Goal: Task Accomplishment & Management: Complete application form

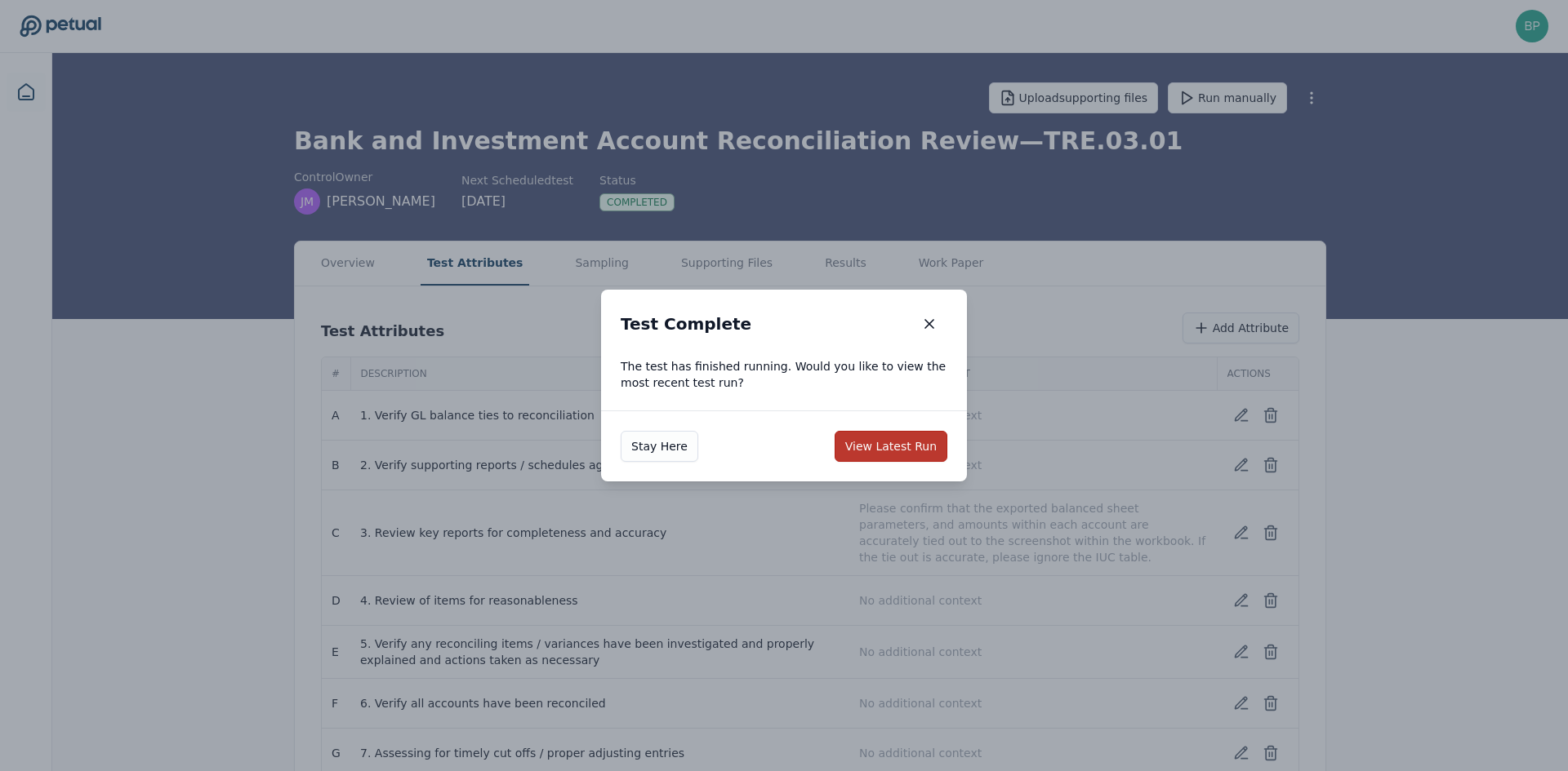
click at [921, 437] on button "View Latest Run" at bounding box center [891, 446] width 113 height 31
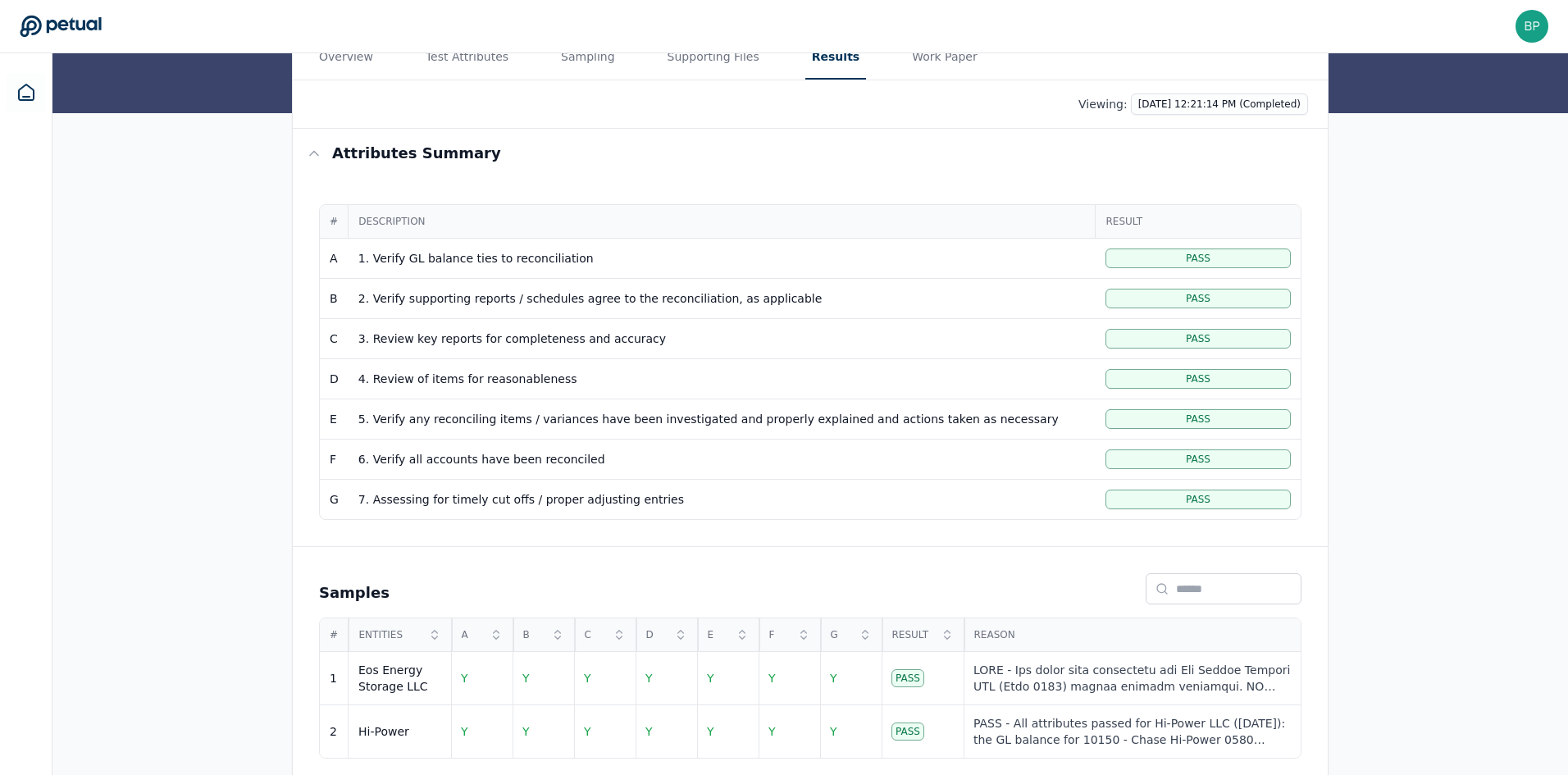
scroll to position [218, 0]
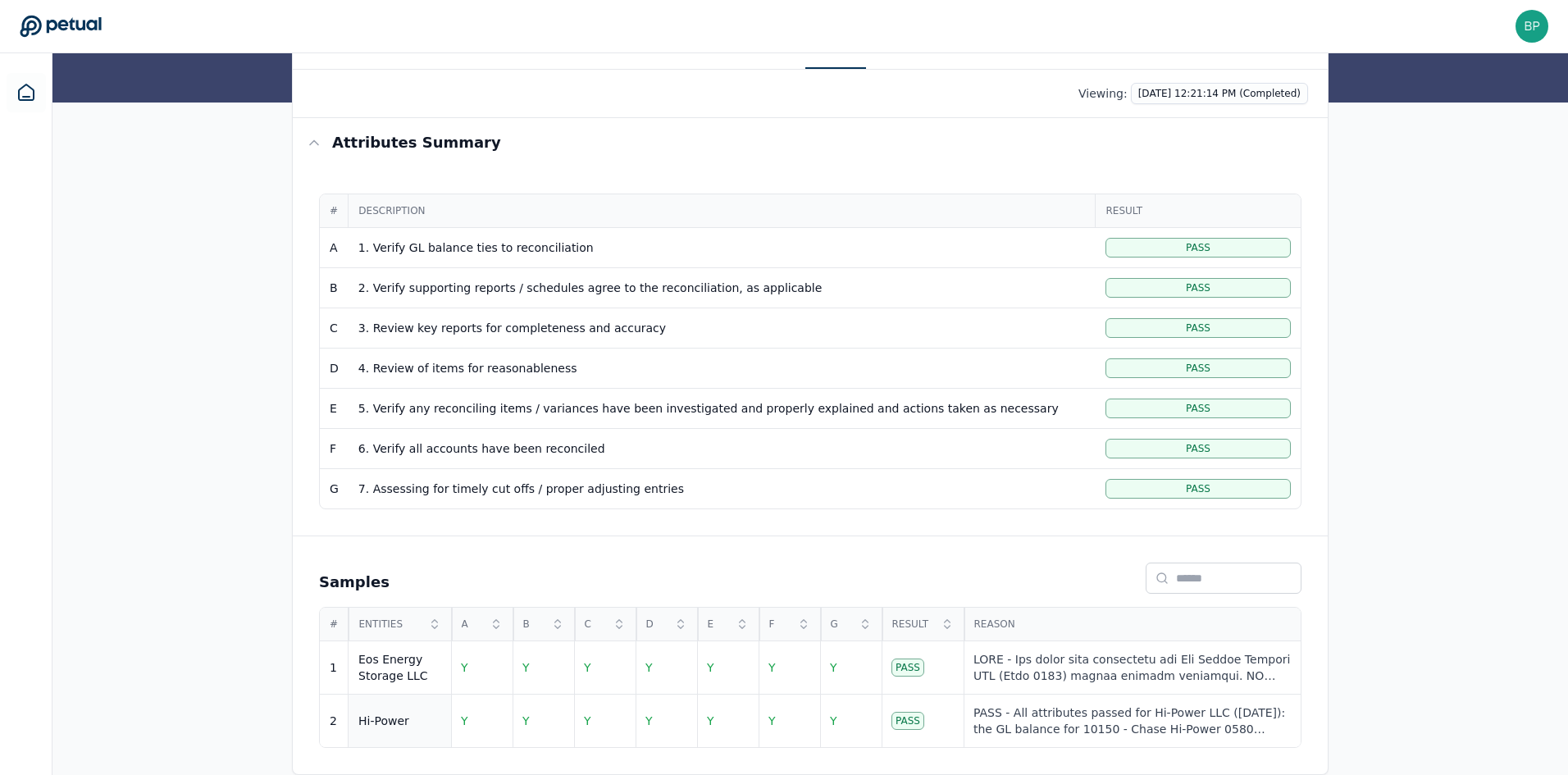
click at [415, 707] on td "Hi-Power" at bounding box center [399, 721] width 102 height 53
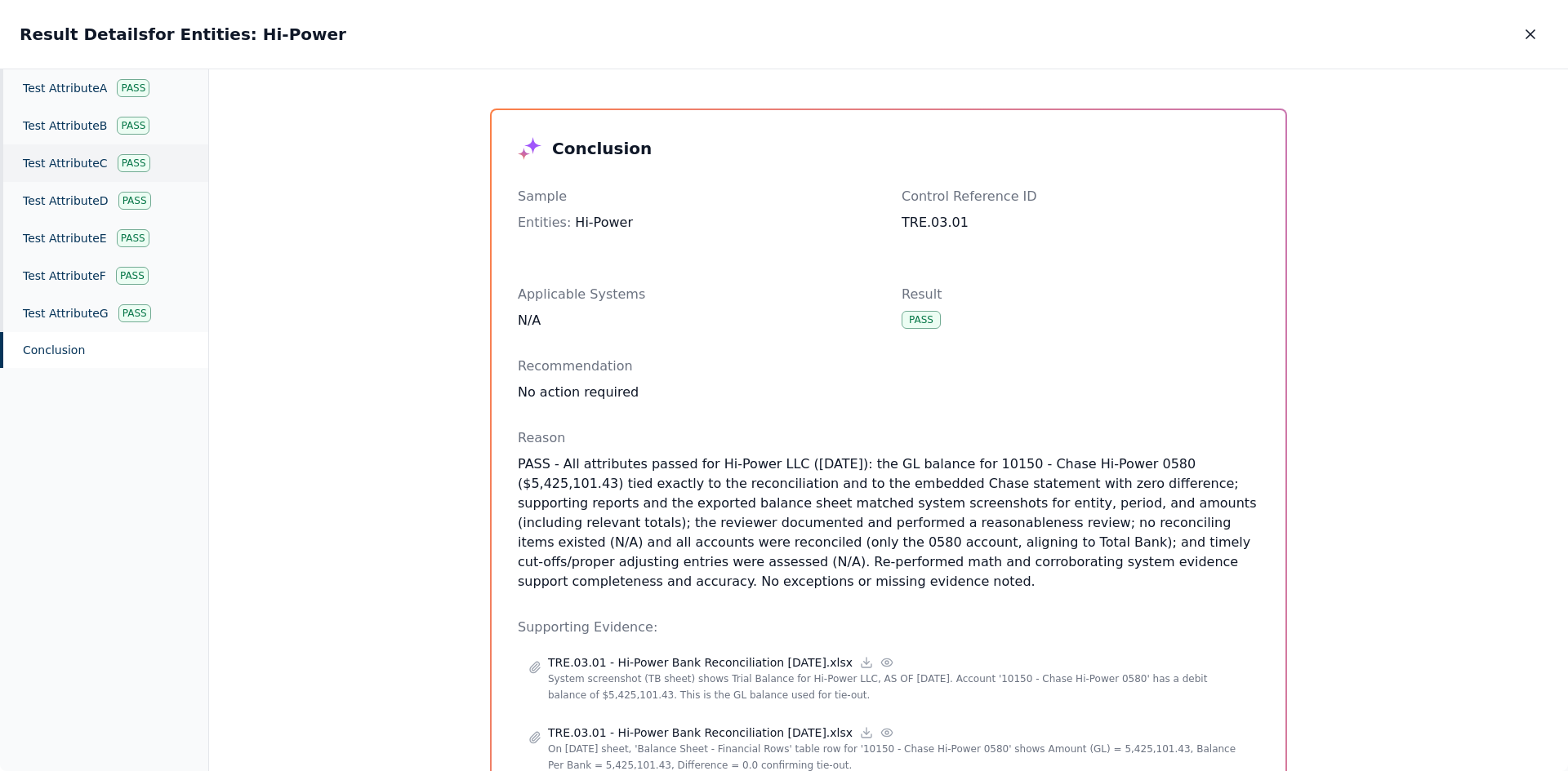
click at [59, 168] on div "Test Attribute C Pass" at bounding box center [104, 163] width 209 height 38
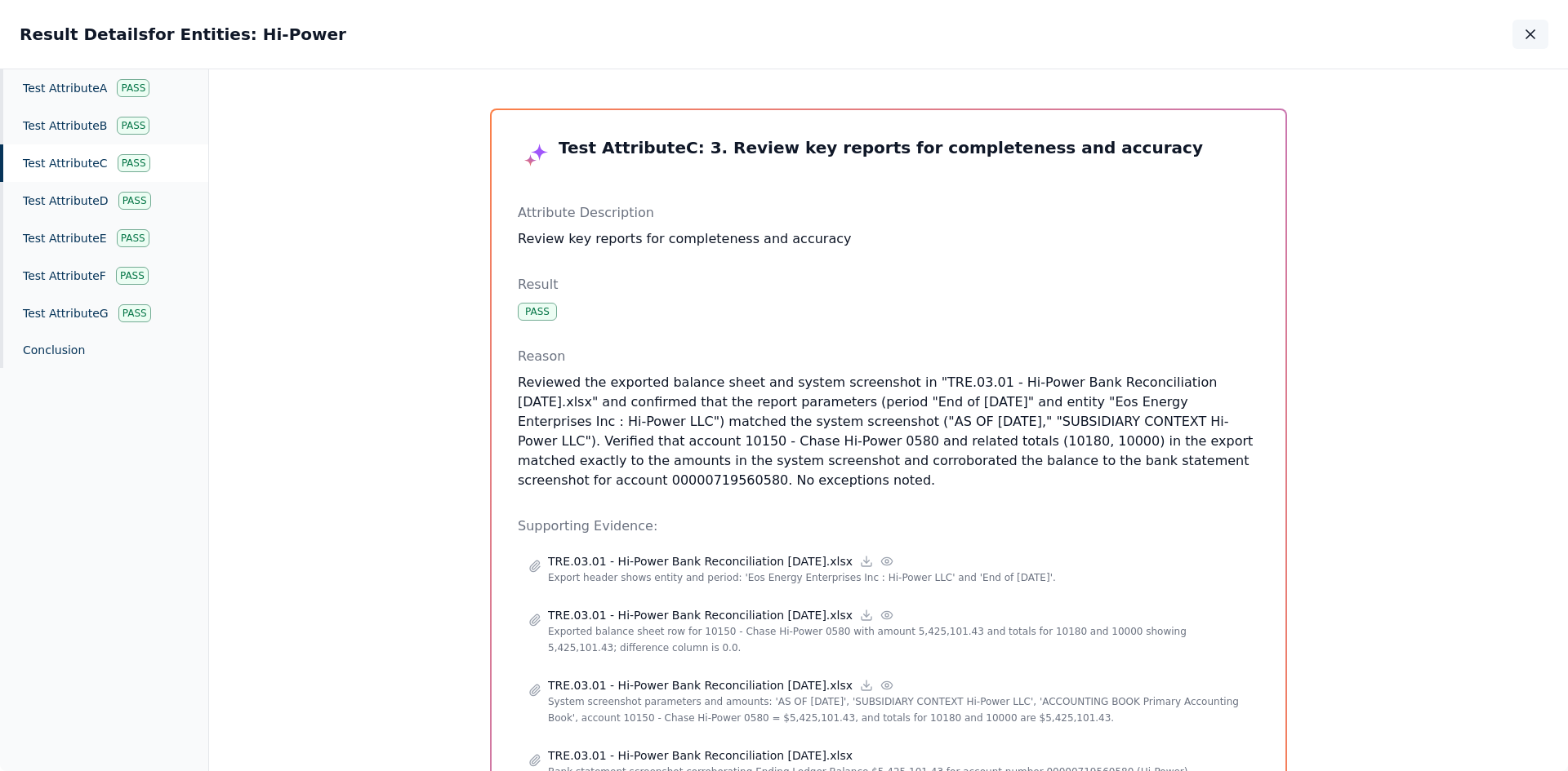
click at [1528, 29] on icon "button" at bounding box center [1531, 34] width 17 height 17
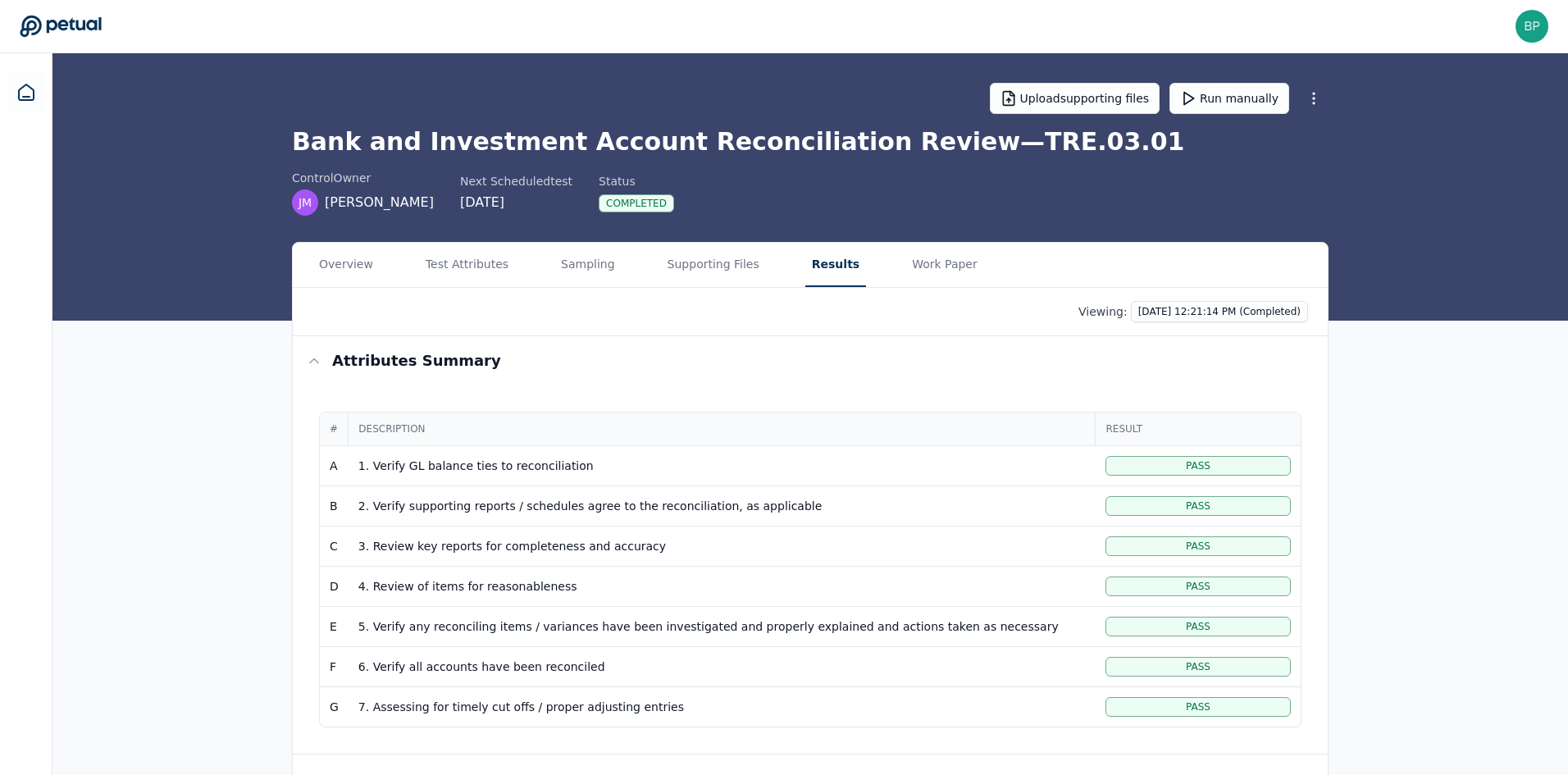
click at [1353, 495] on div "Overview Test Attributes Sampling Supporting Files Results Work Paper Viewing: …" at bounding box center [810, 618] width 1516 height 752
click at [34, 101] on icon at bounding box center [26, 92] width 20 height 20
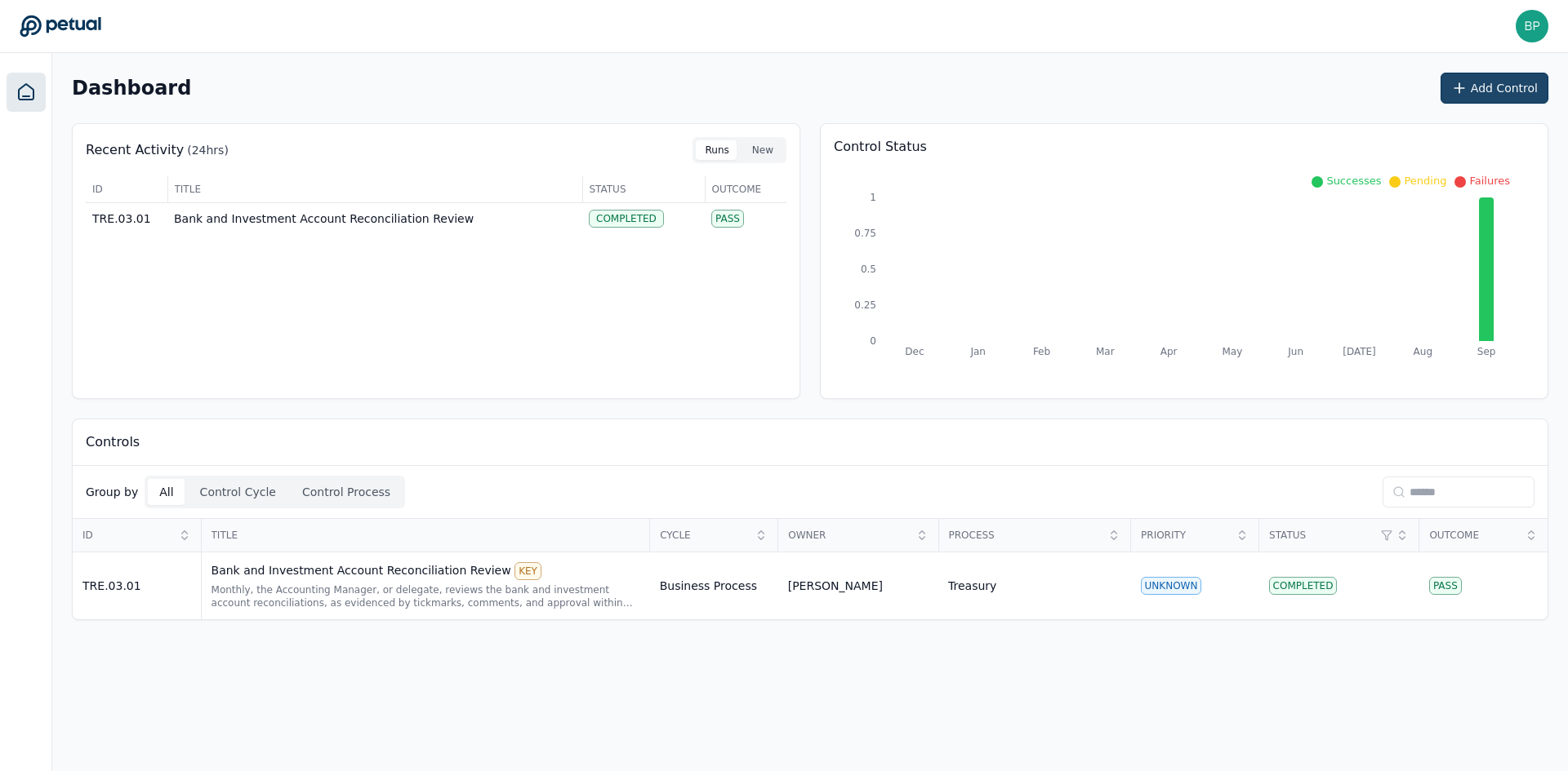
click at [1513, 100] on button "Add Control" at bounding box center [1495, 87] width 108 height 31
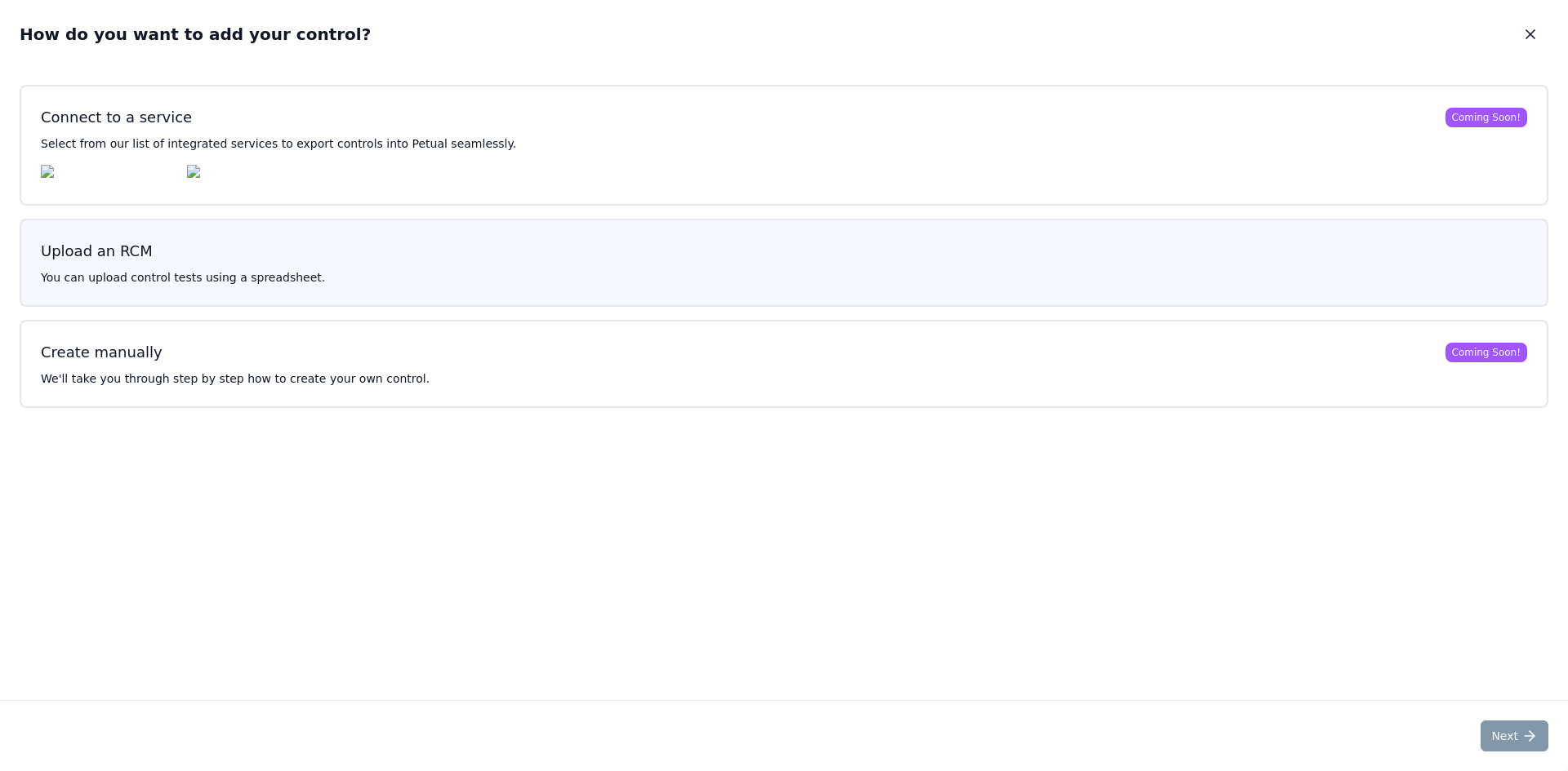
click at [566, 250] on h3 "Upload an RCM" at bounding box center [784, 251] width 1486 height 23
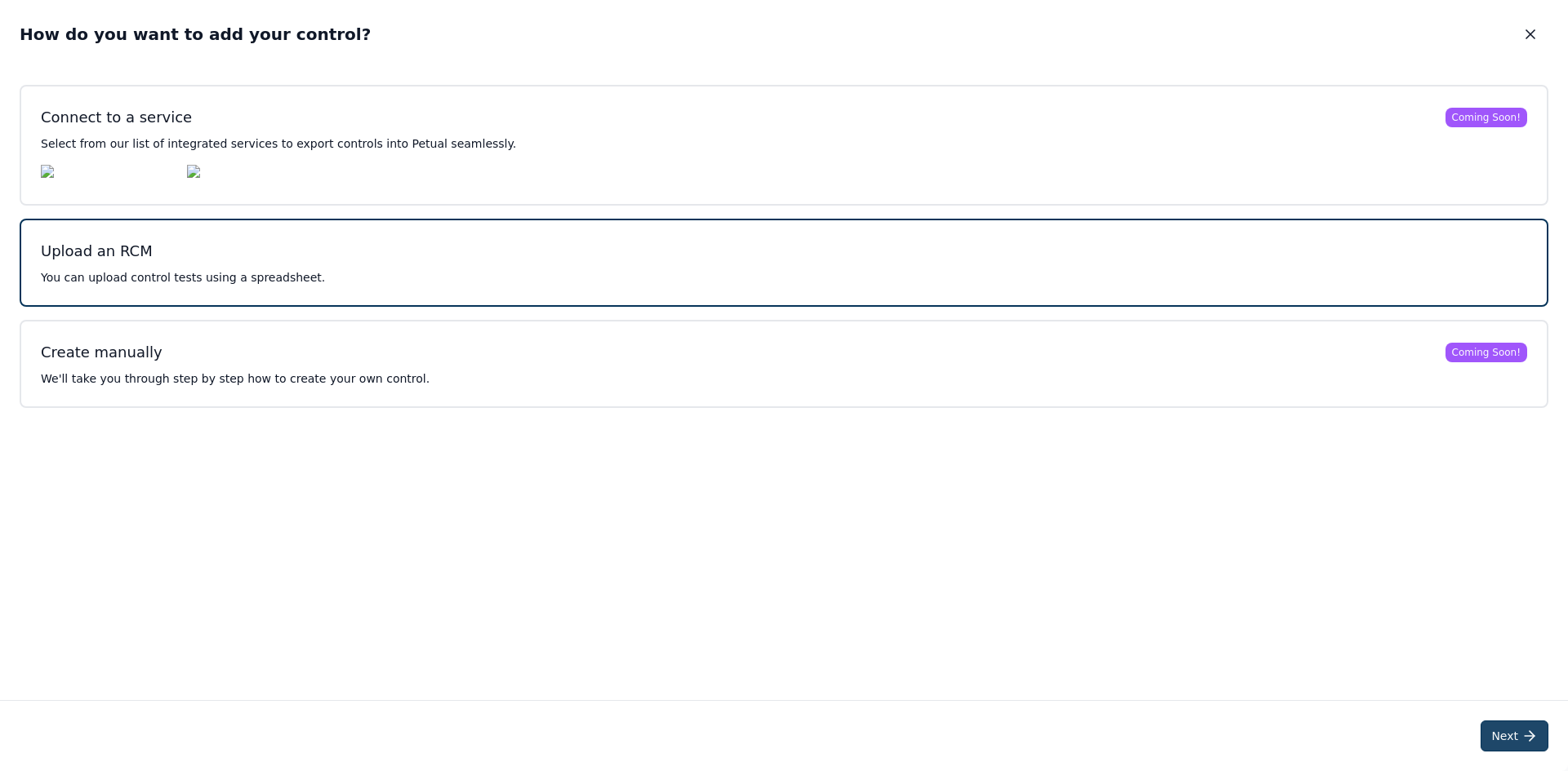
click at [1513, 733] on button "Next" at bounding box center [1514, 736] width 68 height 31
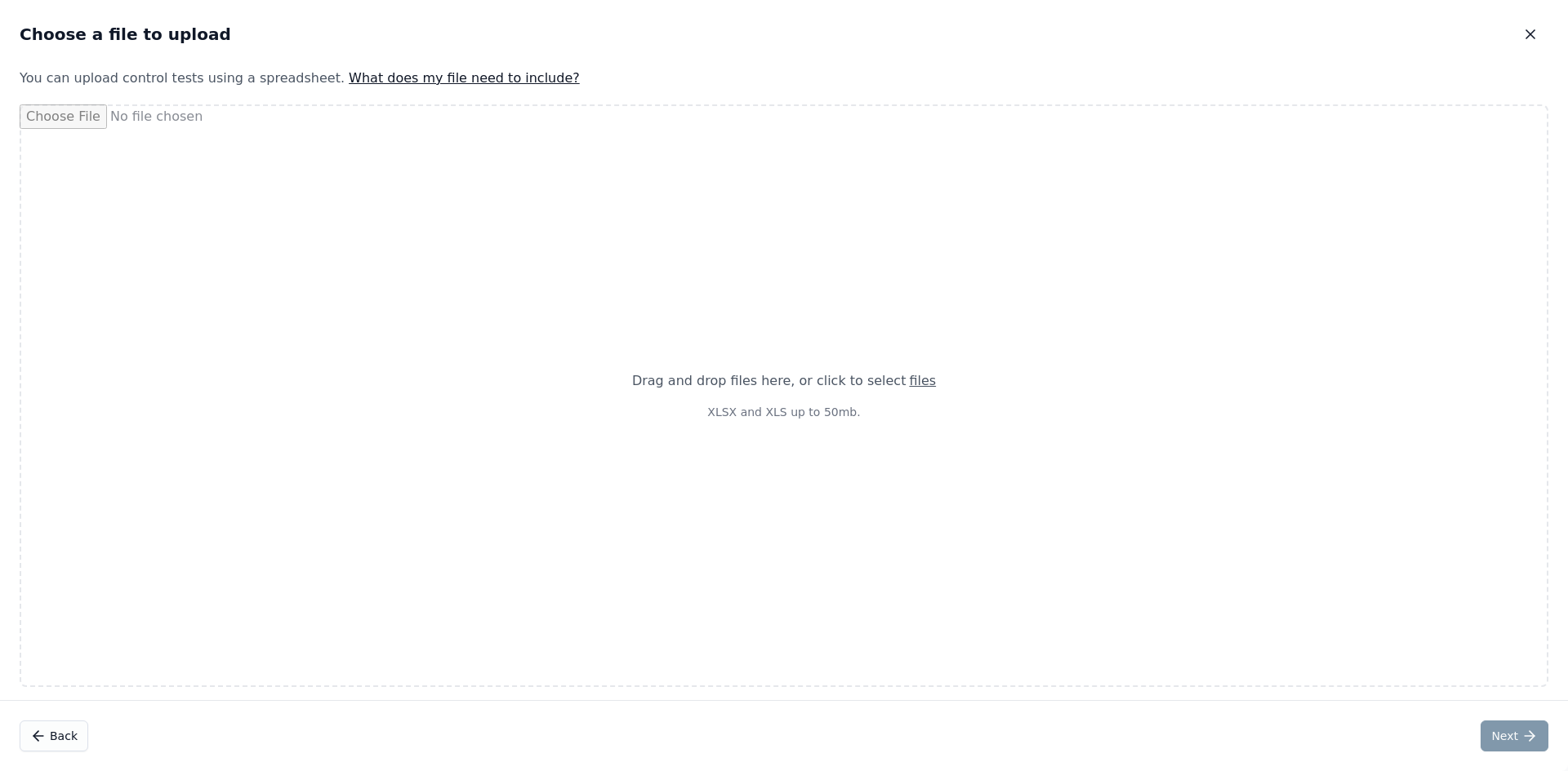
click at [783, 422] on div "Drag and drop files here , or click to select files XLSX and XLS up to 50mb." at bounding box center [784, 396] width 343 height 88
type input "**********"
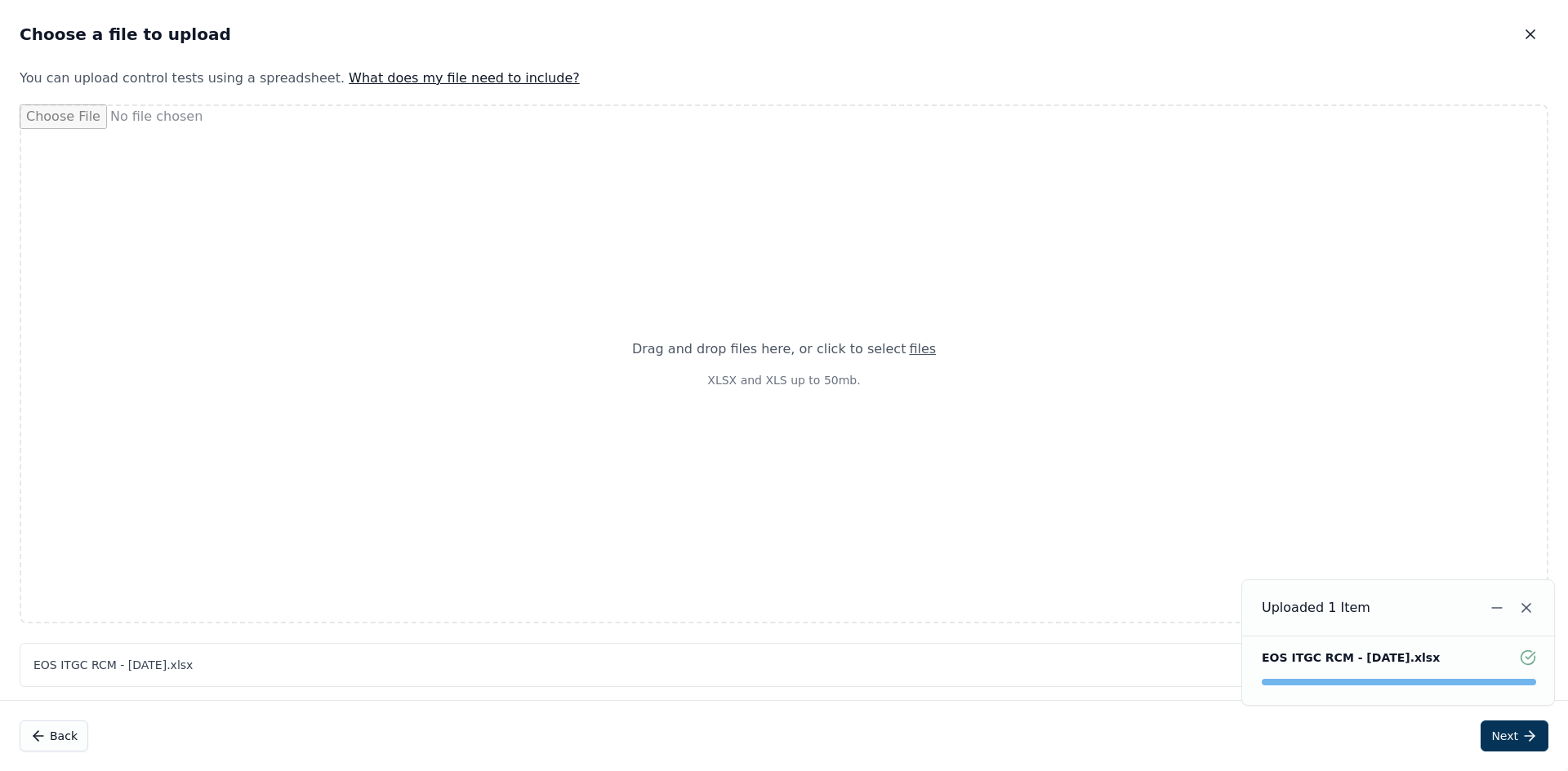
click at [804, 373] on p "XLSX and XLS up to 50mb." at bounding box center [784, 381] width 304 height 17
type input "**********"
click at [766, 360] on div "Drag and drop files here , or click to select files XLSX and XLS up to 50mb." at bounding box center [784, 363] width 304 height 49
click at [1344, 566] on div "Drag and drop files here , or click to select files XLSX and XLS up to 50mb." at bounding box center [784, 364] width 1529 height 519
type input "**********"
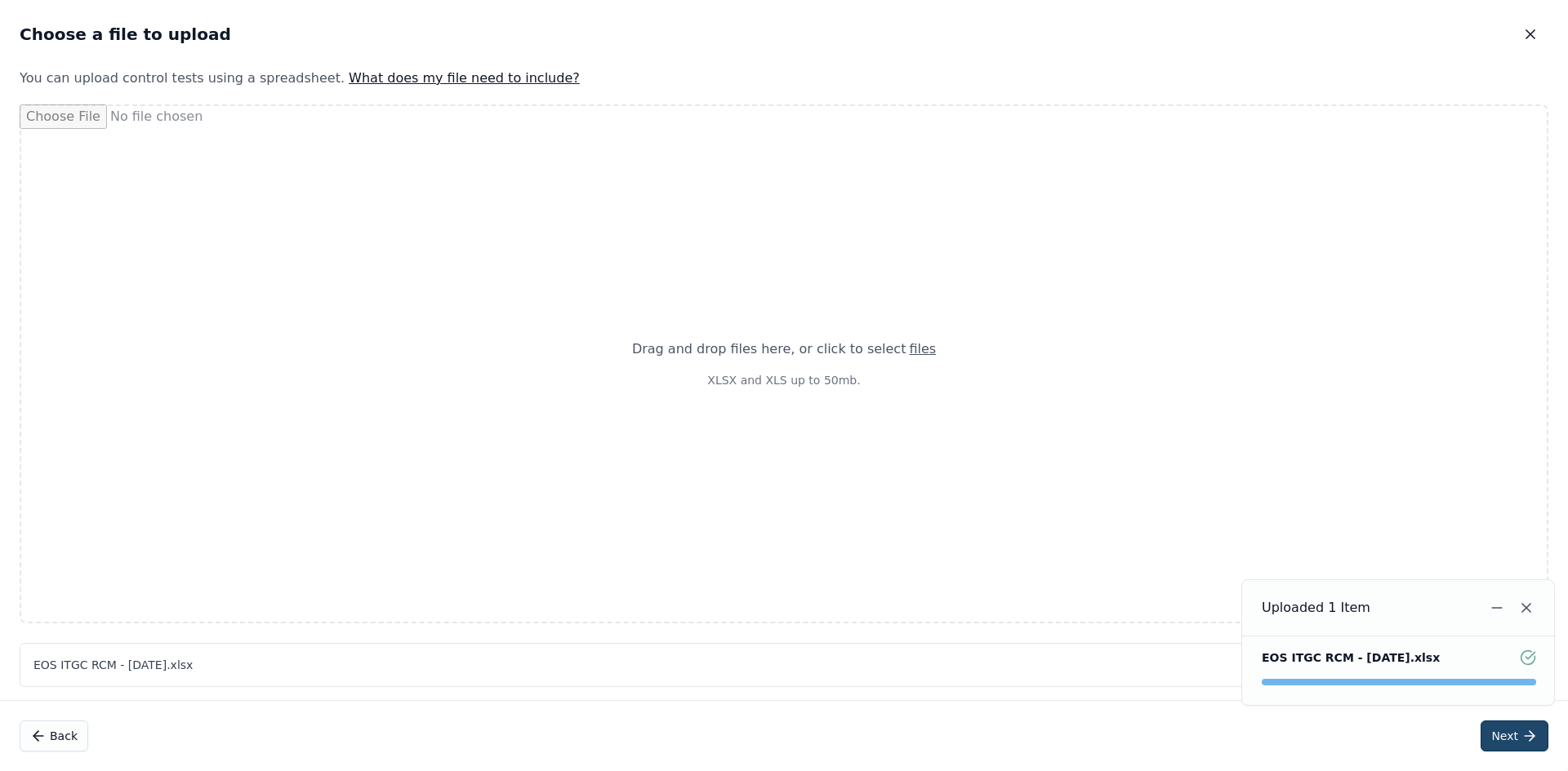
click at [1515, 747] on button "Next" at bounding box center [1514, 736] width 68 height 31
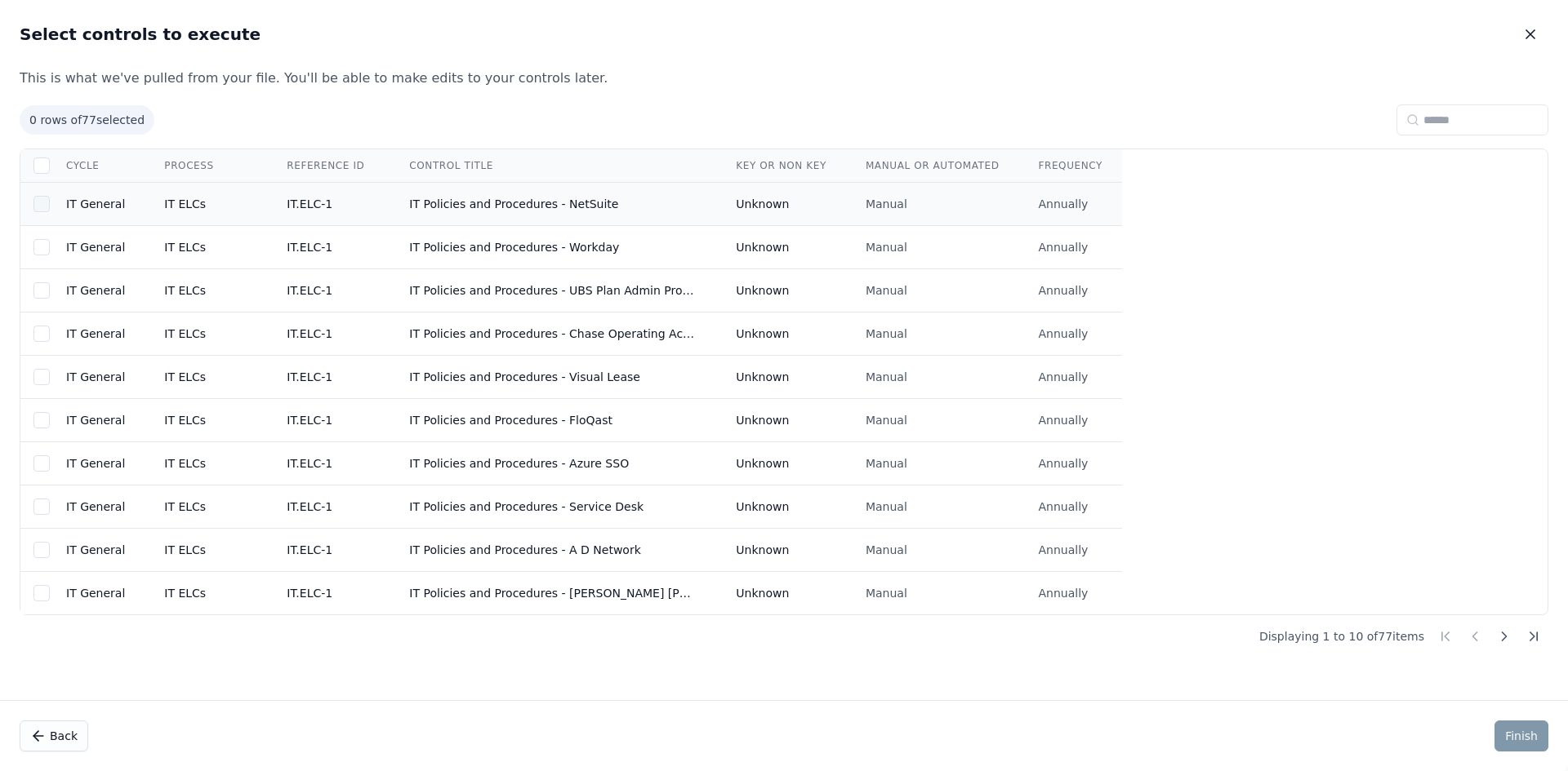
click at [37, 202] on div at bounding box center [42, 204] width 17 height 17
click at [42, 208] on icon at bounding box center [42, 204] width 13 height 13
click at [1503, 637] on icon at bounding box center [1505, 637] width 17 height 17
click at [1468, 639] on icon at bounding box center [1475, 637] width 17 height 17
click at [485, 210] on td "IT Policies and Procedures - NetSuite" at bounding box center [553, 204] width 326 height 44
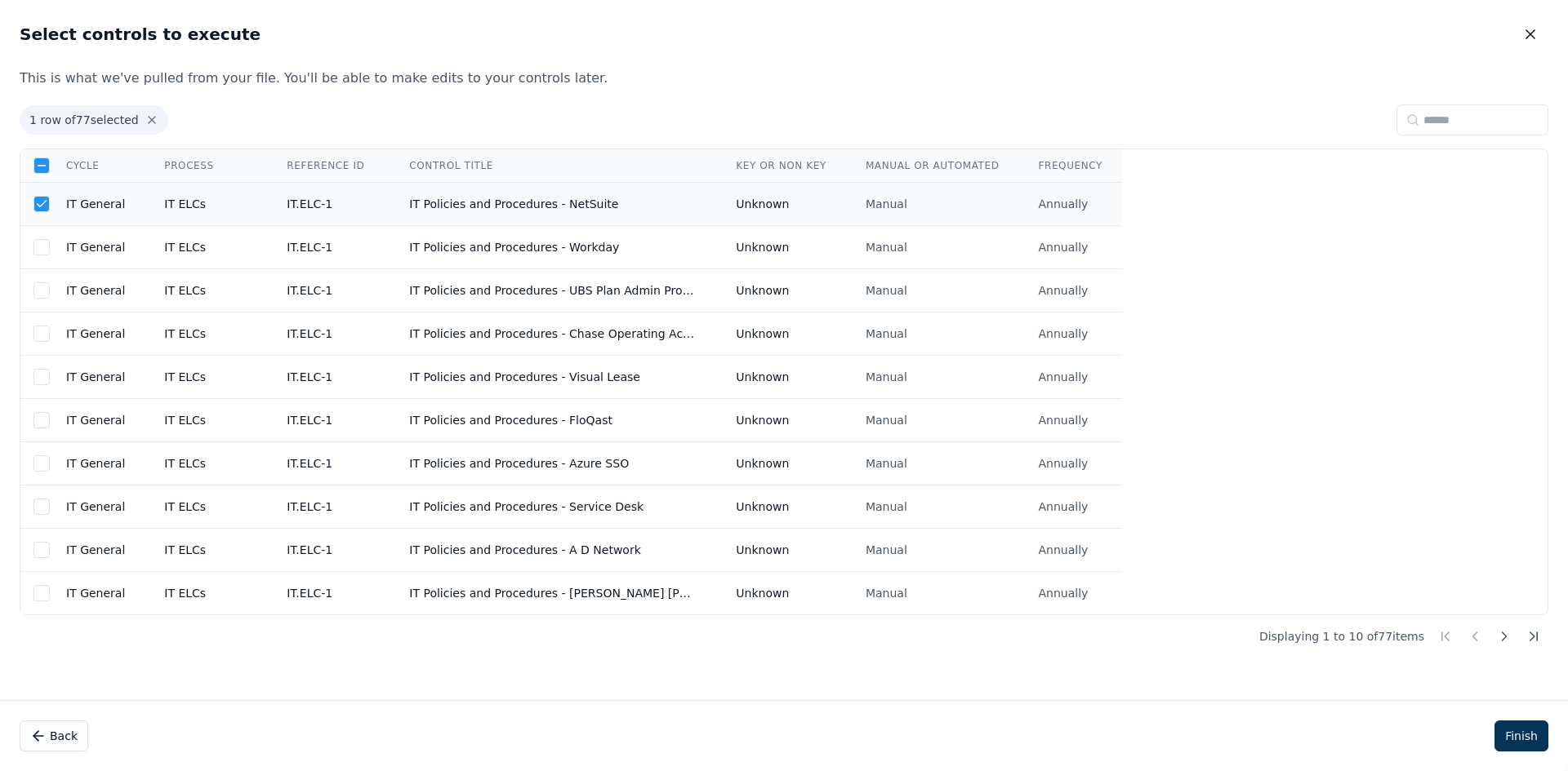
click at [534, 209] on td "IT Policies and Procedures - NetSuite" at bounding box center [553, 204] width 326 height 44
click at [212, 205] on td "IT ELCs" at bounding box center [206, 204] width 122 height 44
click at [45, 207] on icon at bounding box center [42, 204] width 13 height 13
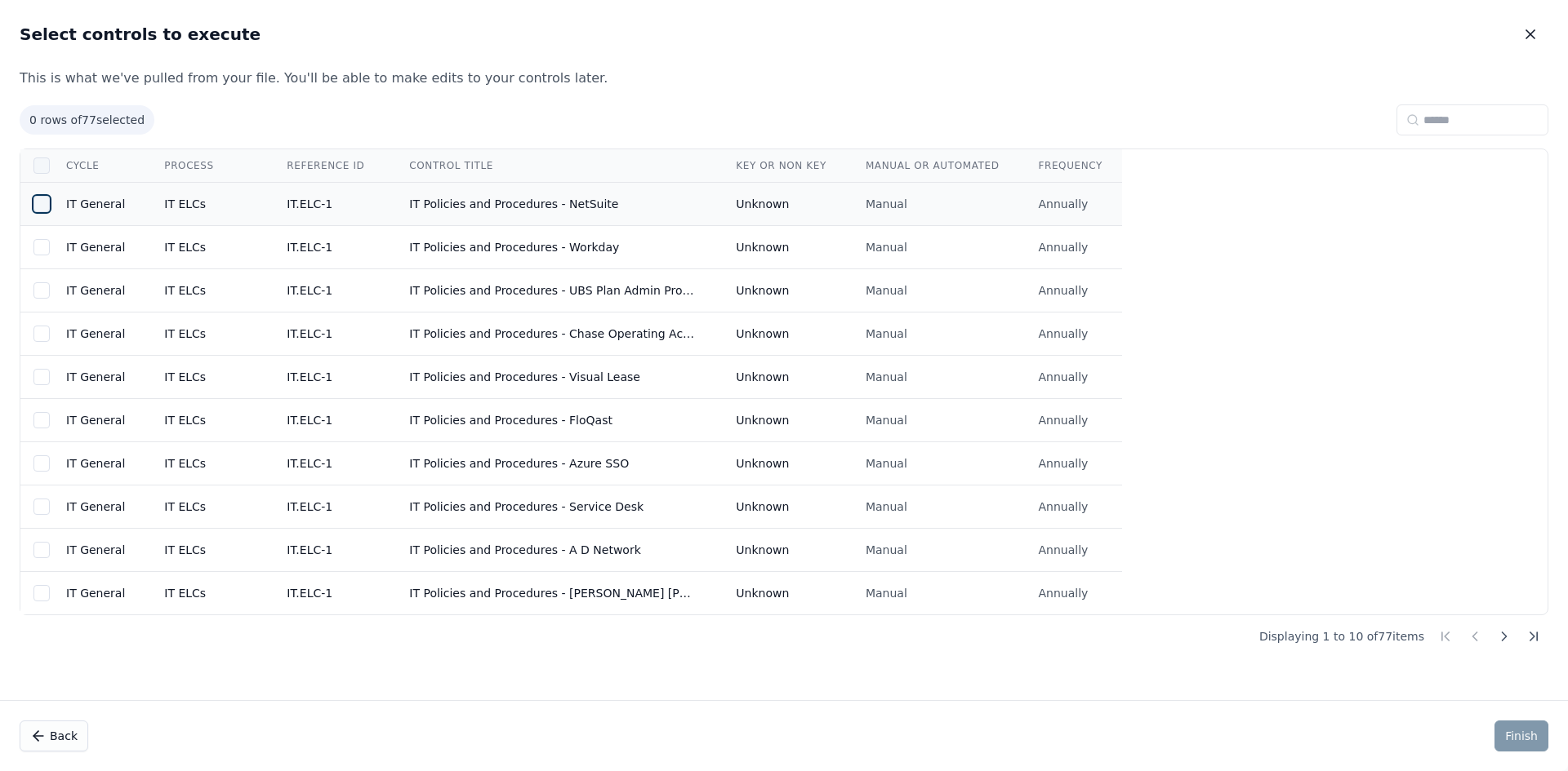
click at [47, 169] on div at bounding box center [42, 166] width 17 height 17
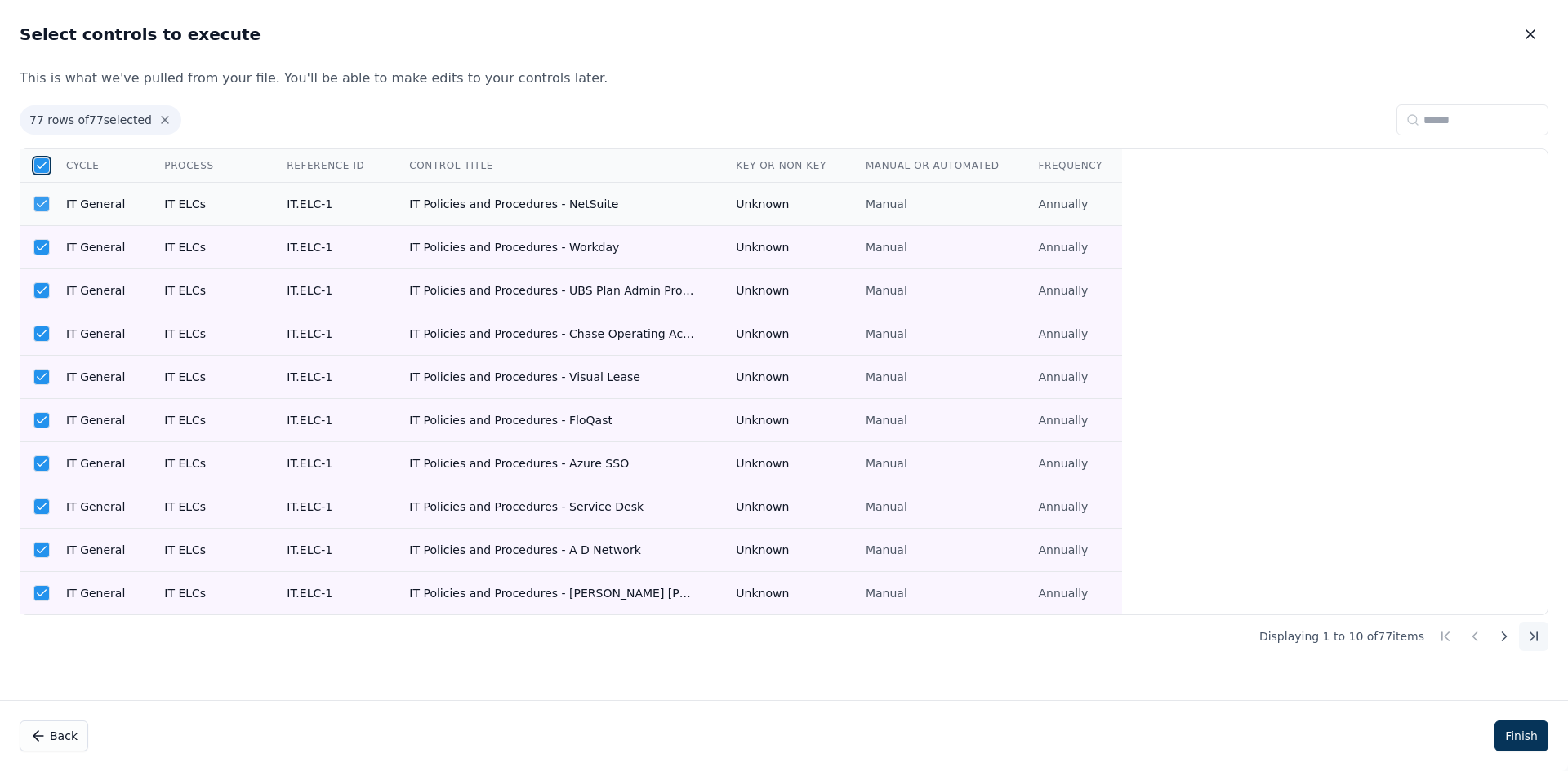
click at [1533, 636] on icon at bounding box center [1533, 637] width 4 height 8
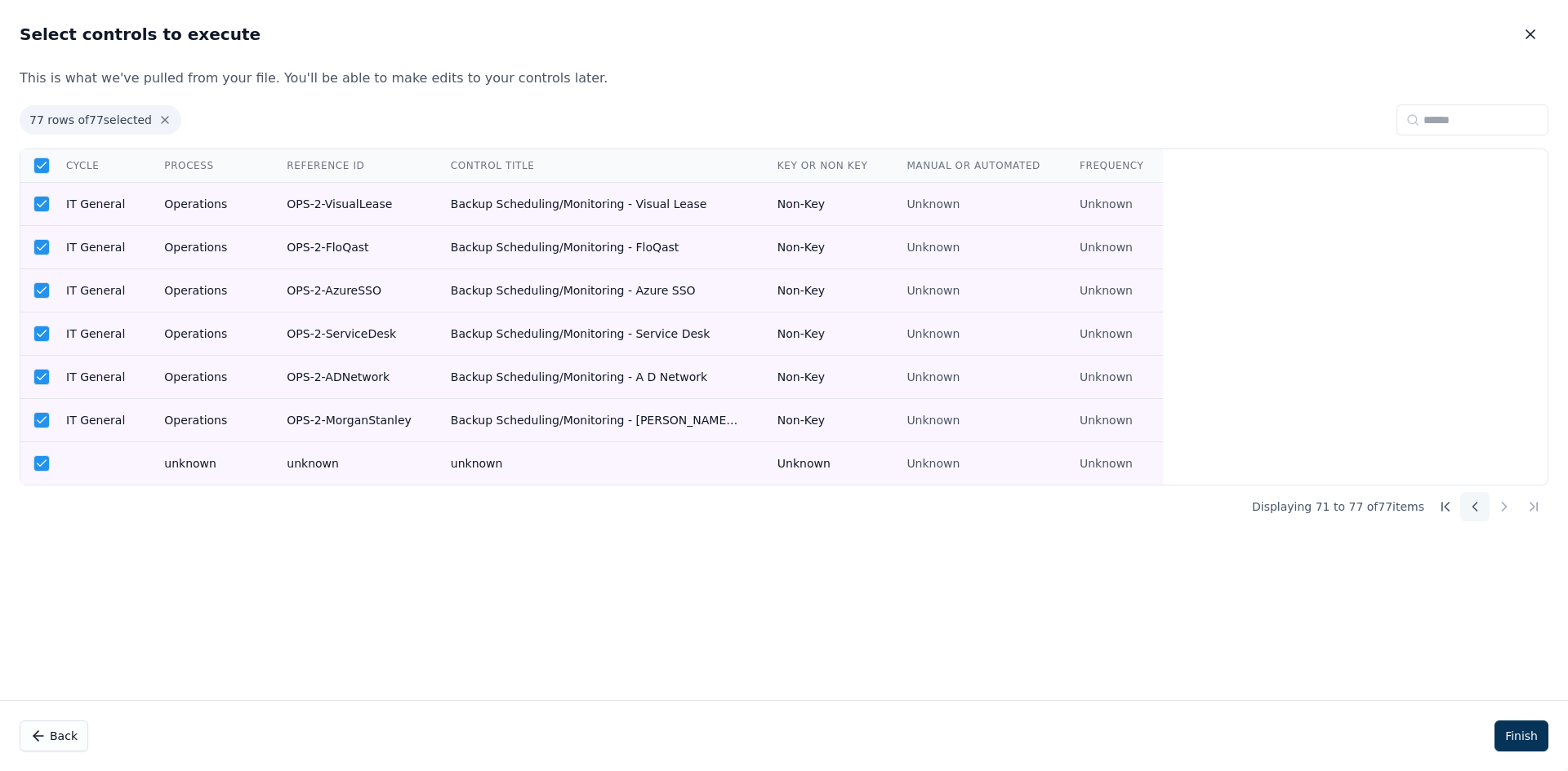
click at [1478, 507] on icon at bounding box center [1475, 507] width 17 height 17
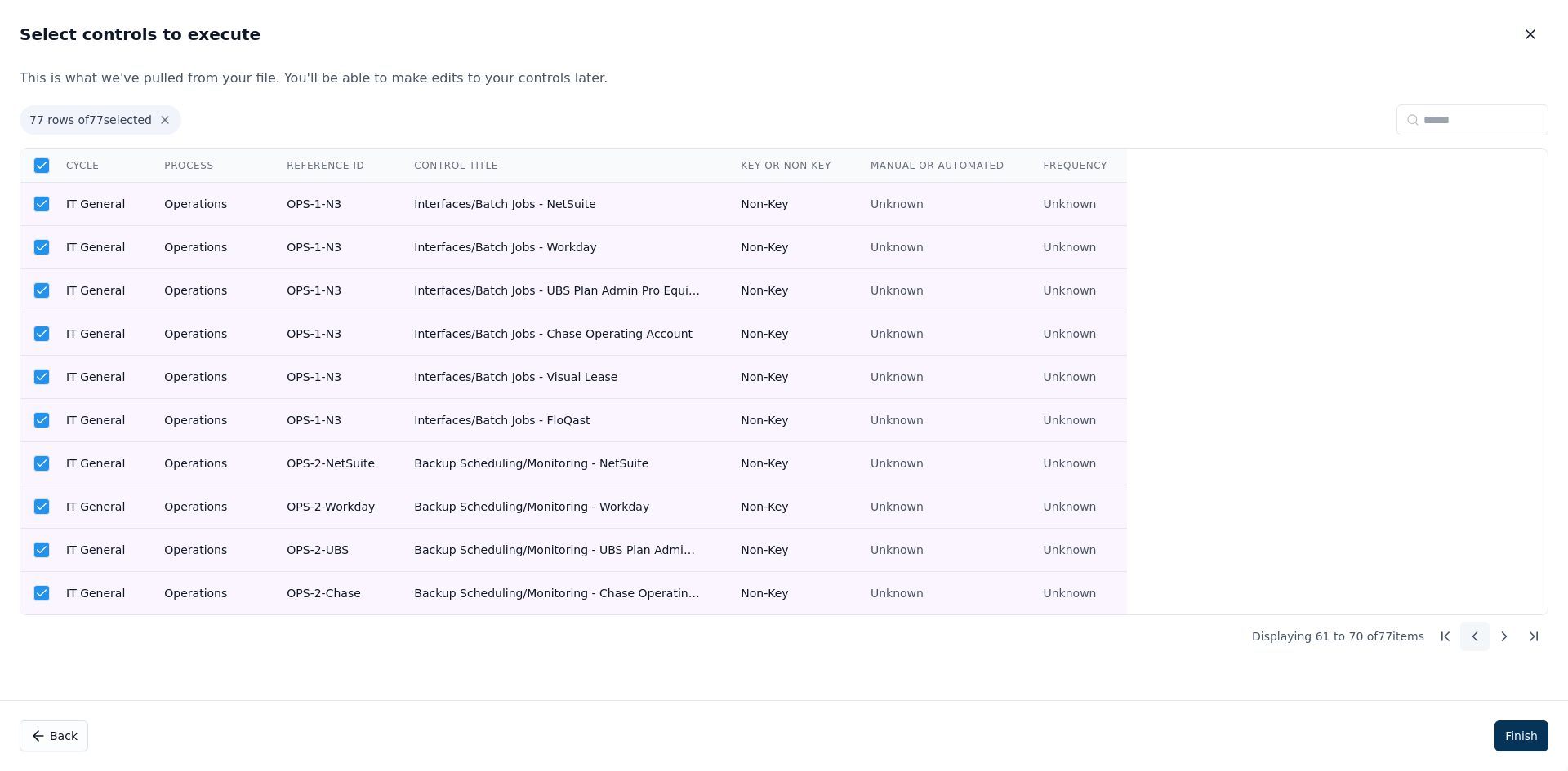
click at [1482, 641] on icon at bounding box center [1475, 637] width 17 height 17
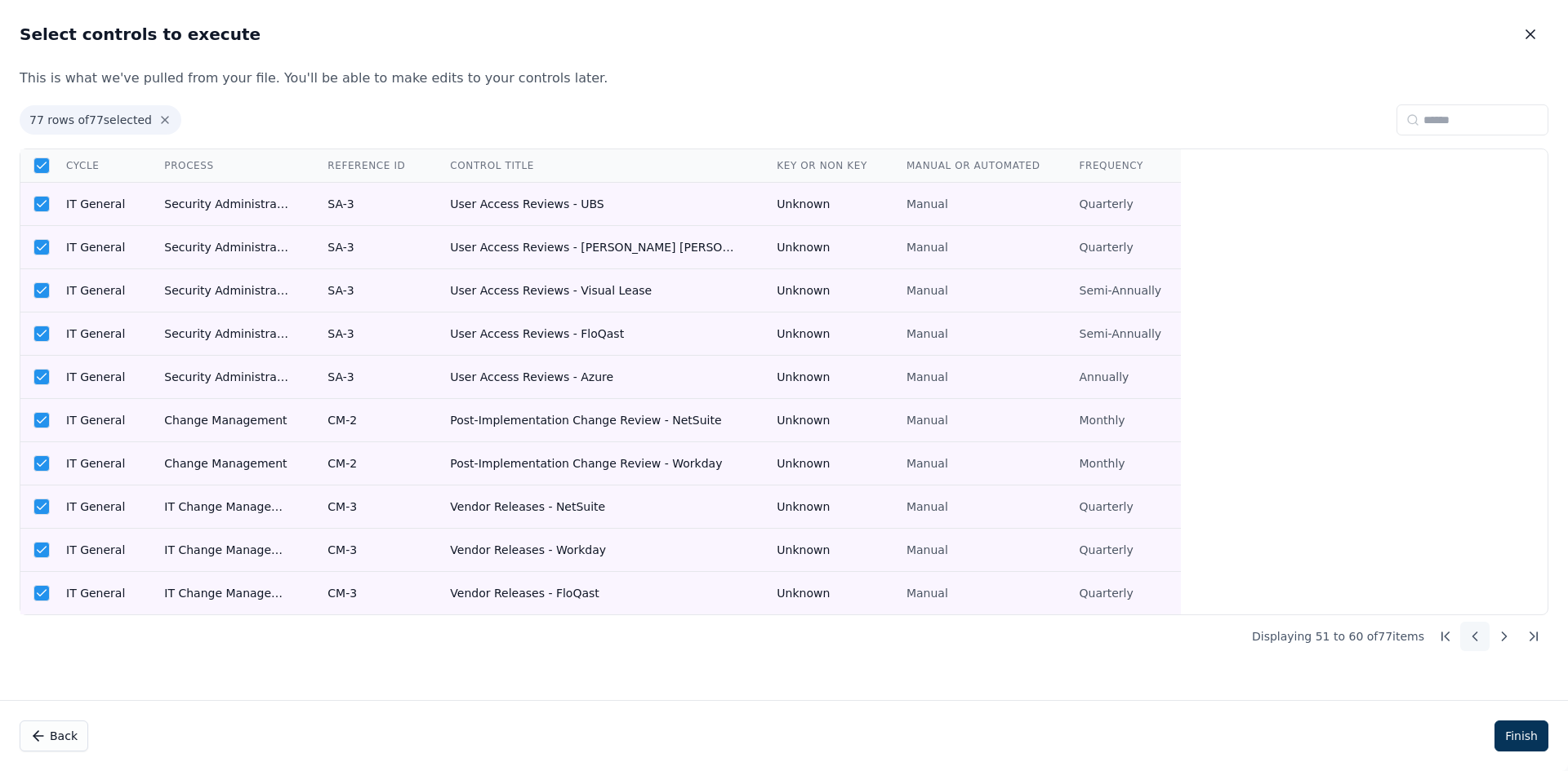
click at [1482, 641] on icon at bounding box center [1475, 637] width 17 height 17
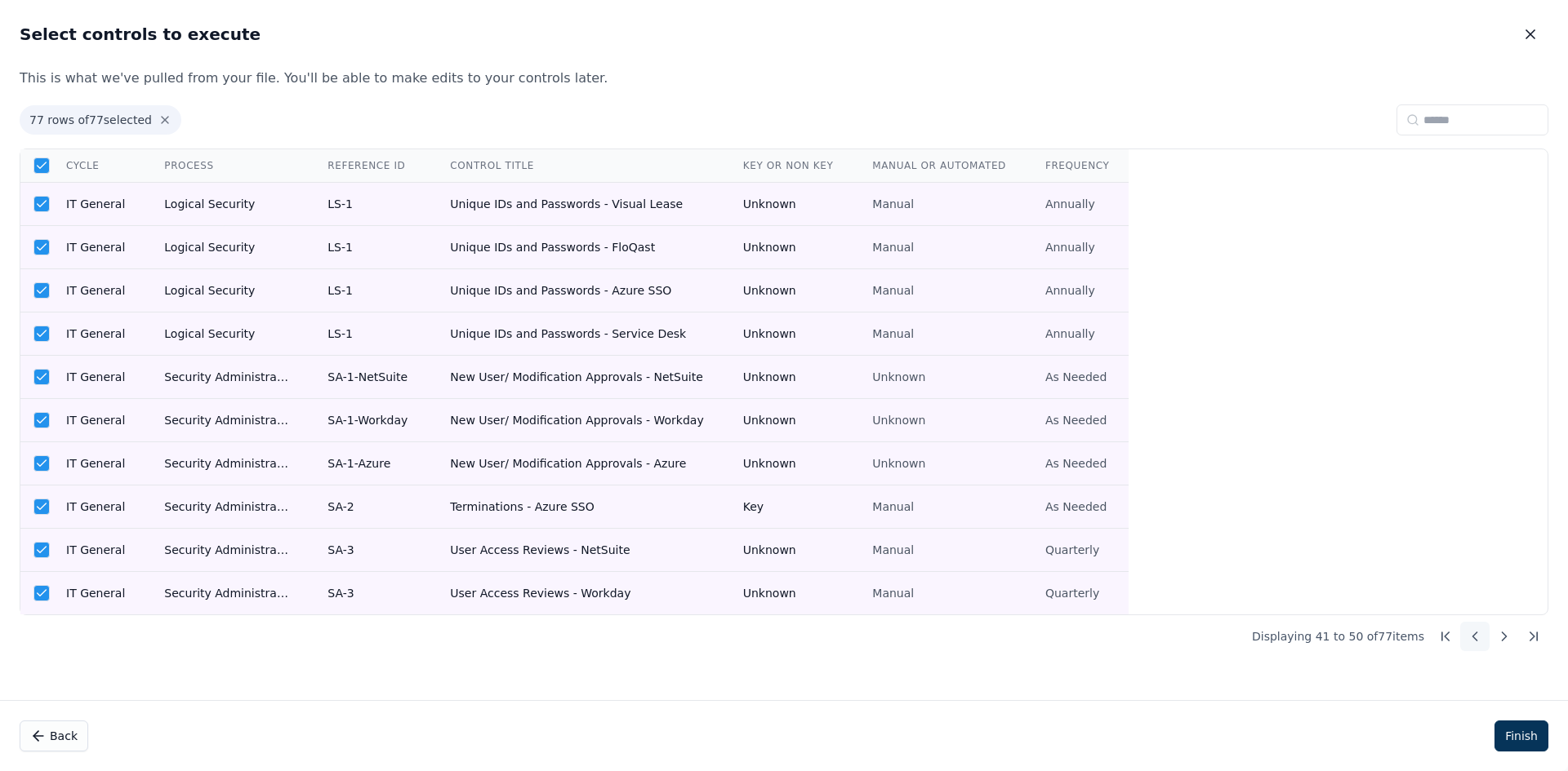
click at [1482, 641] on icon at bounding box center [1475, 637] width 17 height 17
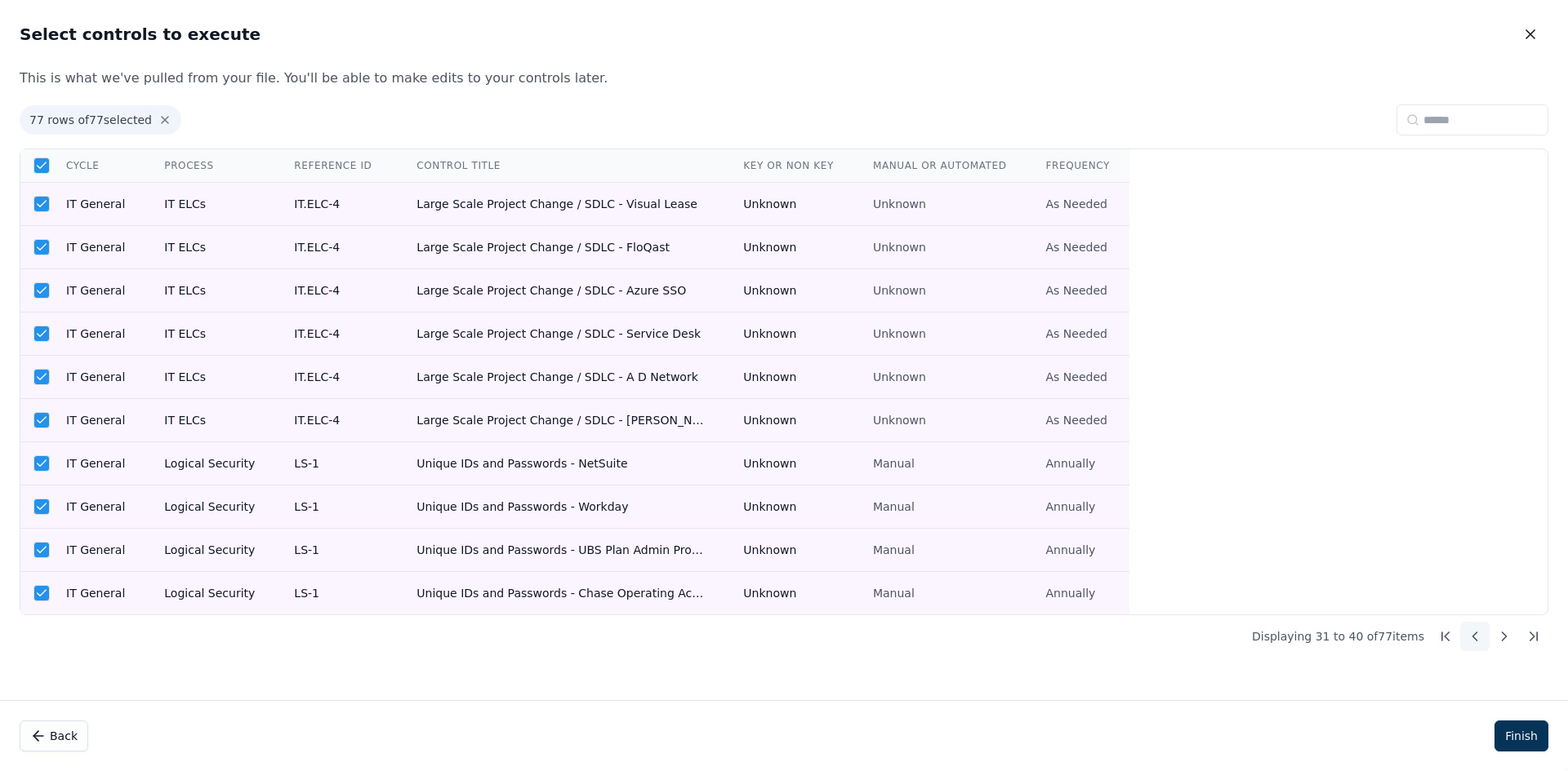
click at [1482, 641] on icon at bounding box center [1475, 637] width 17 height 17
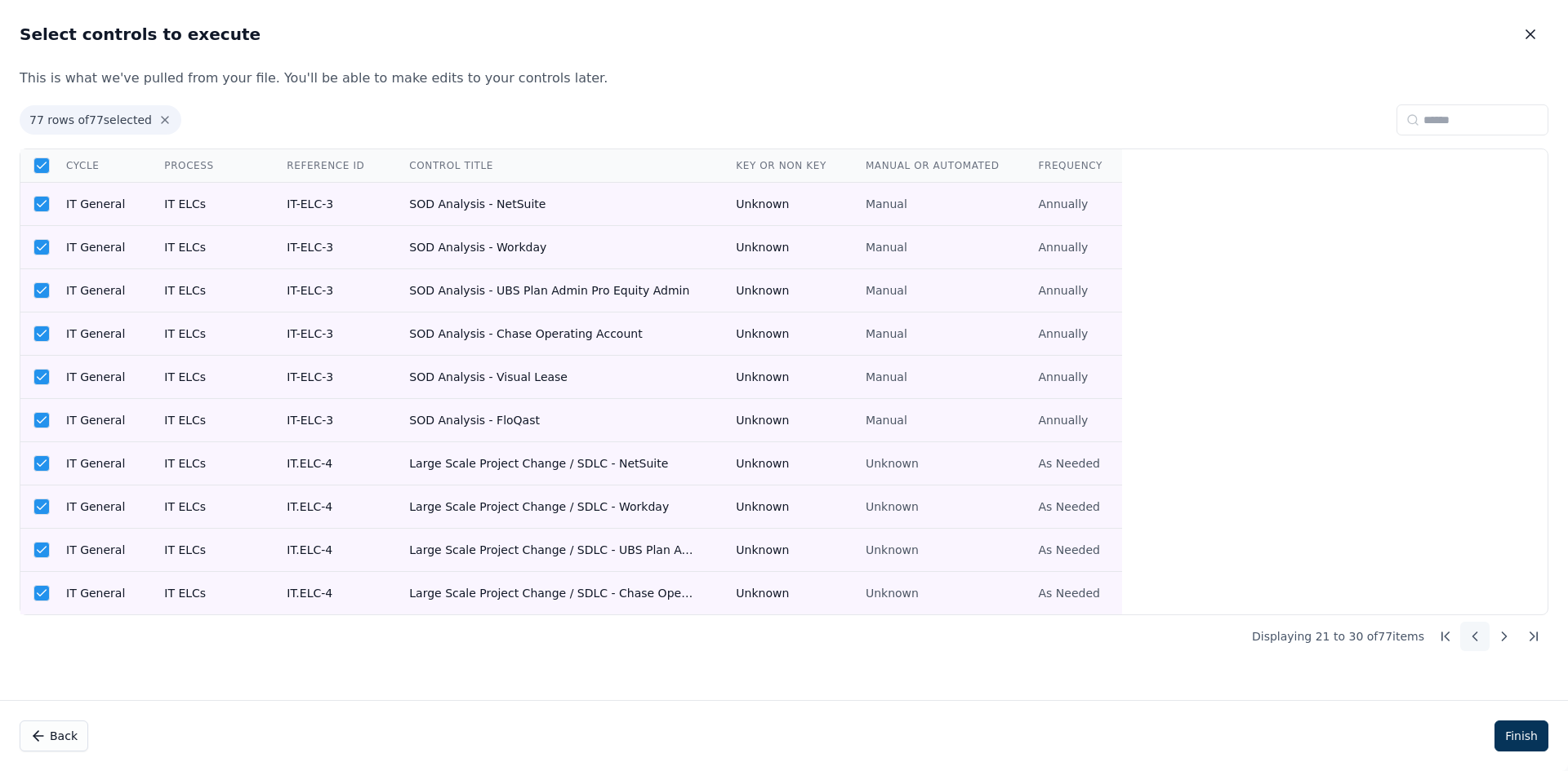
click at [1482, 641] on icon at bounding box center [1475, 637] width 17 height 17
click at [1510, 638] on icon at bounding box center [1505, 637] width 17 height 17
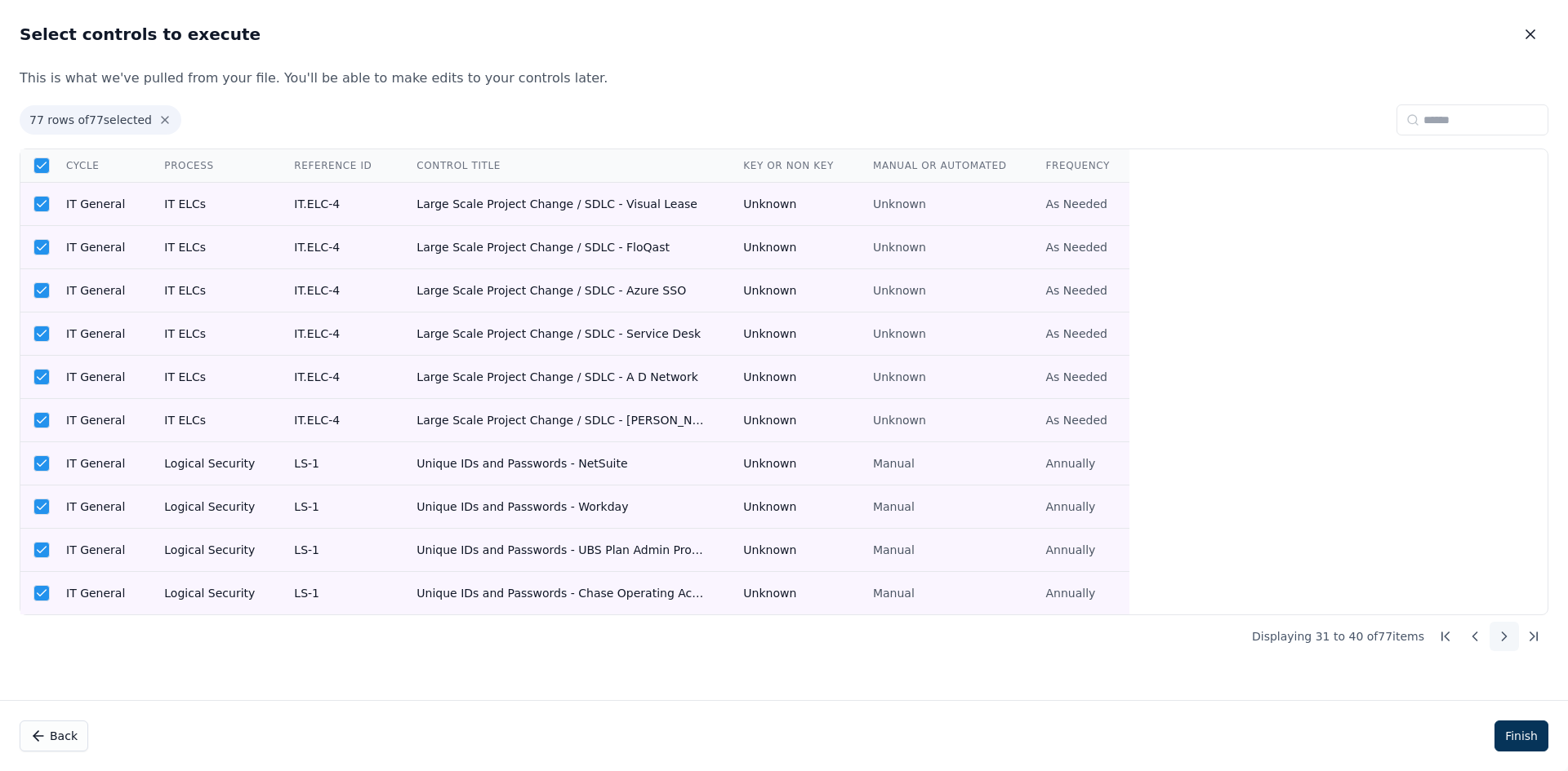
click at [1510, 638] on icon at bounding box center [1505, 637] width 17 height 17
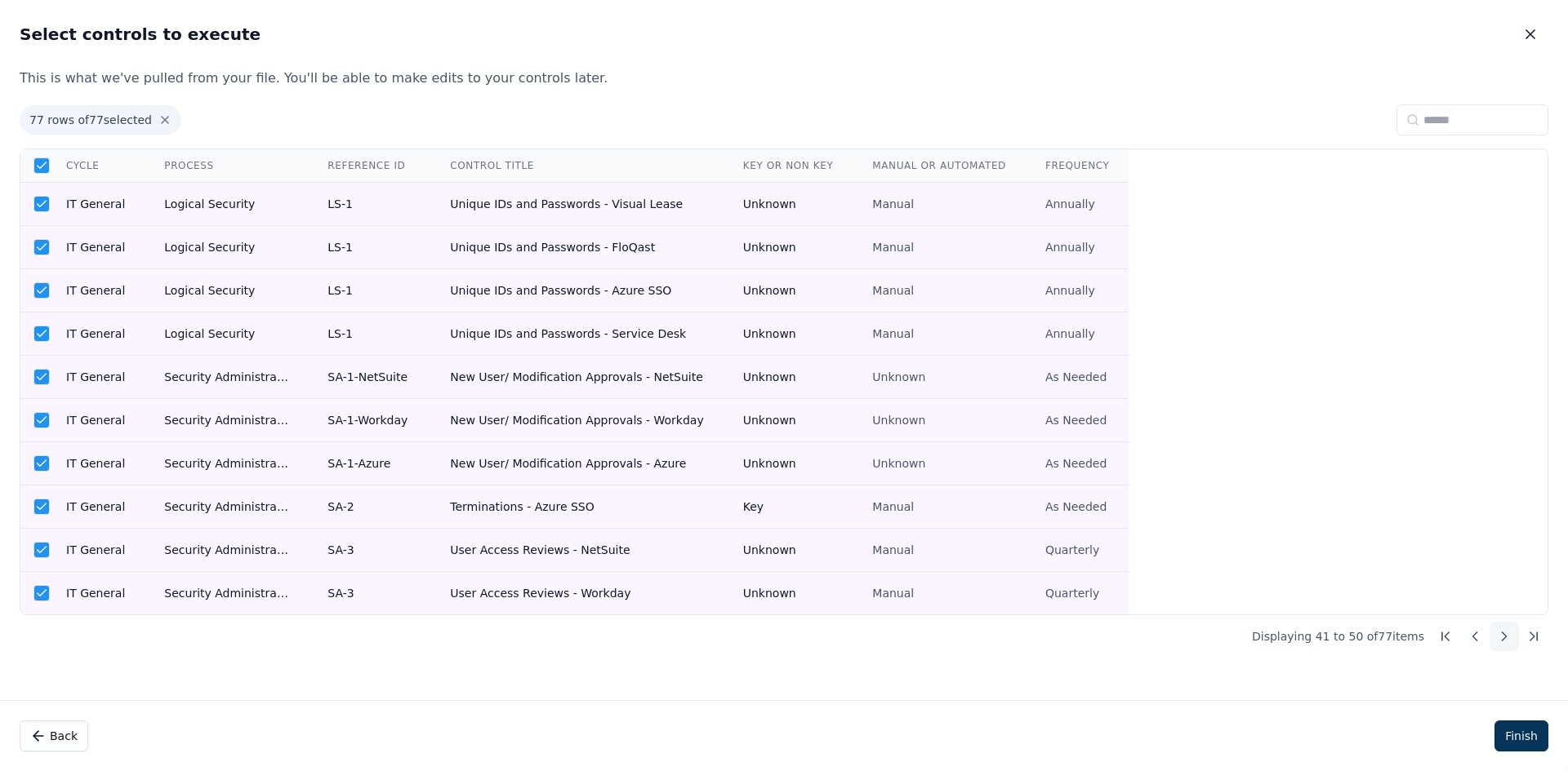
click at [1510, 638] on icon at bounding box center [1505, 637] width 17 height 17
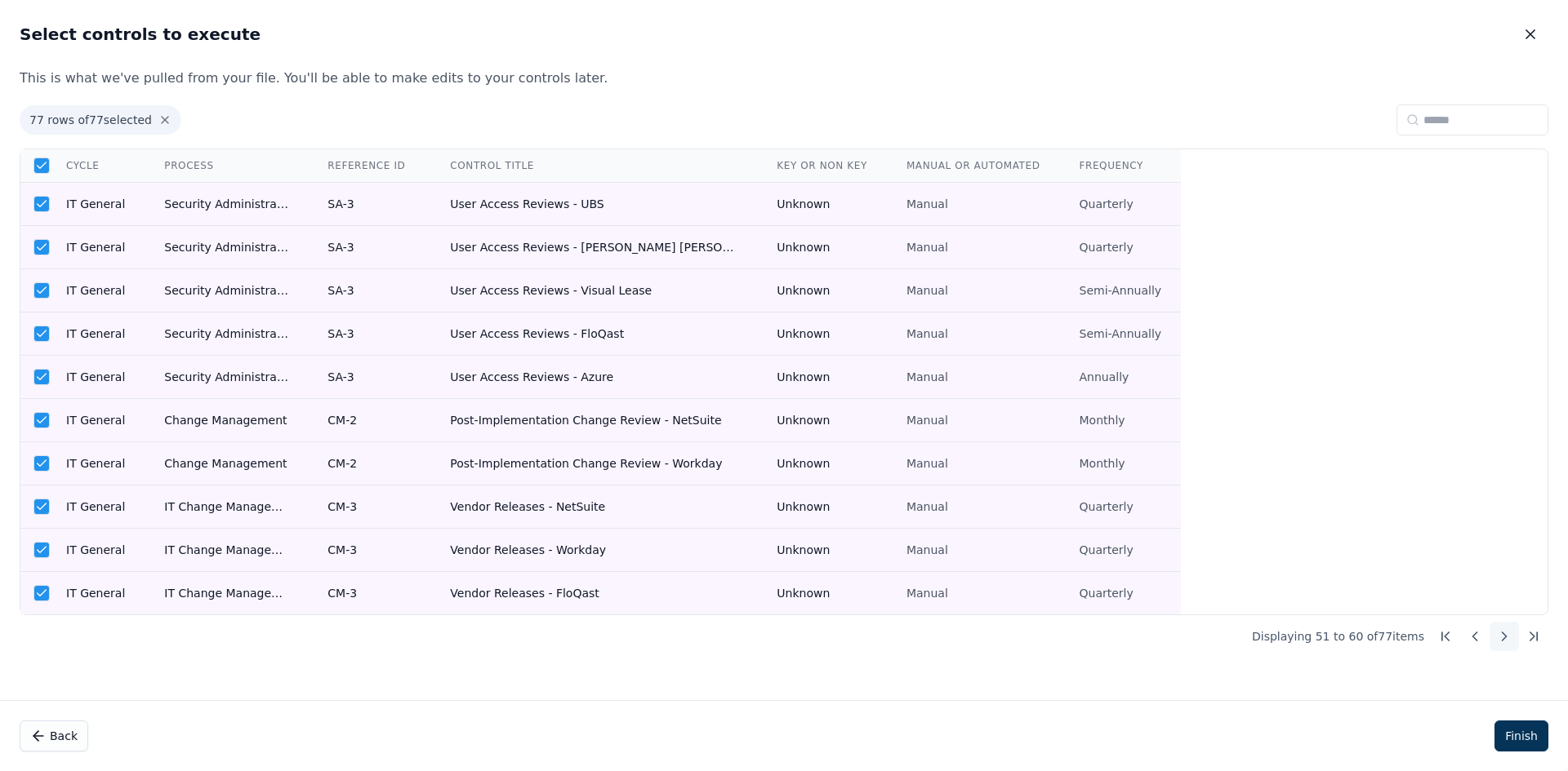
click at [1510, 638] on icon at bounding box center [1505, 637] width 17 height 17
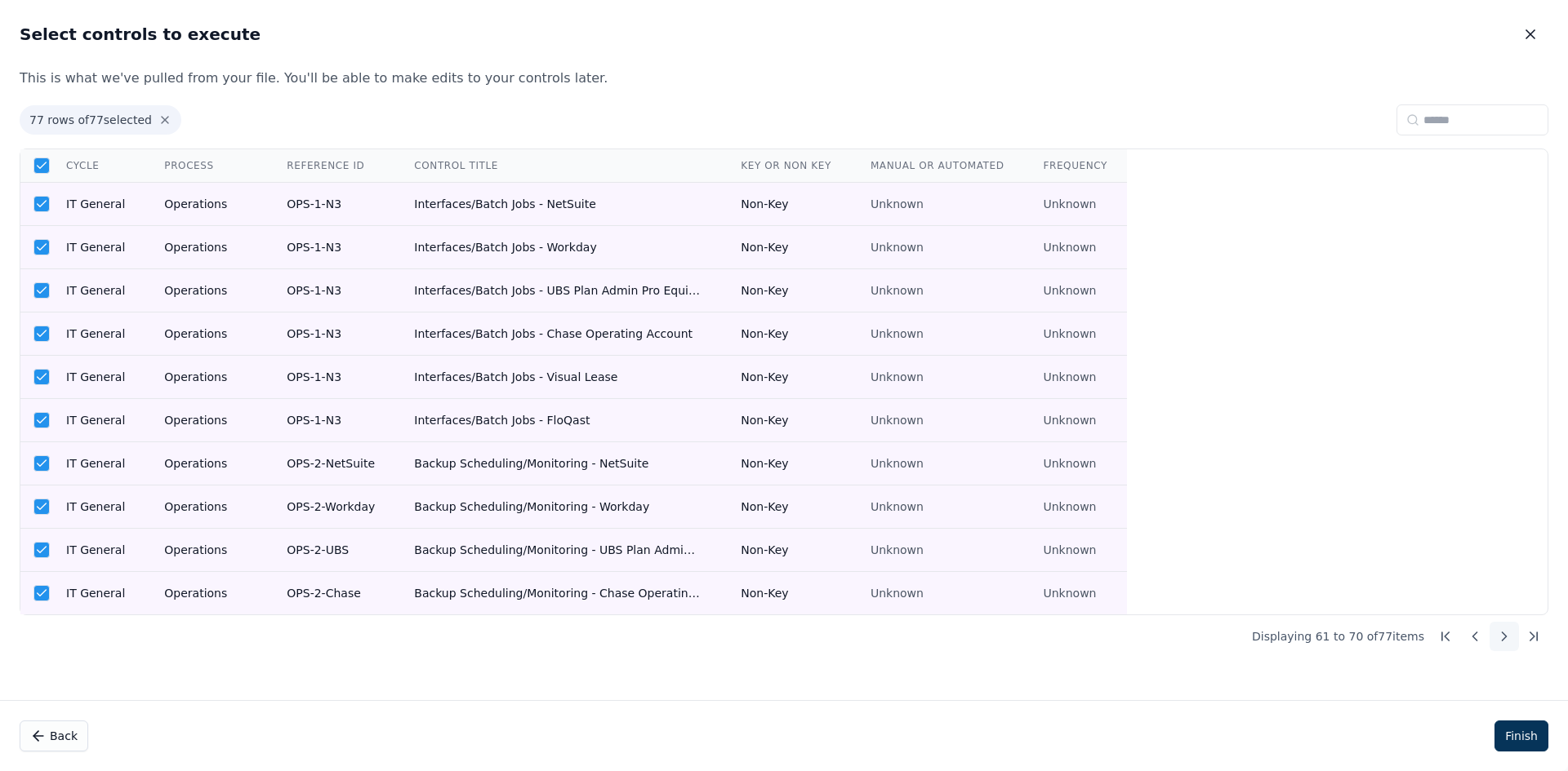
click at [1510, 638] on icon at bounding box center [1505, 637] width 17 height 17
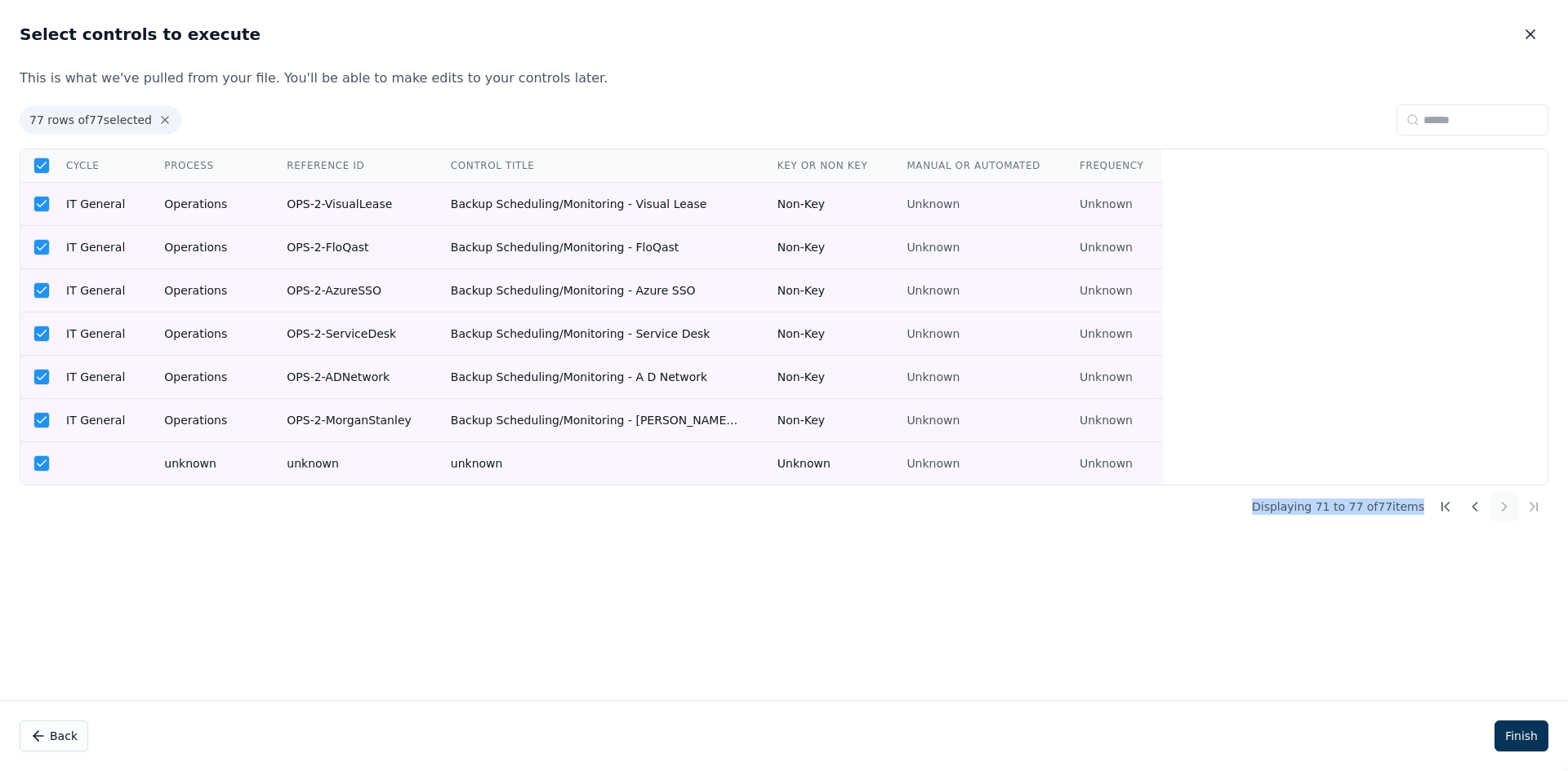
click at [1510, 638] on div "77 rows of 77 selected Cycle Process Reference ID Control Title Key or Non Key …" at bounding box center [784, 396] width 1568 height 609
click at [1536, 35] on icon "button" at bounding box center [1531, 34] width 17 height 17
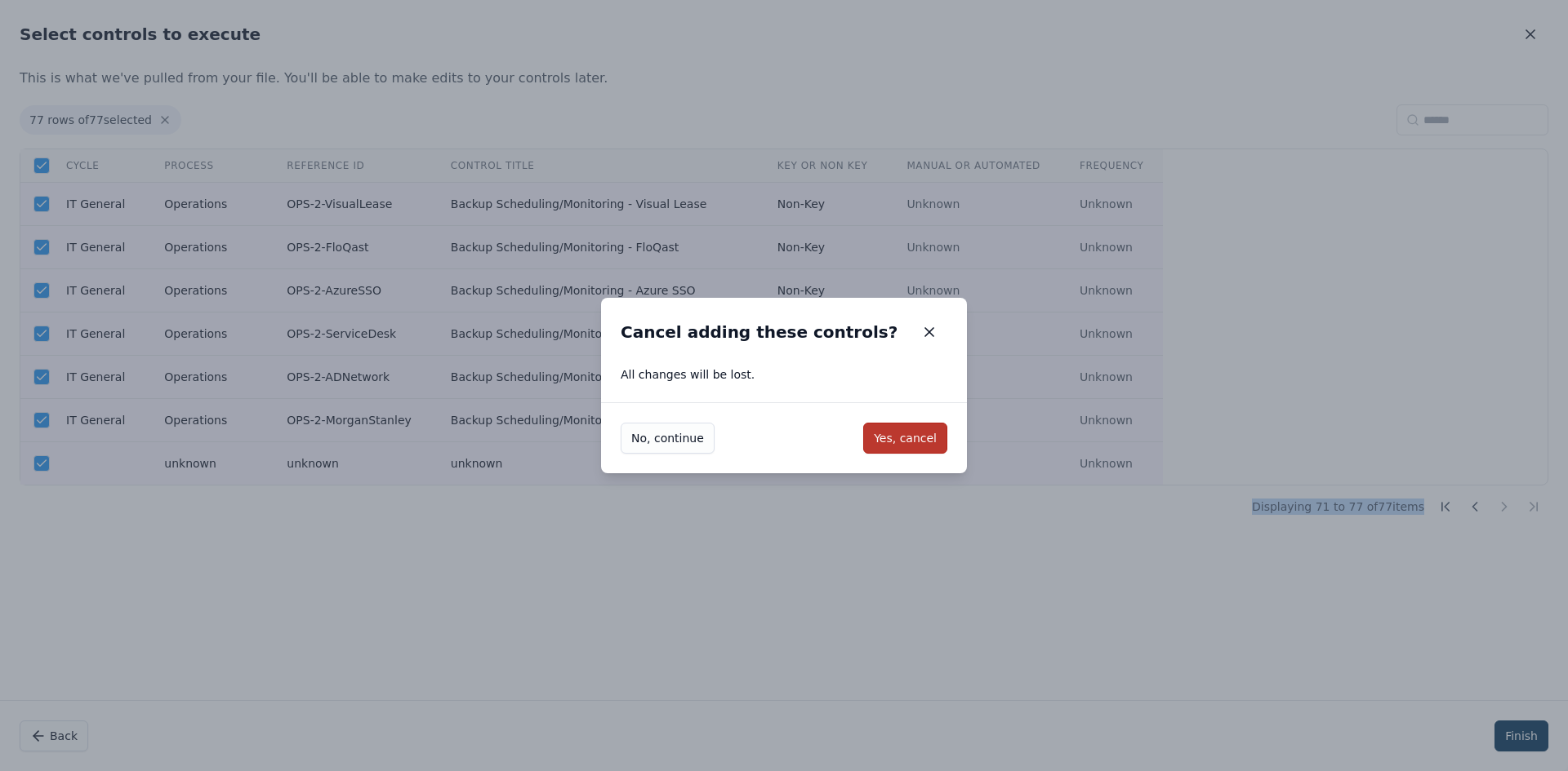
click at [921, 431] on button "Yes, cancel" at bounding box center [905, 437] width 84 height 31
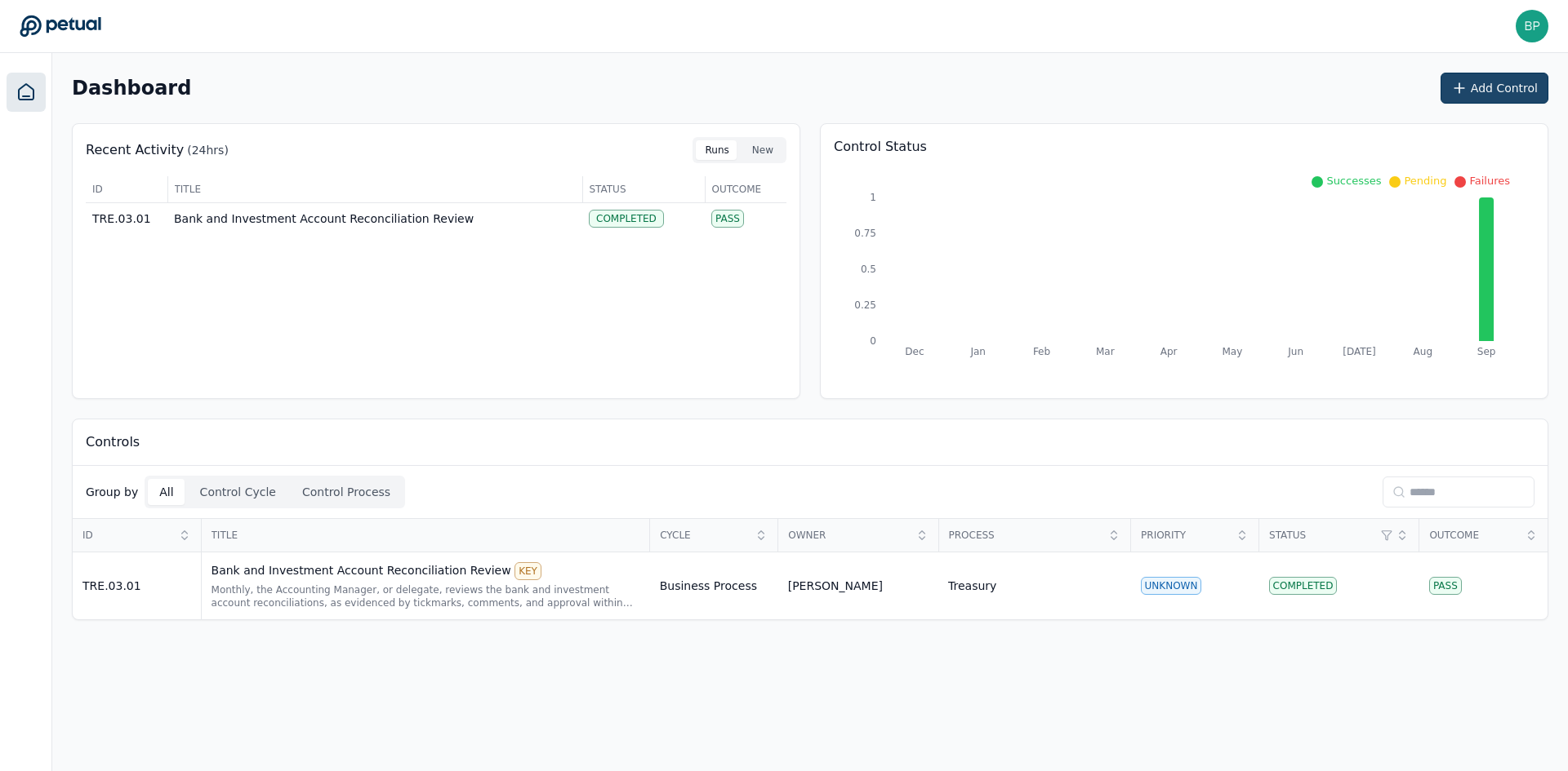
click at [1464, 97] on button "Add Control" at bounding box center [1495, 87] width 108 height 31
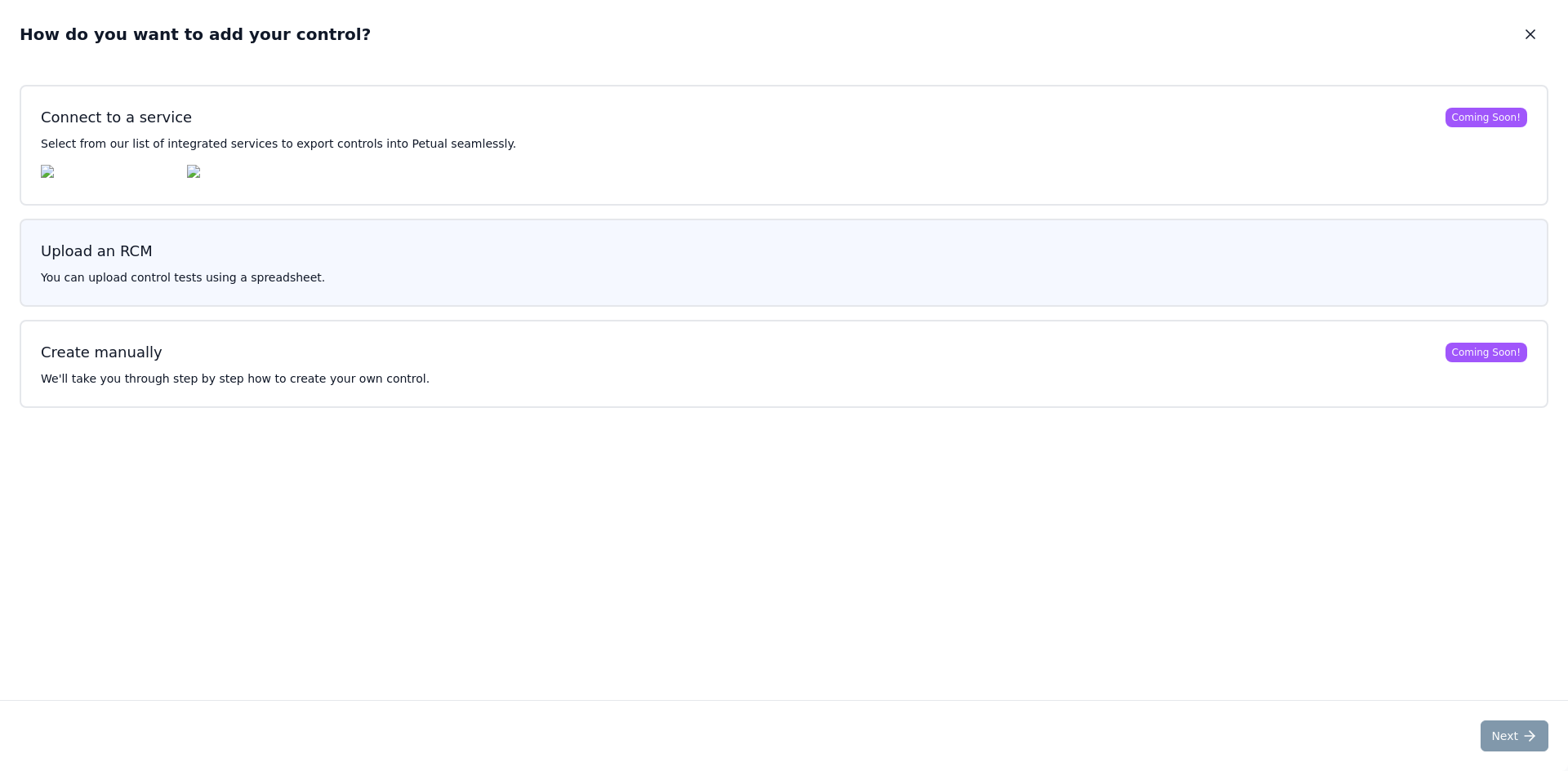
click at [774, 272] on button "Upload an RCM You can upload control tests using a spreadsheet." at bounding box center [784, 262] width 1529 height 88
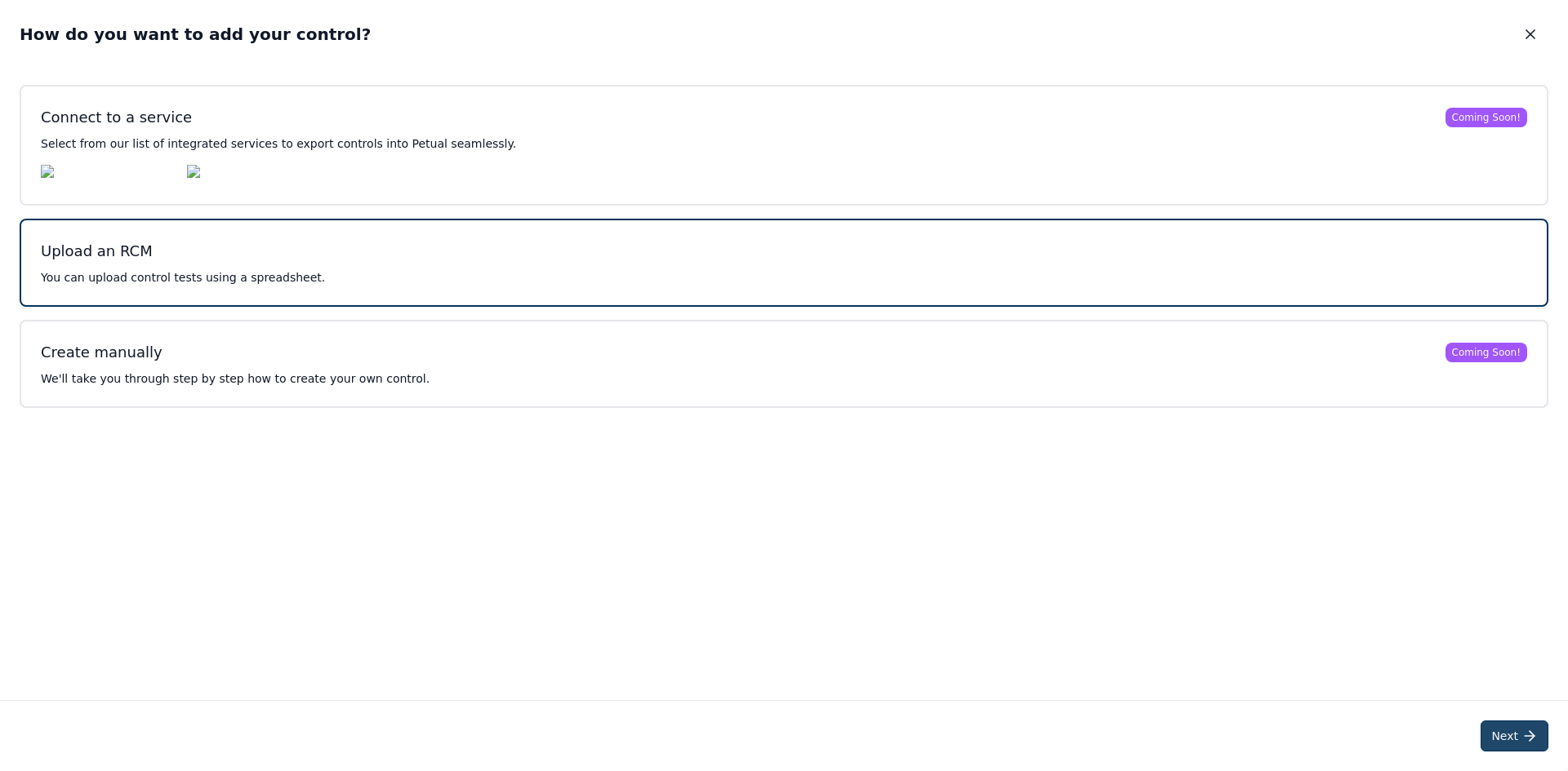
click at [1499, 723] on button "Next" at bounding box center [1514, 736] width 68 height 31
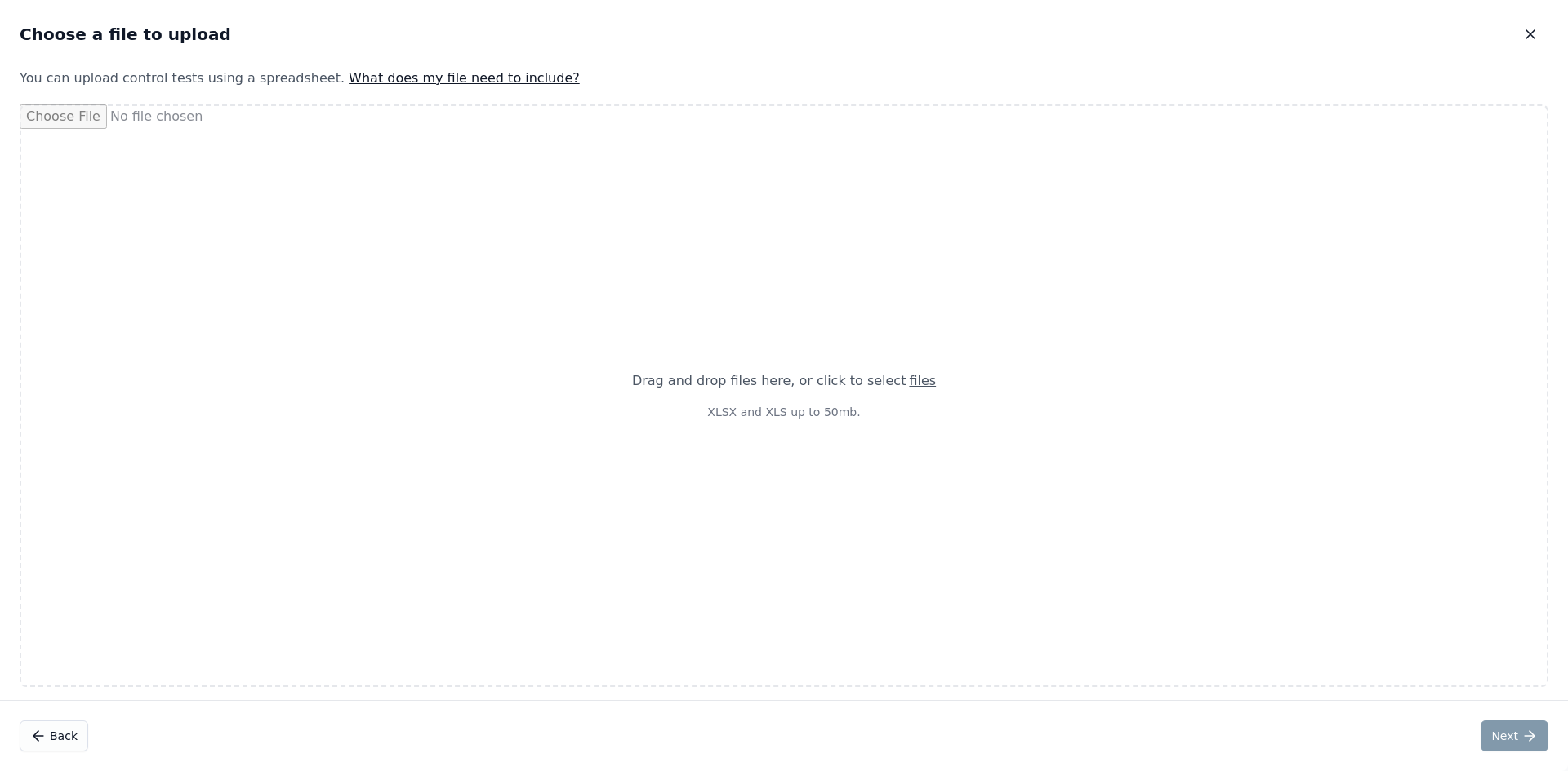
click at [742, 398] on div "Drag and drop files here , or click to select files XLSX and XLS up to 50mb." at bounding box center [784, 396] width 304 height 49
type input "**********"
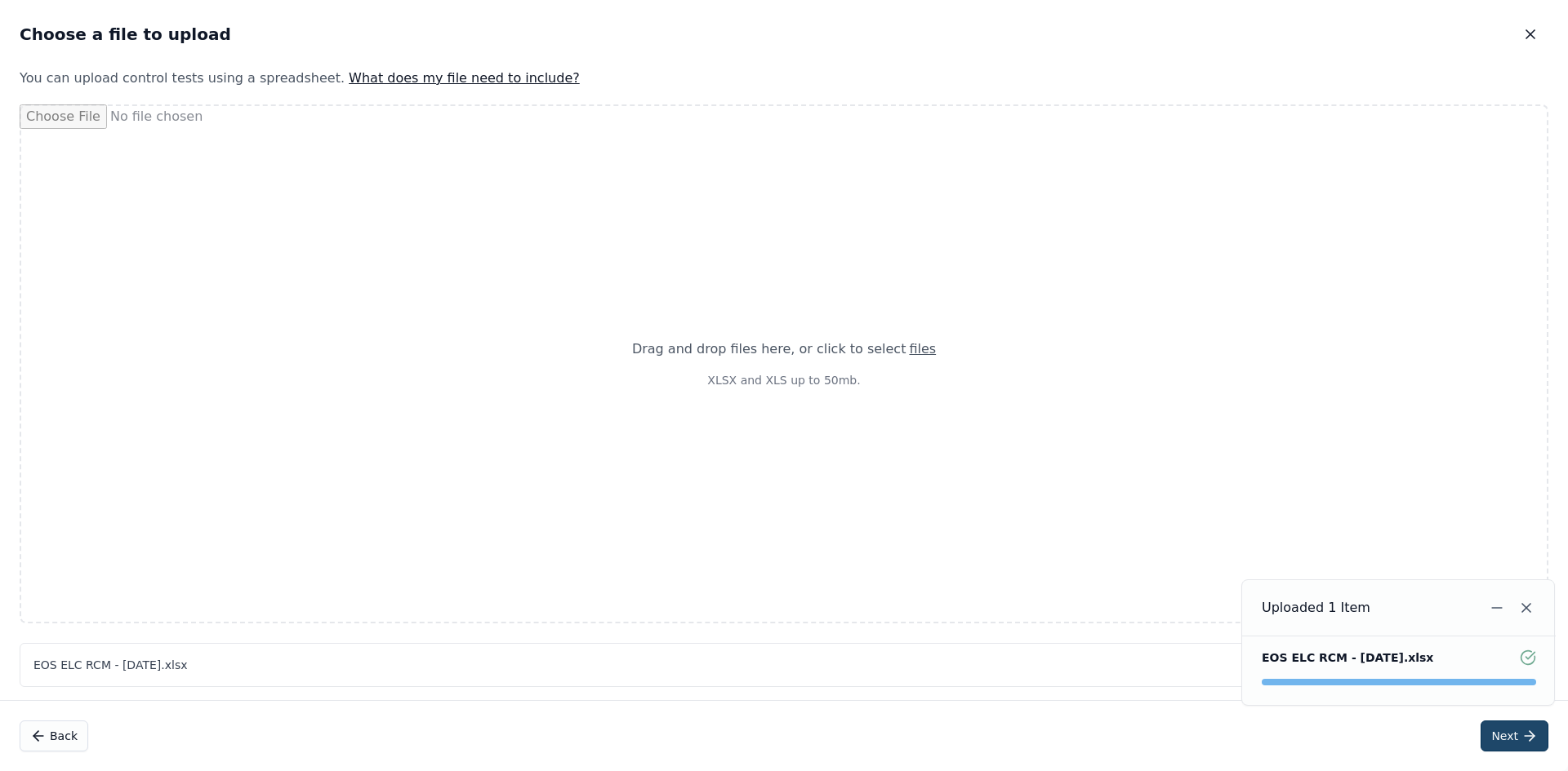
click at [1519, 740] on button "Next" at bounding box center [1514, 736] width 68 height 31
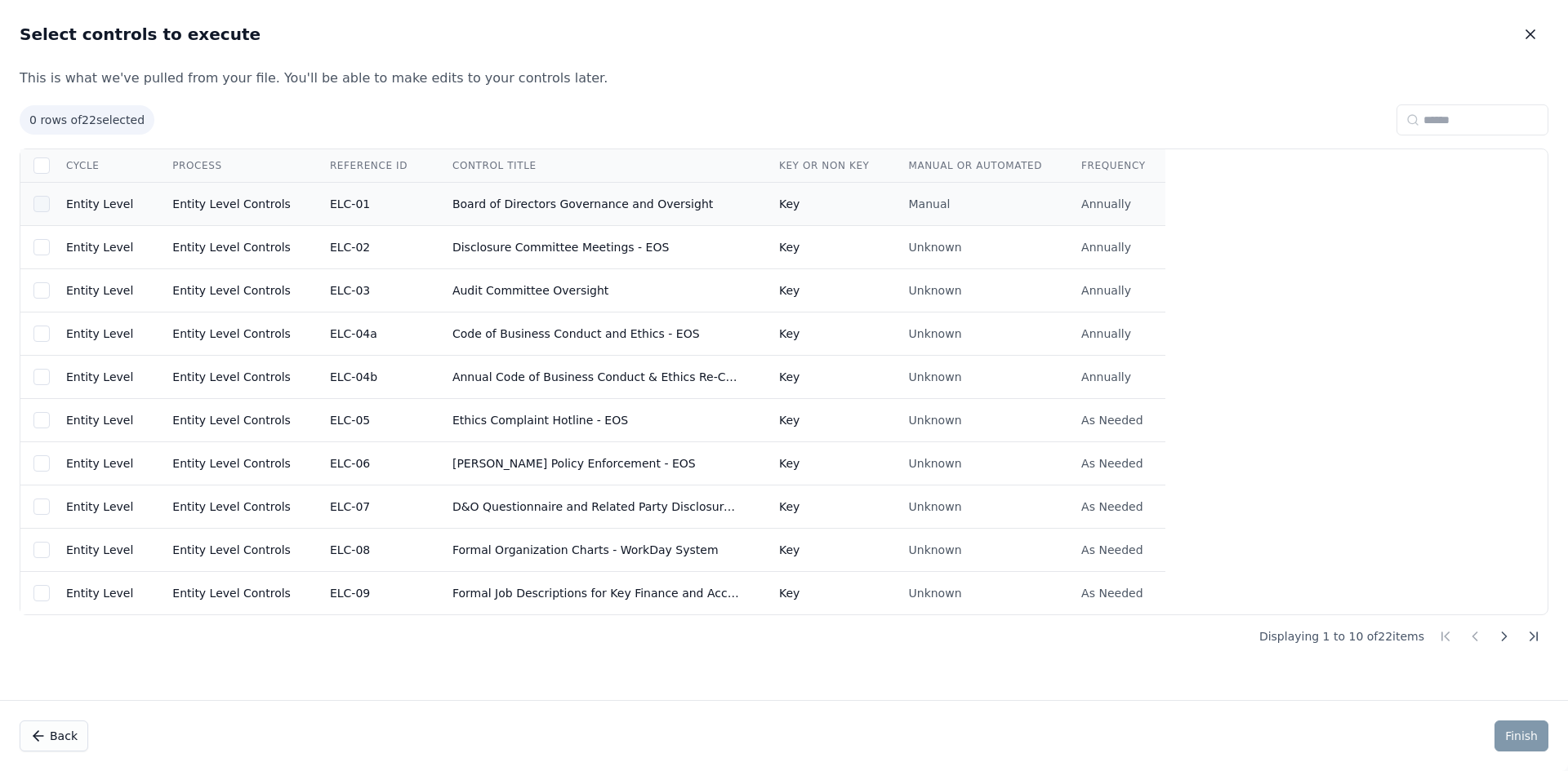
click at [45, 199] on div at bounding box center [42, 204] width 17 height 17
click at [41, 165] on icon at bounding box center [42, 166] width 13 height 13
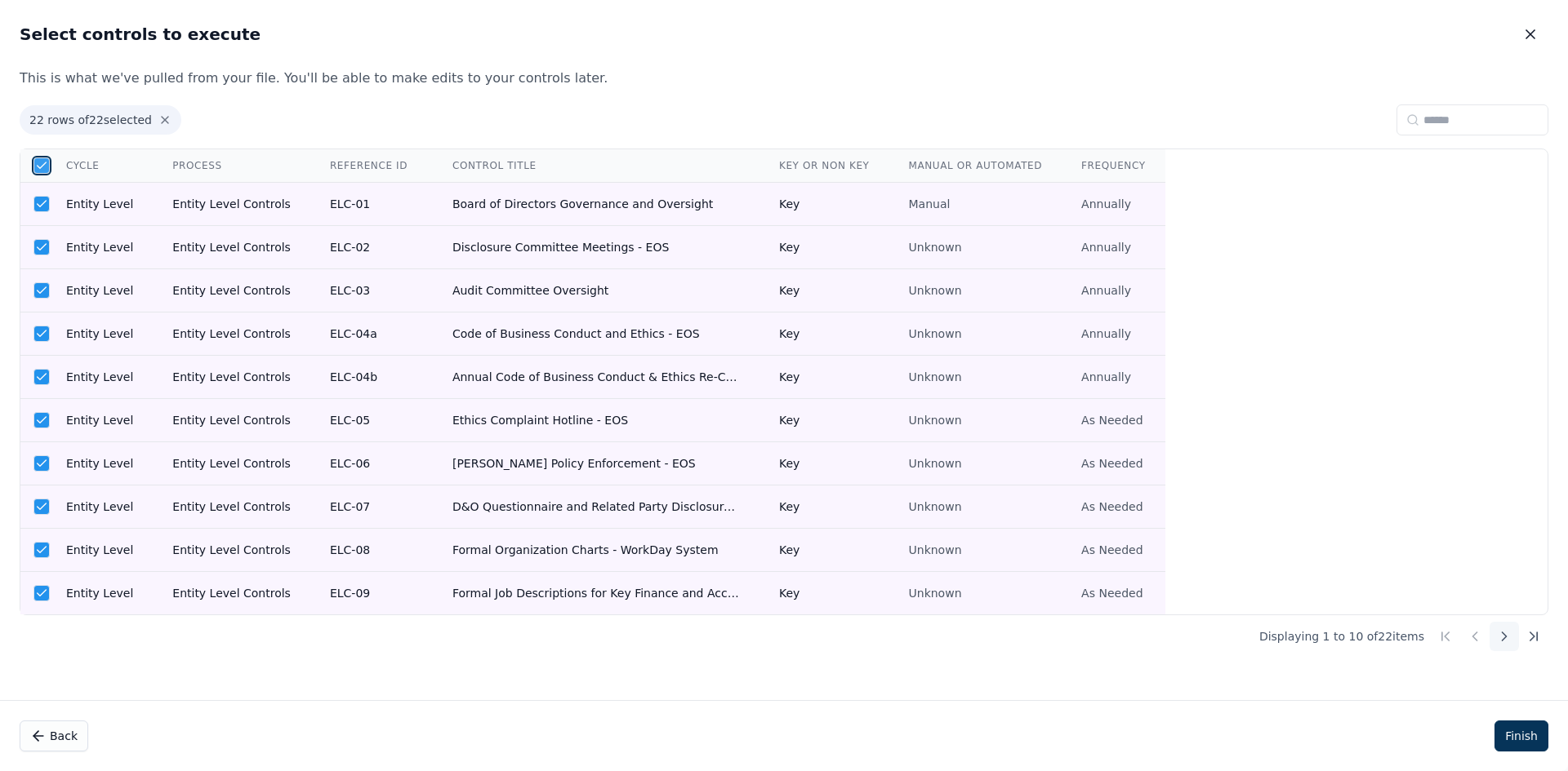
click at [1501, 632] on icon at bounding box center [1505, 637] width 17 height 17
click at [1508, 640] on icon at bounding box center [1505, 637] width 17 height 17
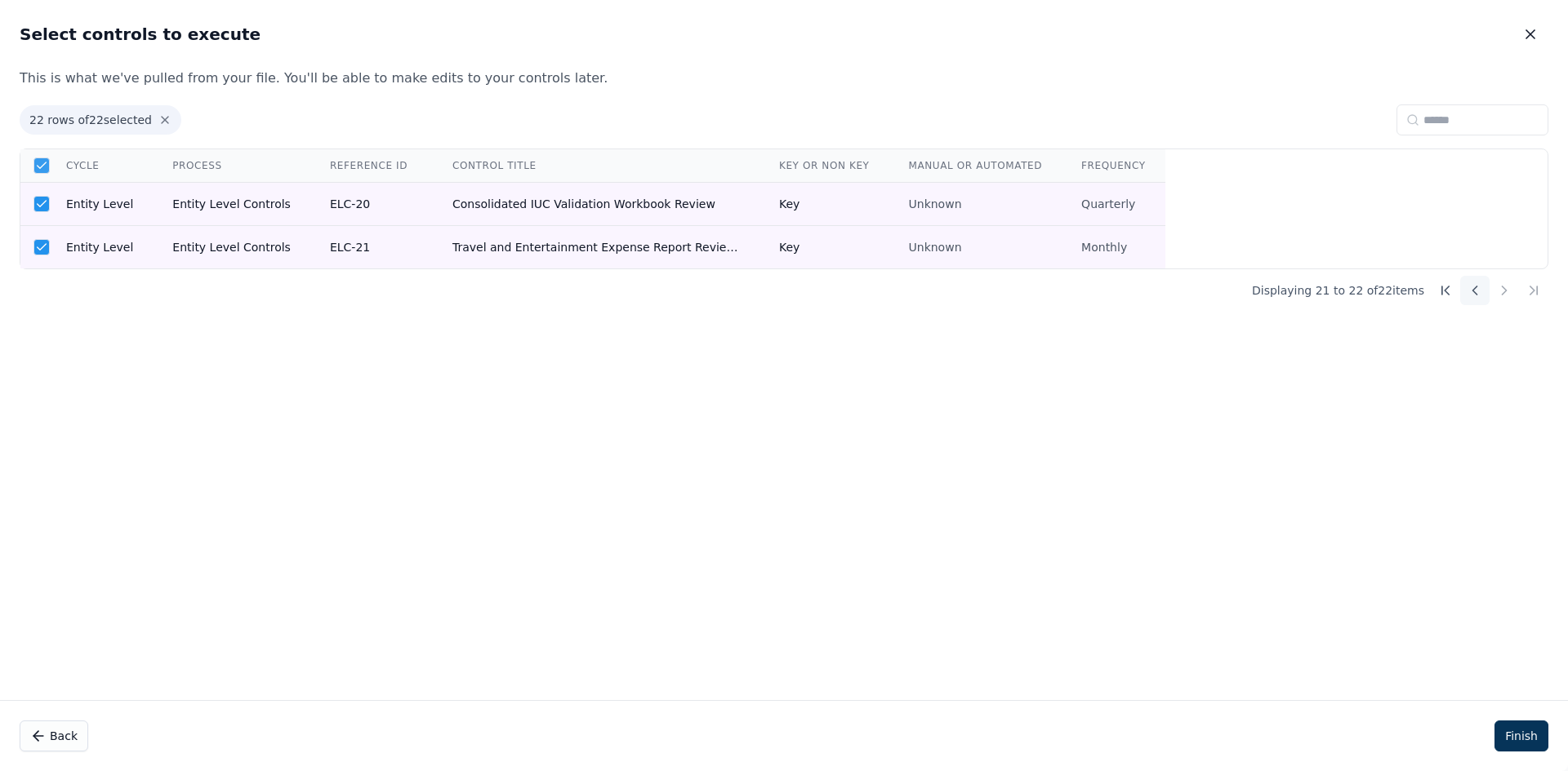
click at [1472, 286] on icon at bounding box center [1475, 291] width 17 height 17
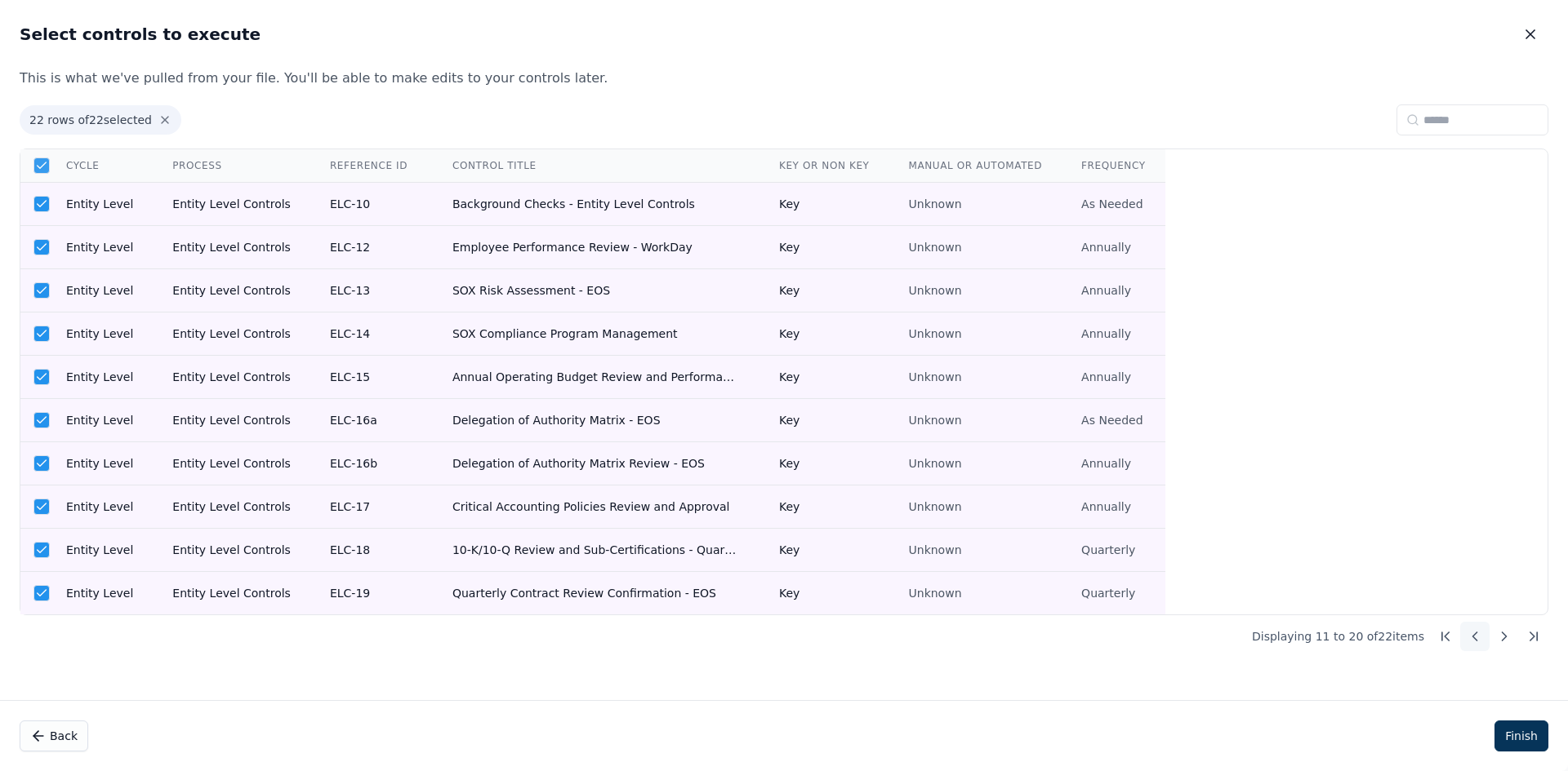
click at [1471, 635] on icon at bounding box center [1475, 637] width 17 height 17
click at [1520, 724] on button "Finish" at bounding box center [1522, 736] width 54 height 31
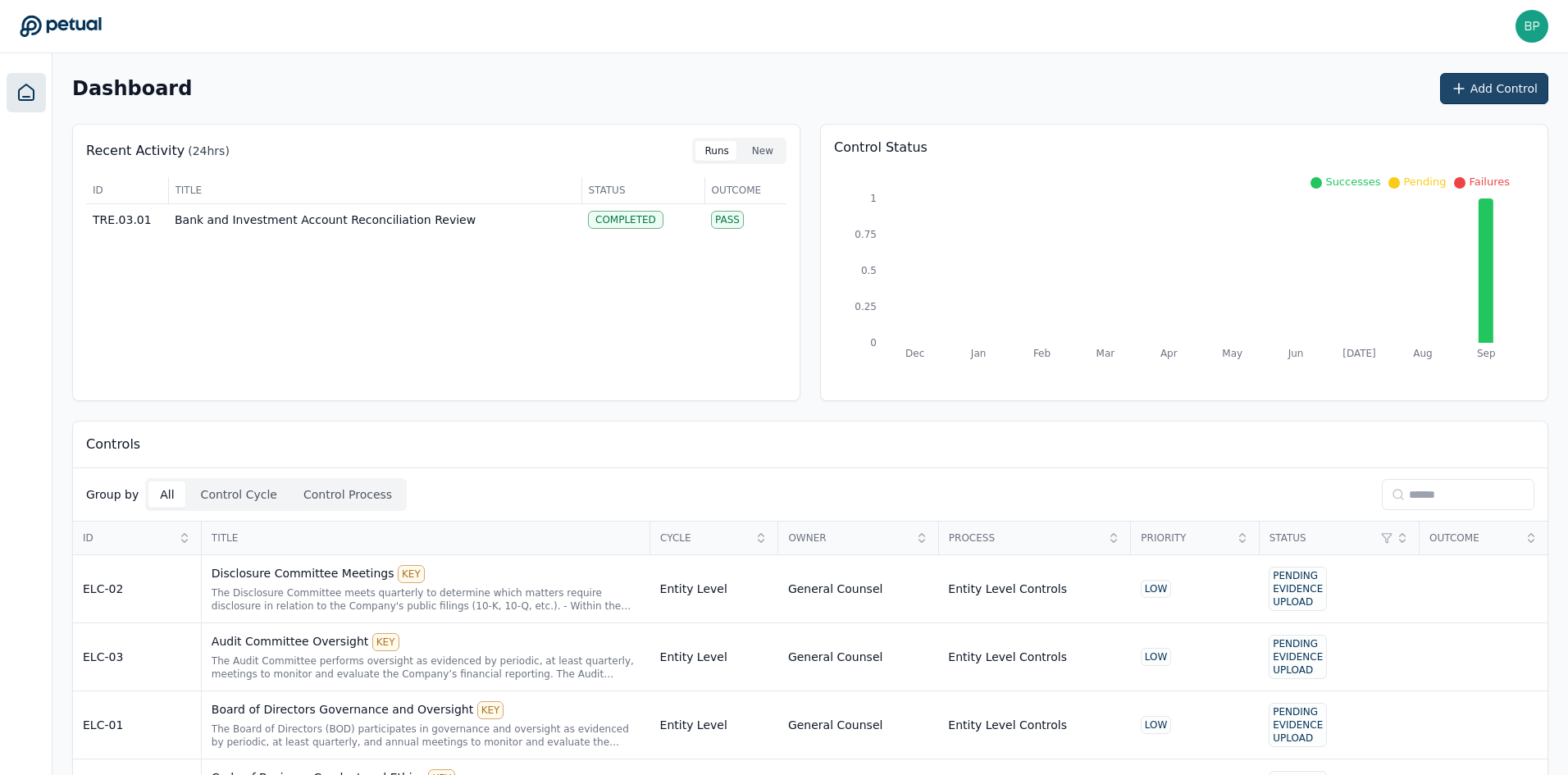
click at [1492, 95] on button "Add Control" at bounding box center [1494, 88] width 108 height 31
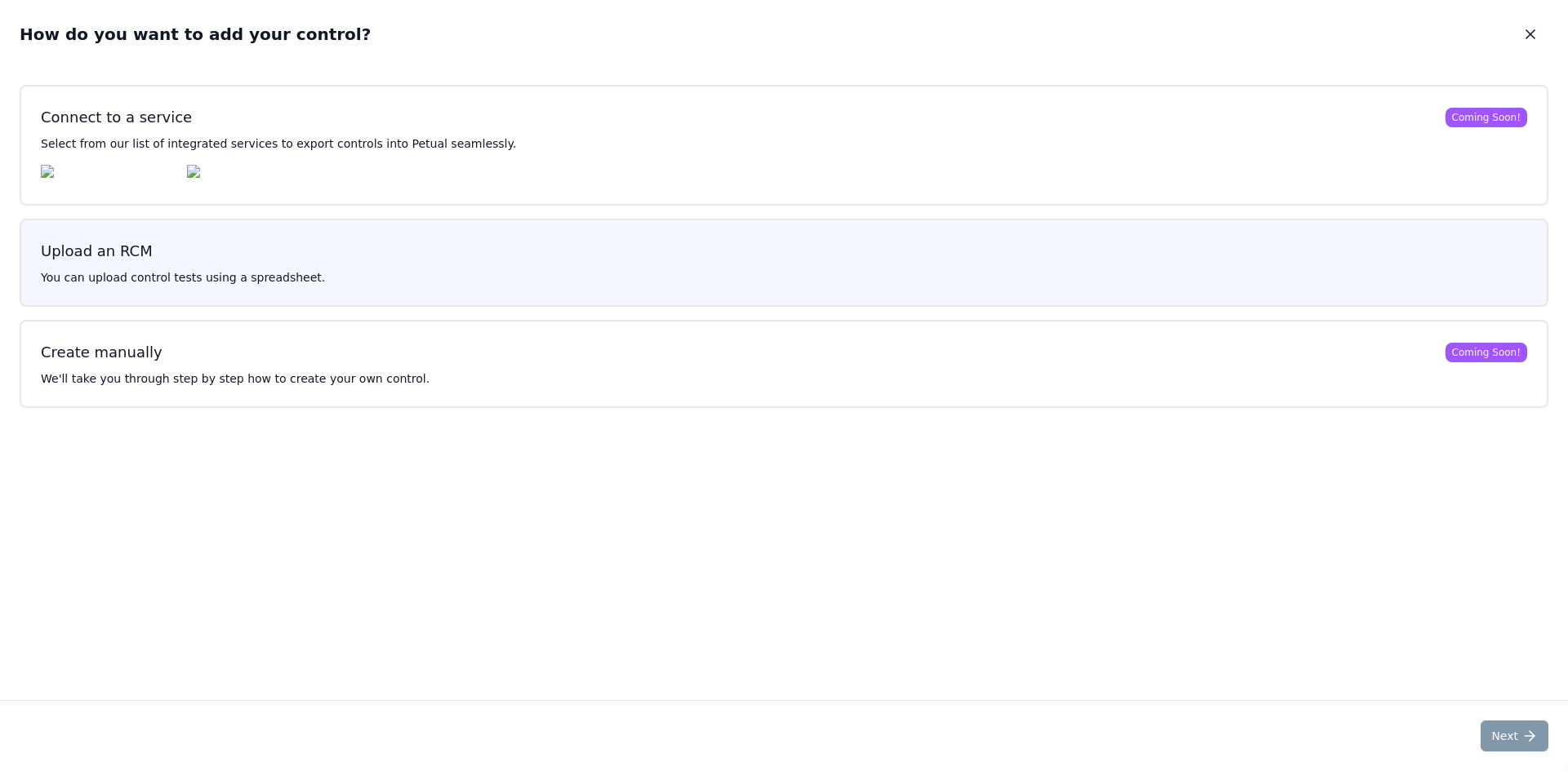
click at [304, 256] on h3 "Upload an RCM" at bounding box center [784, 251] width 1486 height 23
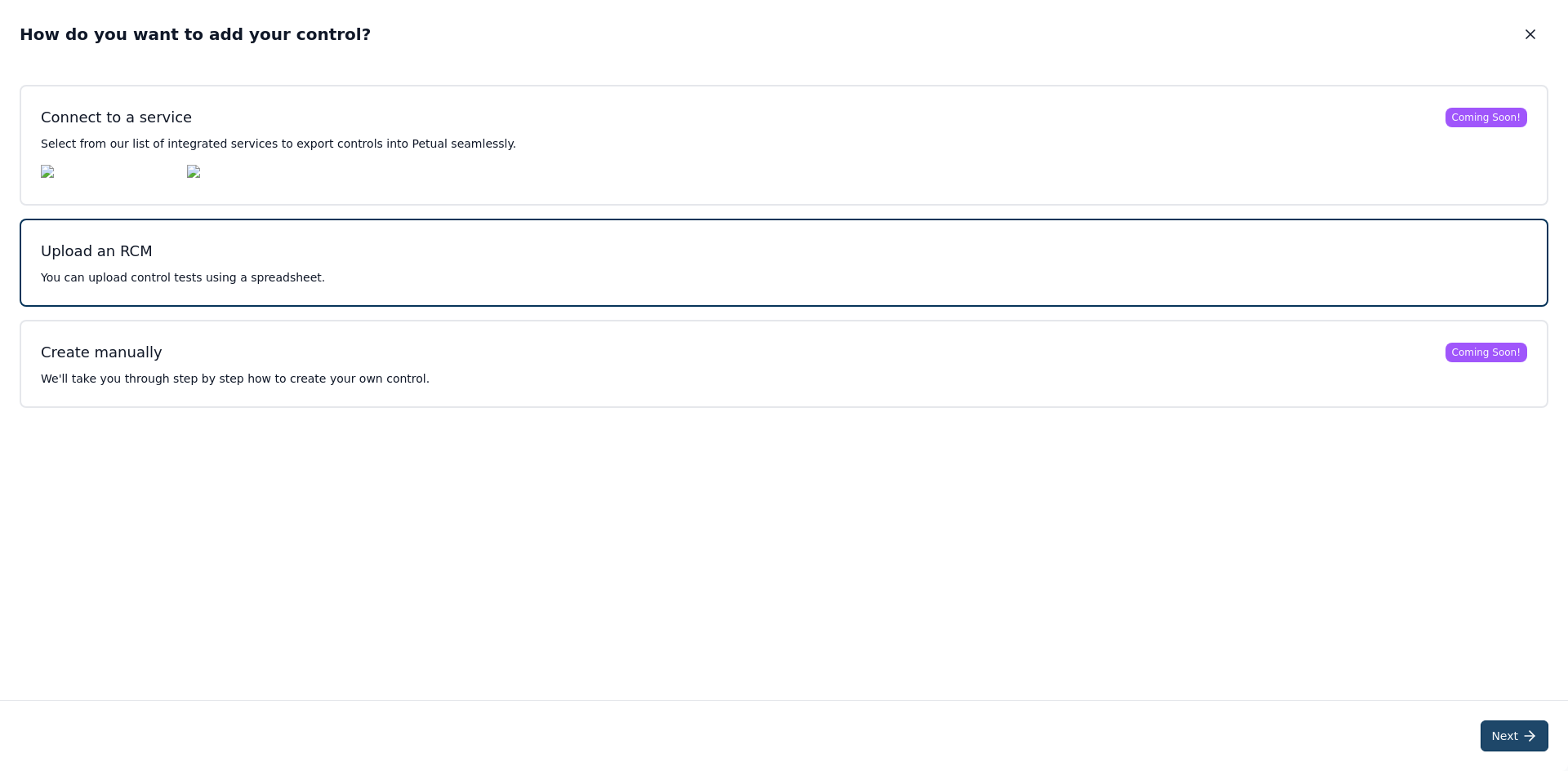
click at [1513, 743] on button "Next" at bounding box center [1514, 736] width 68 height 31
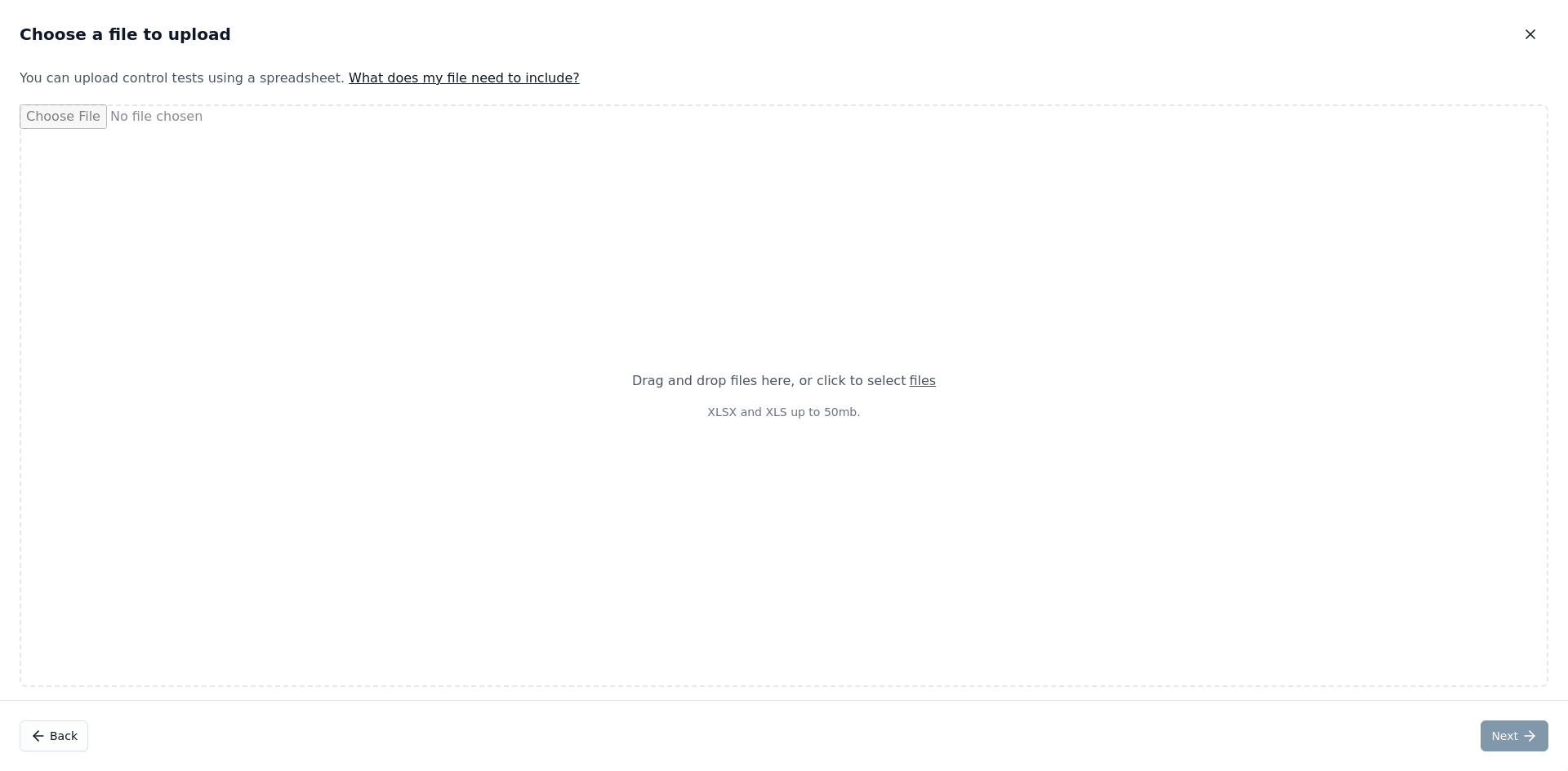
click at [469, 238] on div "Drag and drop files here , or click to select files XLSX and XLS up to 50mb." at bounding box center [784, 396] width 1529 height 583
type input "**********"
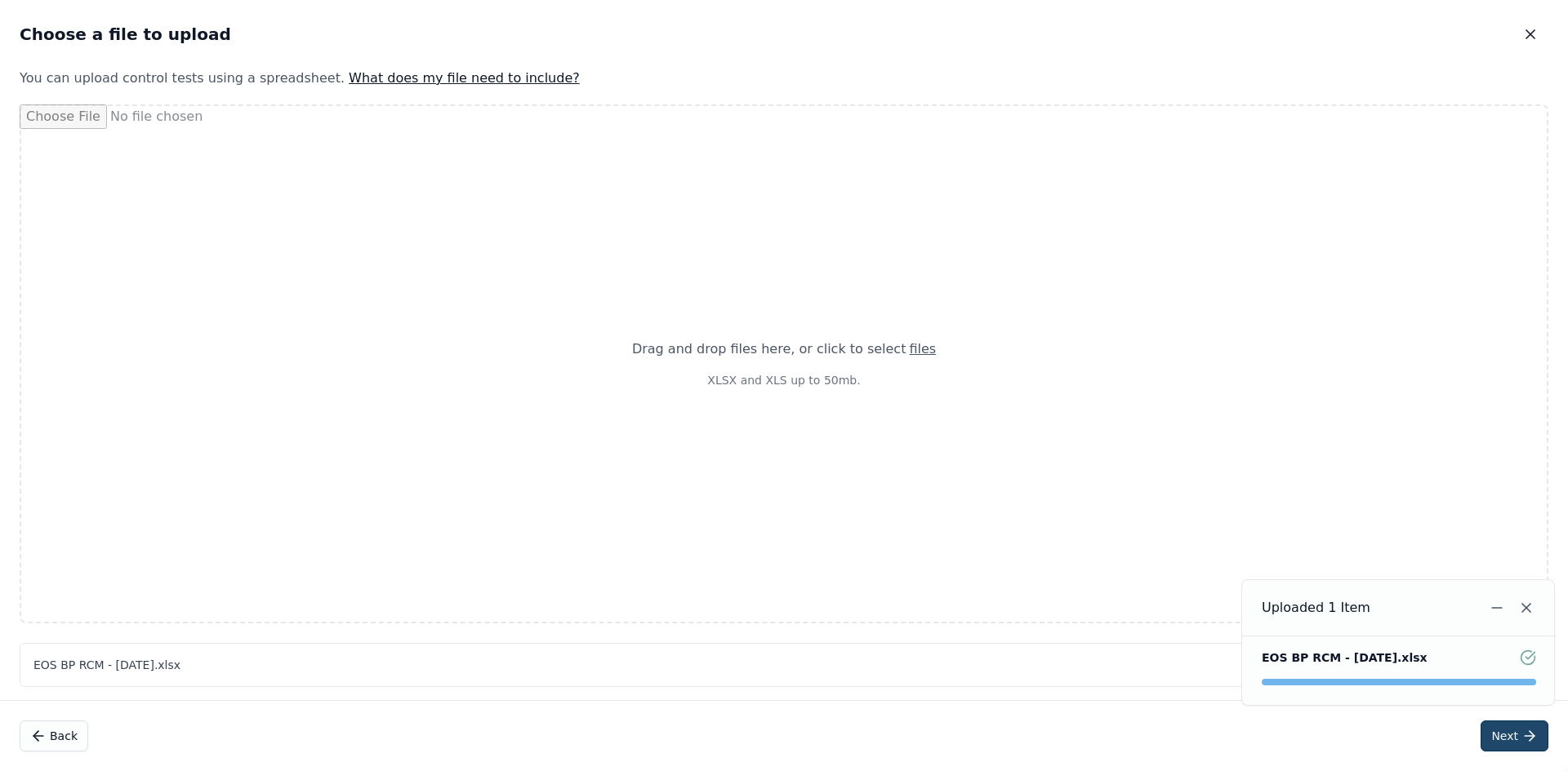
click at [1532, 744] on button "Next" at bounding box center [1514, 736] width 68 height 31
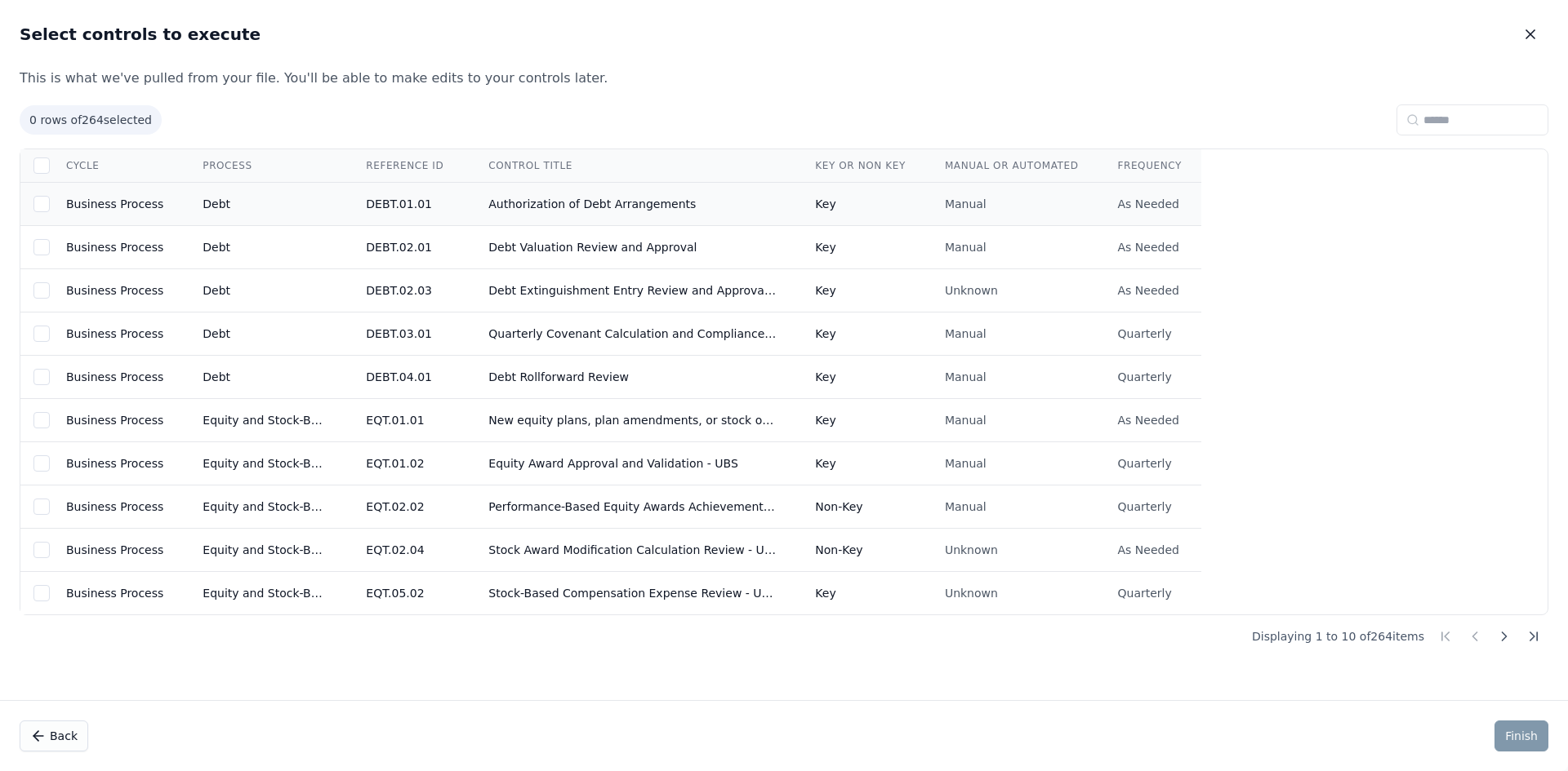
drag, startPoint x: 38, startPoint y: 209, endPoint x: 40, endPoint y: 223, distance: 14.1
click at [38, 209] on div at bounding box center [42, 204] width 17 height 17
click at [40, 238] on td at bounding box center [33, 247] width 26 height 44
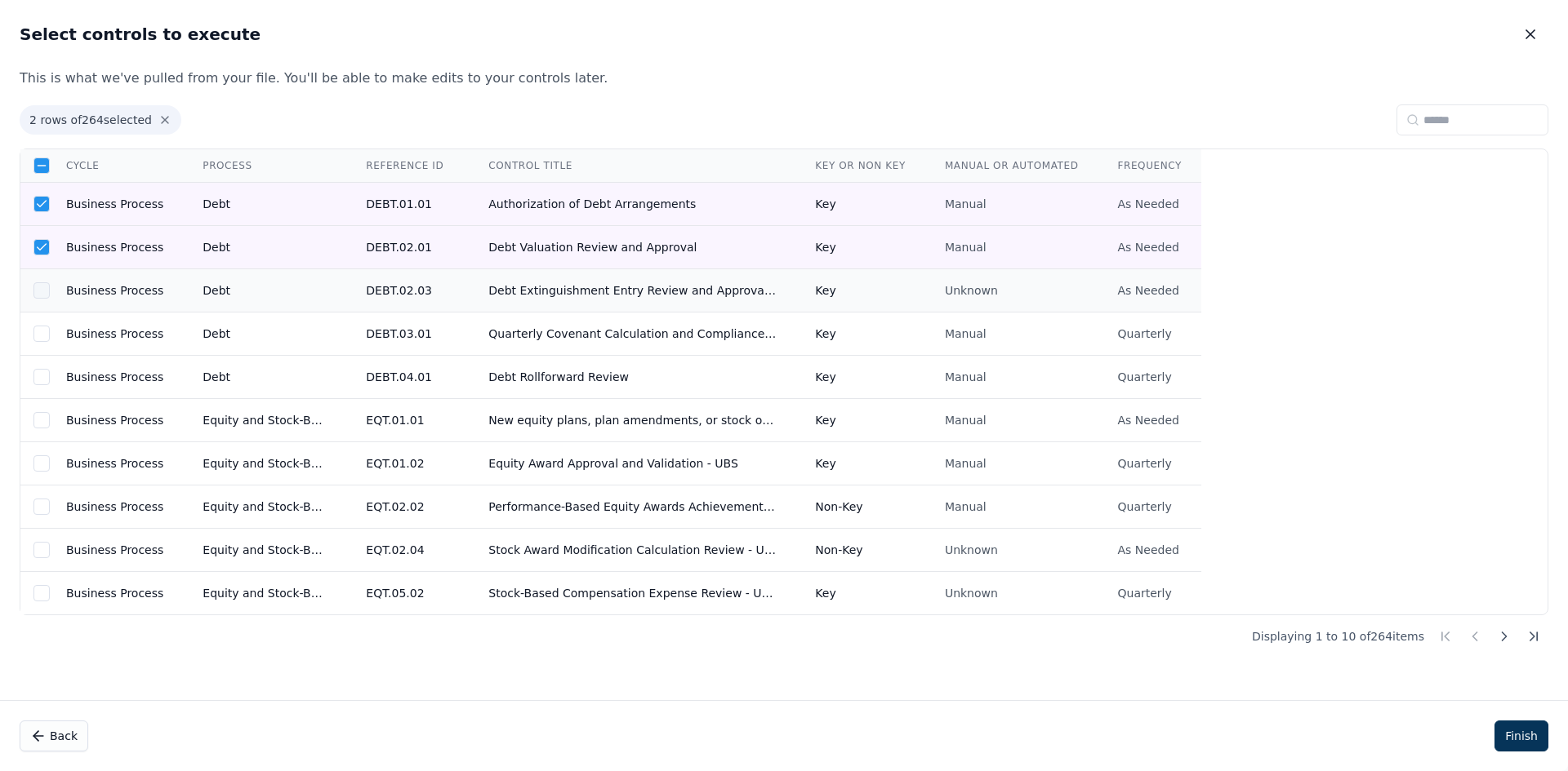
click at [38, 286] on div at bounding box center [42, 291] width 17 height 17
click at [49, 339] on div at bounding box center [42, 334] width 17 height 17
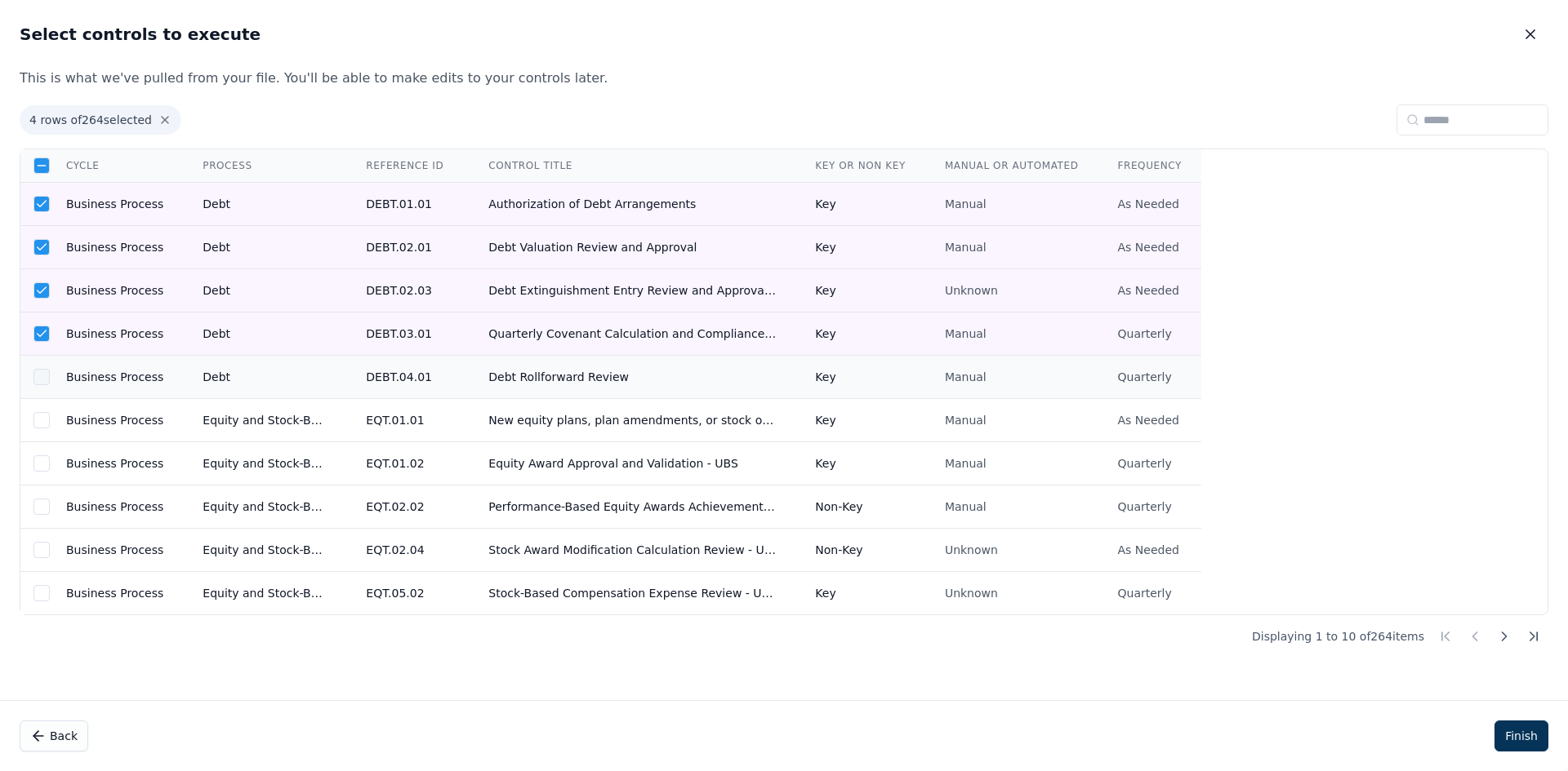
click at [39, 375] on div at bounding box center [42, 377] width 17 height 17
click at [39, 425] on div at bounding box center [42, 421] width 17 height 17
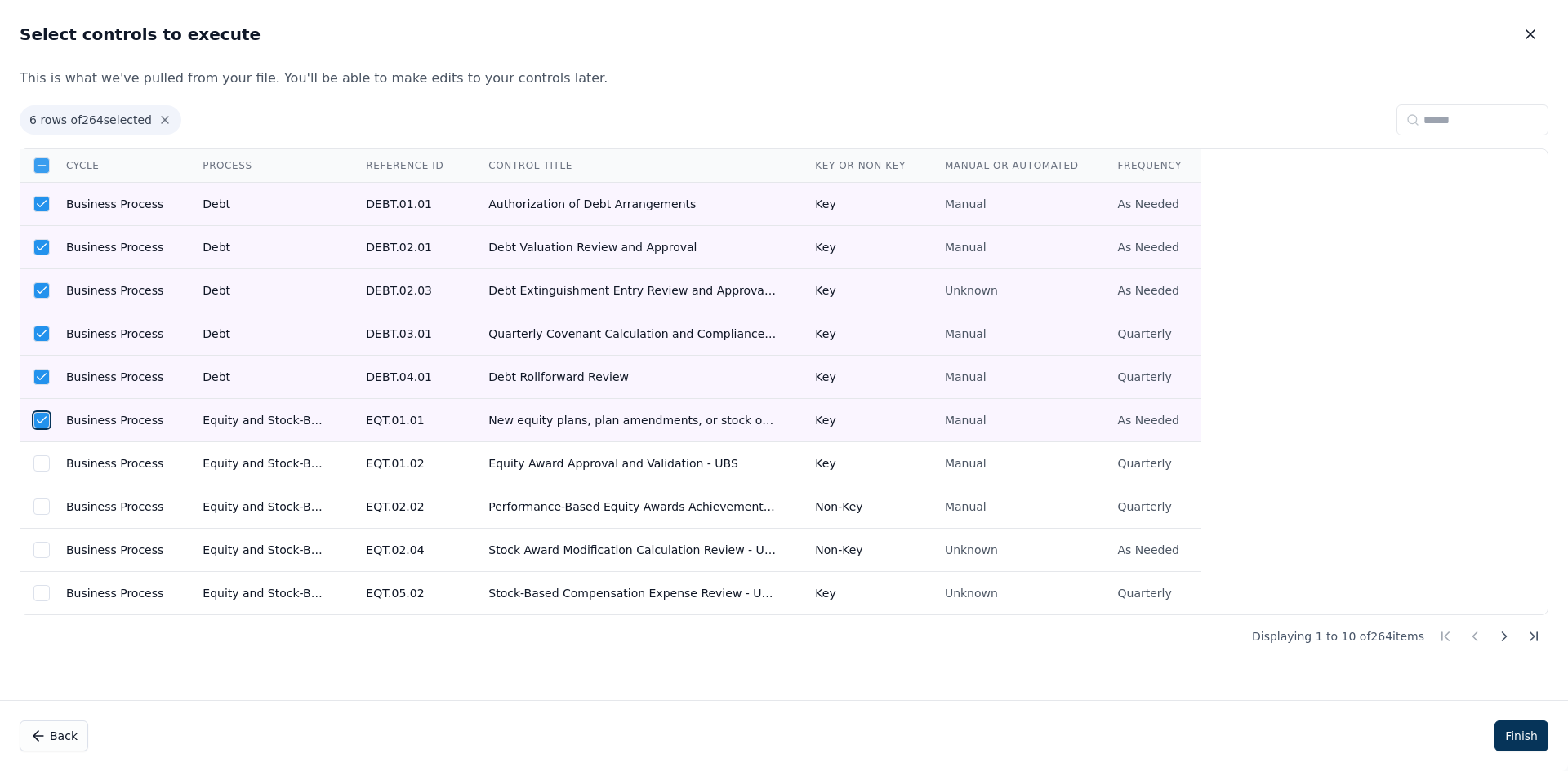
click at [40, 164] on icon at bounding box center [42, 166] width 13 height 13
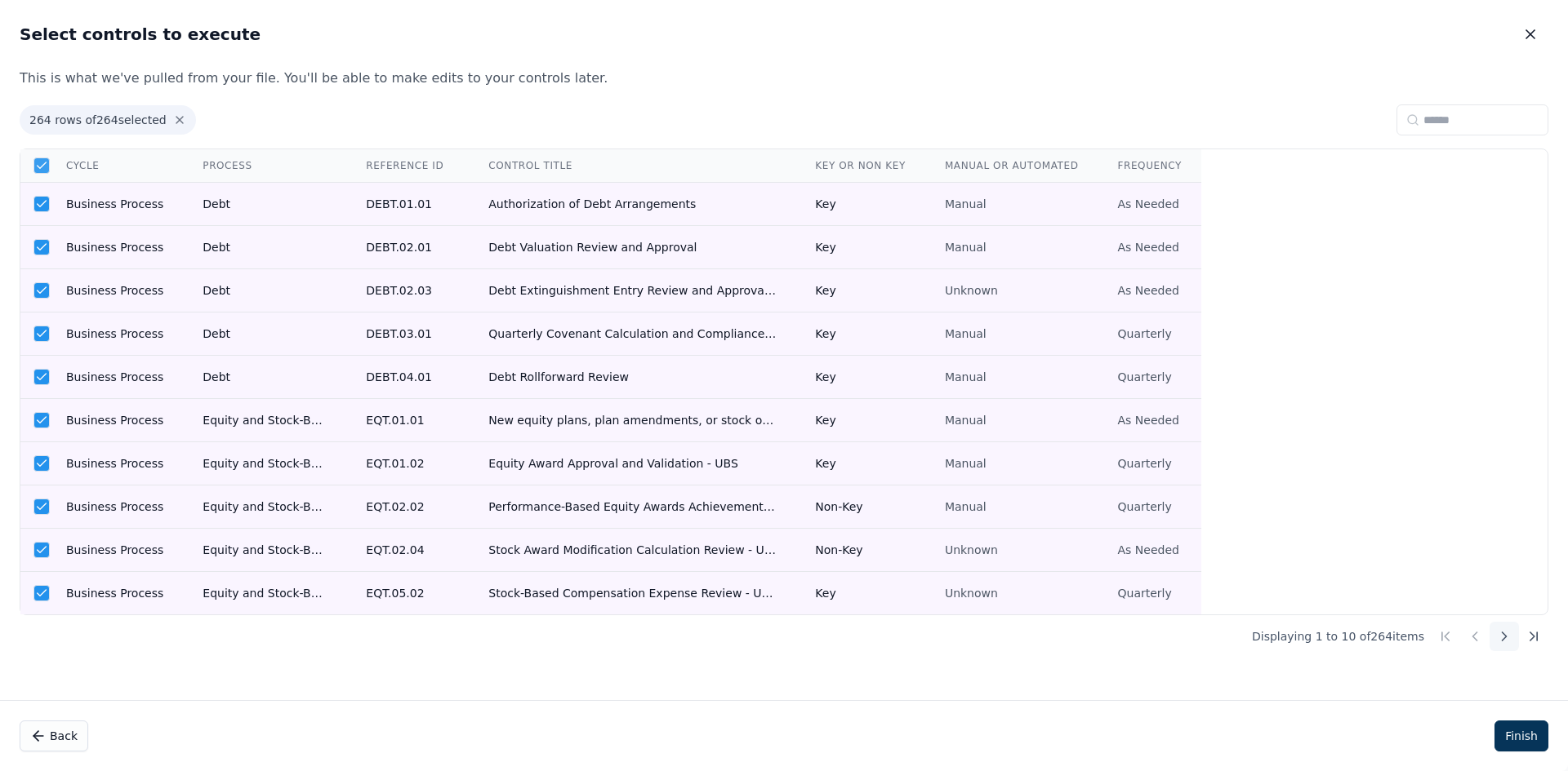
click at [1511, 639] on icon at bounding box center [1505, 637] width 17 height 17
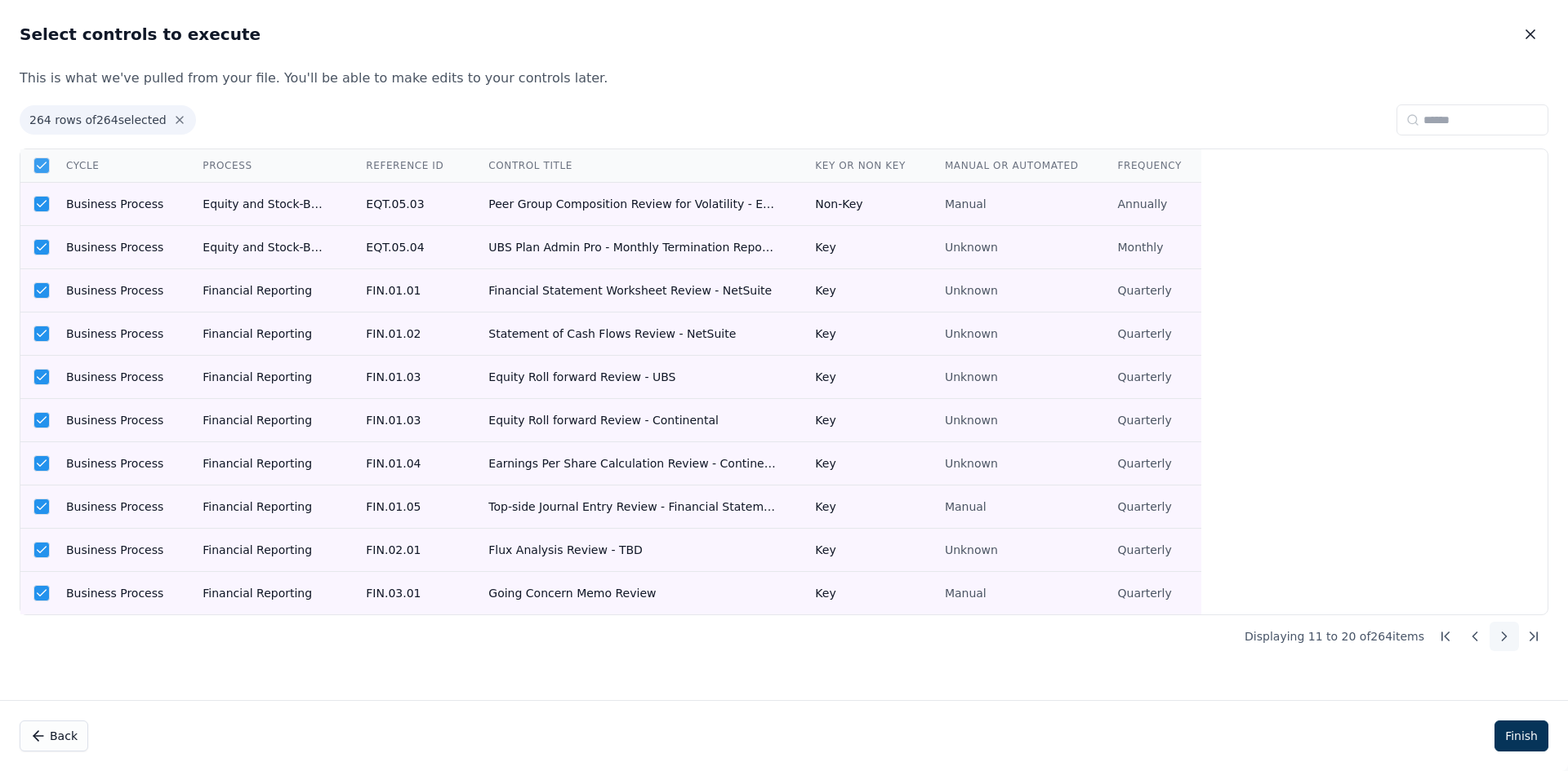
click at [1511, 639] on icon at bounding box center [1505, 637] width 17 height 17
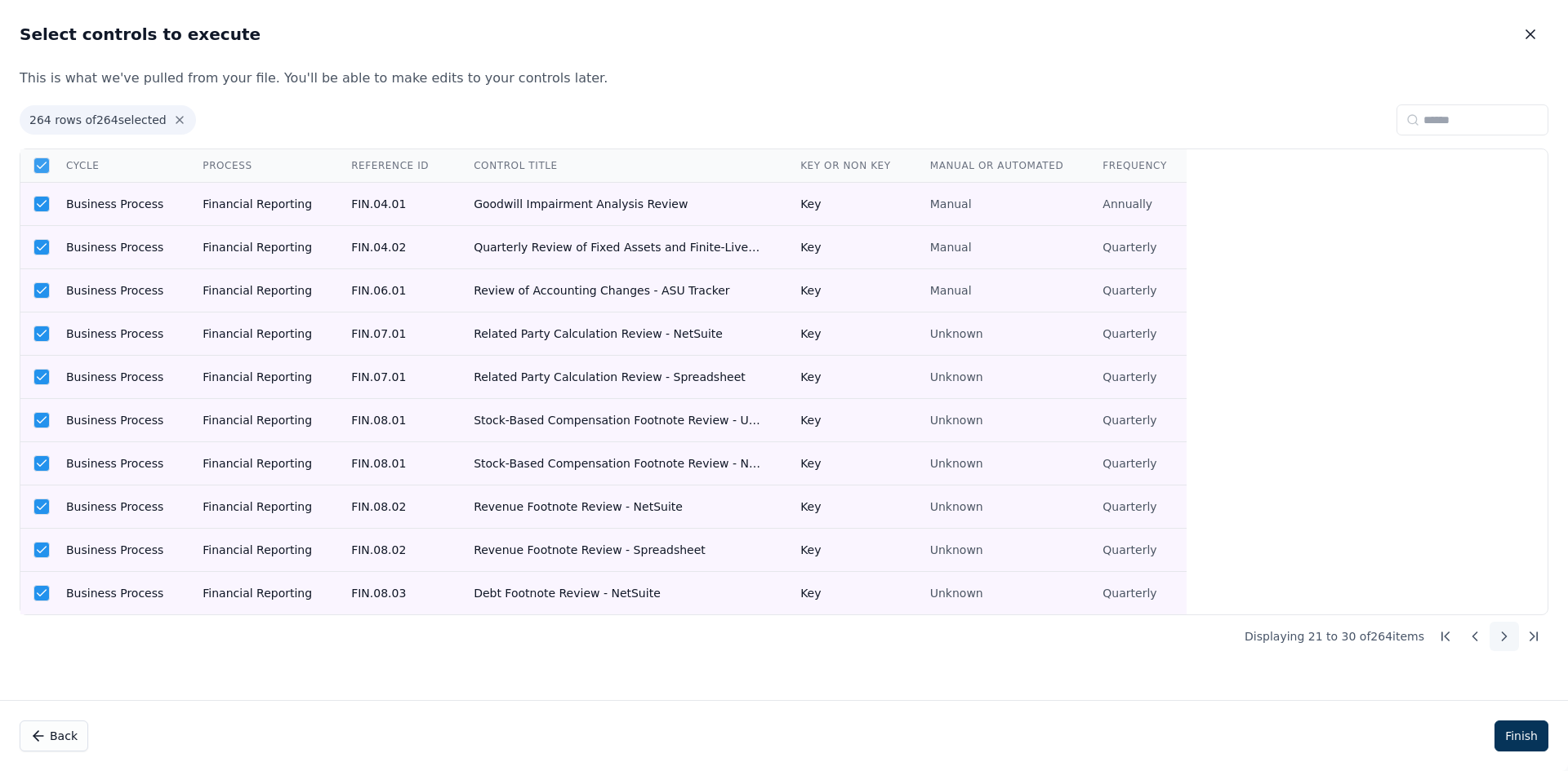
click at [1511, 639] on icon at bounding box center [1505, 637] width 17 height 17
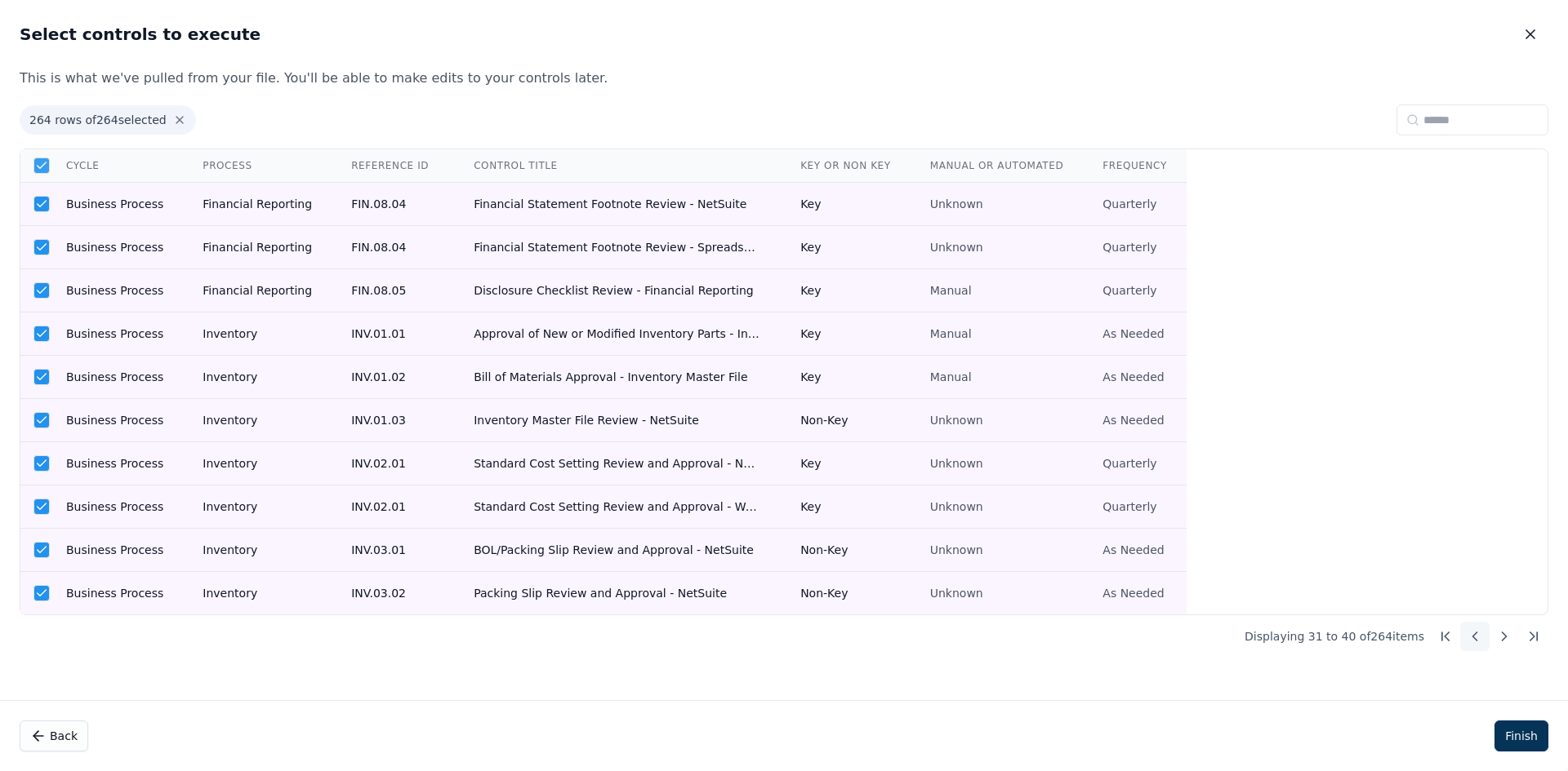
click at [1480, 638] on icon at bounding box center [1475, 637] width 17 height 17
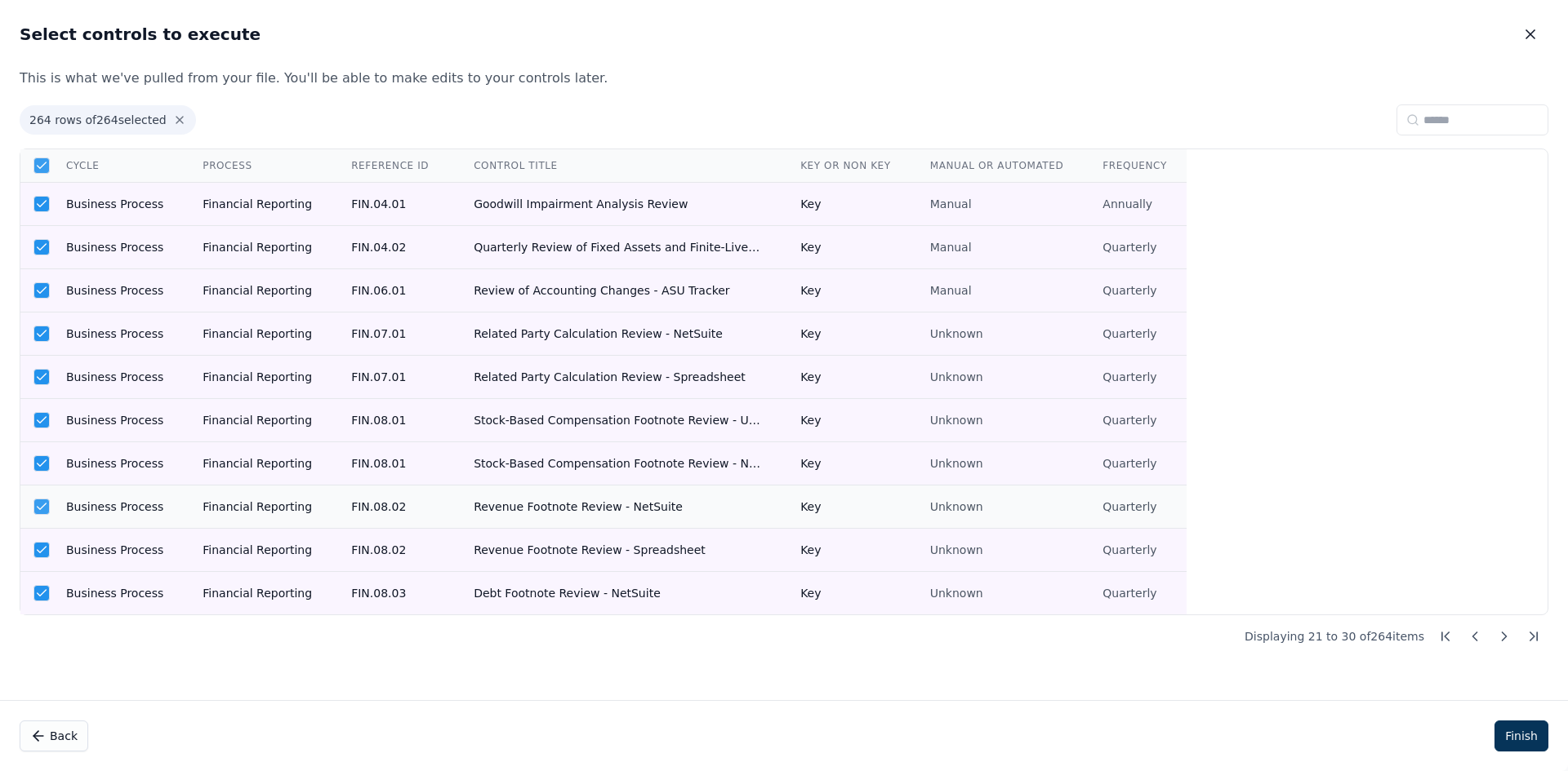
click at [38, 511] on icon at bounding box center [42, 507] width 13 height 13
click at [37, 461] on icon at bounding box center [42, 463] width 13 height 13
click at [1498, 636] on icon at bounding box center [1505, 637] width 17 height 17
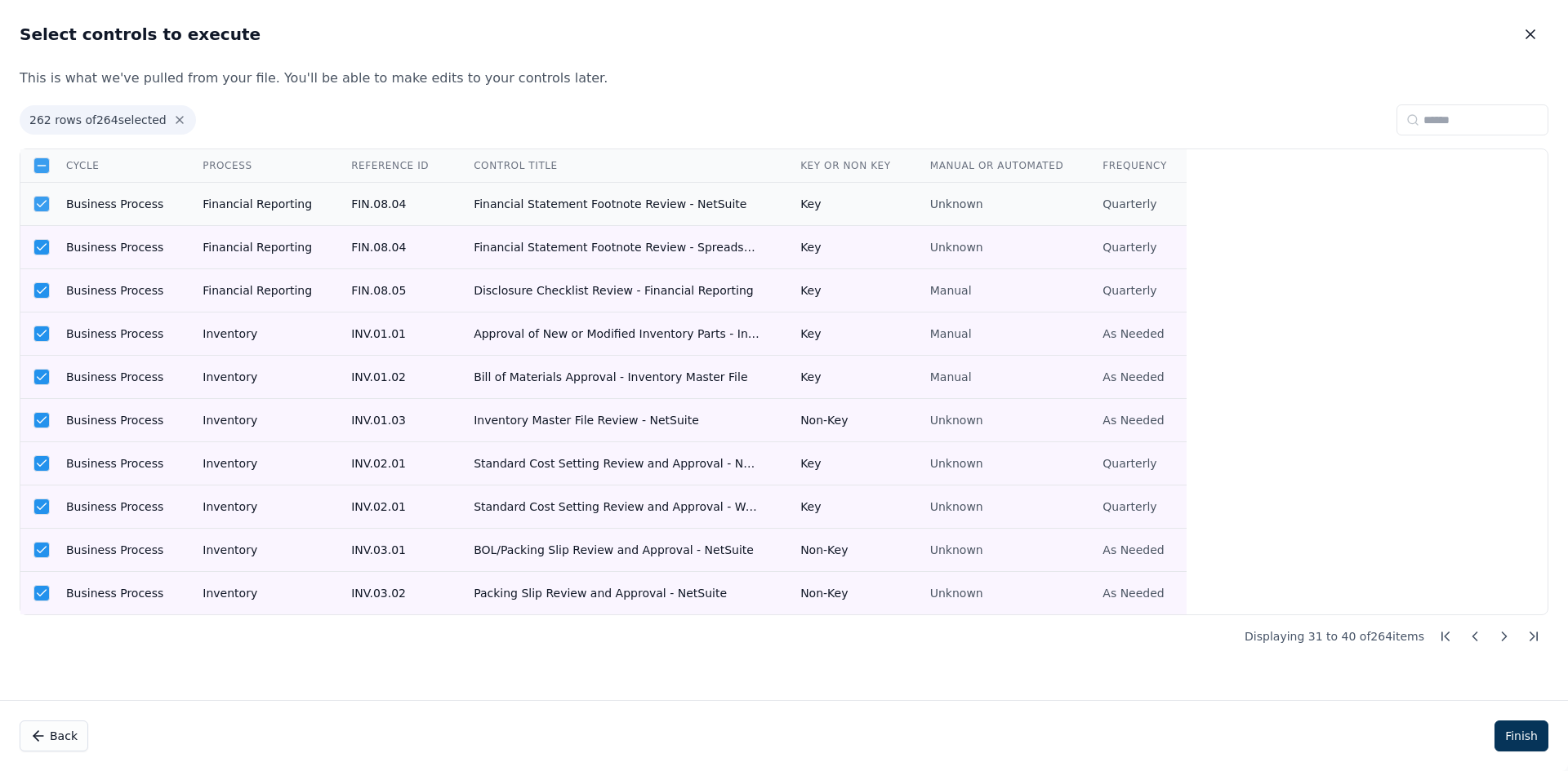
click at [35, 203] on icon at bounding box center [42, 204] width 13 height 13
click at [1501, 646] on button at bounding box center [1505, 637] width 30 height 30
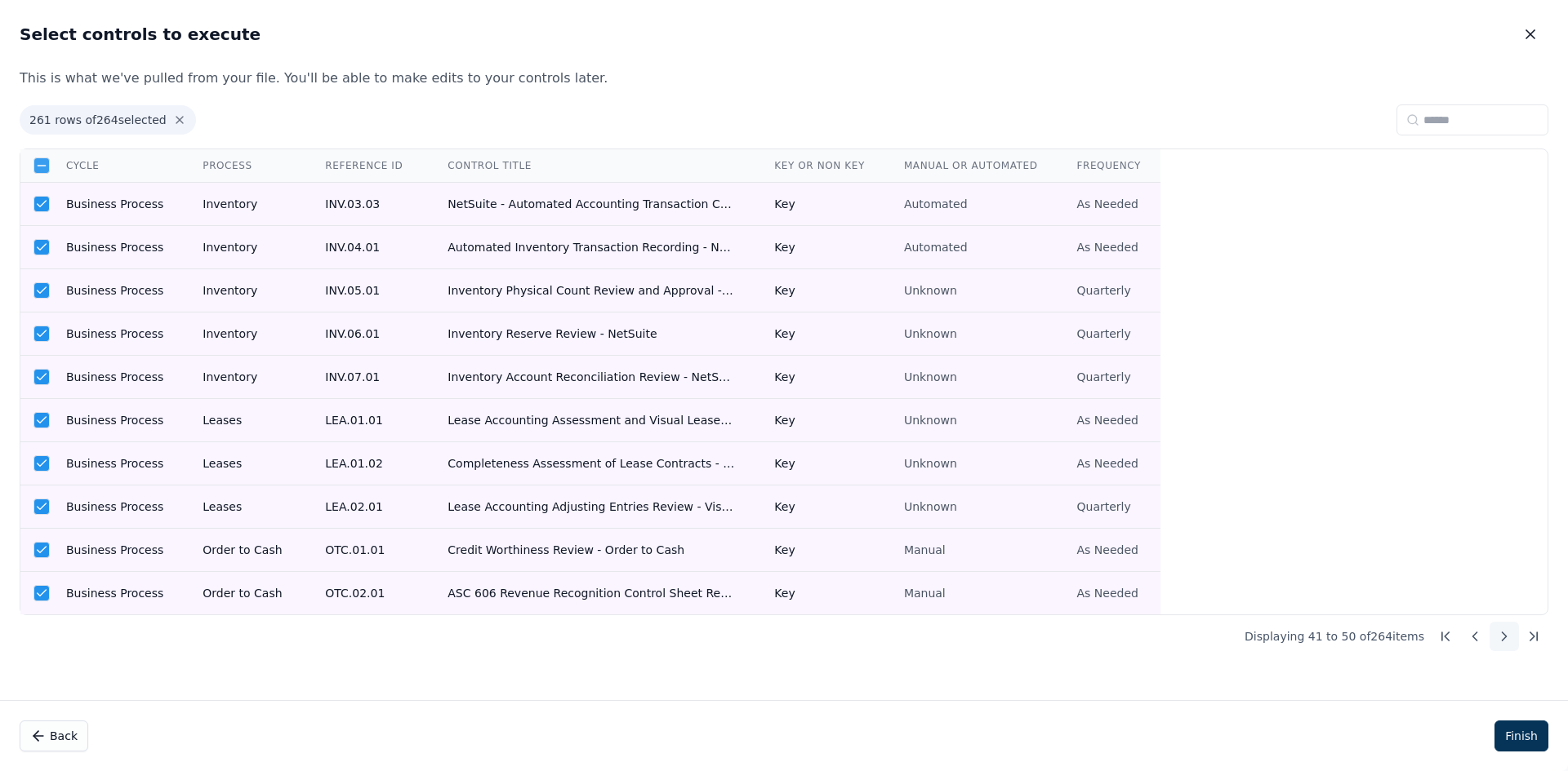
click at [1500, 641] on icon at bounding box center [1505, 637] width 17 height 17
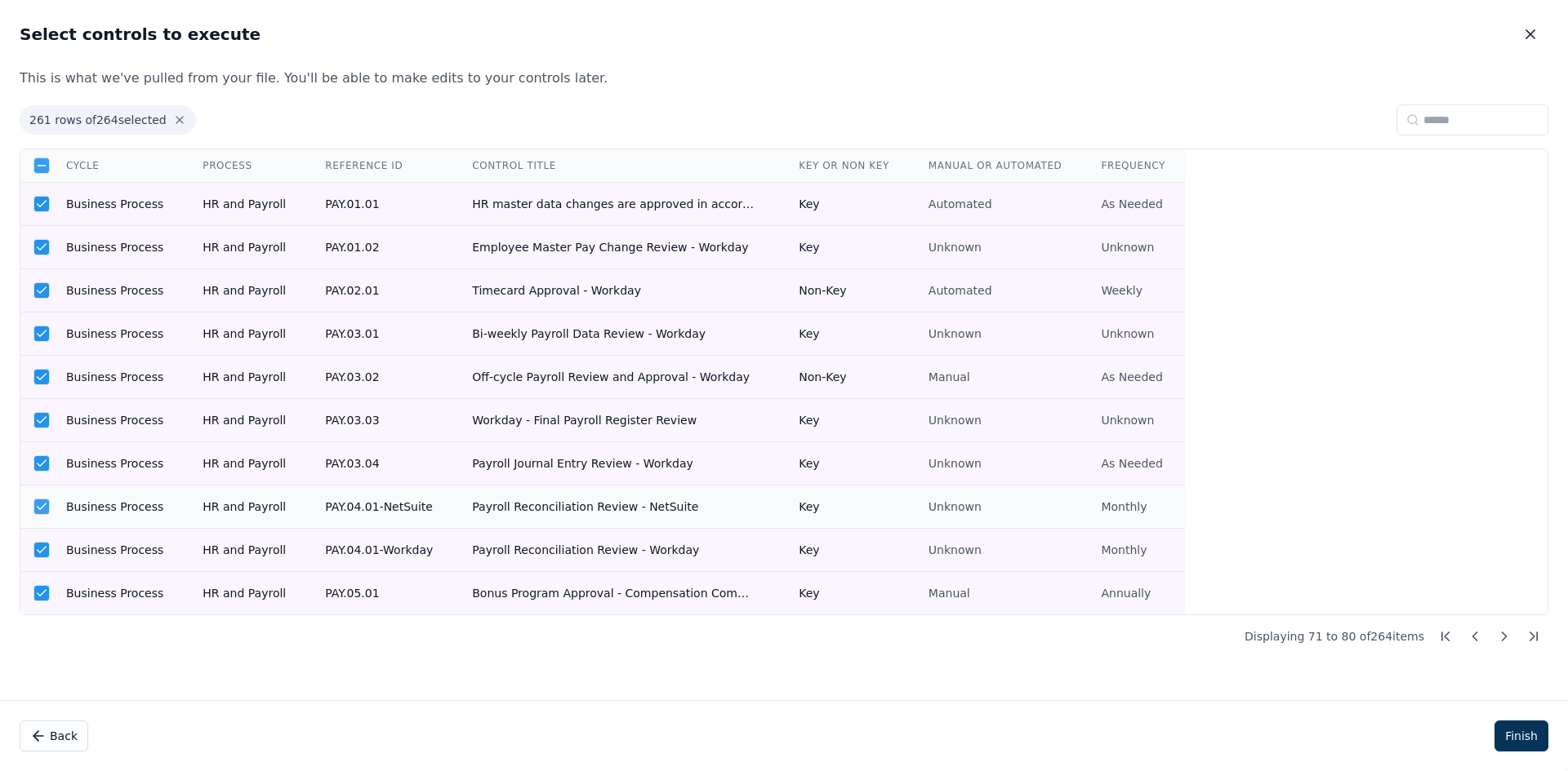
drag, startPoint x: 35, startPoint y: 512, endPoint x: 448, endPoint y: 536, distance: 413.7
click at [36, 511] on icon at bounding box center [42, 507] width 13 height 13
click at [1495, 640] on button at bounding box center [1505, 637] width 30 height 30
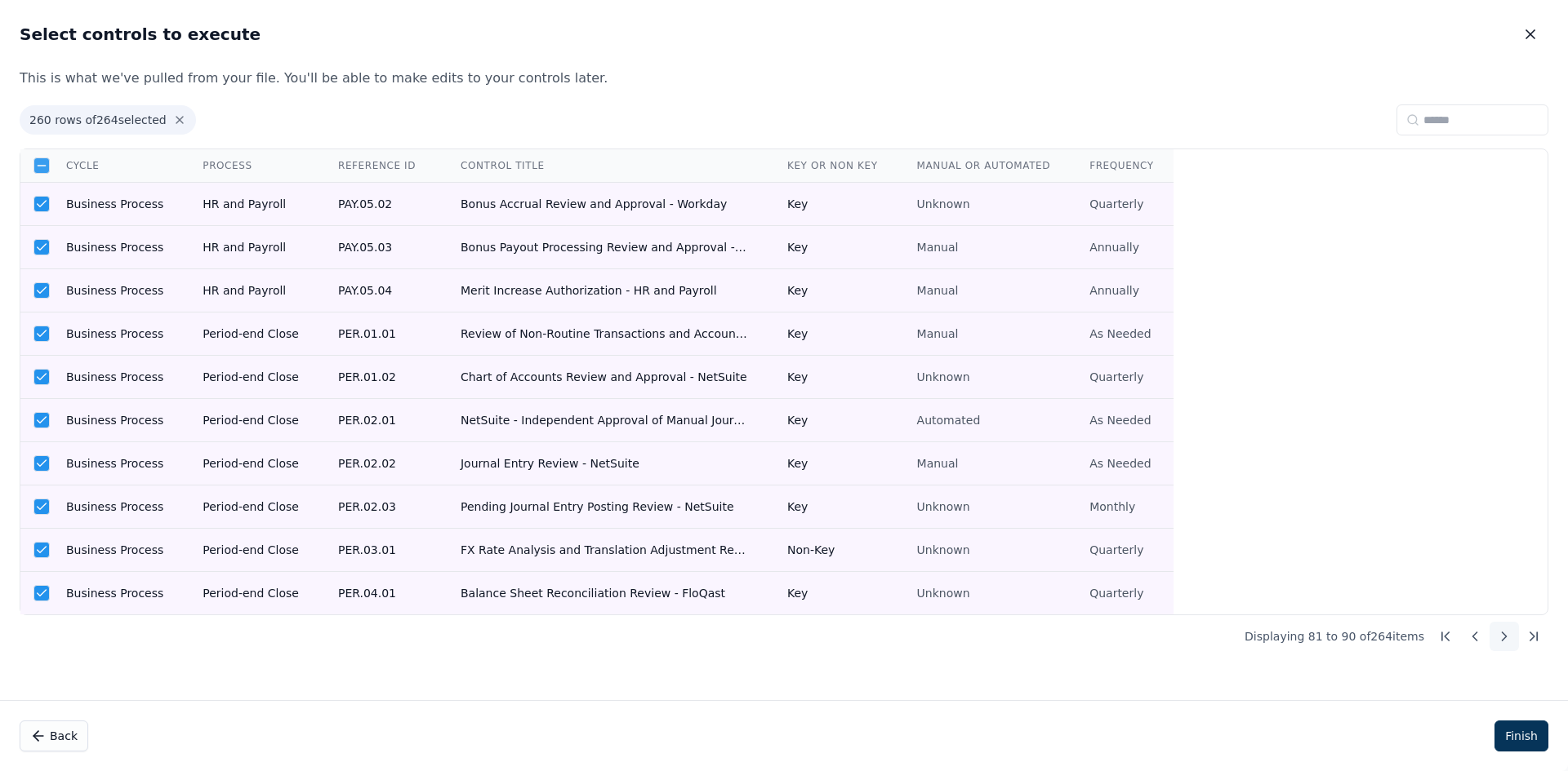
click at [1495, 640] on button at bounding box center [1505, 637] width 30 height 30
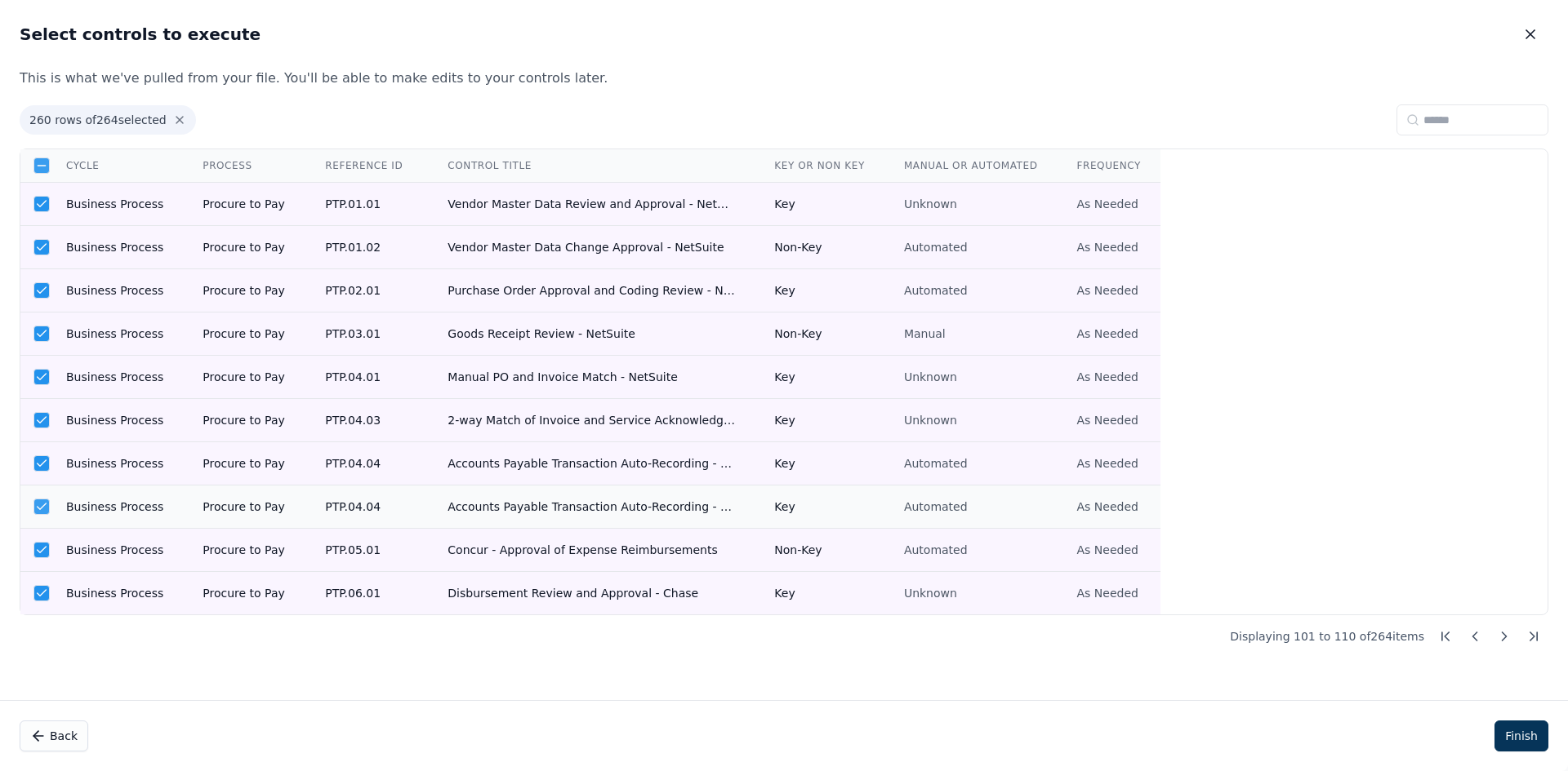
click at [37, 505] on icon at bounding box center [42, 507] width 13 height 13
click at [1495, 635] on button at bounding box center [1505, 637] width 30 height 30
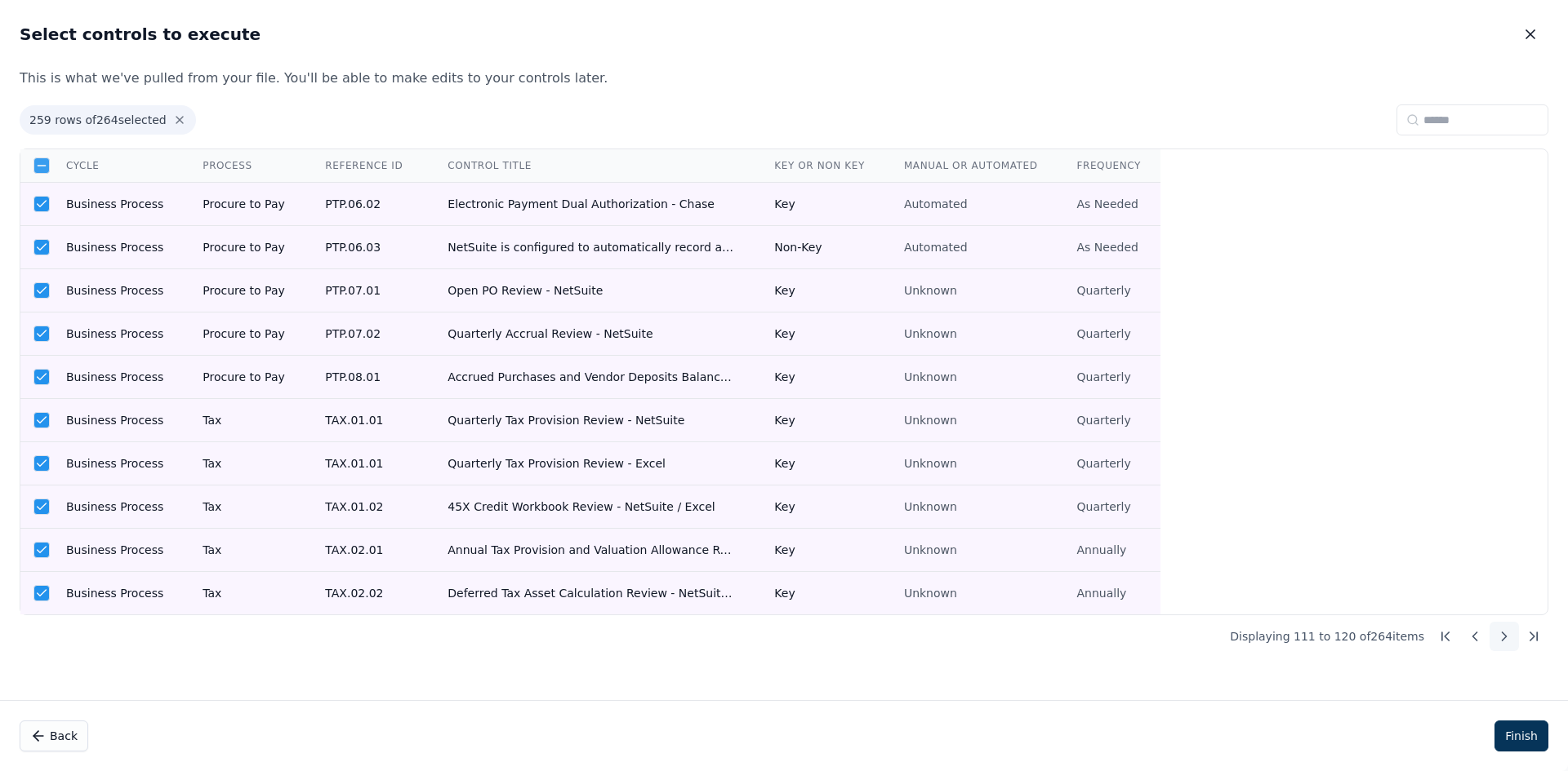
click at [1495, 635] on button at bounding box center [1505, 637] width 30 height 30
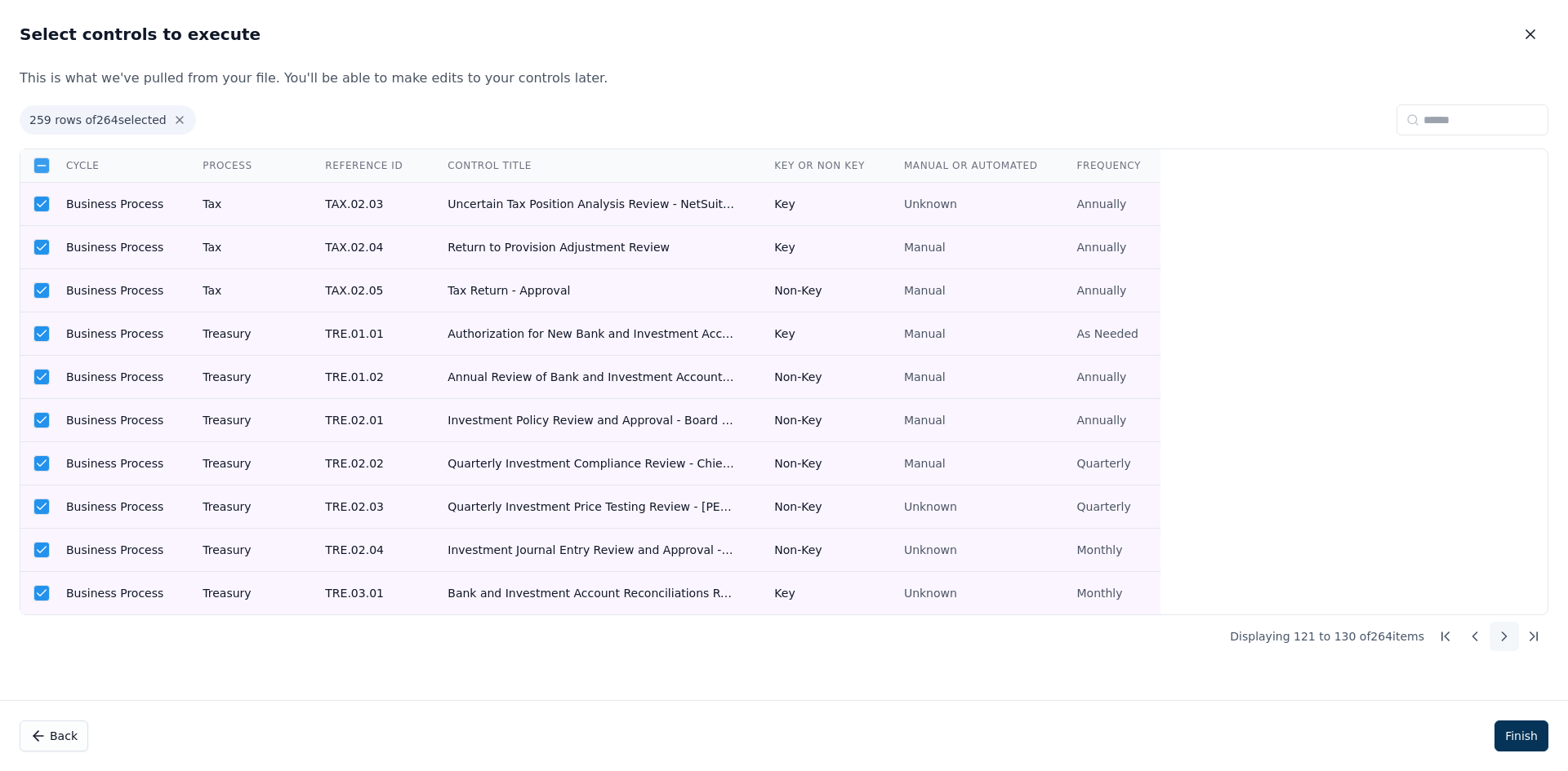
click at [1495, 635] on button at bounding box center [1505, 637] width 30 height 30
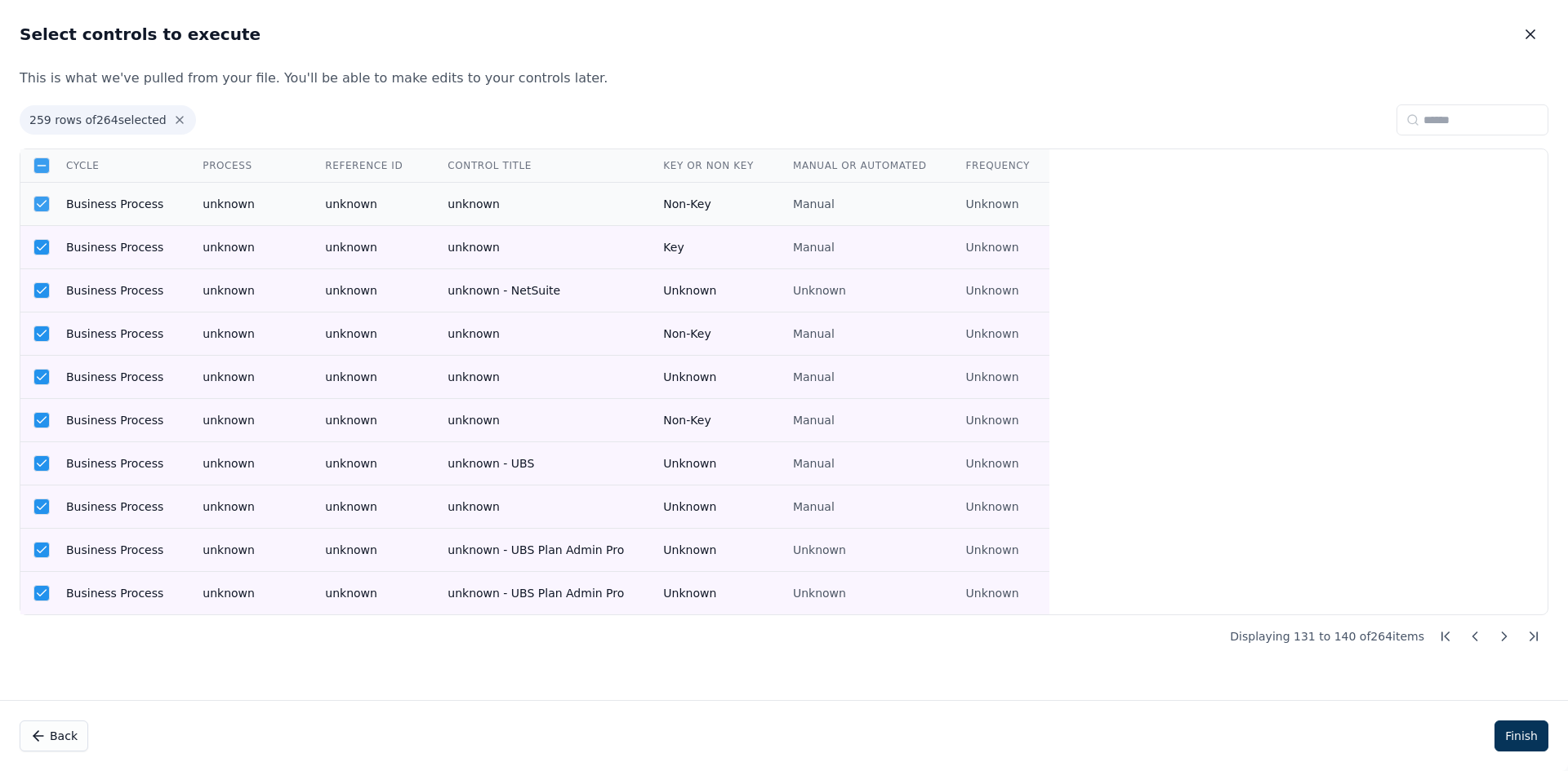
click at [39, 202] on icon at bounding box center [42, 204] width 13 height 13
drag, startPoint x: 45, startPoint y: 236, endPoint x: 45, endPoint y: 269, distance: 33.0
click at [45, 240] on td at bounding box center [33, 247] width 26 height 44
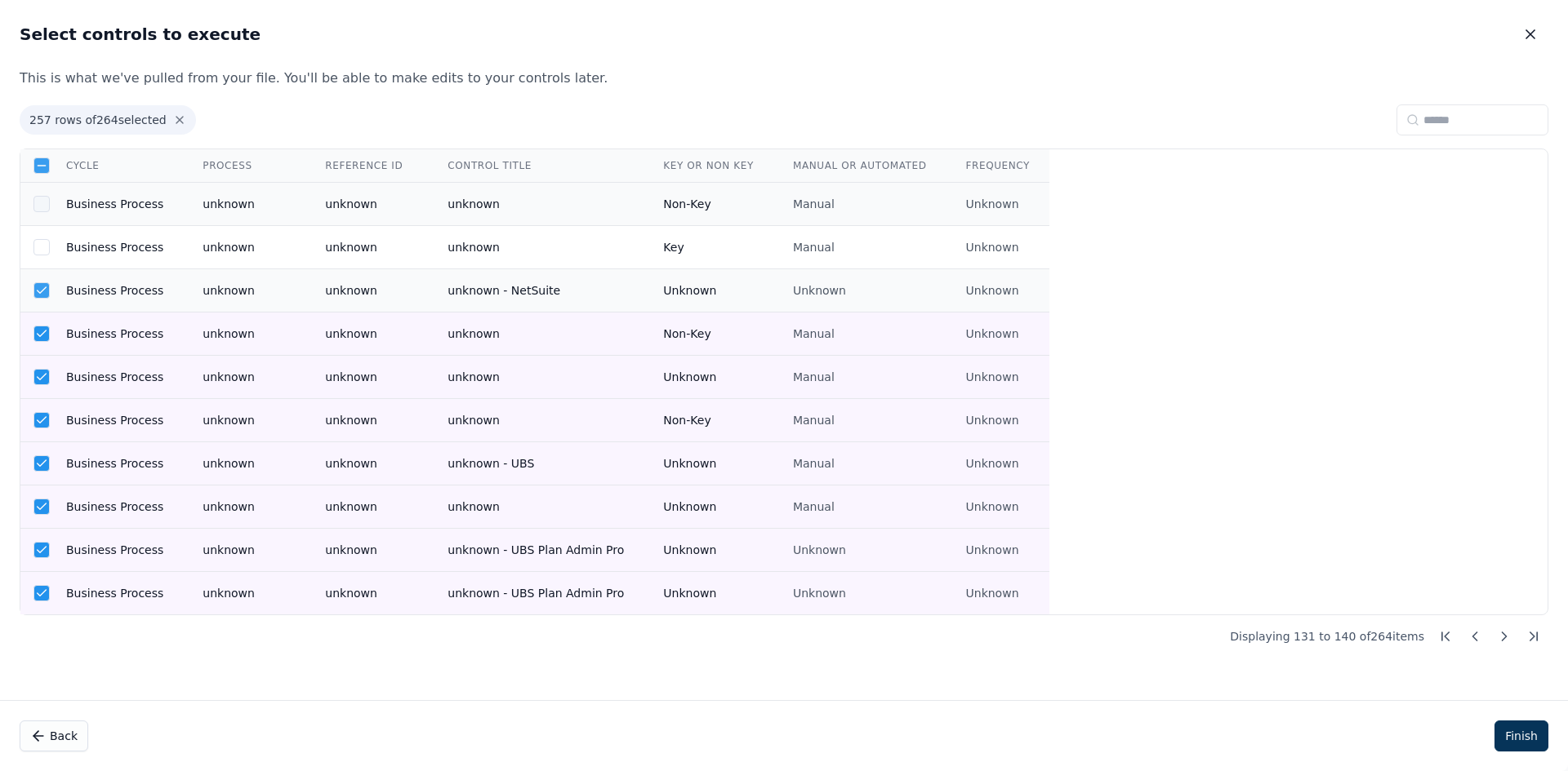
click at [46, 289] on icon at bounding box center [42, 291] width 13 height 13
click at [46, 327] on icon at bounding box center [42, 334] width 13 height 13
click at [32, 380] on td at bounding box center [33, 377] width 26 height 44
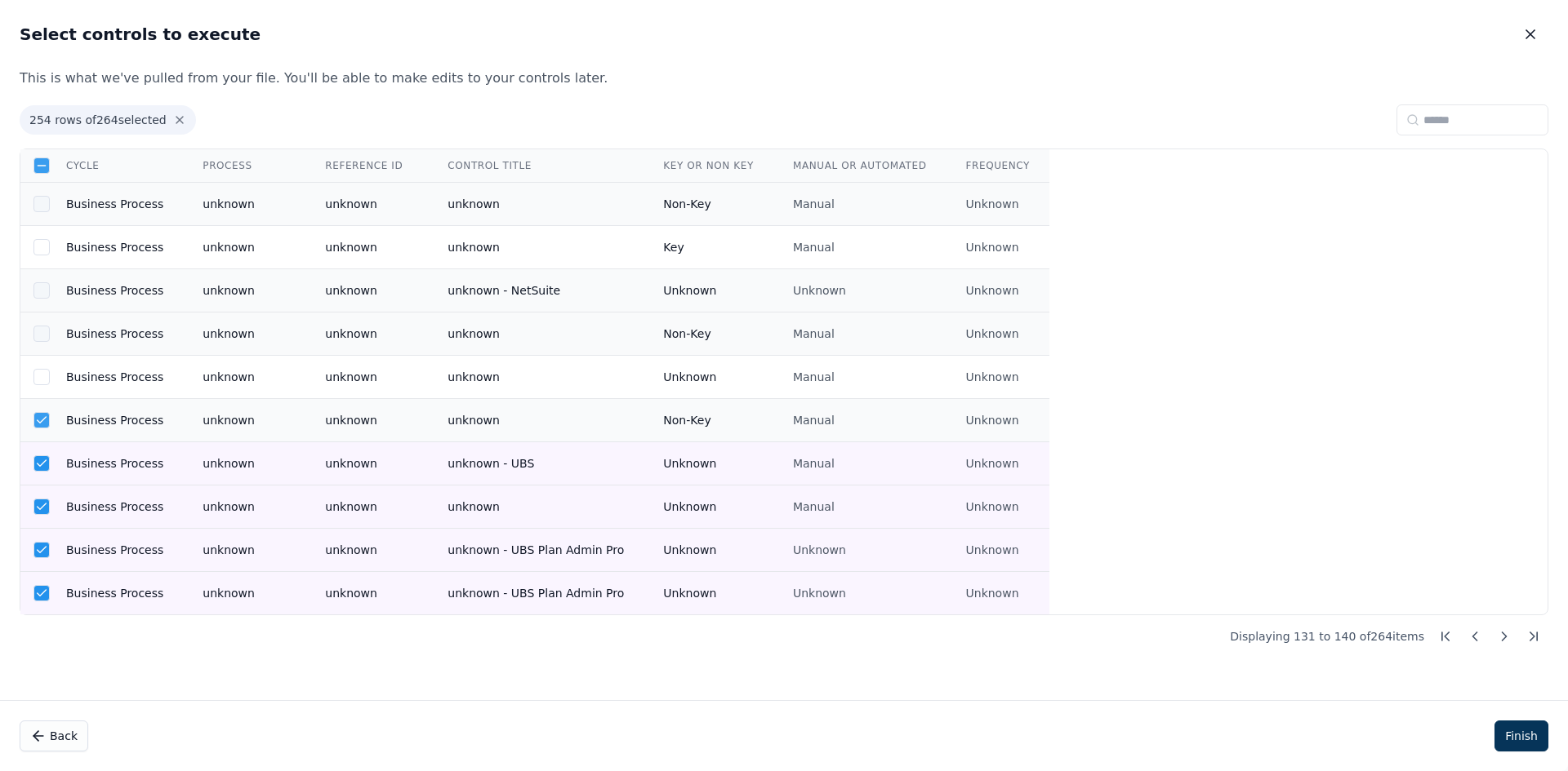
click at [44, 416] on icon at bounding box center [42, 421] width 13 height 13
click at [45, 464] on icon at bounding box center [42, 463] width 13 height 13
drag, startPoint x: 37, startPoint y: 500, endPoint x: 35, endPoint y: 515, distance: 15.1
click at [37, 501] on icon at bounding box center [42, 507] width 13 height 13
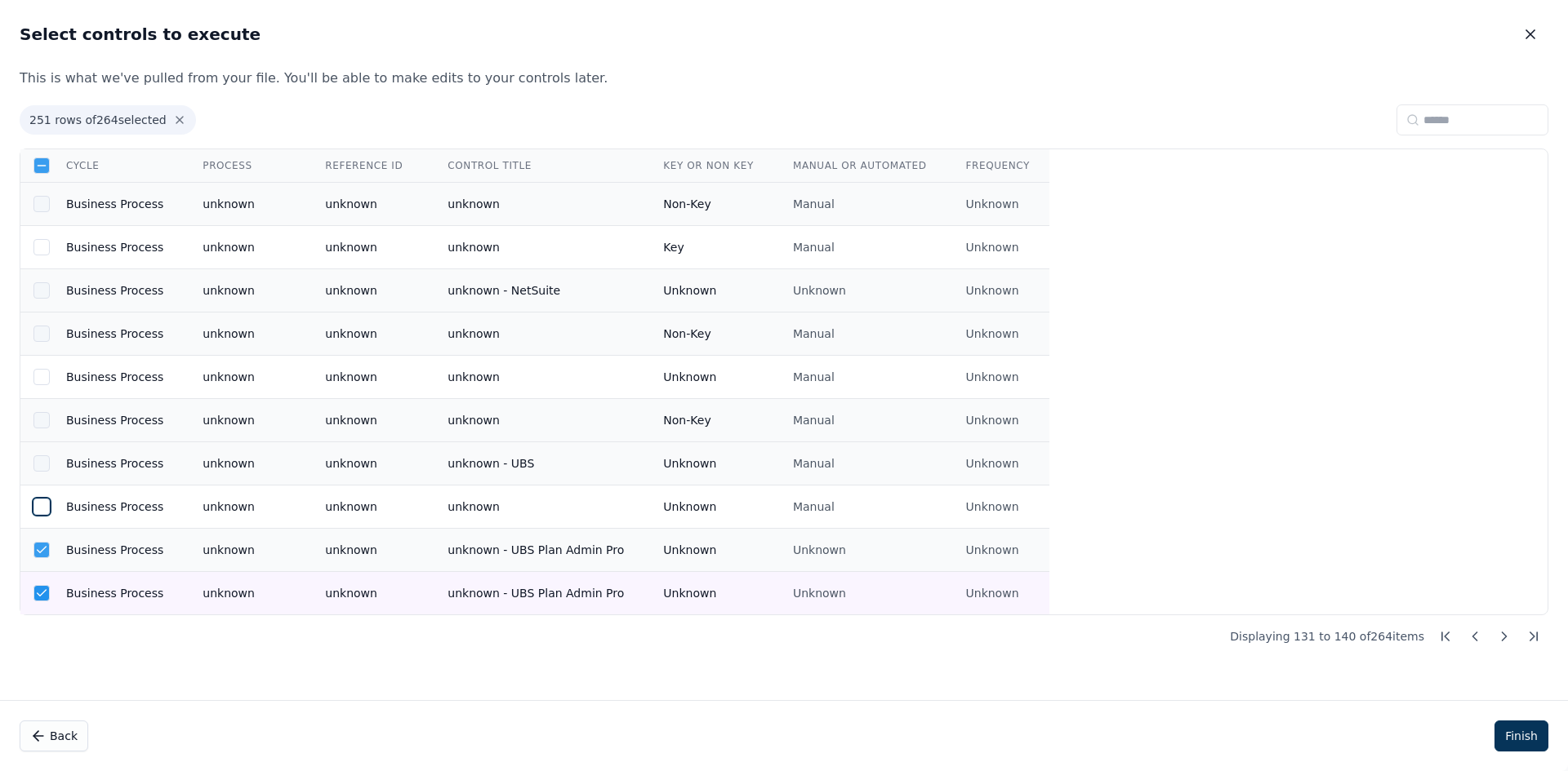
click at [38, 548] on icon at bounding box center [42, 550] width 13 height 13
drag, startPoint x: 45, startPoint y: 599, endPoint x: 540, endPoint y: 594, distance: 495.0
click at [45, 597] on icon at bounding box center [42, 593] width 13 height 13
click at [1499, 638] on icon at bounding box center [1505, 637] width 17 height 17
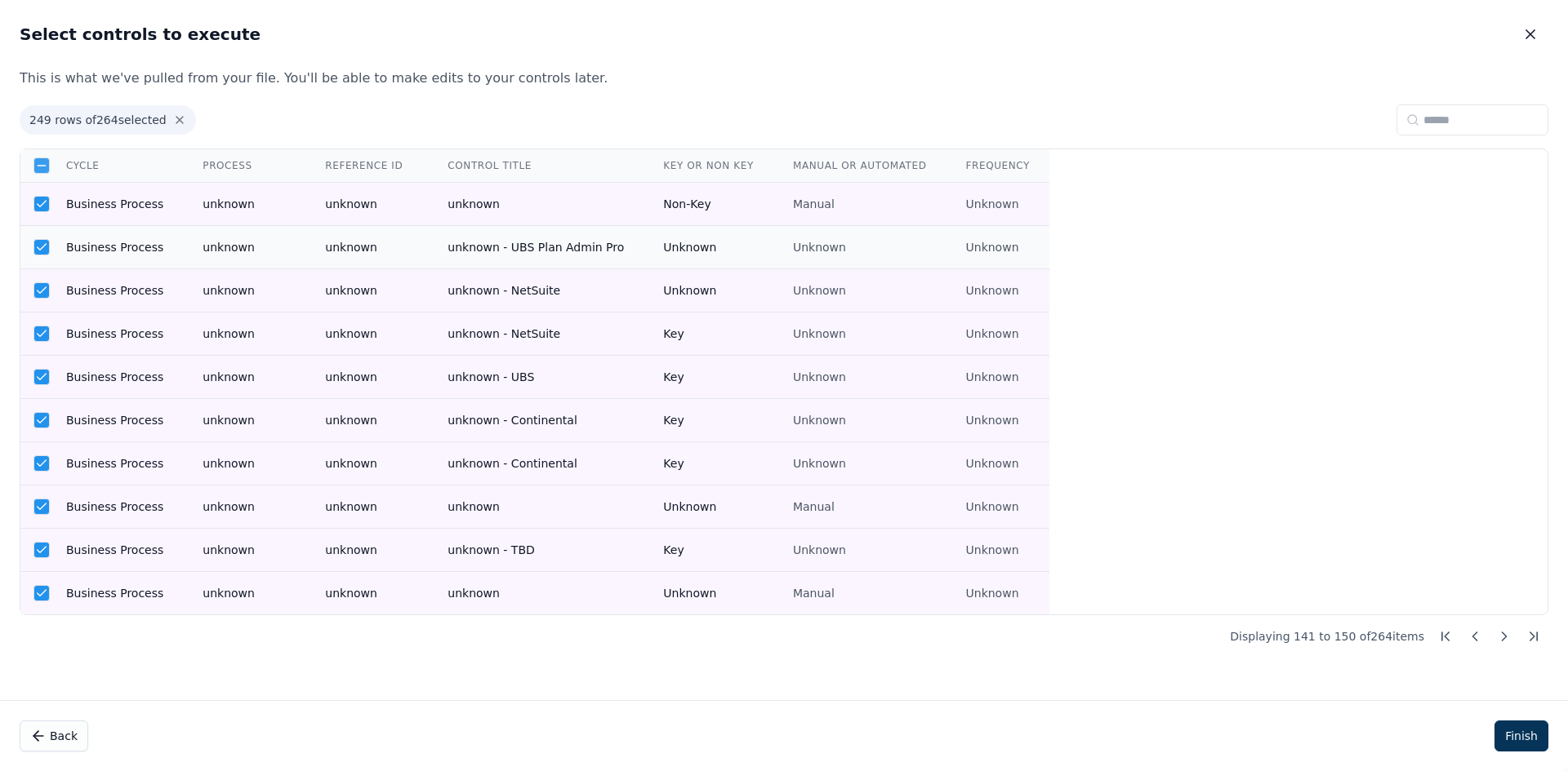
drag, startPoint x: 37, startPoint y: 202, endPoint x: 53, endPoint y: 248, distance: 48.7
click at [38, 207] on icon at bounding box center [42, 204] width 13 height 13
click at [46, 246] on icon at bounding box center [42, 247] width 13 height 13
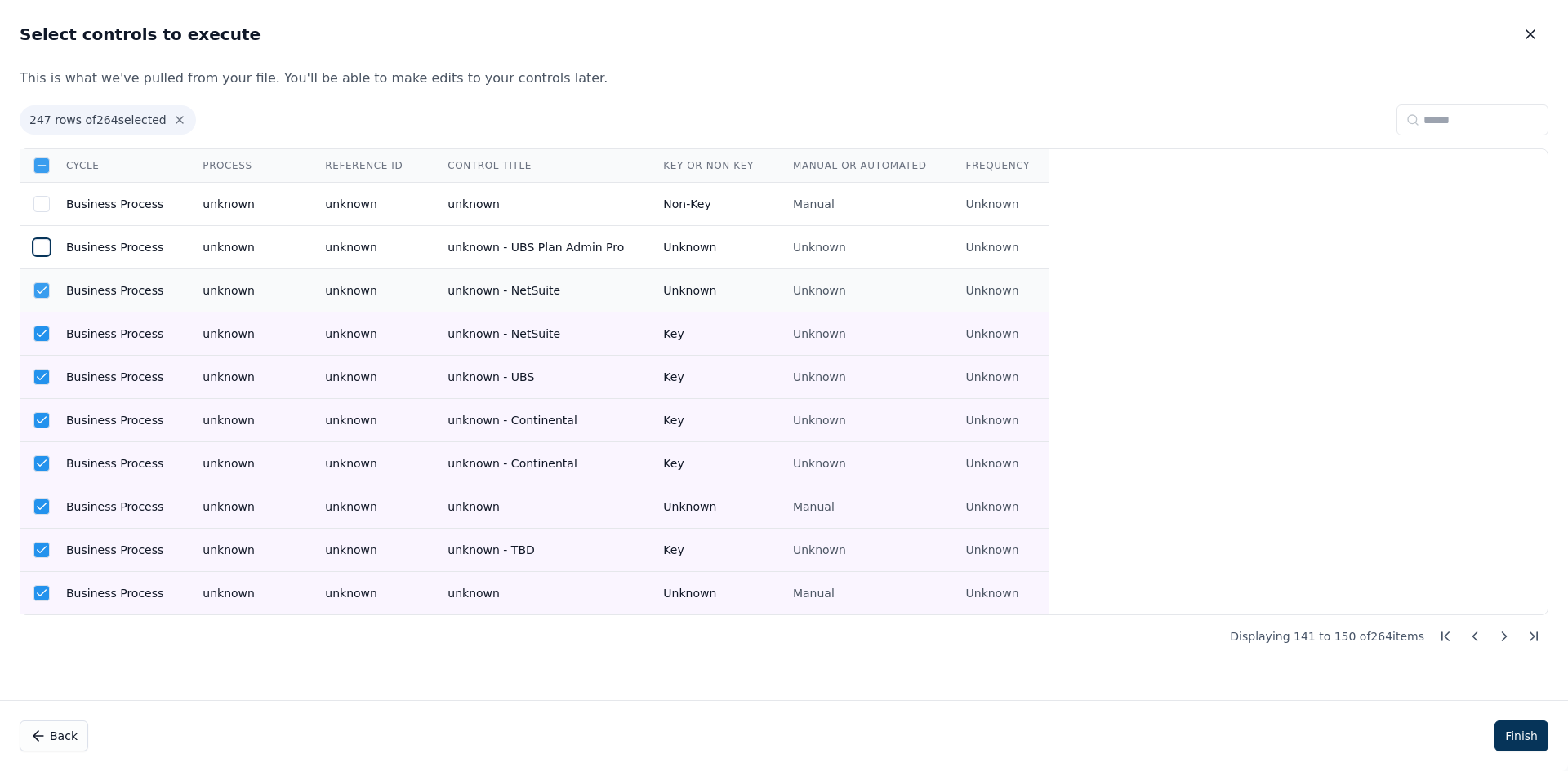
click at [40, 289] on icon at bounding box center [42, 291] width 13 height 13
click at [41, 334] on icon at bounding box center [42, 334] width 13 height 13
click at [38, 387] on td at bounding box center [33, 377] width 26 height 44
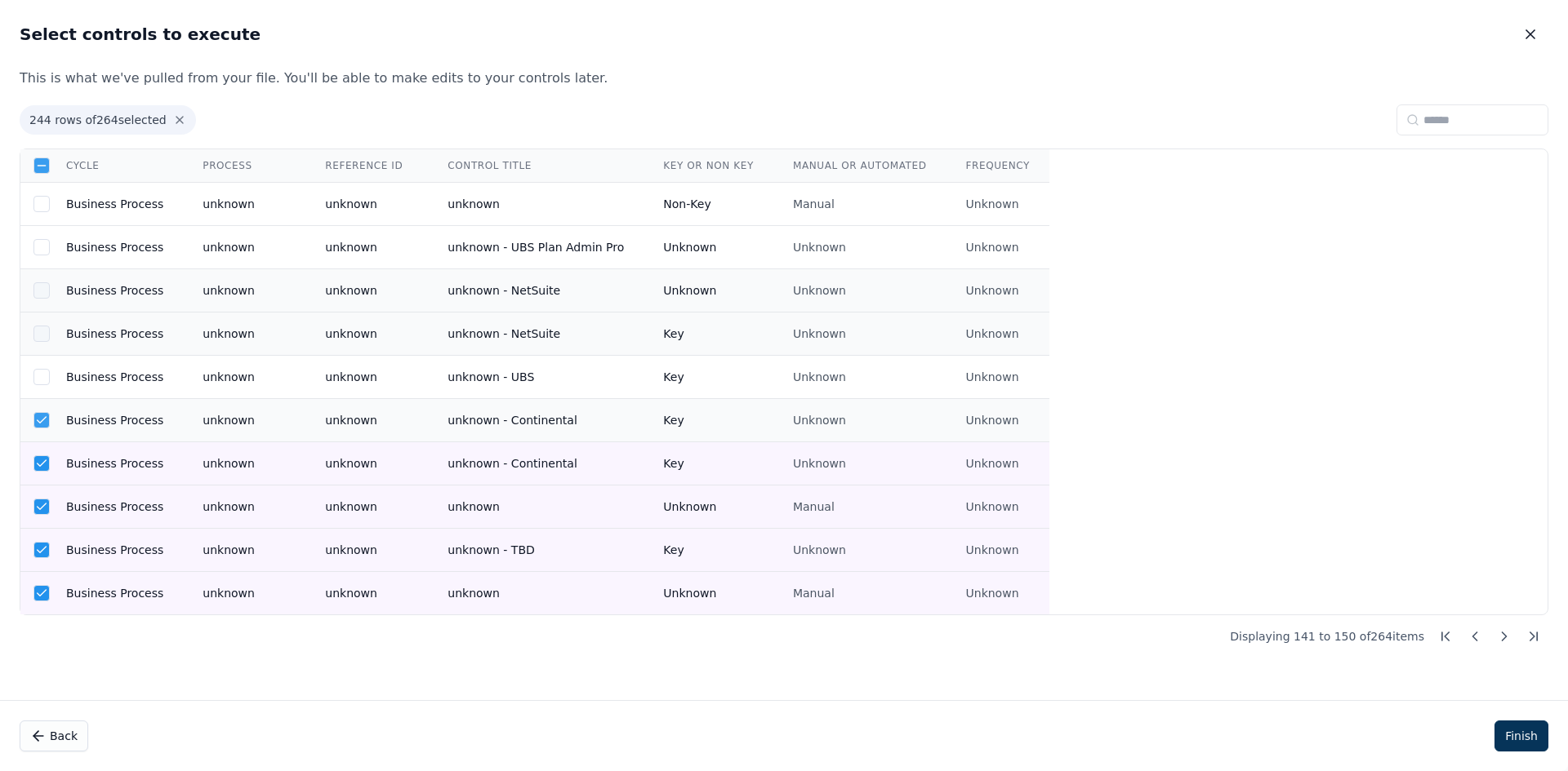
click at [38, 422] on icon at bounding box center [43, 420] width 9 height 6
drag, startPoint x: 41, startPoint y: 458, endPoint x: 39, endPoint y: 498, distance: 40.0
click at [41, 461] on icon at bounding box center [42, 463] width 13 height 13
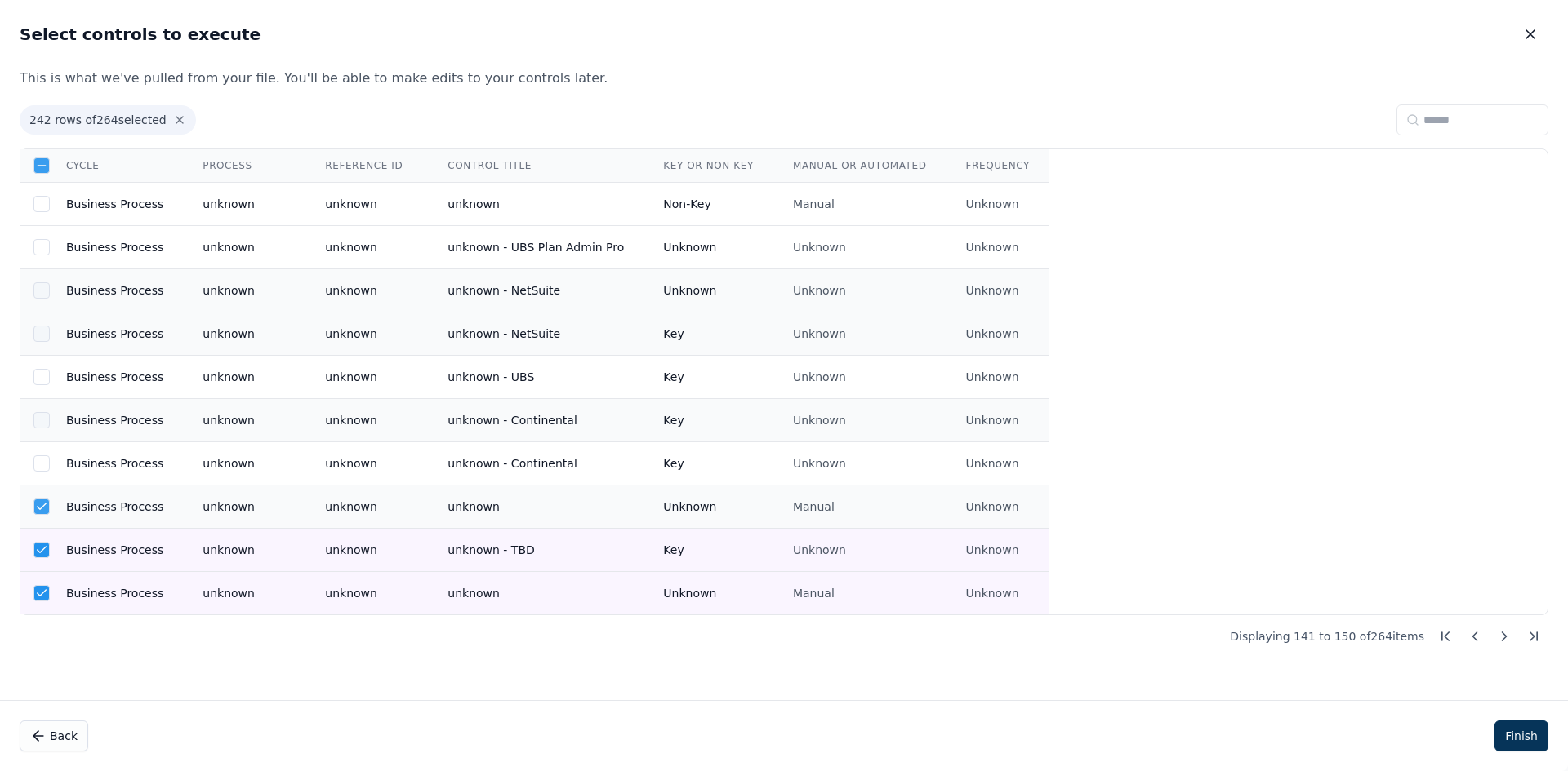
click at [37, 503] on icon at bounding box center [42, 507] width 13 height 13
click at [43, 557] on div at bounding box center [42, 550] width 17 height 17
drag, startPoint x: 32, startPoint y: 591, endPoint x: 130, endPoint y: 562, distance: 102.2
click at [44, 584] on td at bounding box center [33, 593] width 26 height 44
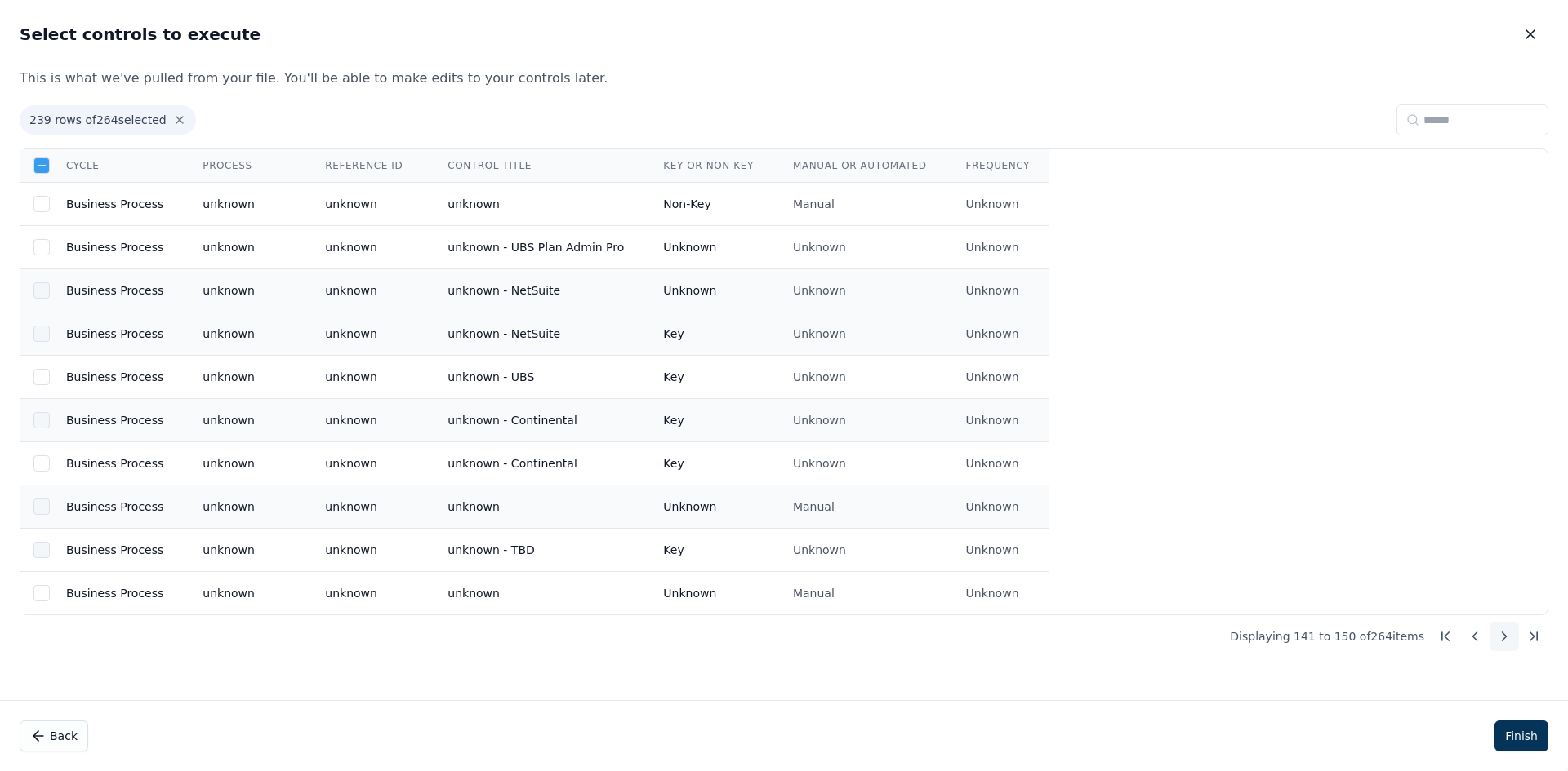
drag, startPoint x: 1510, startPoint y: 649, endPoint x: 1505, endPoint y: 640, distance: 10.3
click at [1508, 644] on button at bounding box center [1505, 637] width 30 height 30
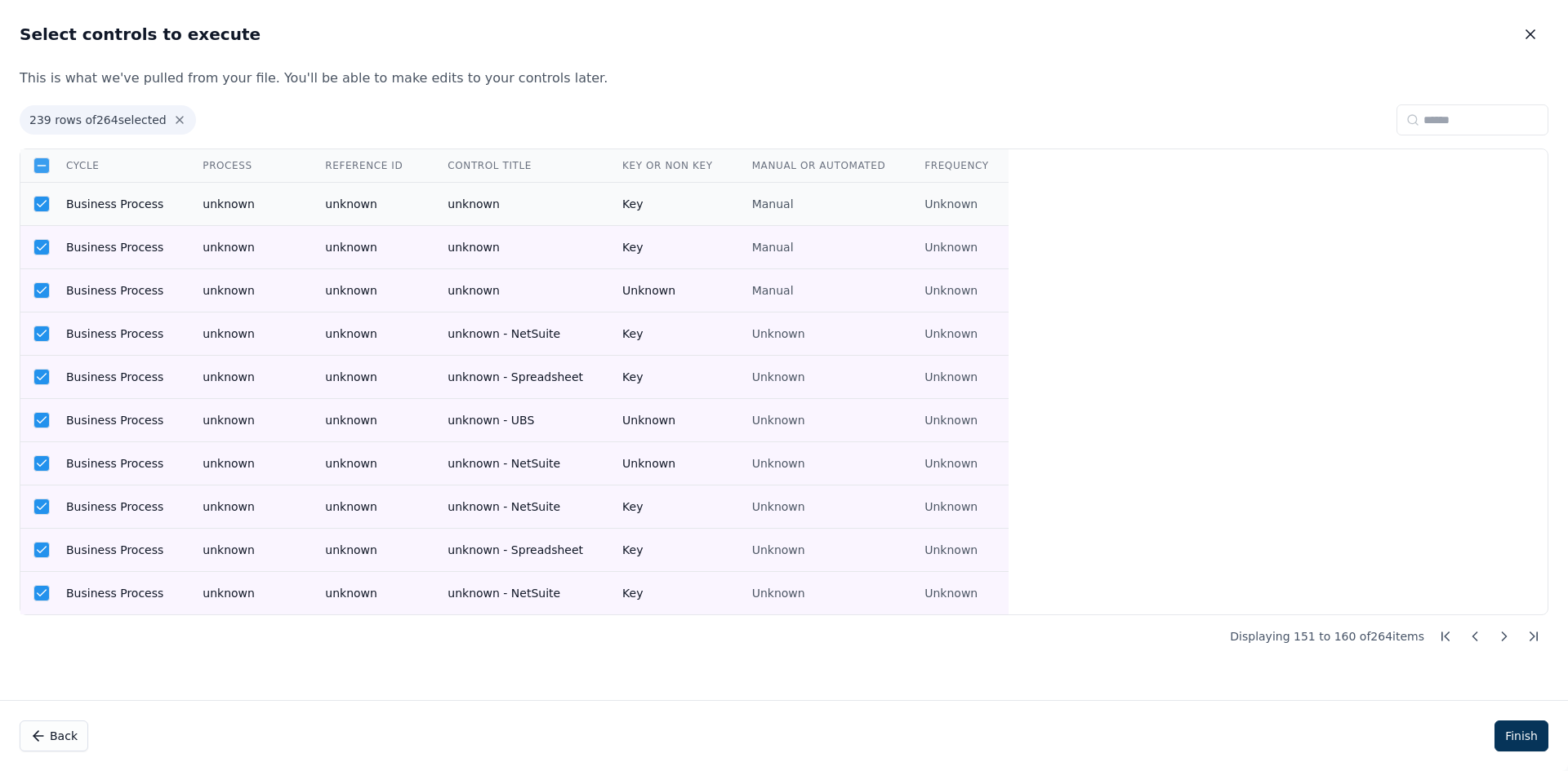
click at [32, 207] on td at bounding box center [33, 204] width 26 height 44
click at [39, 249] on icon at bounding box center [43, 246] width 9 height 6
drag, startPoint x: 39, startPoint y: 291, endPoint x: 34, endPoint y: 332, distance: 41.3
click at [39, 292] on icon at bounding box center [42, 291] width 13 height 13
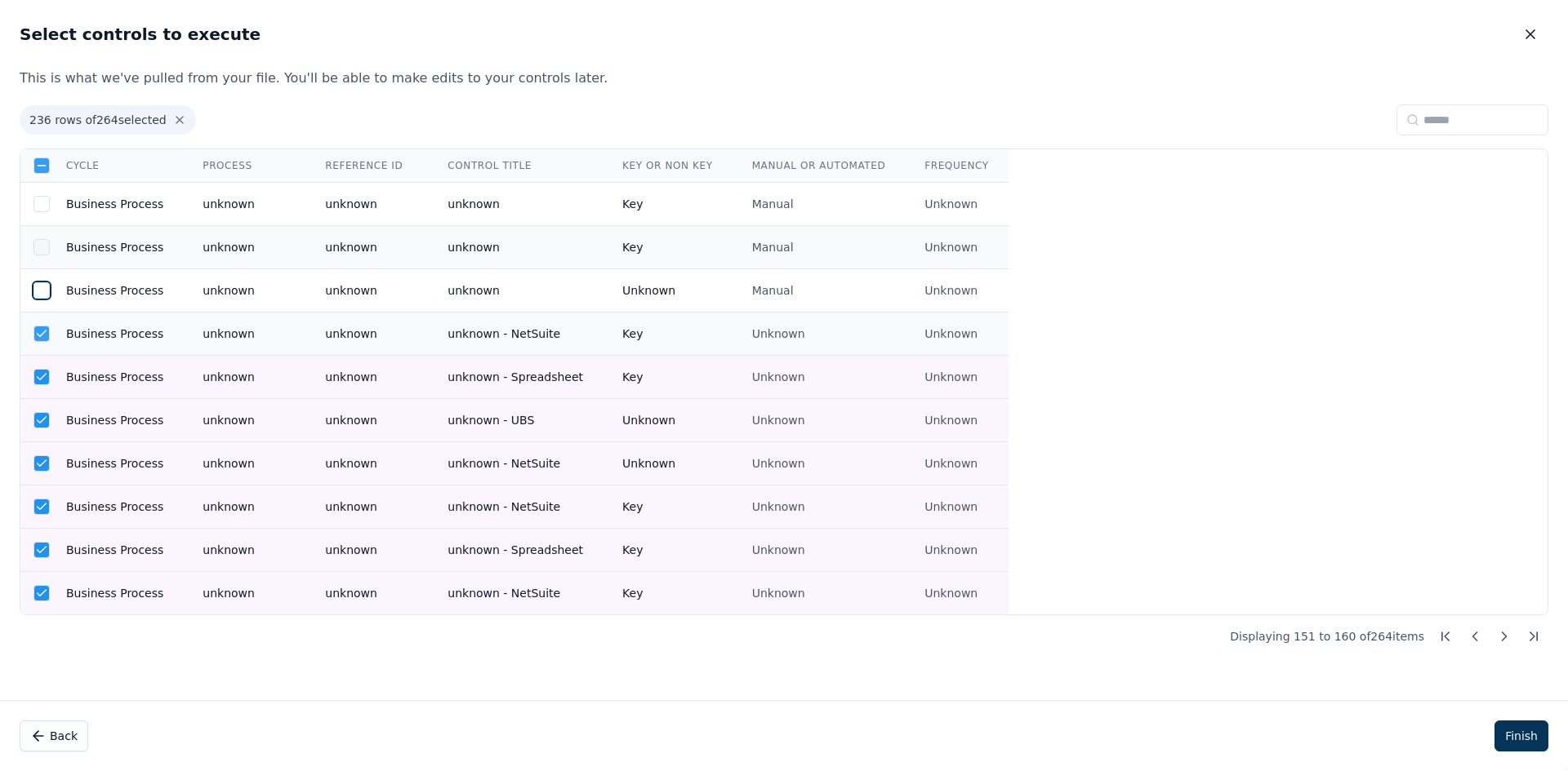
drag, startPoint x: 34, startPoint y: 332, endPoint x: 45, endPoint y: 373, distance: 42.4
click at [34, 334] on div at bounding box center [42, 334] width 17 height 17
click at [45, 378] on icon at bounding box center [42, 377] width 13 height 13
drag, startPoint x: 44, startPoint y: 410, endPoint x: 40, endPoint y: 444, distance: 34.2
click at [42, 411] on td at bounding box center [33, 421] width 26 height 44
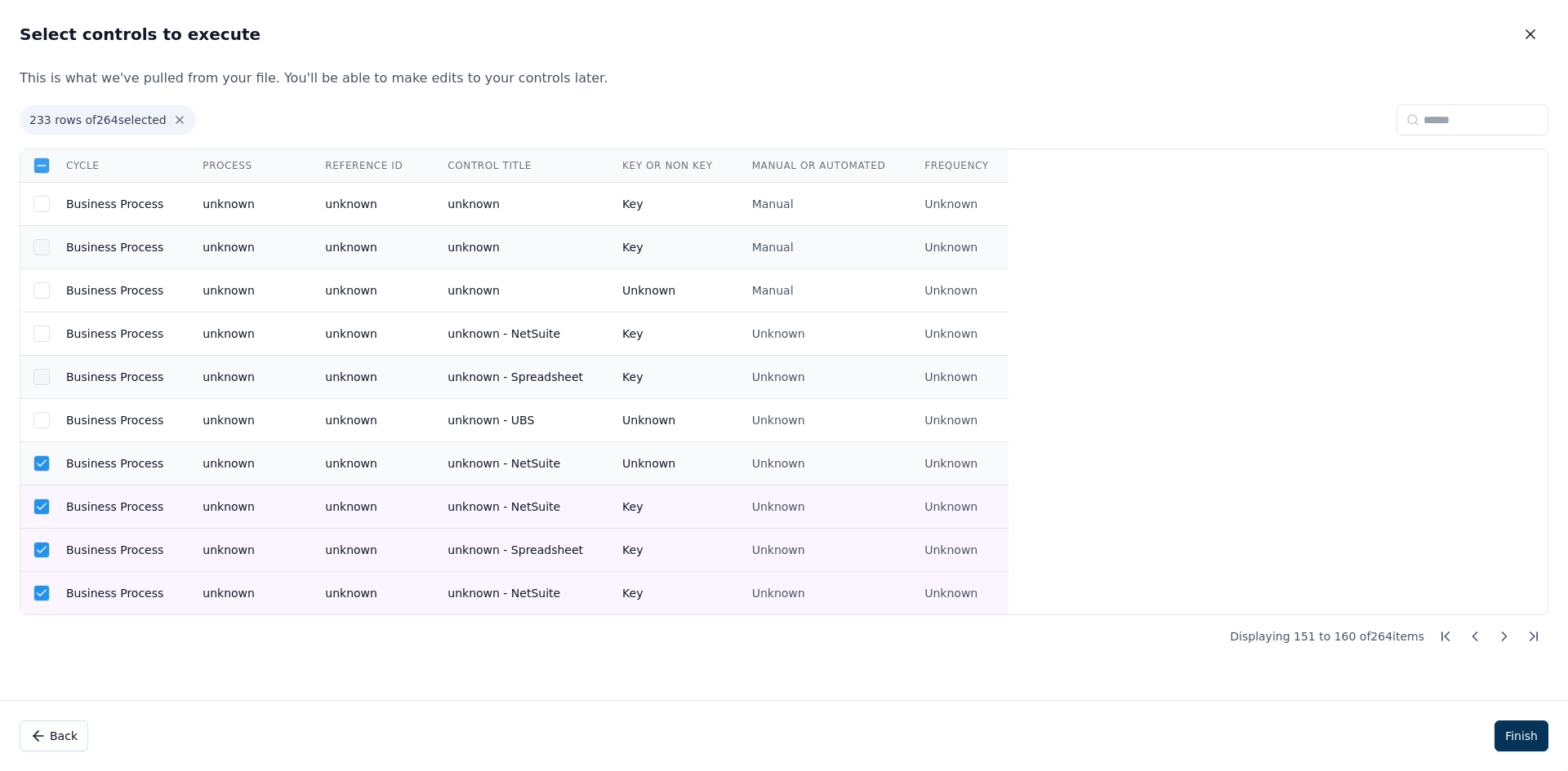
click at [42, 448] on td at bounding box center [33, 463] width 26 height 44
drag, startPoint x: 42, startPoint y: 490, endPoint x: 57, endPoint y: 529, distance: 41.8
click at [44, 494] on td at bounding box center [33, 507] width 26 height 44
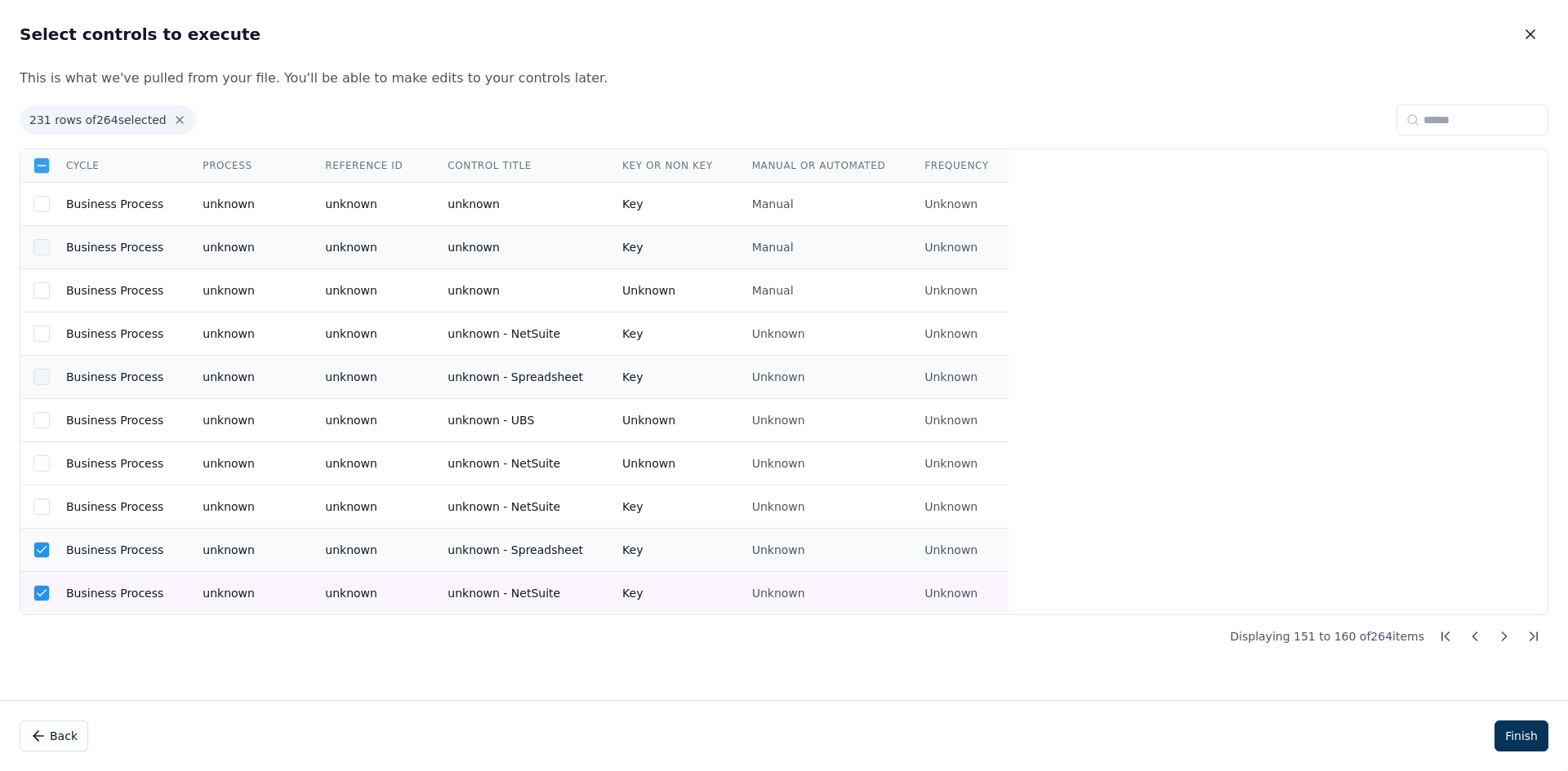
click at [56, 530] on td "Business Process" at bounding box center [114, 550] width 136 height 44
drag, startPoint x: 53, startPoint y: 581, endPoint x: 165, endPoint y: 606, distance: 114.8
click at [53, 582] on td "Business Process" at bounding box center [114, 593] width 136 height 44
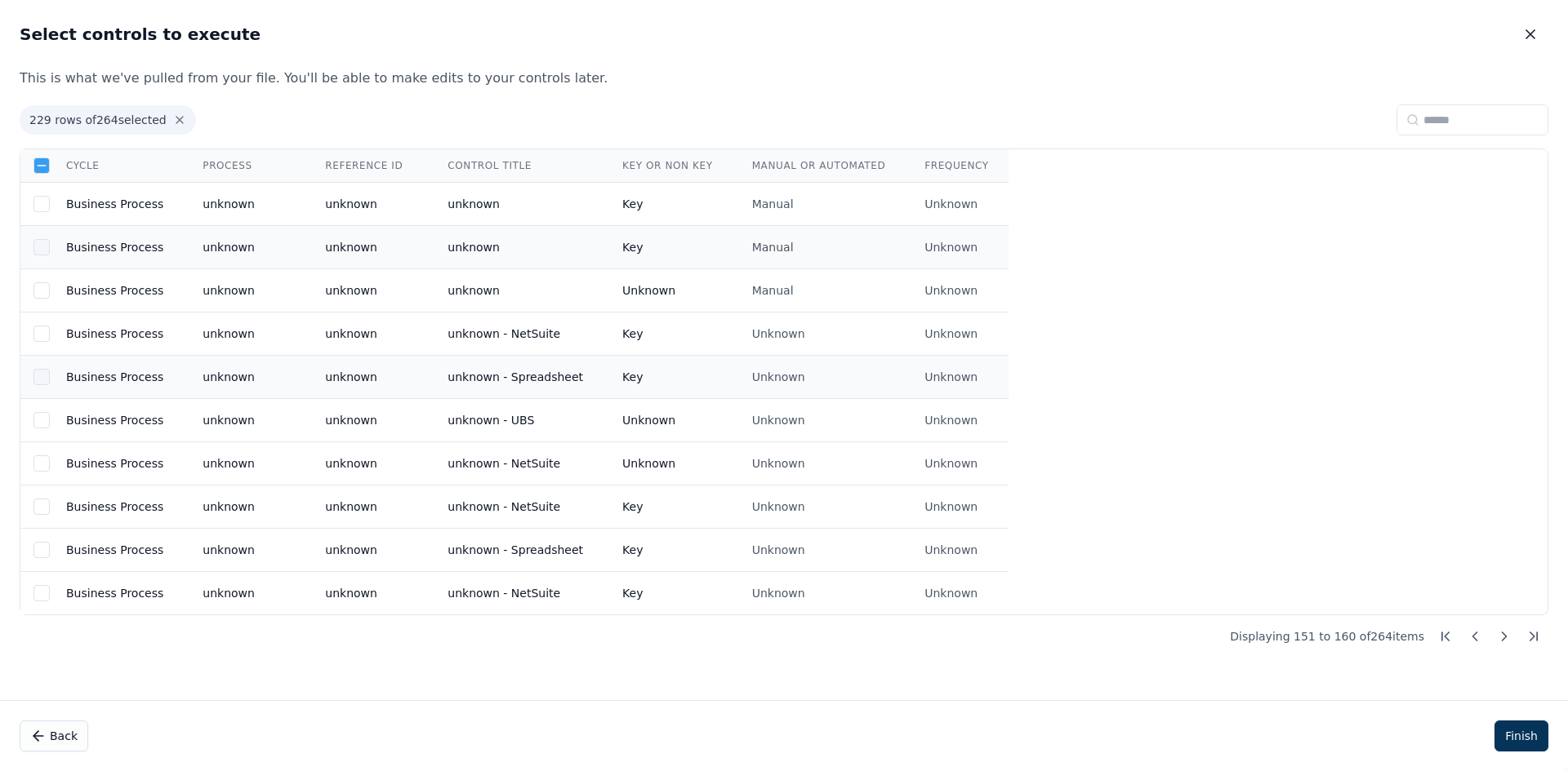
drag, startPoint x: 1498, startPoint y: 646, endPoint x: 1430, endPoint y: 607, distance: 78.4
click at [1498, 640] on button at bounding box center [1505, 637] width 30 height 30
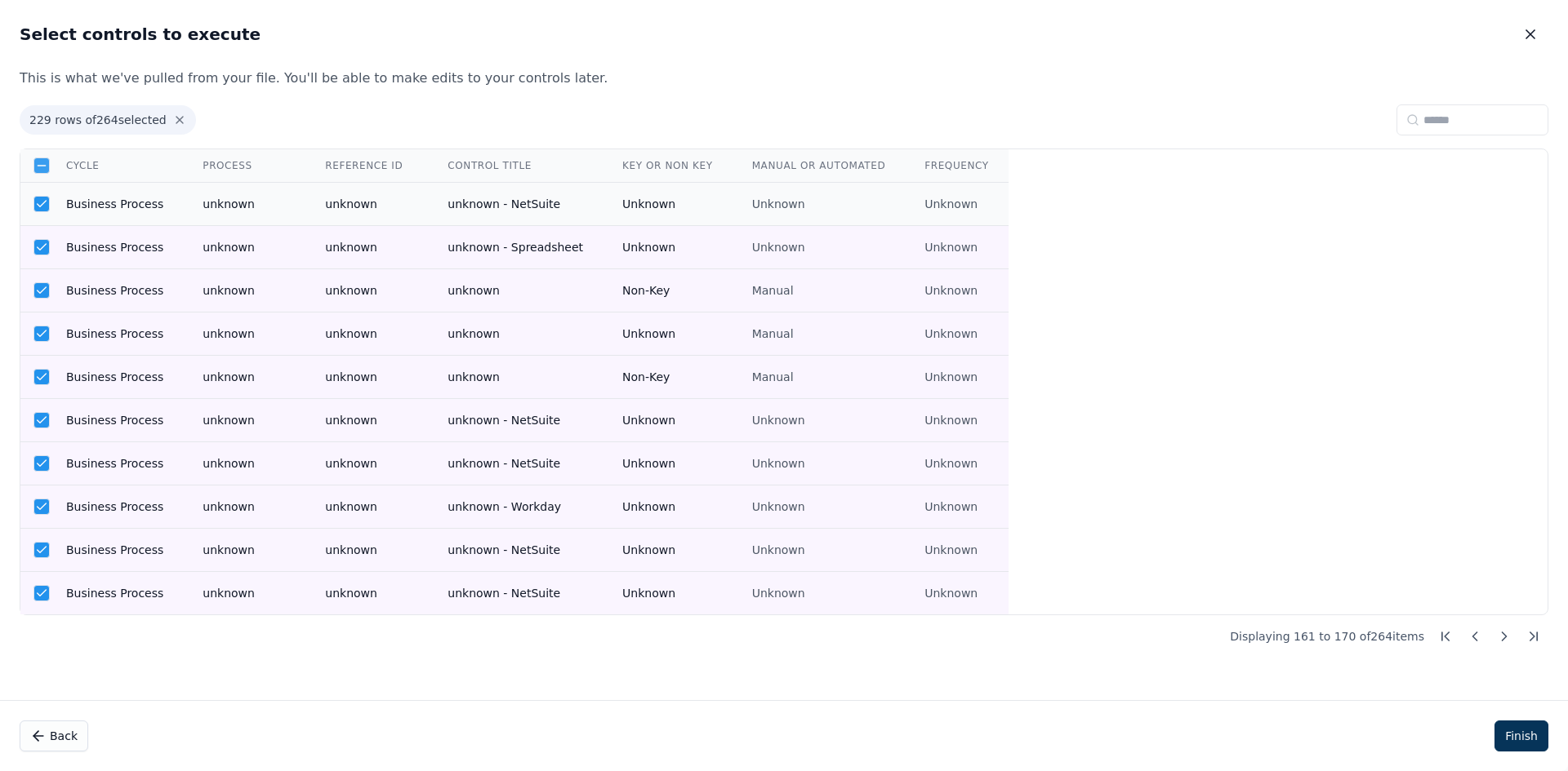
click at [113, 209] on td "Business Process" at bounding box center [114, 204] width 136 height 44
drag, startPoint x: 109, startPoint y: 233, endPoint x: 126, endPoint y: 275, distance: 45.3
click at [109, 234] on td "Business Process" at bounding box center [114, 247] width 136 height 44
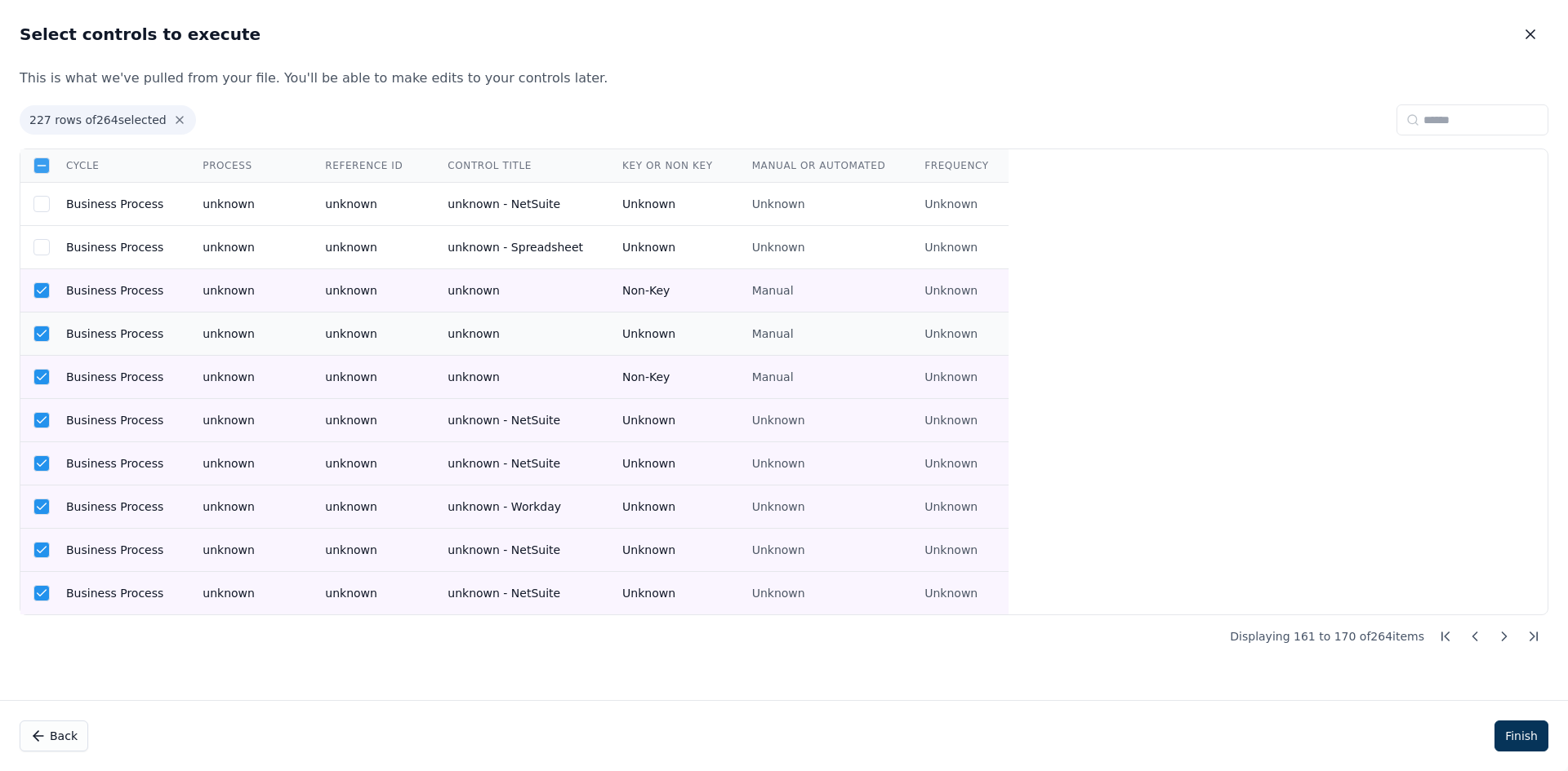
click at [124, 319] on td "Business Process" at bounding box center [114, 334] width 136 height 44
click at [130, 307] on td "Business Process" at bounding box center [114, 291] width 136 height 44
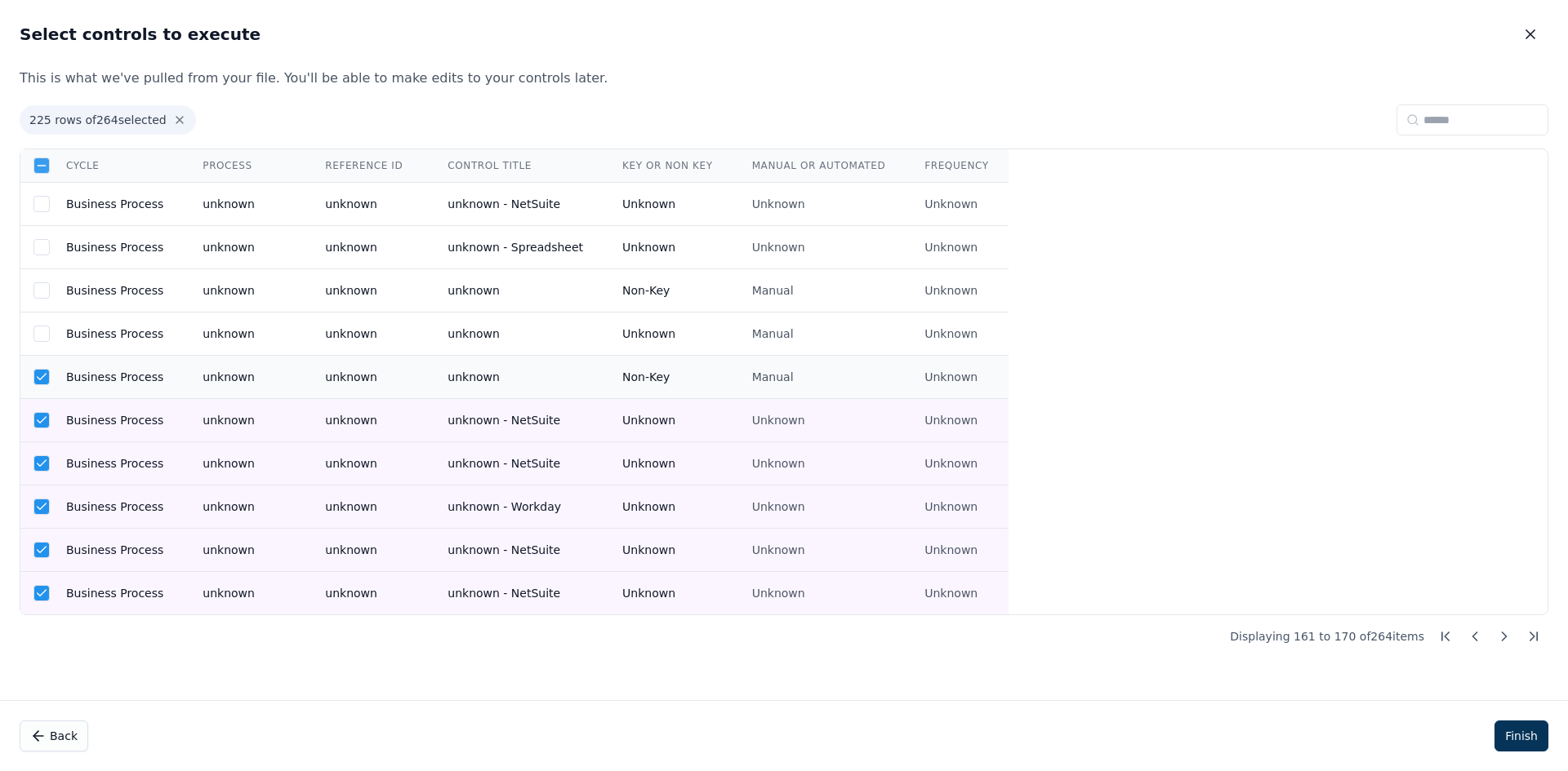
click at [127, 379] on td "Business Process" at bounding box center [114, 377] width 136 height 44
click at [124, 425] on td "Business Process" at bounding box center [114, 421] width 136 height 44
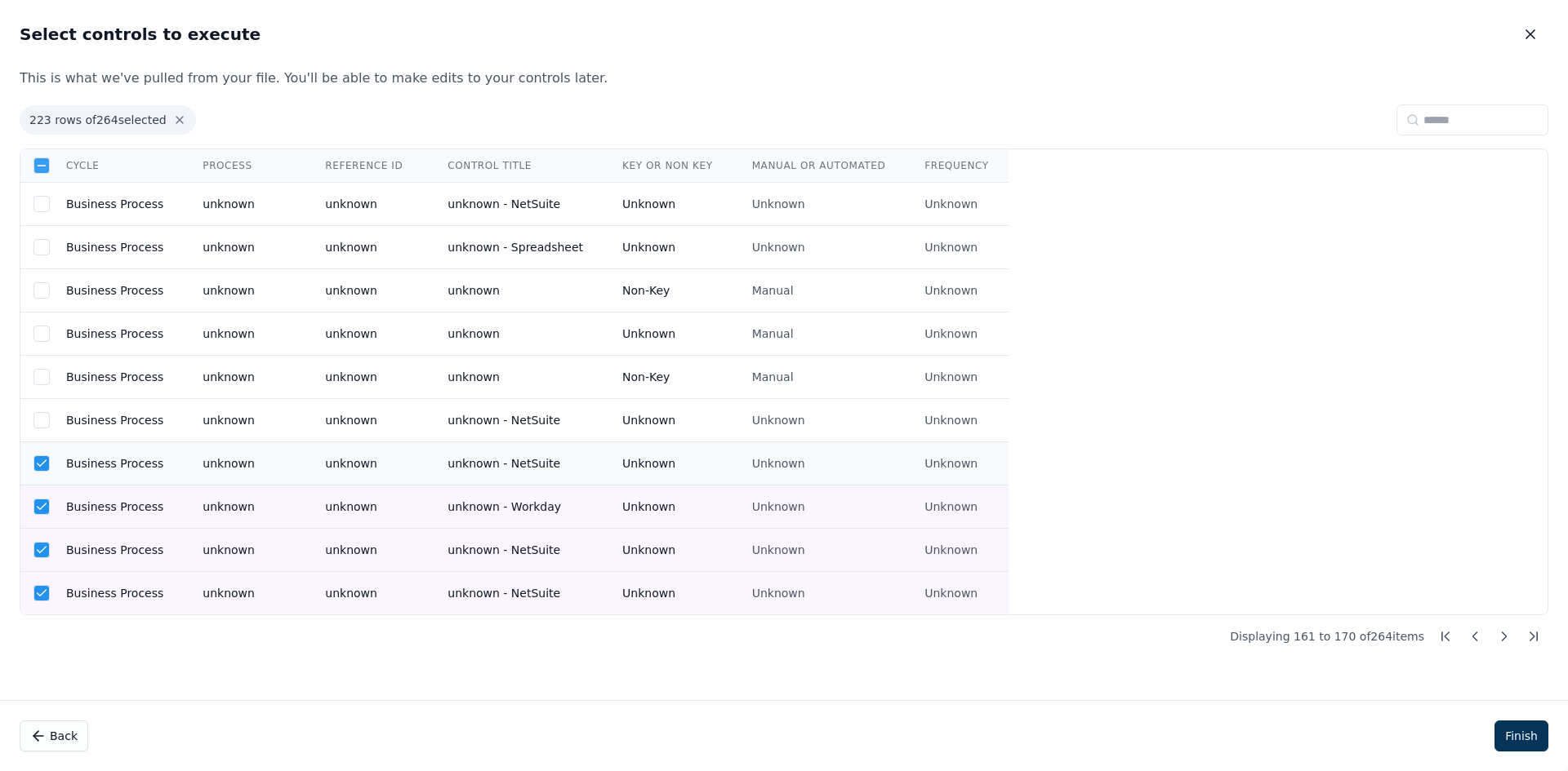
click at [123, 476] on td "Business Process" at bounding box center [114, 463] width 136 height 44
click at [115, 517] on td "Business Process" at bounding box center [114, 507] width 136 height 44
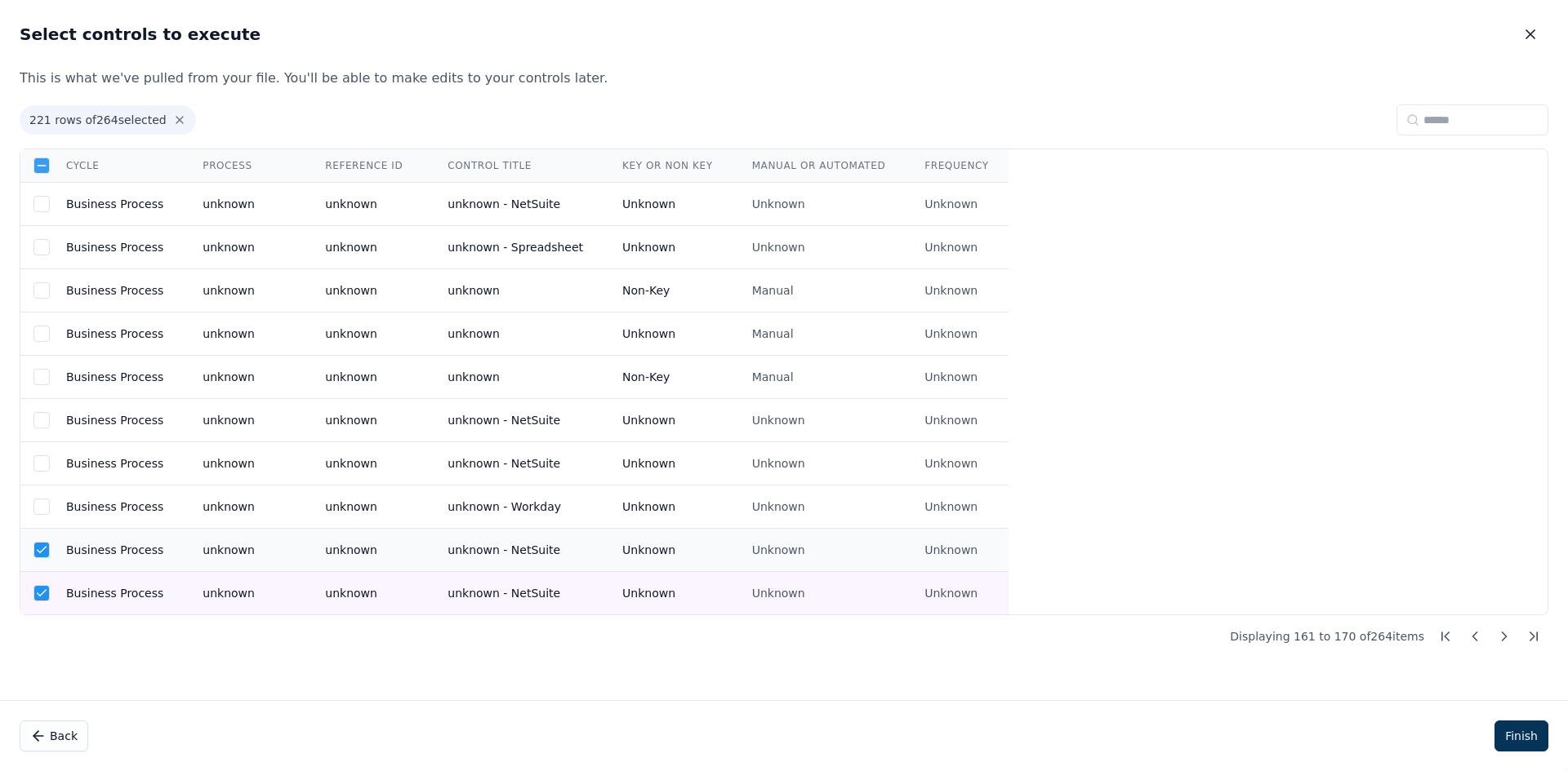
click at [120, 570] on td "Business Process" at bounding box center [114, 550] width 136 height 44
drag, startPoint x: 109, startPoint y: 594, endPoint x: 791, endPoint y: 574, distance: 682.3
click at [111, 595] on td "Business Process" at bounding box center [114, 593] width 136 height 44
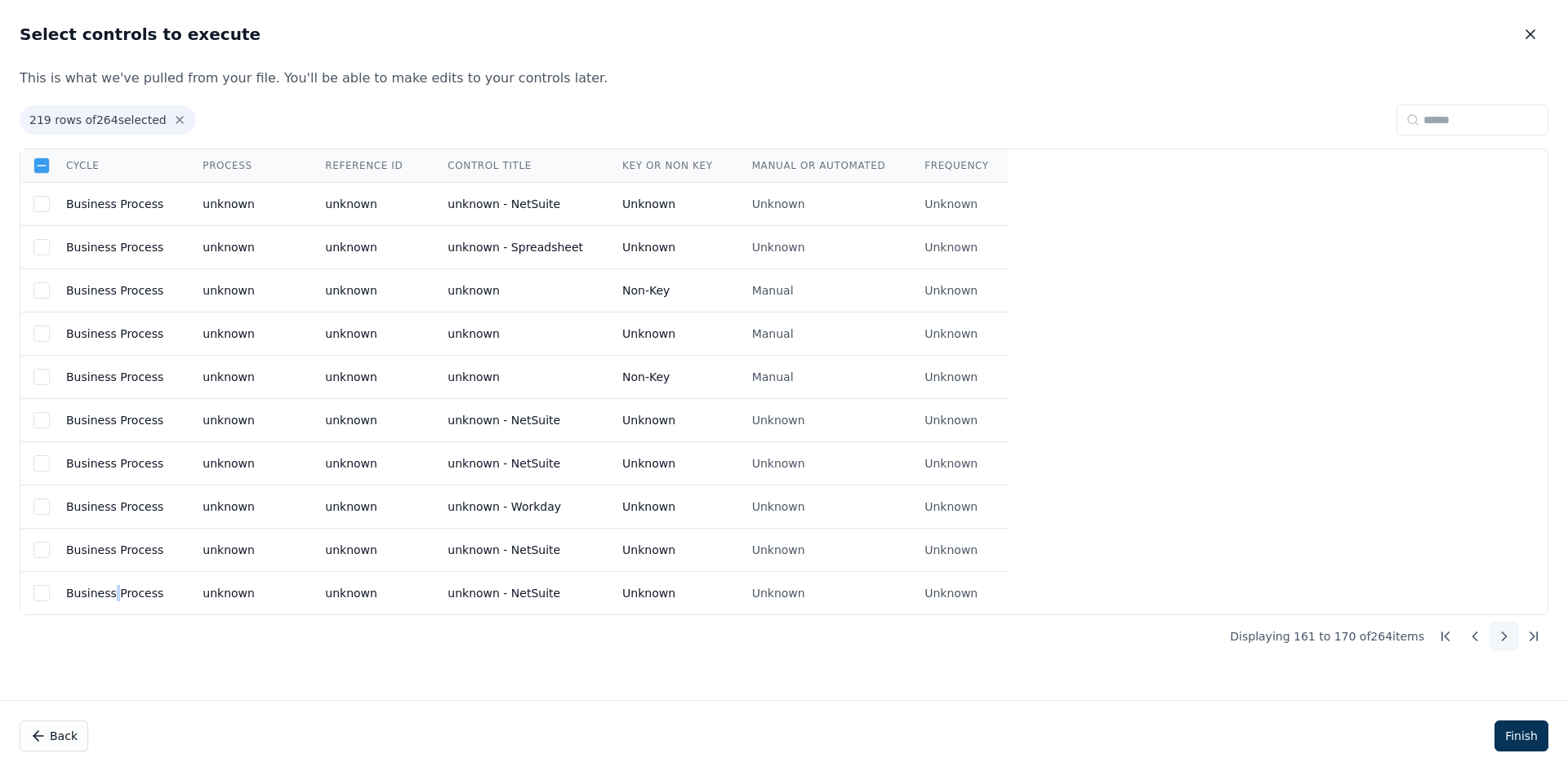
click at [1491, 638] on button at bounding box center [1505, 637] width 30 height 30
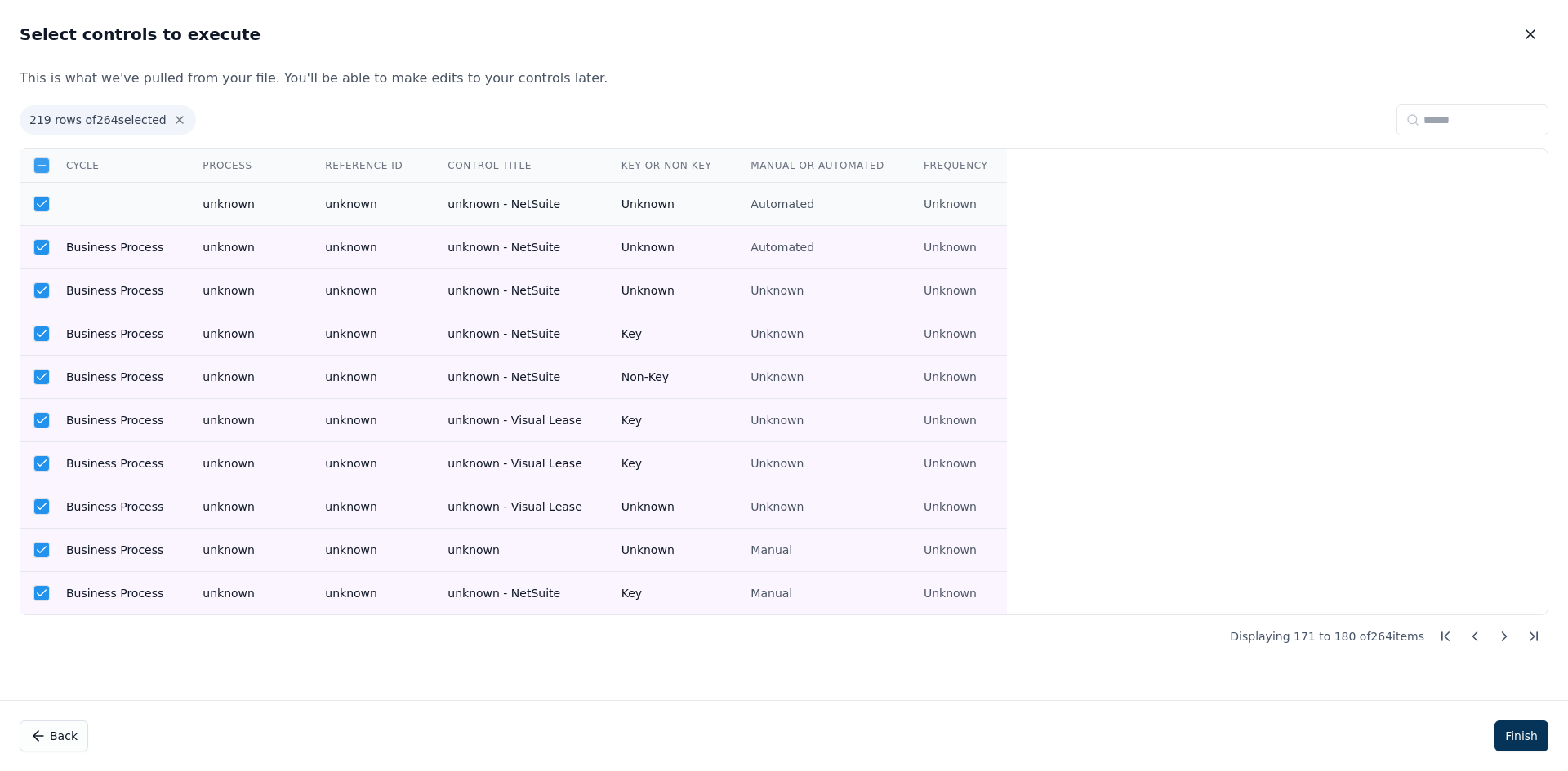
click at [156, 219] on td at bounding box center [114, 204] width 136 height 44
drag, startPoint x: 148, startPoint y: 246, endPoint x: 142, endPoint y: 297, distance: 51.4
click at [148, 248] on td "Business Process" at bounding box center [114, 247] width 136 height 44
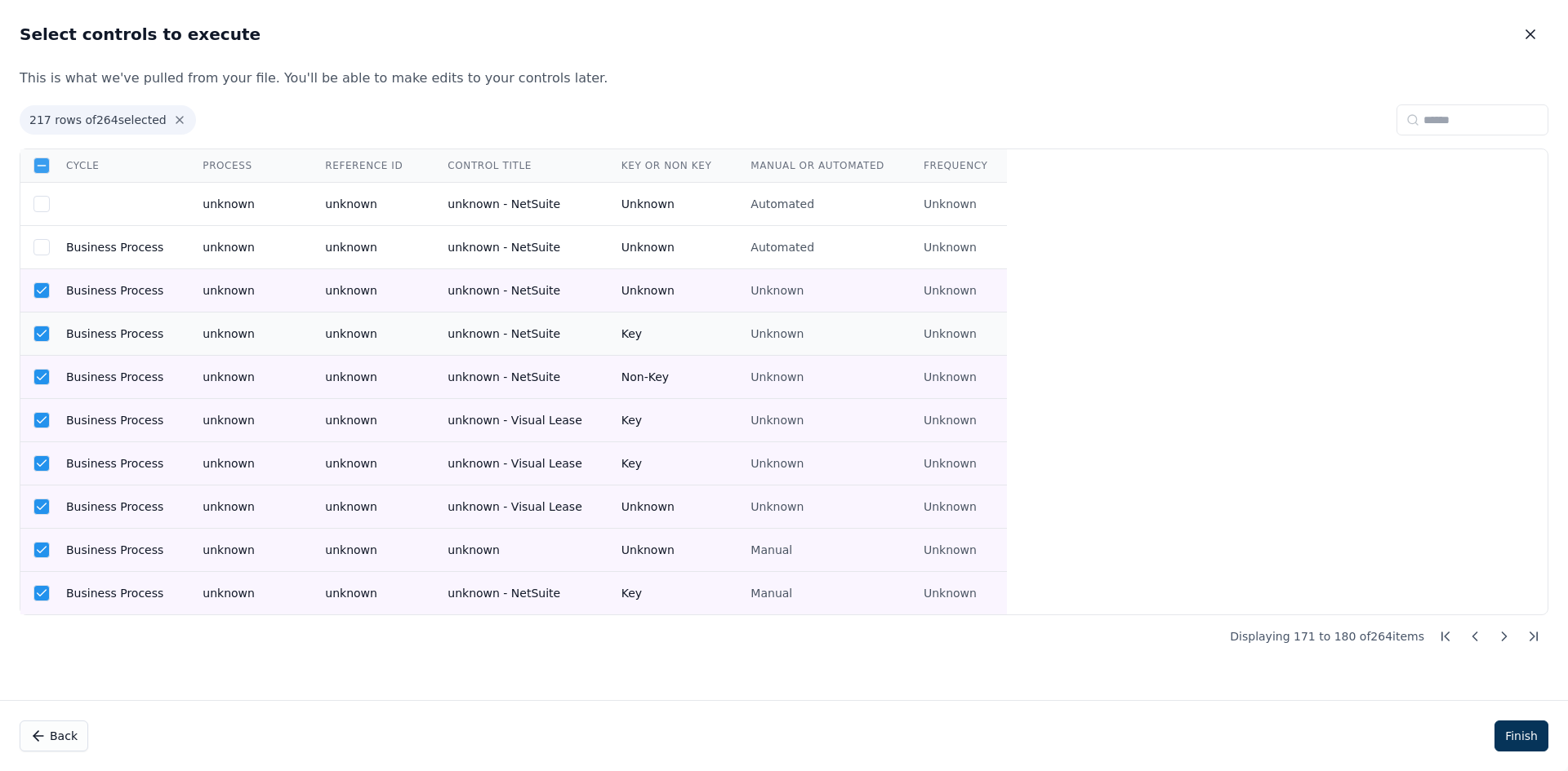
drag, startPoint x: 142, startPoint y: 297, endPoint x: 132, endPoint y: 335, distance: 39.3
click at [141, 308] on td "Business Process" at bounding box center [114, 291] width 136 height 44
drag, startPoint x: 132, startPoint y: 335, endPoint x: 121, endPoint y: 396, distance: 62.0
click at [131, 338] on td "Business Process" at bounding box center [114, 334] width 136 height 44
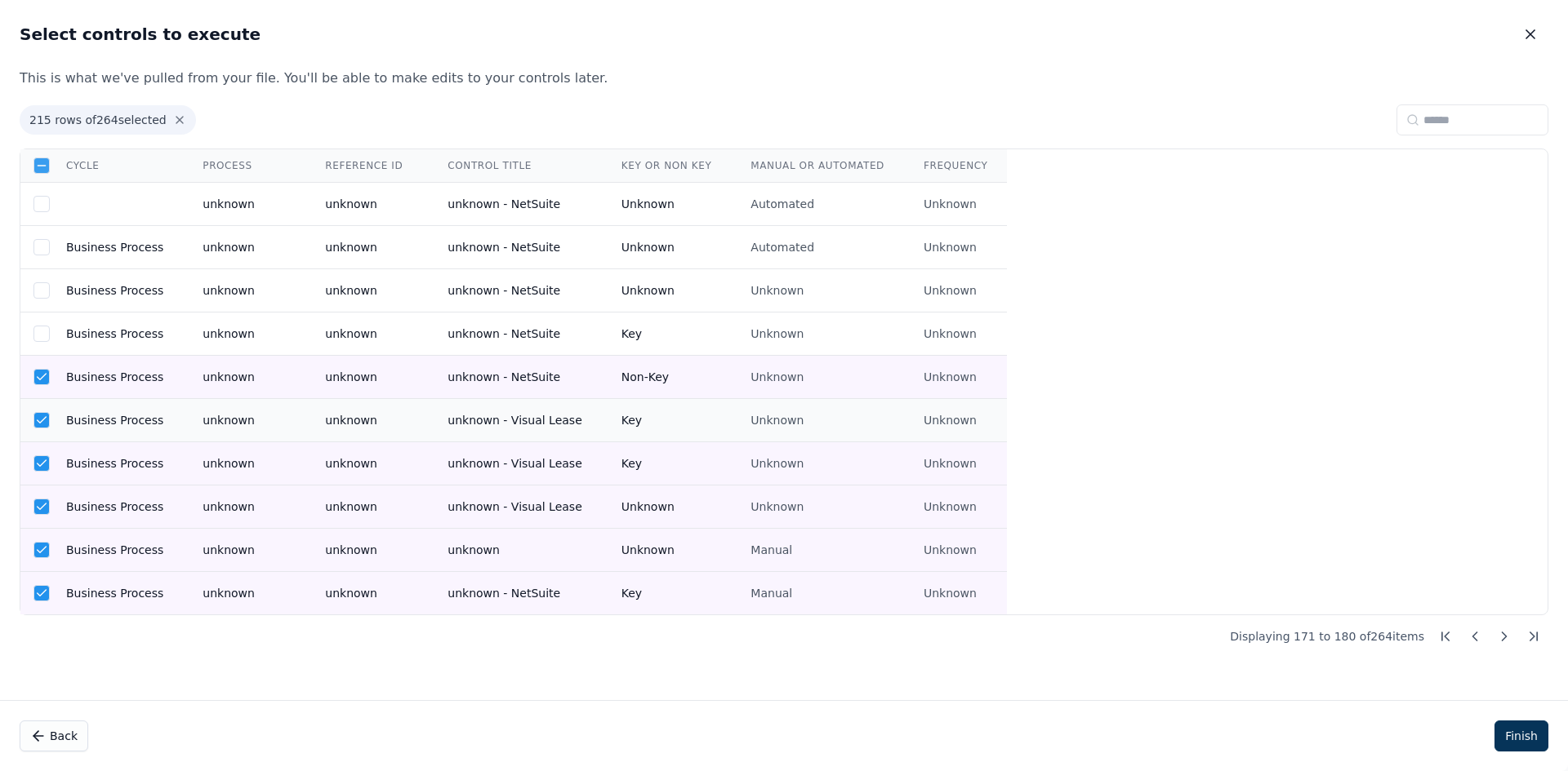
drag, startPoint x: 121, startPoint y: 396, endPoint x: 118, endPoint y: 432, distance: 36.1
click at [120, 403] on tbody "unknown unknown unknown - NetSuite Unknown Automated Unknown Business Process u…" at bounding box center [514, 398] width 987 height 433
drag, startPoint x: 118, startPoint y: 432, endPoint x: 116, endPoint y: 444, distance: 12.2
click at [118, 434] on td "Business Process" at bounding box center [114, 421] width 136 height 44
click at [113, 384] on td "Business Process" at bounding box center [114, 377] width 136 height 44
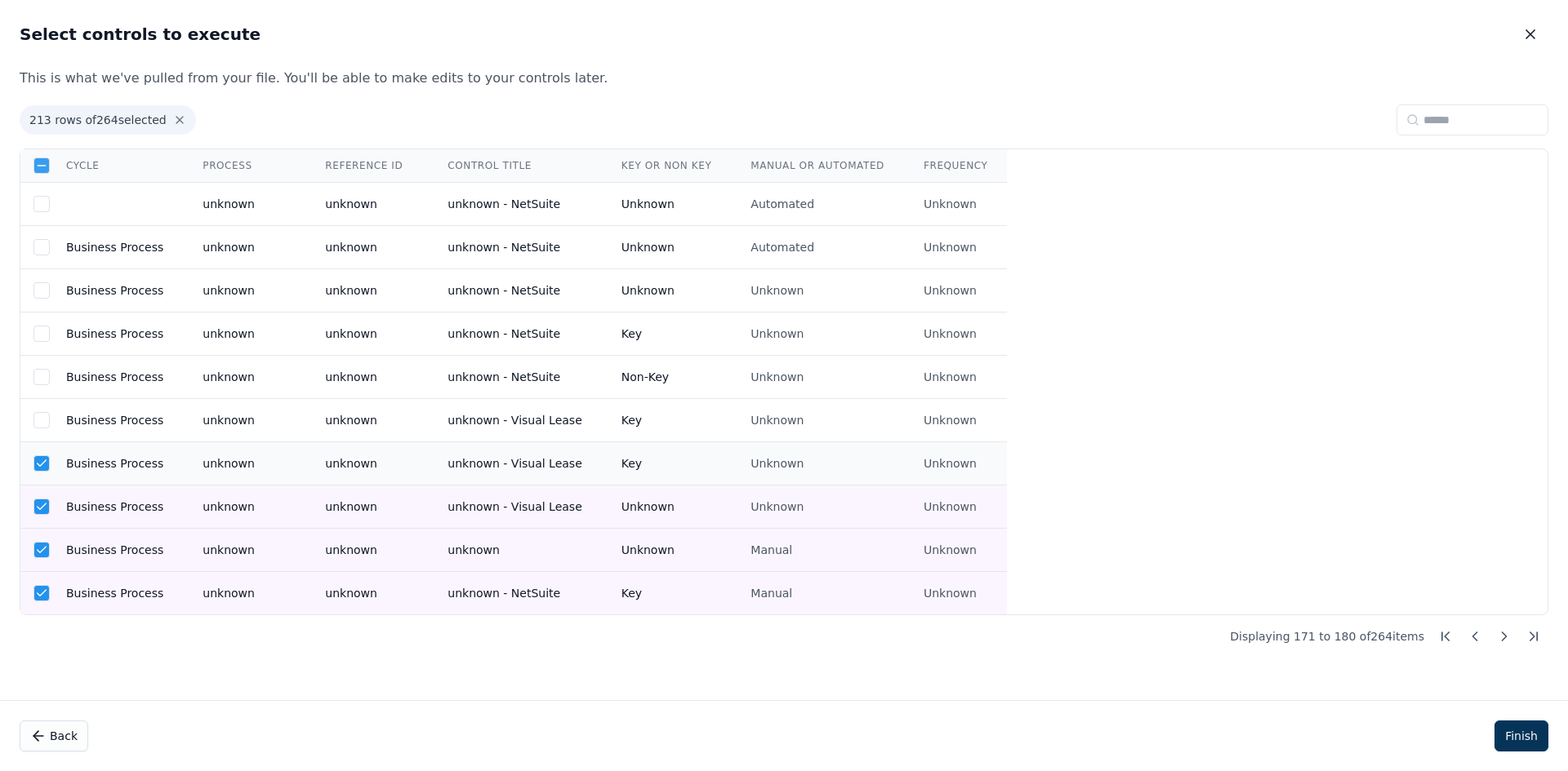
click at [123, 483] on td "Business Process" at bounding box center [114, 463] width 136 height 44
drag, startPoint x: 122, startPoint y: 508, endPoint x: 124, endPoint y: 526, distance: 18.1
click at [122, 510] on td "Business Process" at bounding box center [114, 507] width 136 height 44
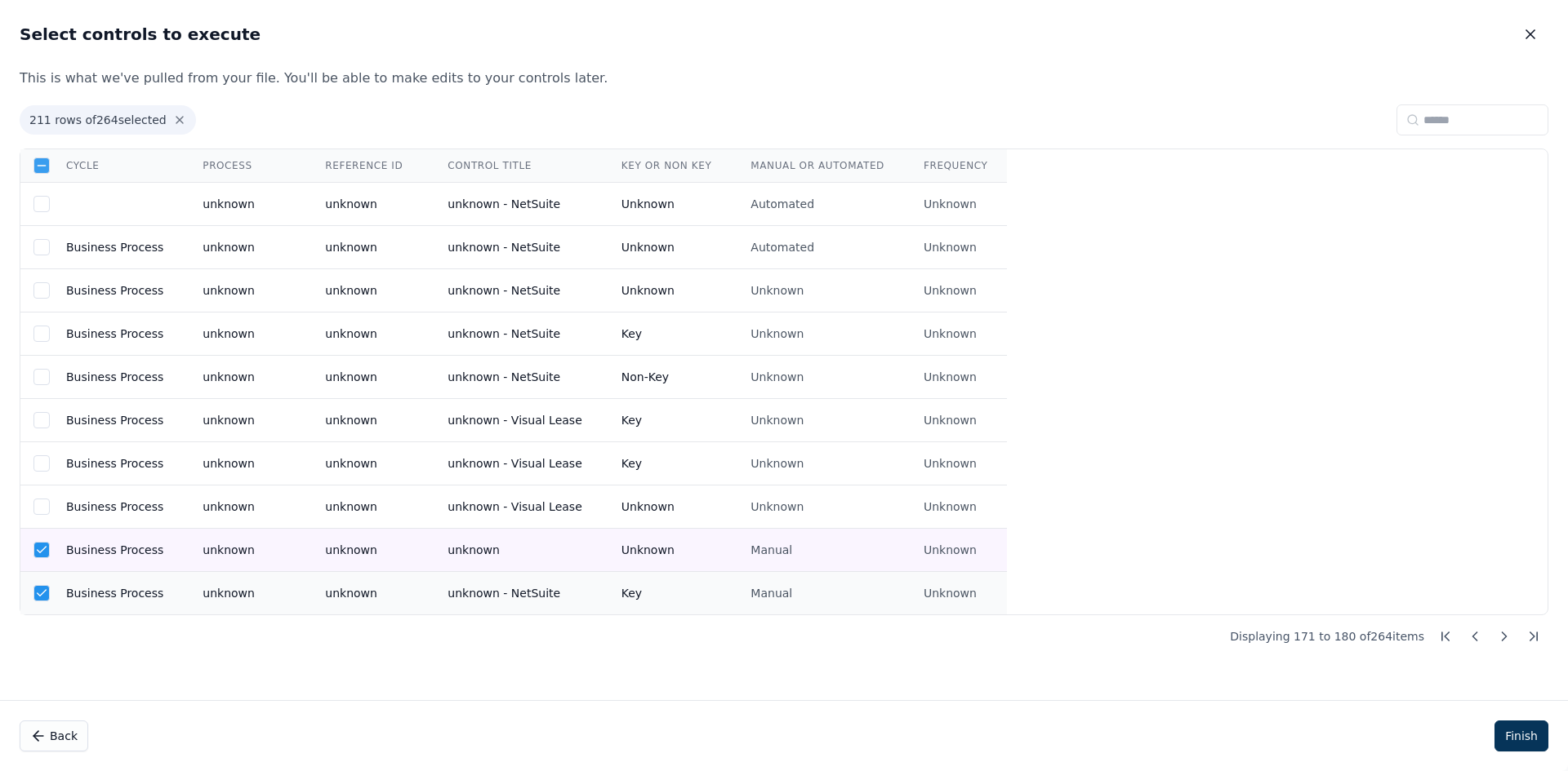
drag, startPoint x: 124, startPoint y: 537, endPoint x: 125, endPoint y: 612, distance: 75.0
click at [122, 545] on td "Business Process" at bounding box center [114, 550] width 136 height 44
click at [125, 612] on td "Business Process" at bounding box center [114, 593] width 136 height 44
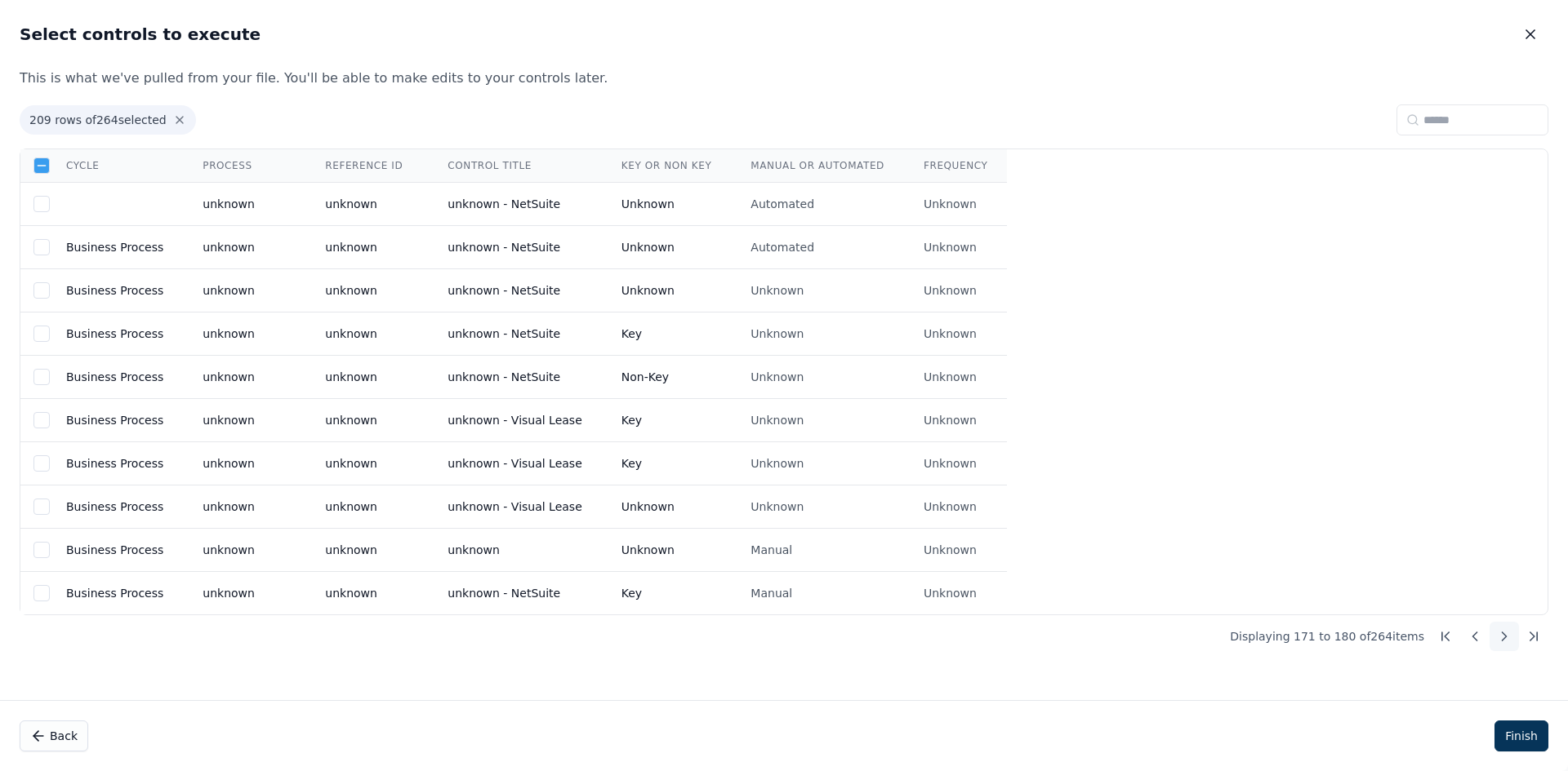
click at [1506, 629] on icon at bounding box center [1505, 637] width 17 height 17
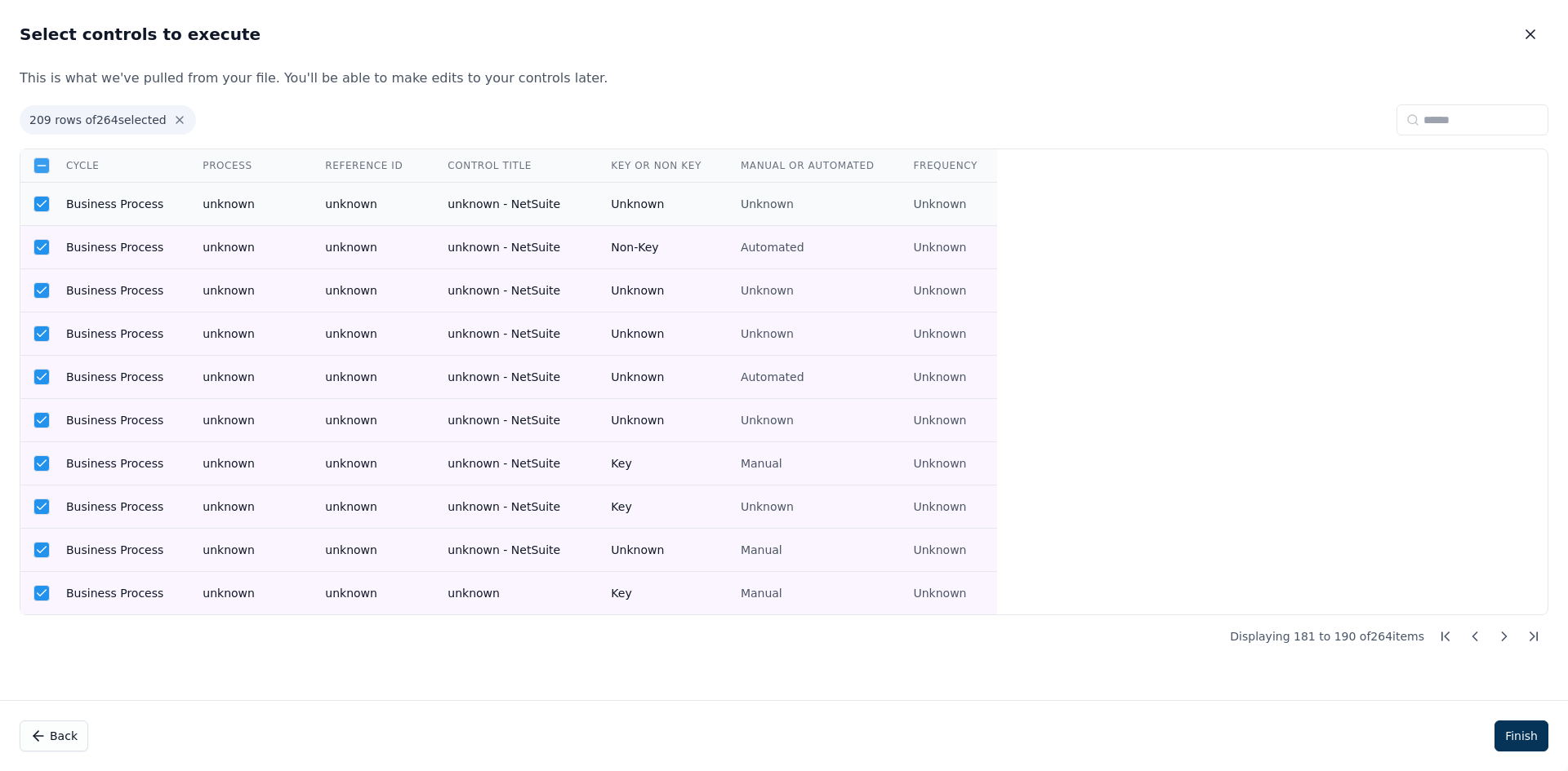
drag, startPoint x: 144, startPoint y: 204, endPoint x: 159, endPoint y: 258, distance: 56.0
click at [144, 205] on td "Business Process" at bounding box center [114, 204] width 136 height 44
drag, startPoint x: 159, startPoint y: 257, endPoint x: 159, endPoint y: 284, distance: 27.0
click at [159, 257] on td "Business Process" at bounding box center [114, 247] width 136 height 44
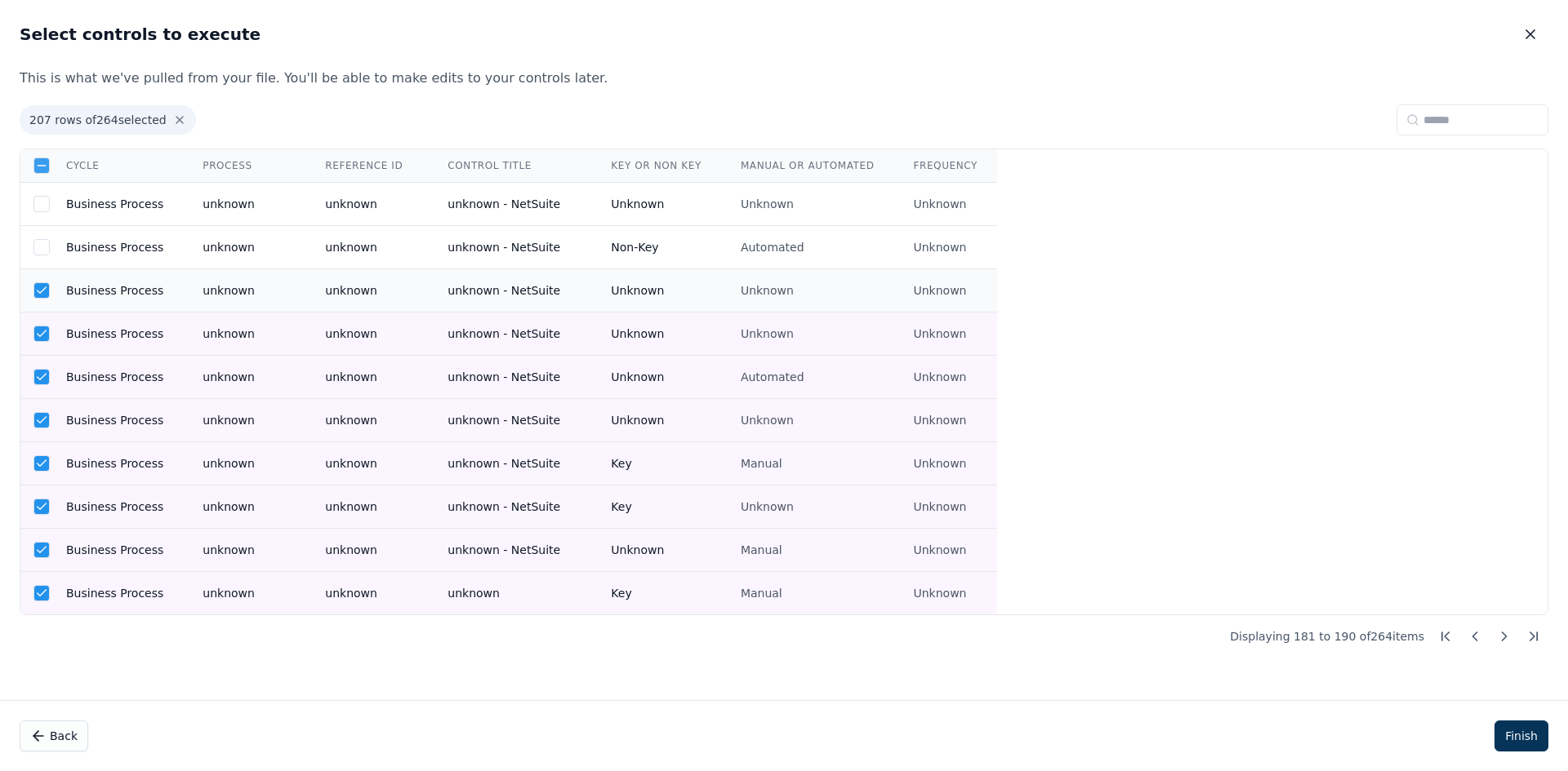
click at [156, 293] on td "Business Process" at bounding box center [114, 291] width 136 height 44
drag, startPoint x: 155, startPoint y: 330, endPoint x: 155, endPoint y: 344, distance: 14.0
click at [155, 344] on td "Business Process" at bounding box center [114, 334] width 136 height 44
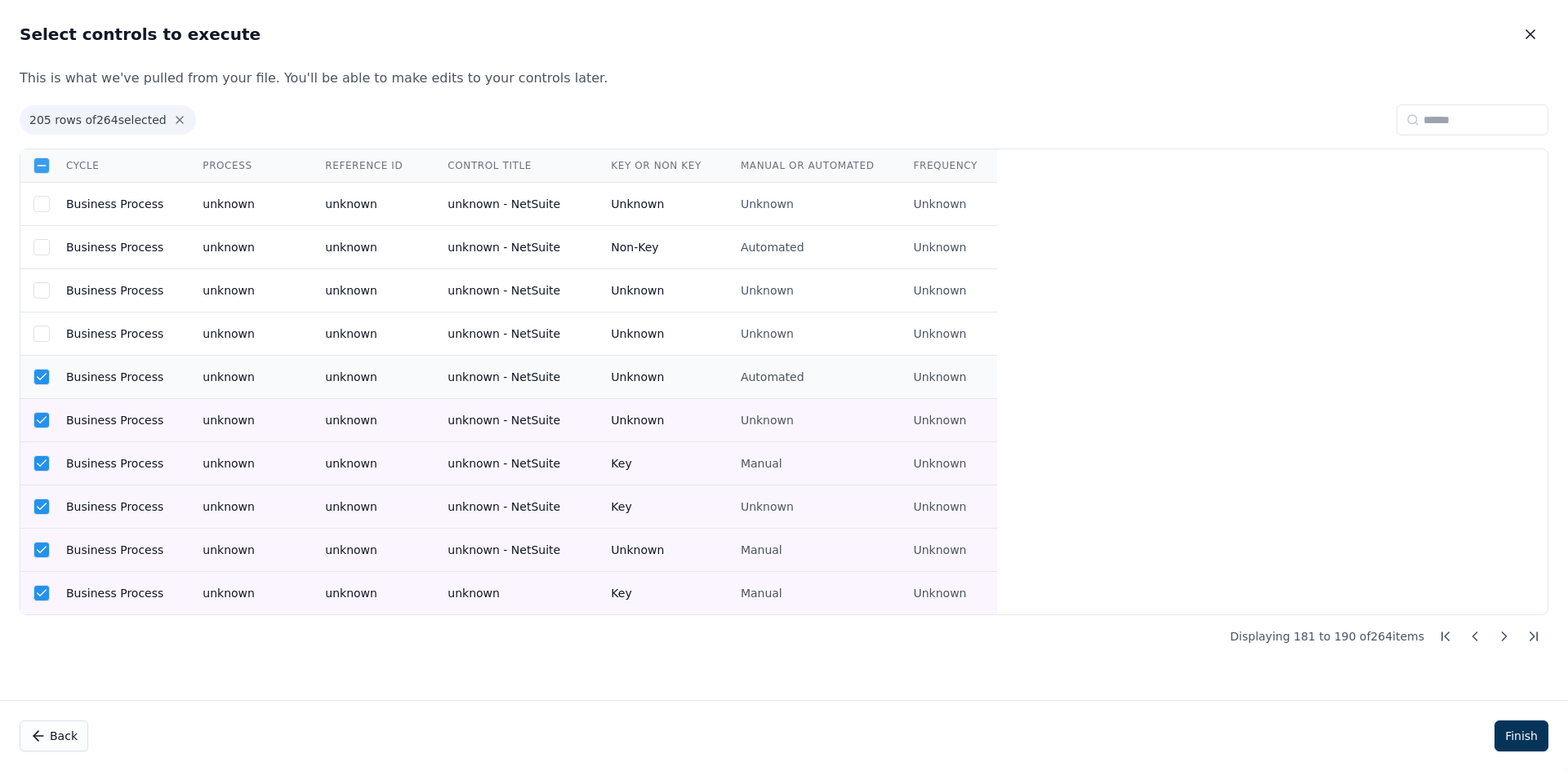
drag, startPoint x: 159, startPoint y: 386, endPoint x: 161, endPoint y: 449, distance: 63.0
click at [159, 387] on td "Business Process" at bounding box center [114, 377] width 136 height 44
drag, startPoint x: 161, startPoint y: 449, endPoint x: 165, endPoint y: 470, distance: 21.4
click at [161, 449] on td "Business Process" at bounding box center [114, 463] width 136 height 44
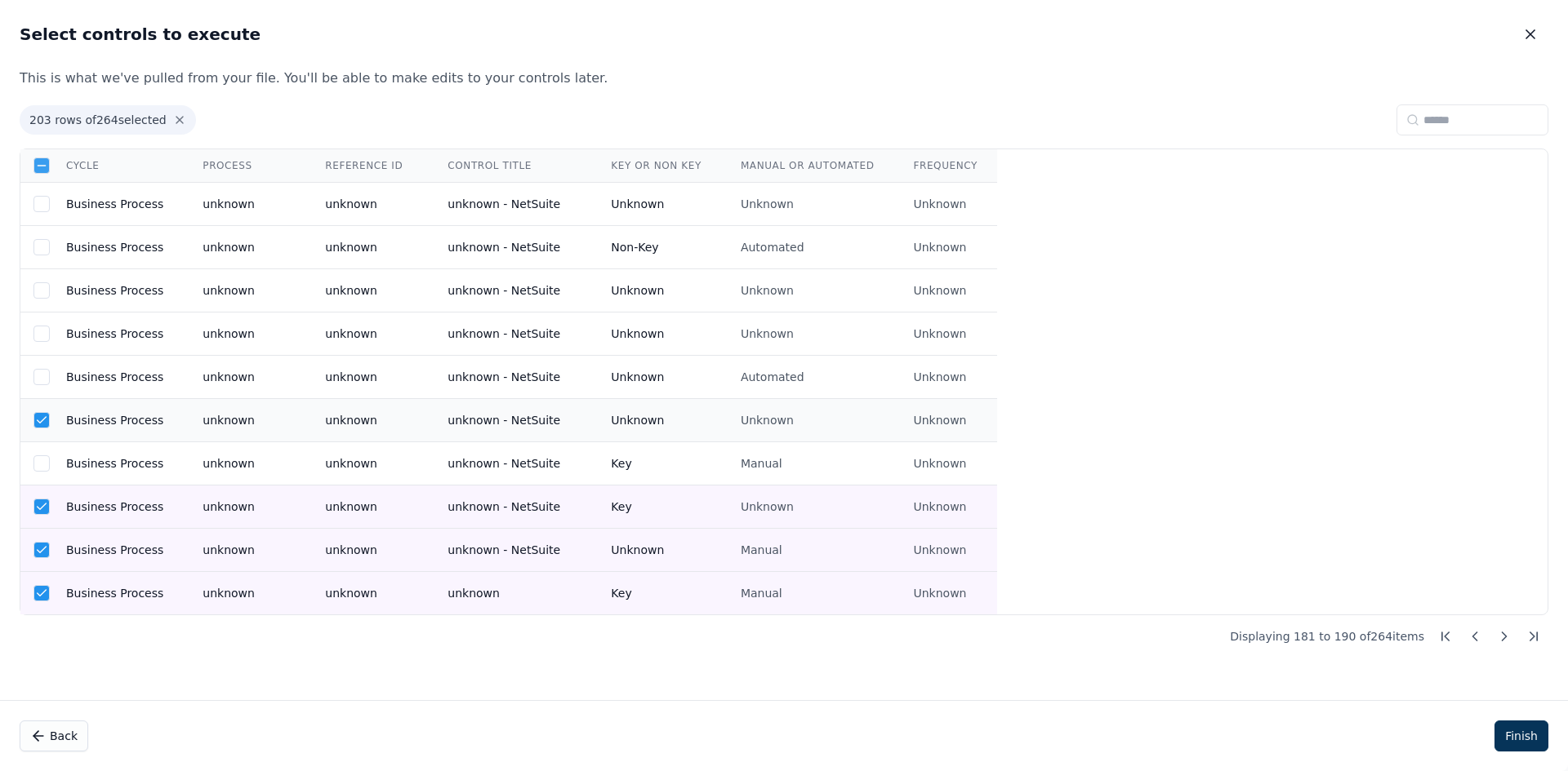
click at [152, 436] on td "Business Process" at bounding box center [114, 421] width 136 height 44
drag, startPoint x: 141, startPoint y: 508, endPoint x: 148, endPoint y: 543, distance: 35.7
click at [141, 514] on td "Business Process" at bounding box center [114, 507] width 136 height 44
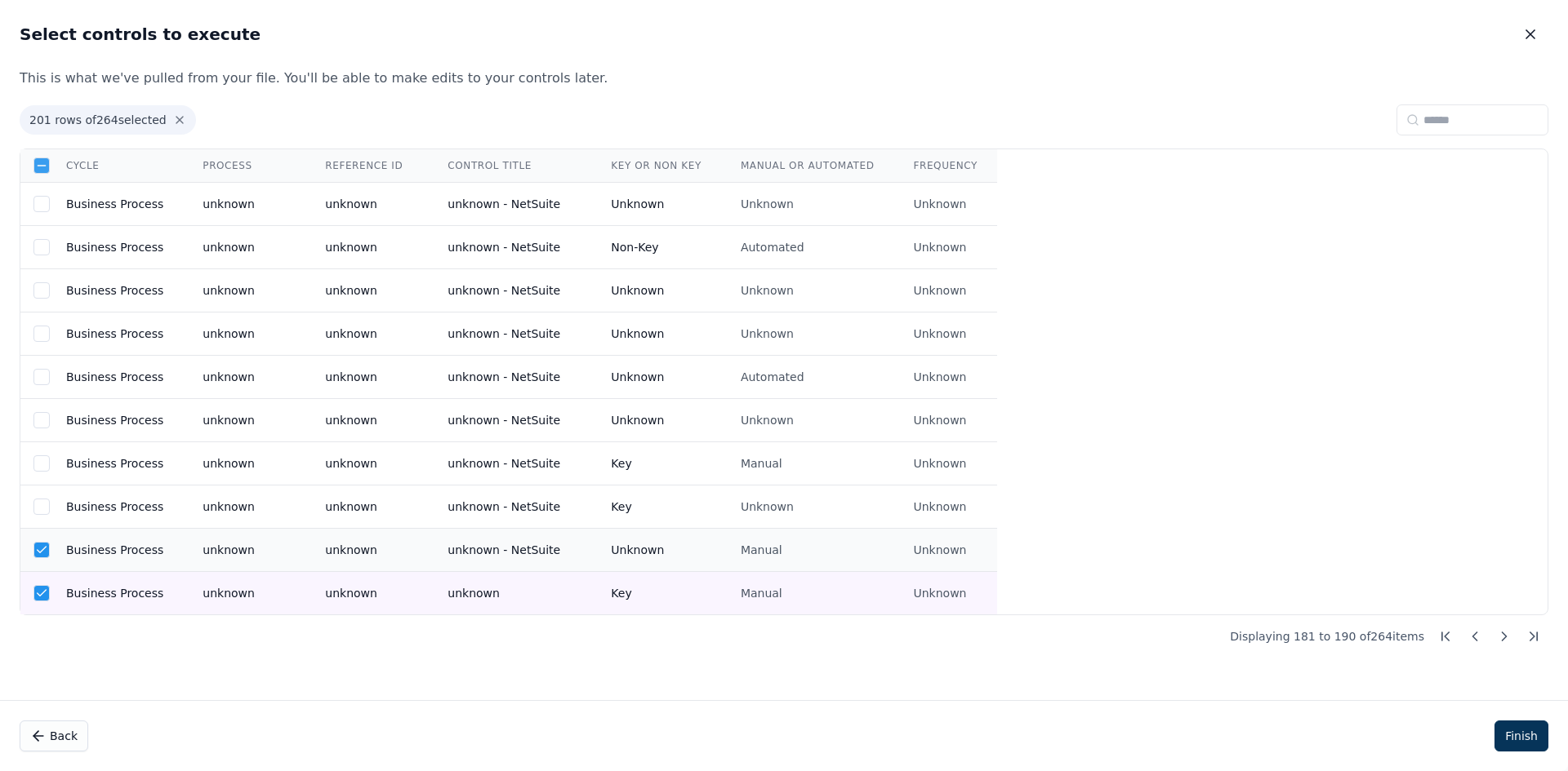
click at [148, 543] on td "Business Process" at bounding box center [114, 550] width 136 height 44
drag, startPoint x: 148, startPoint y: 588, endPoint x: 276, endPoint y: 586, distance: 128.0
click at [154, 593] on td "Business Process" at bounding box center [114, 593] width 136 height 44
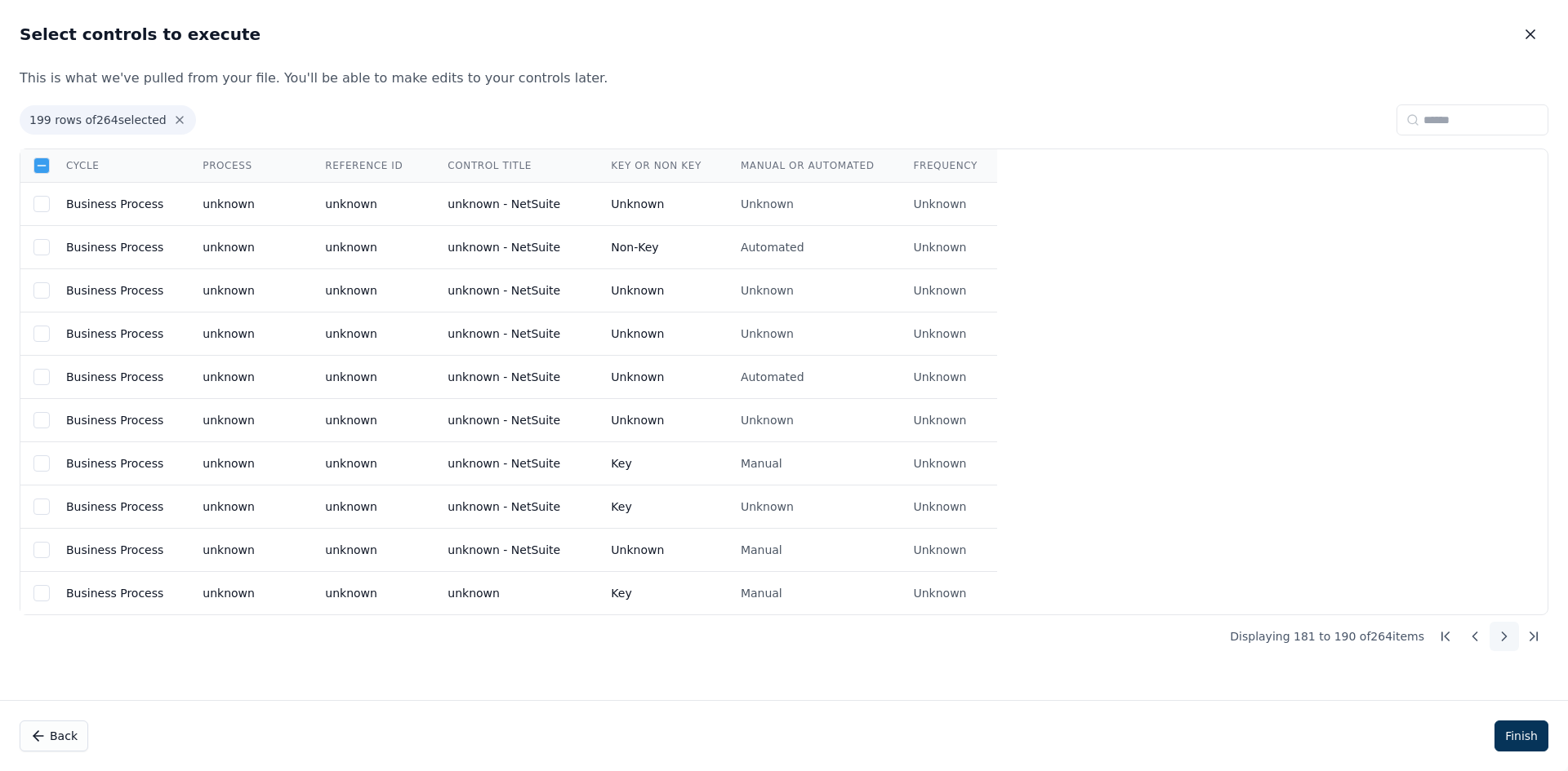
click at [1516, 642] on button at bounding box center [1505, 637] width 30 height 30
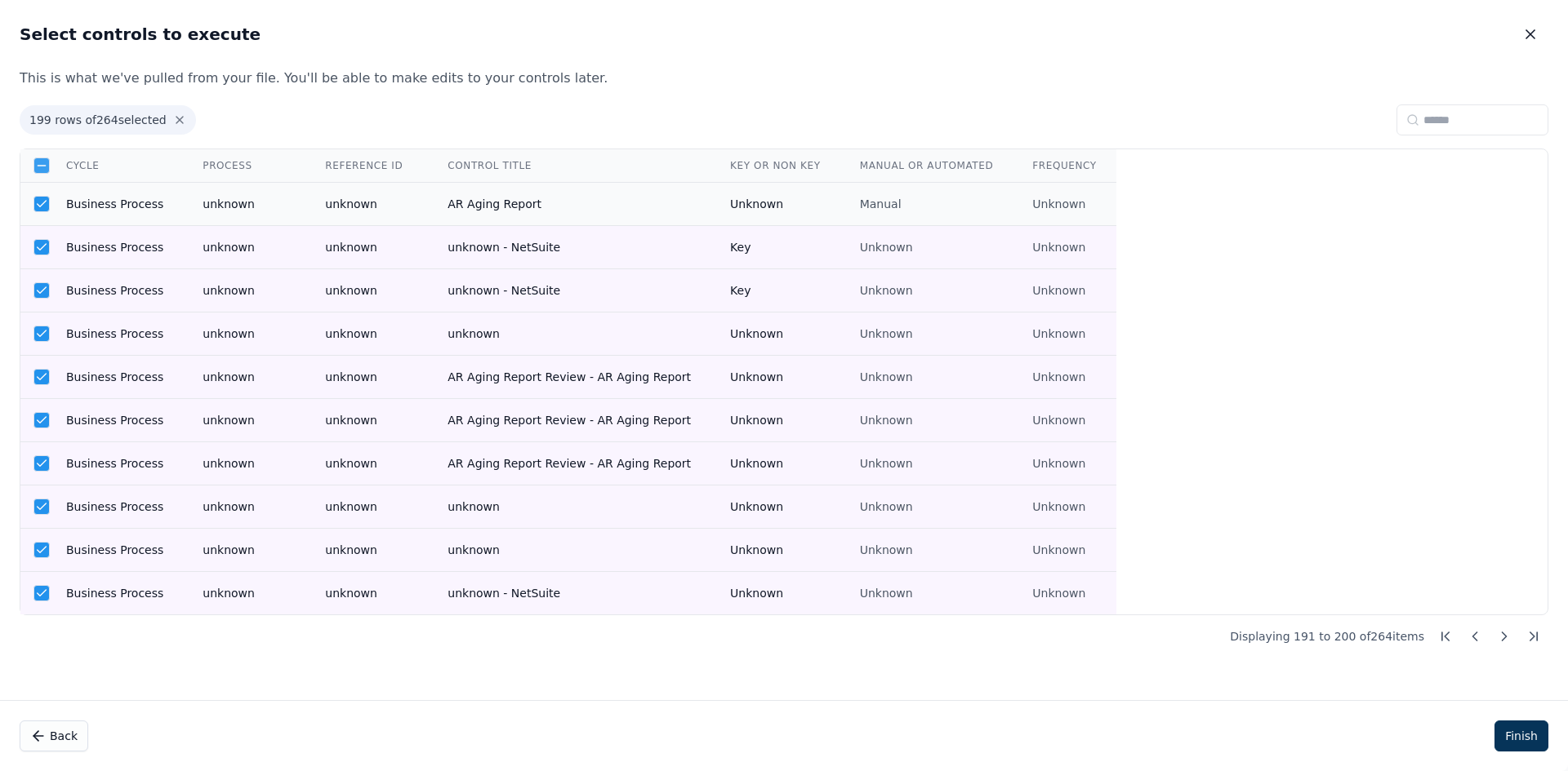
click at [152, 193] on td "Business Process" at bounding box center [114, 204] width 136 height 44
click at [168, 263] on td "Business Process" at bounding box center [114, 247] width 136 height 44
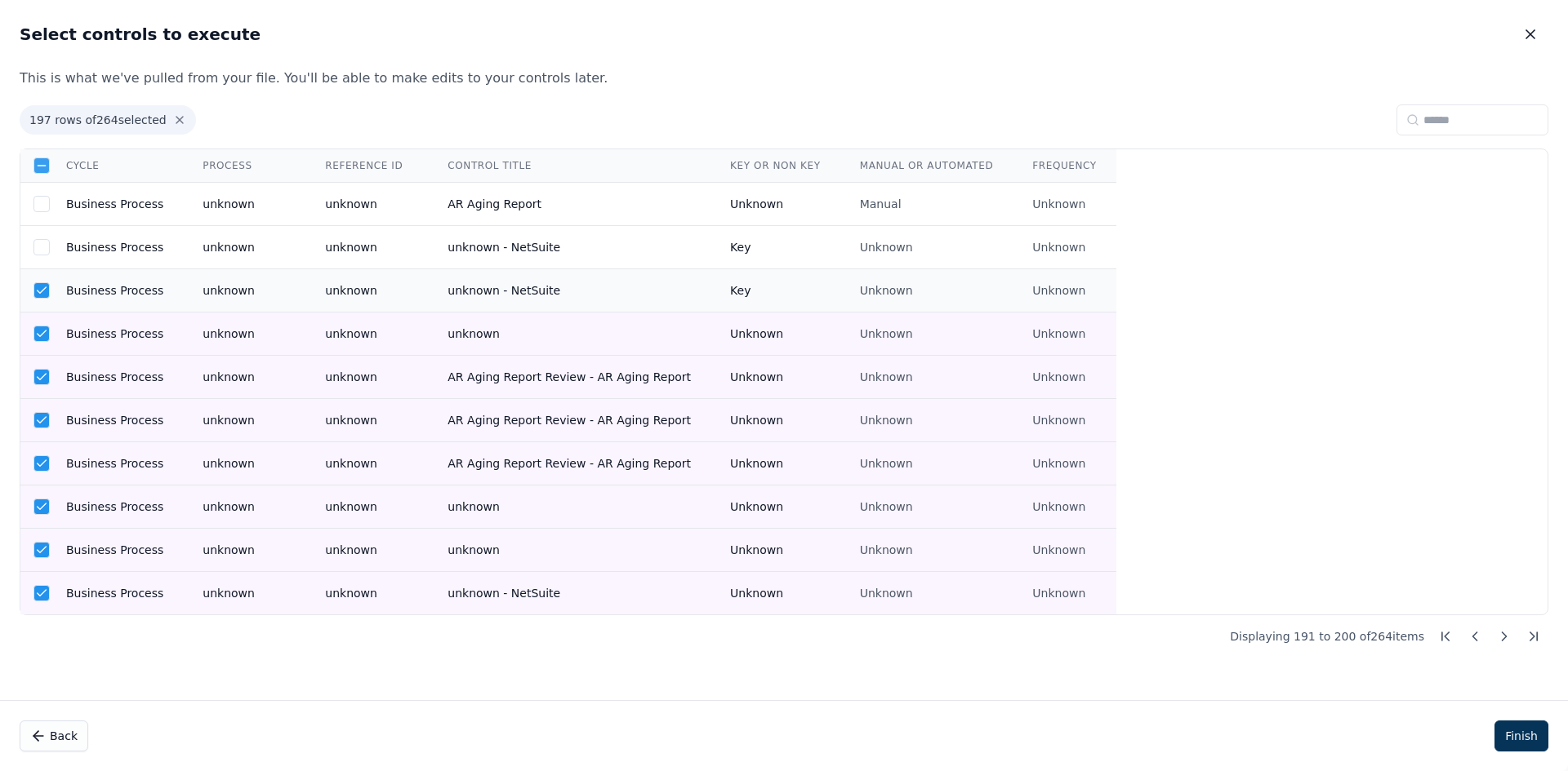
click at [168, 311] on td "Business Process" at bounding box center [114, 291] width 136 height 44
drag, startPoint x: 162, startPoint y: 337, endPoint x: 153, endPoint y: 380, distance: 43.9
click at [162, 342] on td "Business Process" at bounding box center [114, 334] width 136 height 44
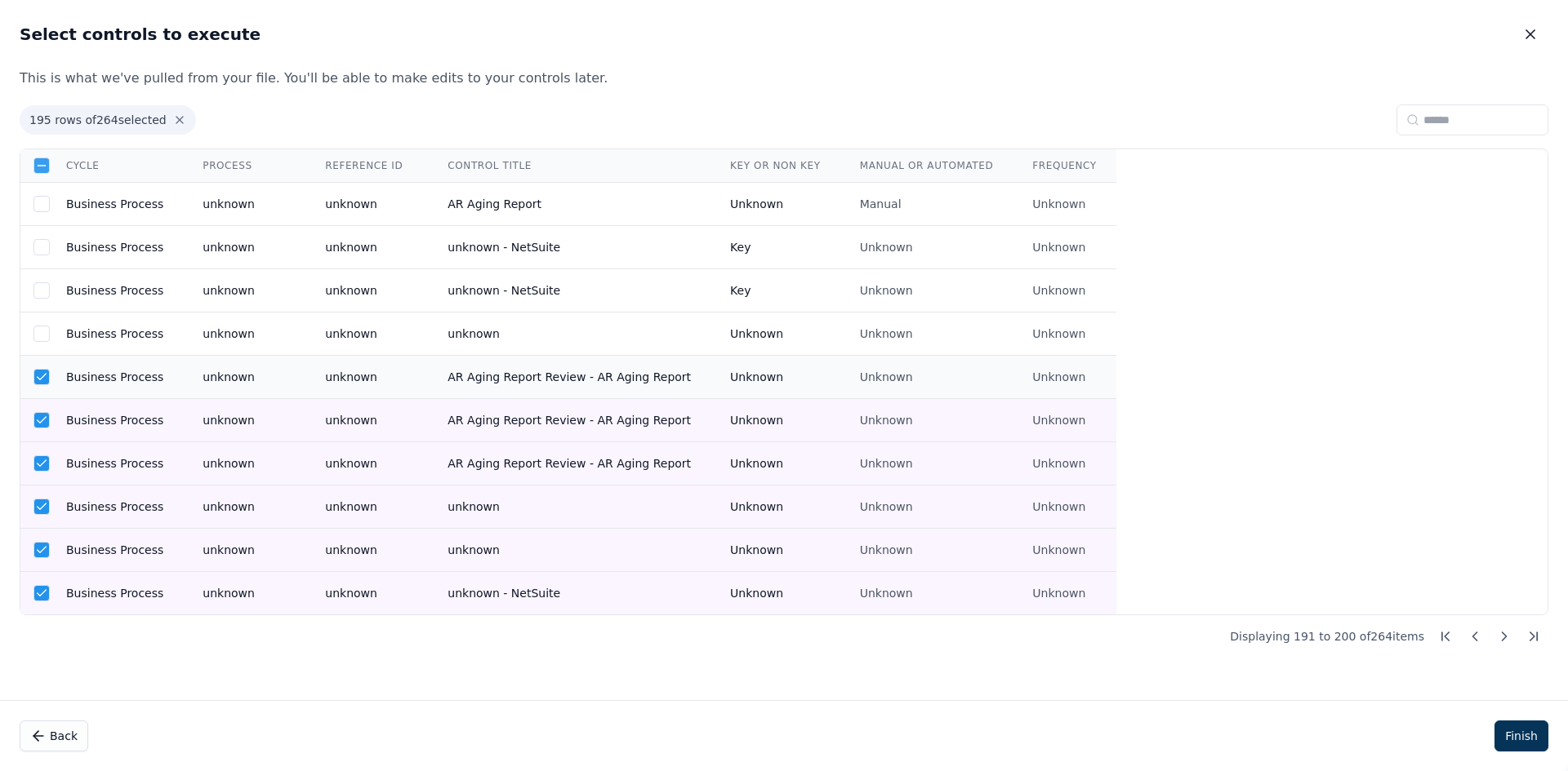
click at [153, 380] on td "Business Process" at bounding box center [114, 377] width 136 height 44
click at [146, 436] on td "Business Process" at bounding box center [114, 421] width 136 height 44
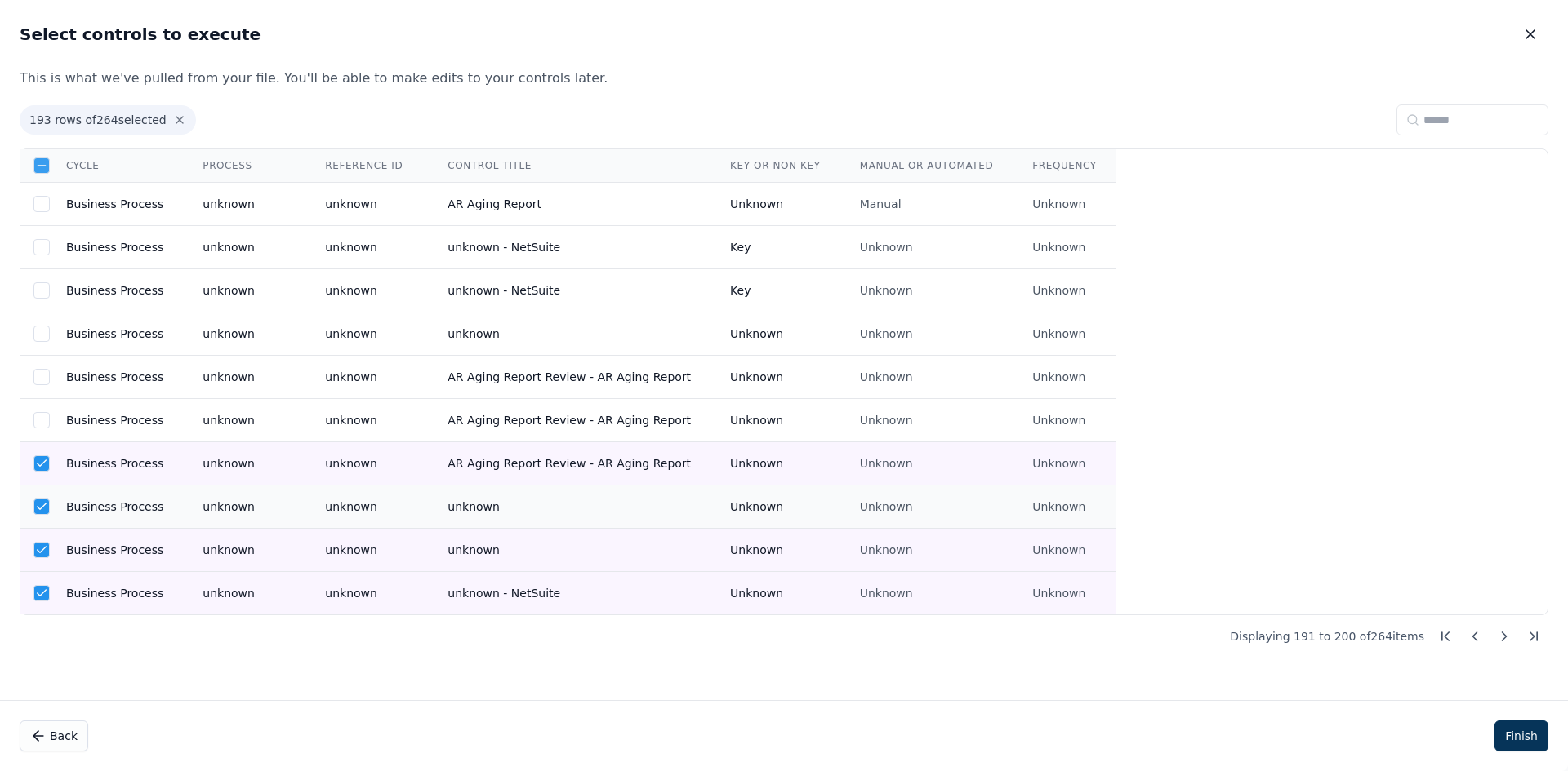
drag
click at [146, 476] on td "Business Process" at bounding box center [114, 463] width 136 height 44
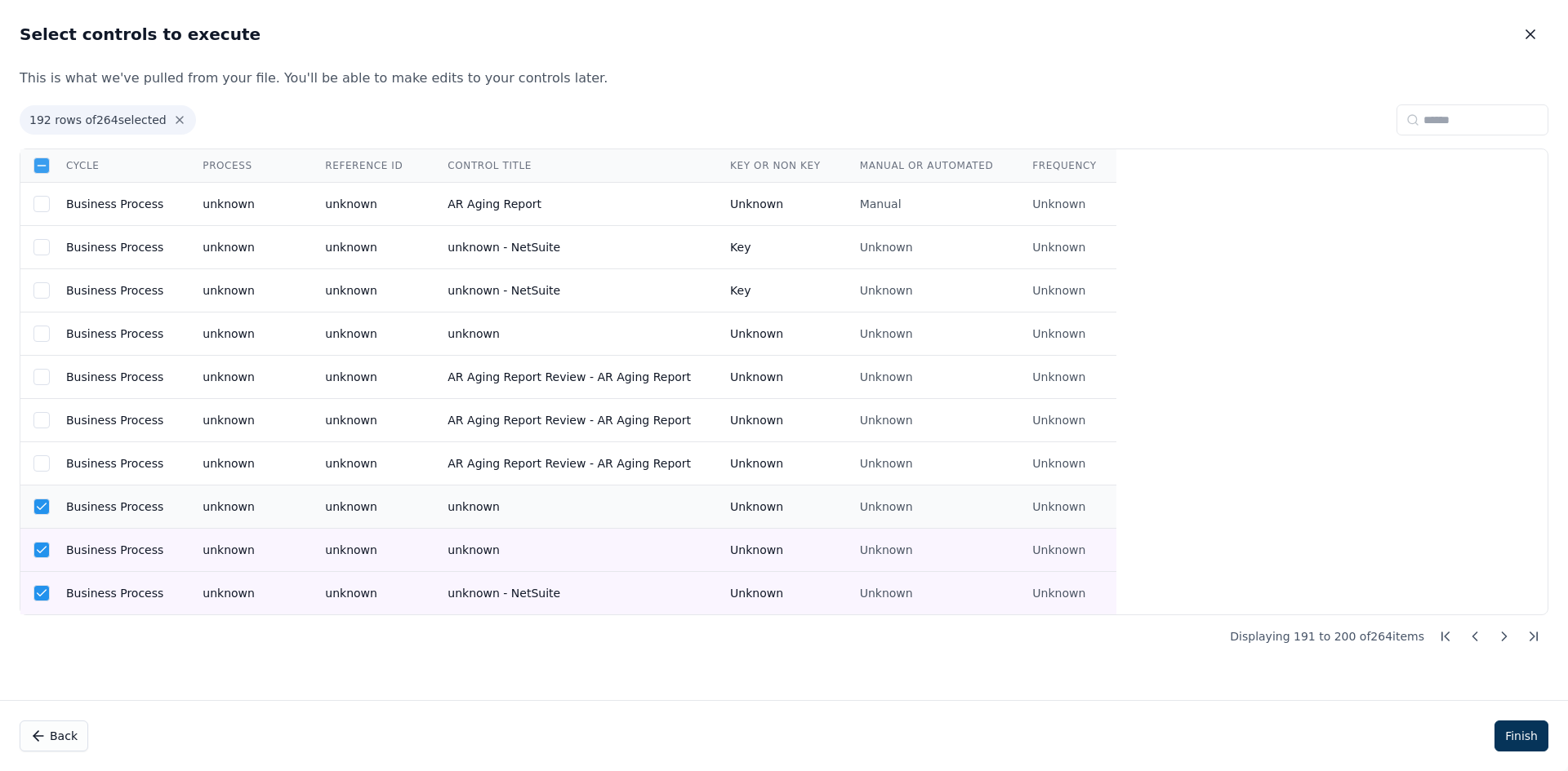
click at [145, 518] on td "Business Process" at bounding box center [114, 507] width 136 height 44
click at [143, 549] on td "Business Process" at bounding box center [114, 550] width 136 height 44
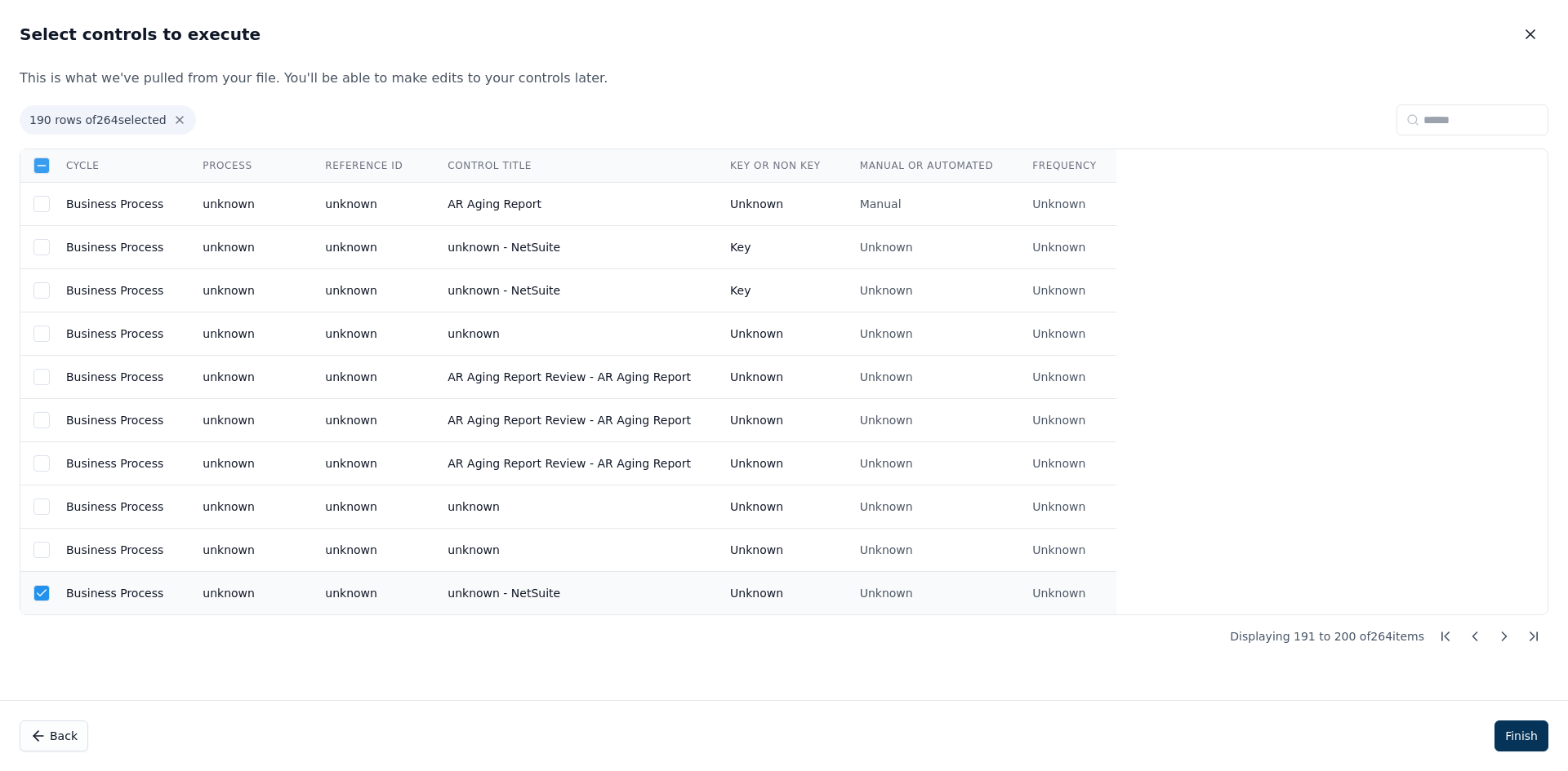
click at [142, 592] on td "Business Process" at bounding box center [114, 593] width 136 height 44
click at [1495, 640] on button at bounding box center [1505, 637] width 30 height 30
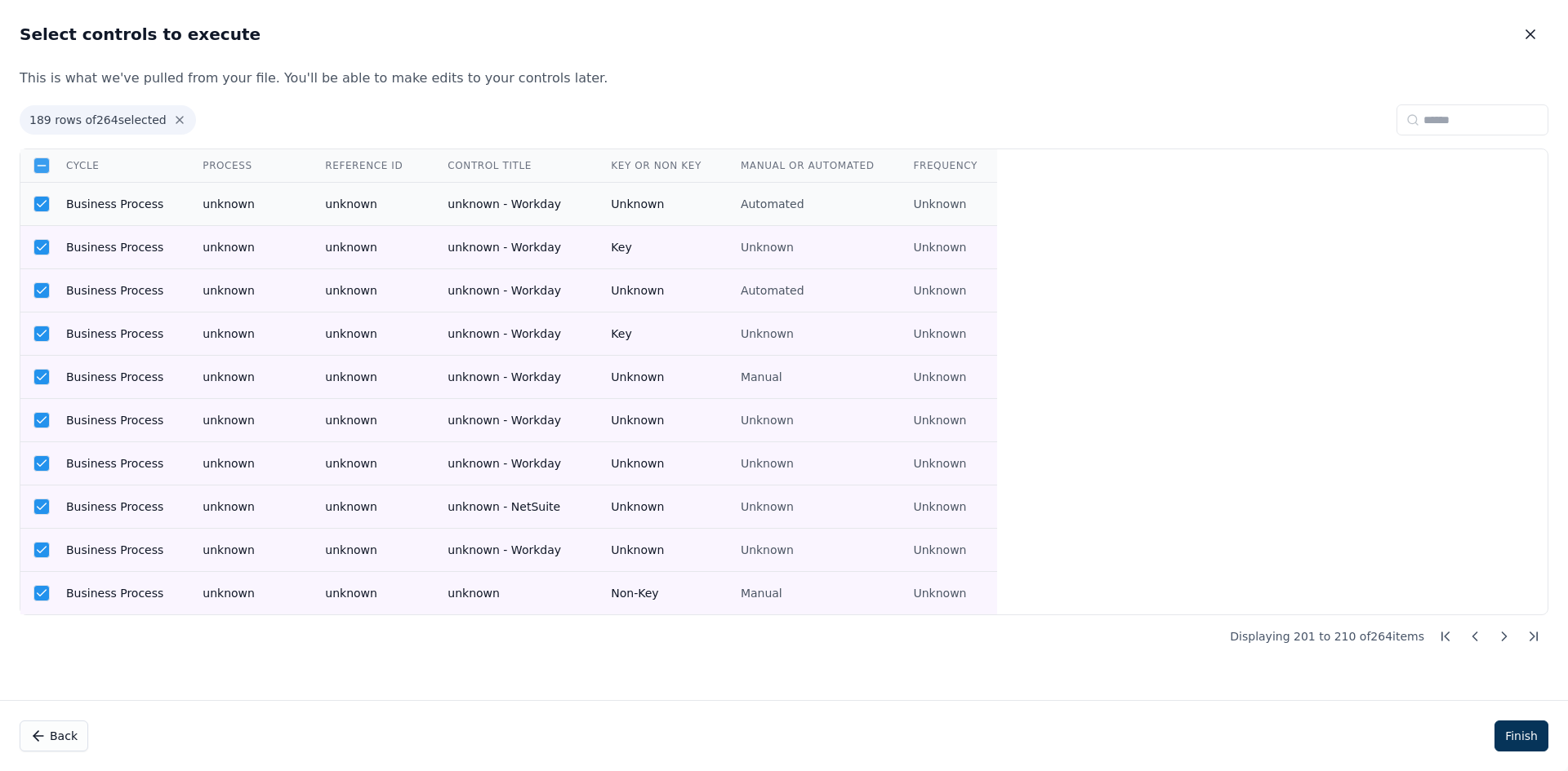
click at [184, 208] on td "unknown" at bounding box center [244, 204] width 122 height 44
click at [183, 264] on td "unknown" at bounding box center [244, 247] width 122 height 44
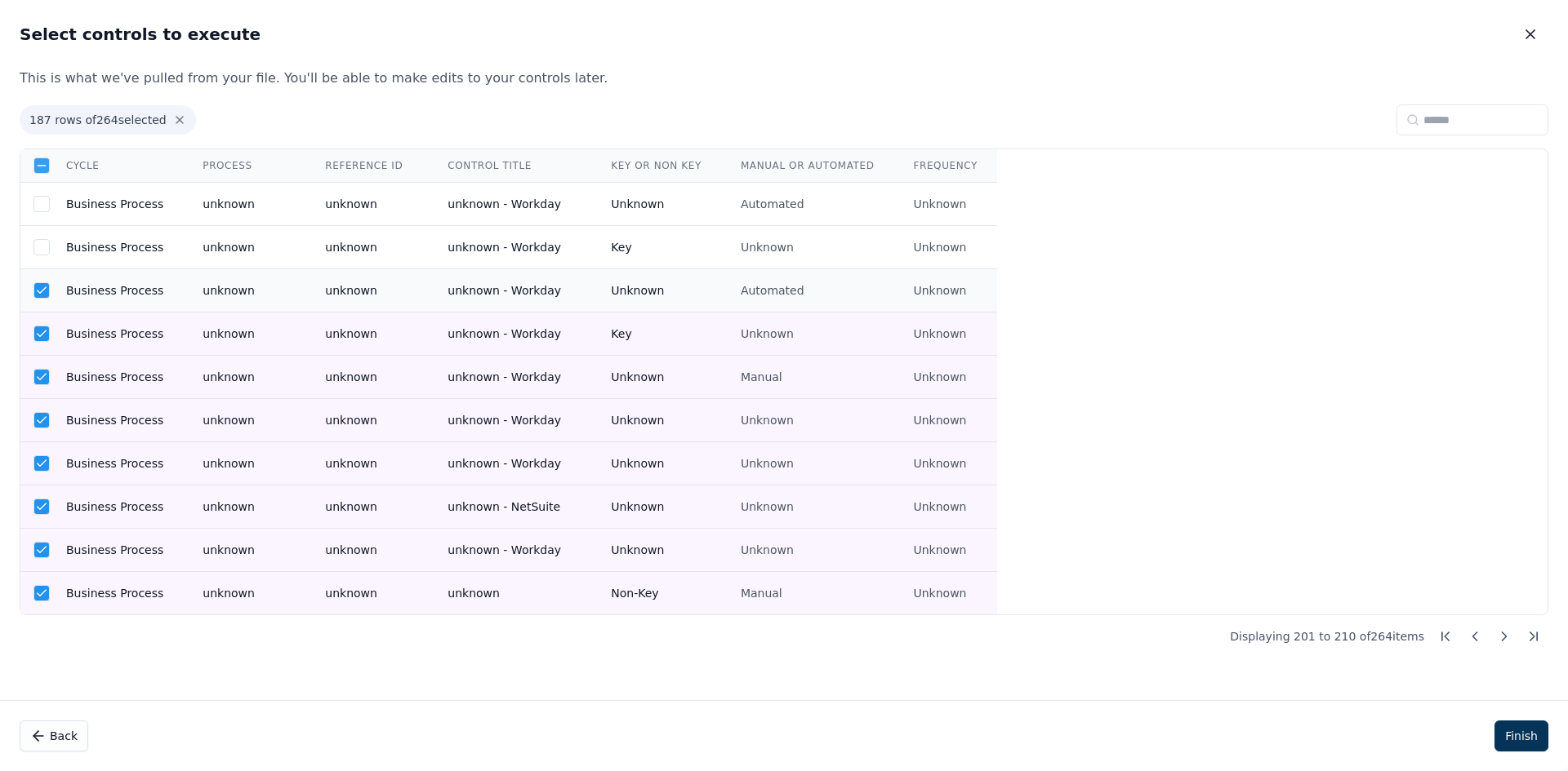
click at [155, 301] on td "Business Process" at bounding box center [114, 291] width 136 height 44
click at [151, 322] on td "Business Process" at bounding box center [114, 334] width 136 height 44
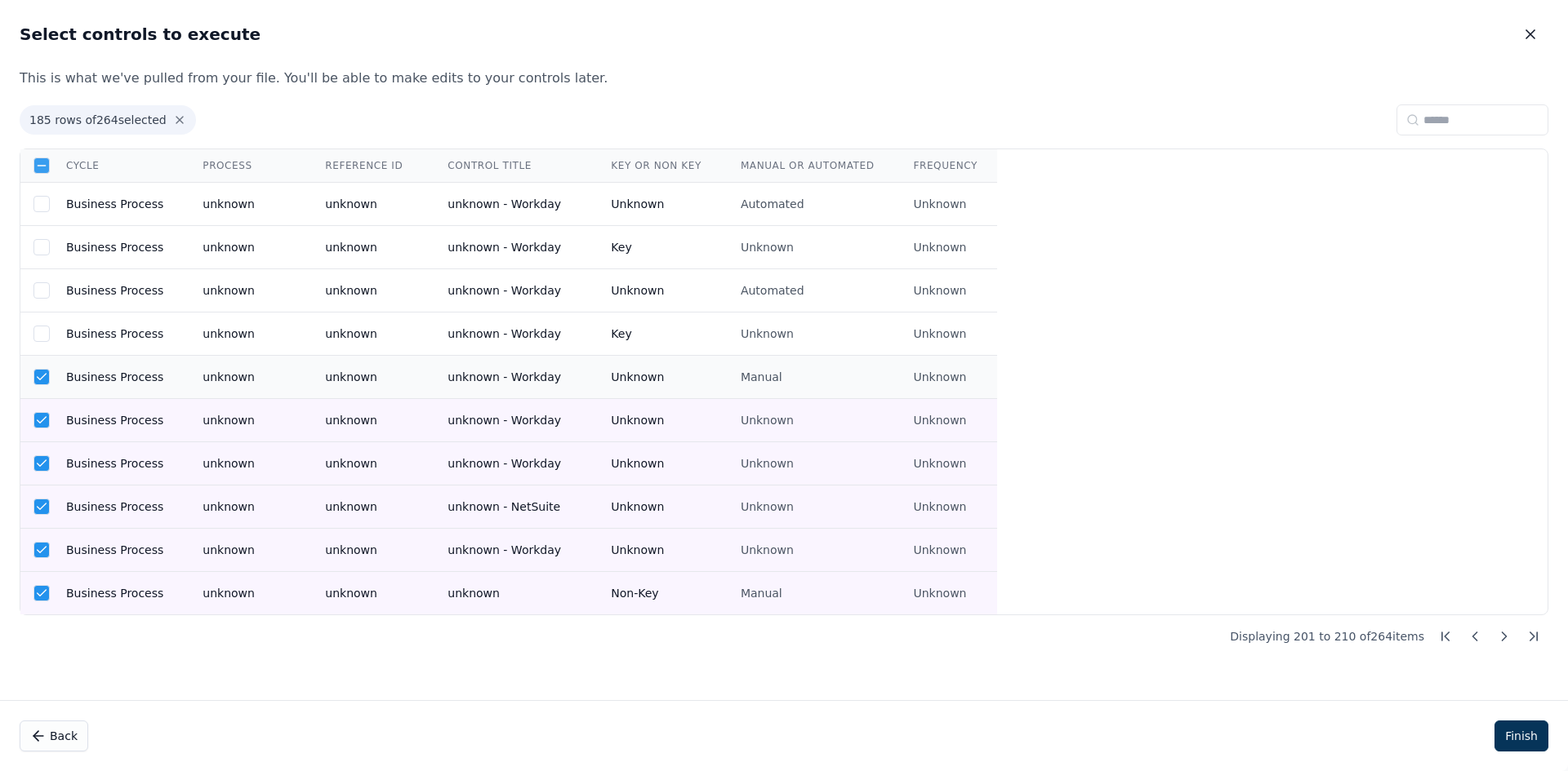
click at [158, 373] on td "Business Process" at bounding box center [114, 377] width 136 height 44
click at [156, 440] on td "Business Process" at bounding box center [114, 421] width 136 height 44
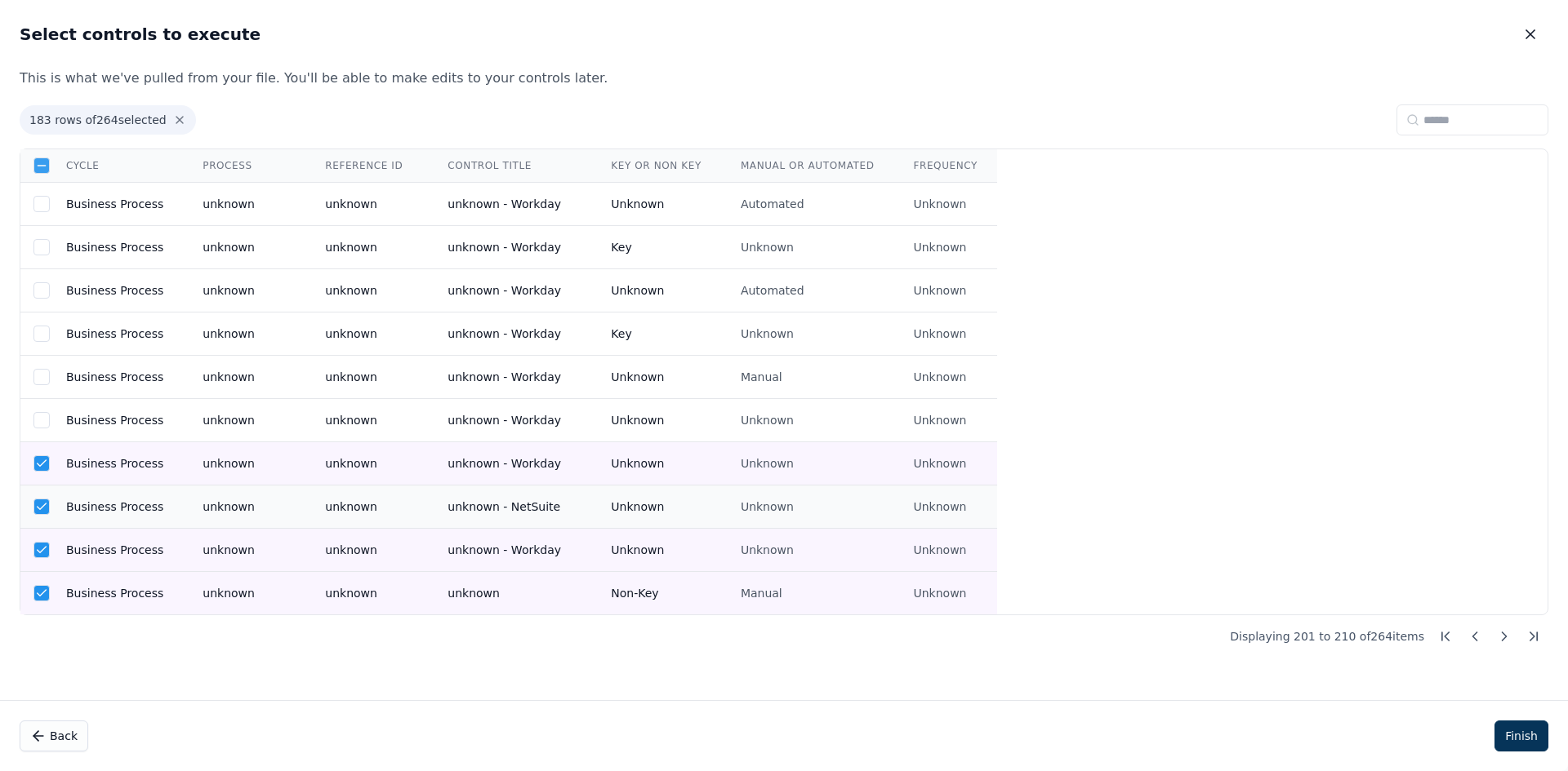
click at [158, 471] on td "Business Process" at bounding box center [114, 463] width 136 height 44
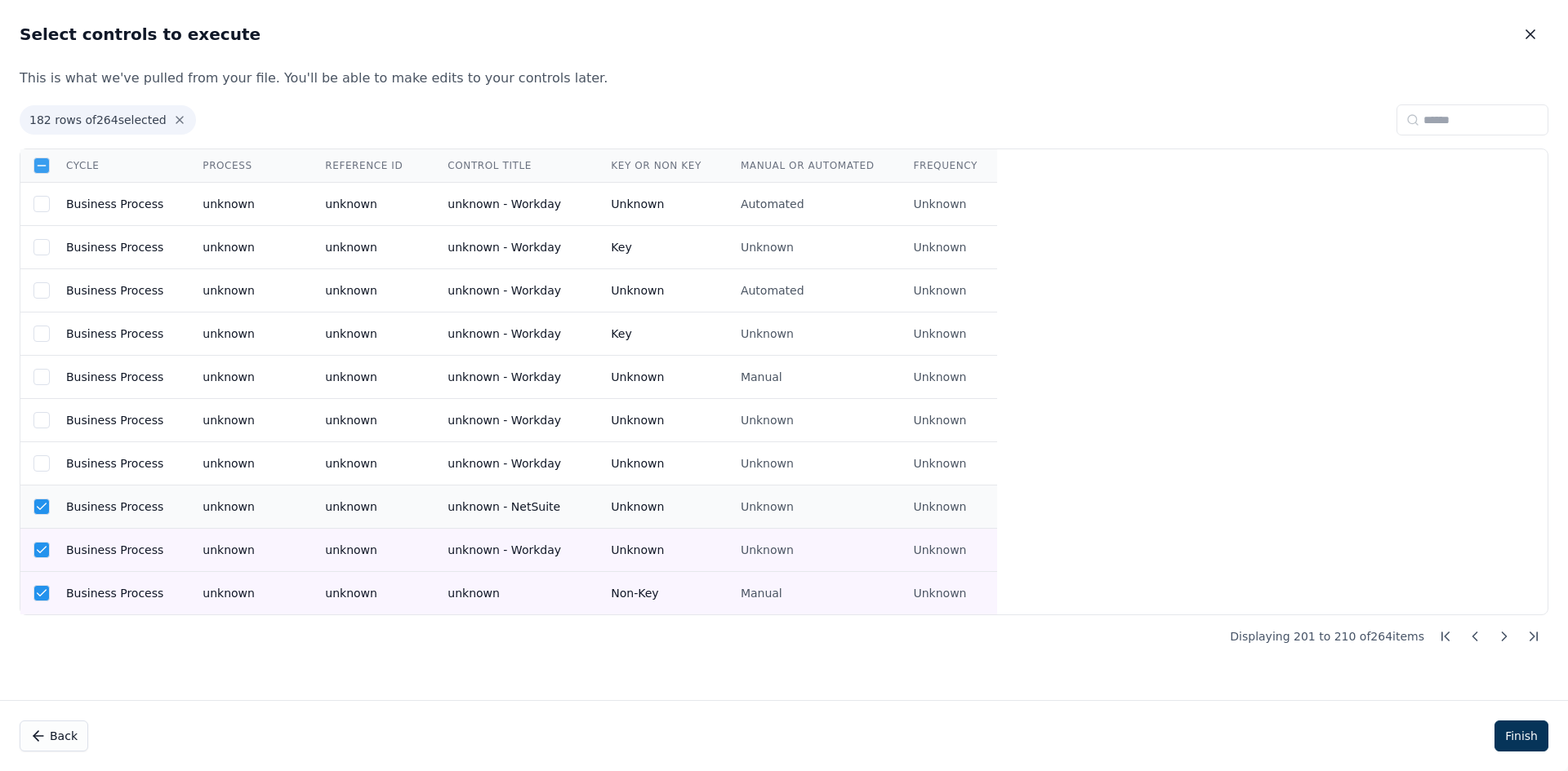
click at [158, 500] on td "Business Process" at bounding box center [114, 507] width 136 height 44
click at [165, 556] on td "Business Process" at bounding box center [114, 550] width 136 height 44
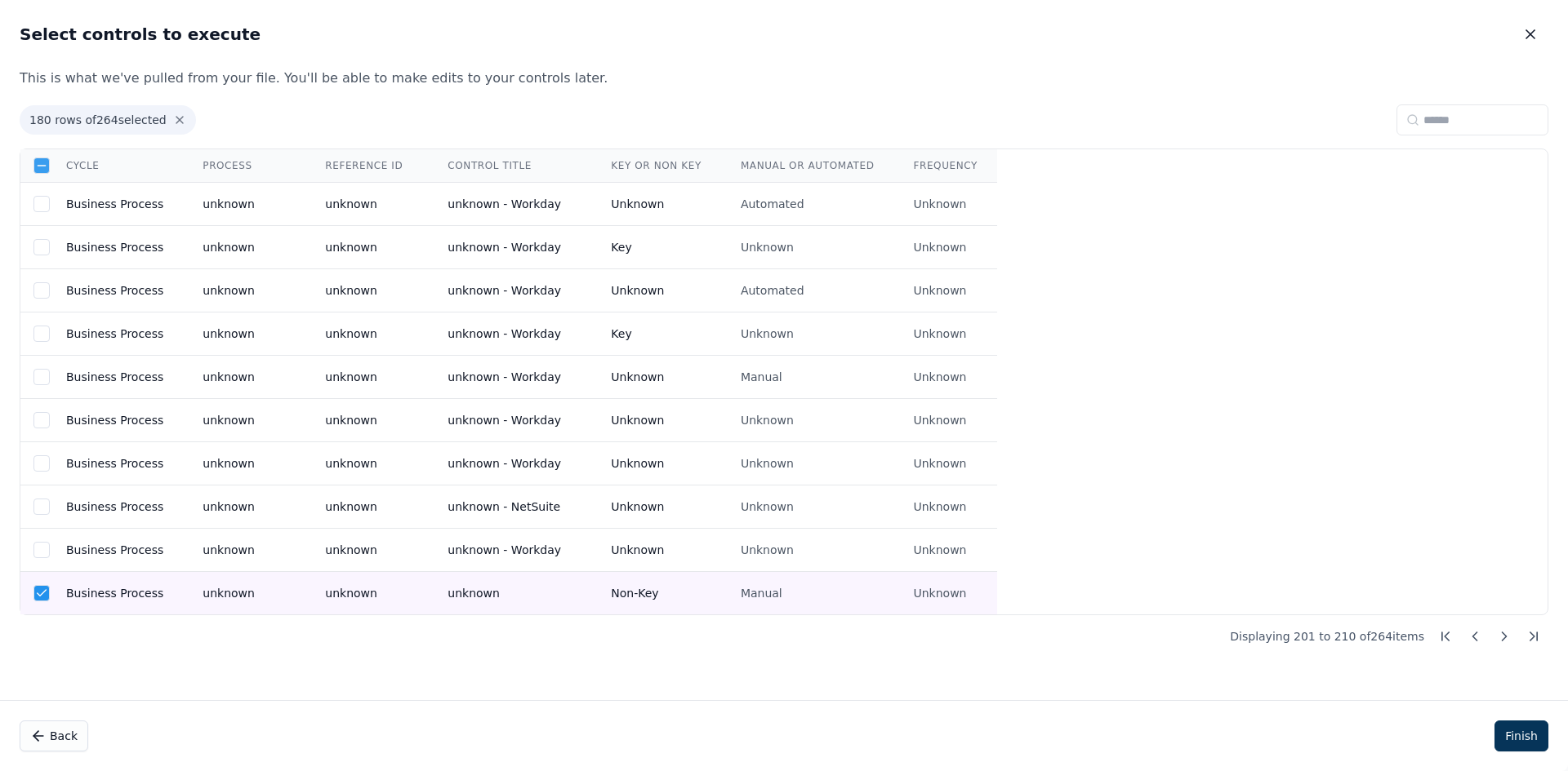
click at [157, 582] on td "Business Process" at bounding box center [114, 593] width 136 height 44
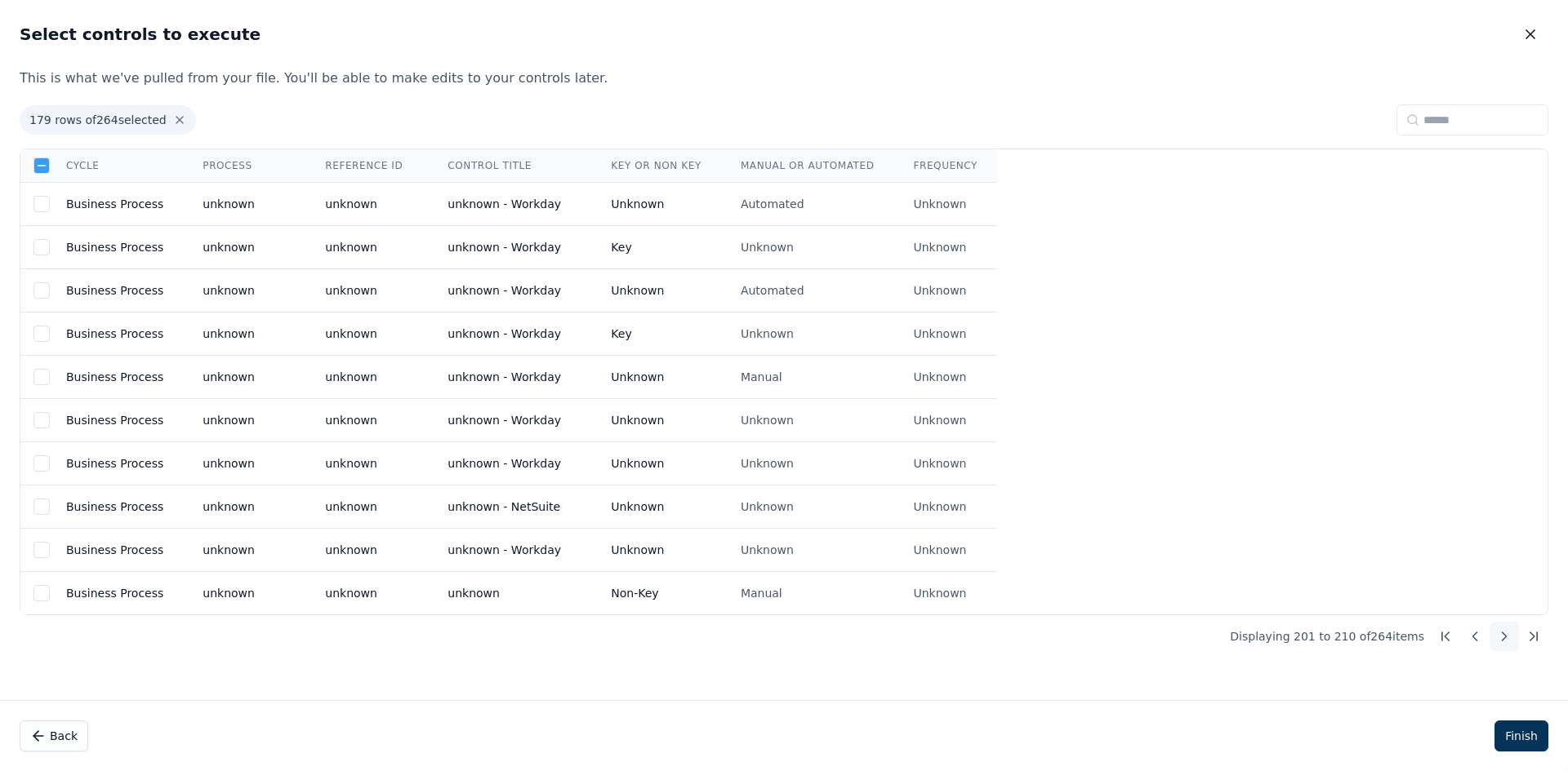
click at [1505, 640] on icon at bounding box center [1505, 637] width 17 height 17
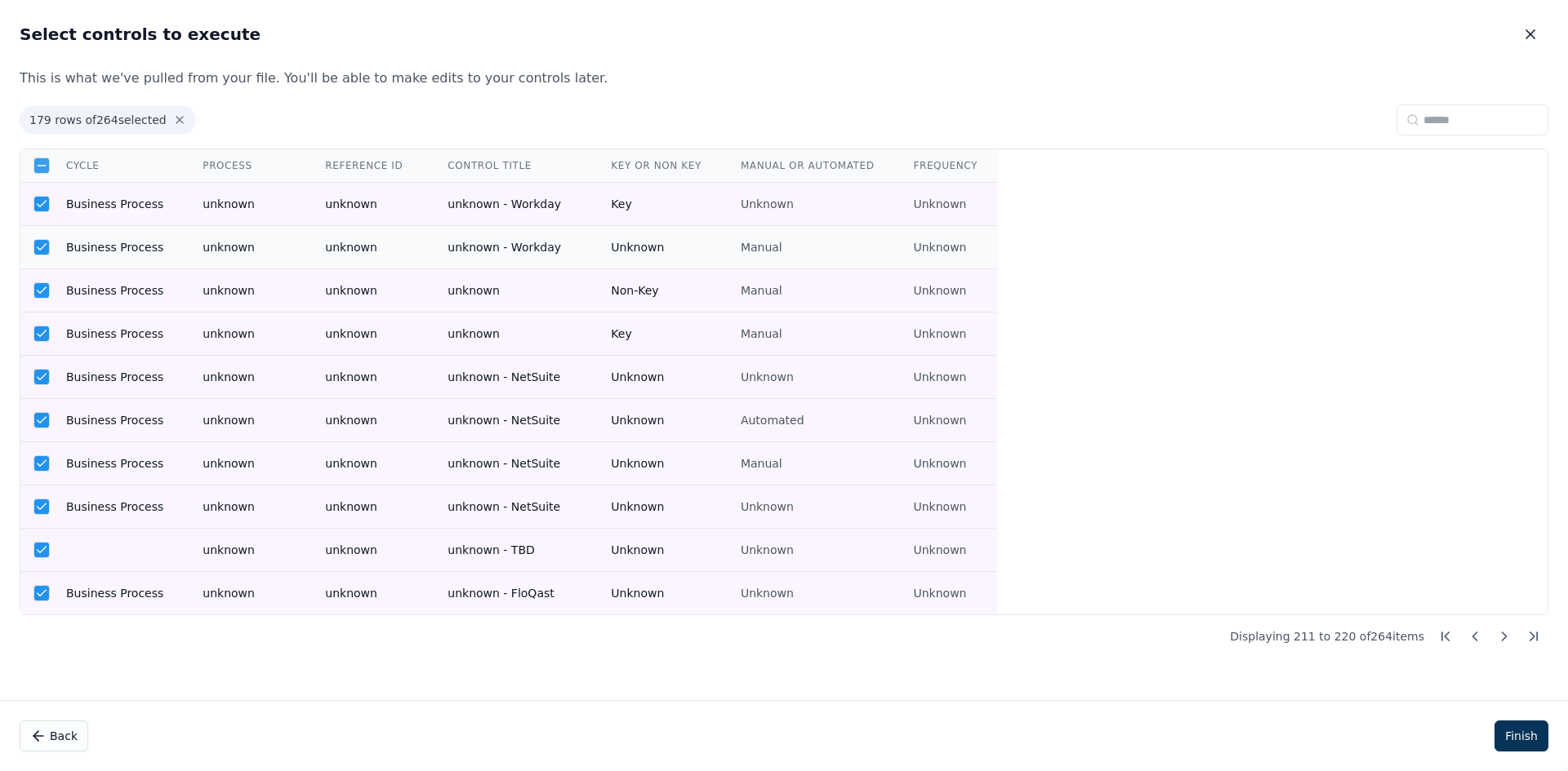
click at [127, 199] on td "Business Process" at bounding box center [114, 204] width 136 height 44
click at [137, 243] on td "Business Process" at bounding box center [114, 247] width 136 height 44
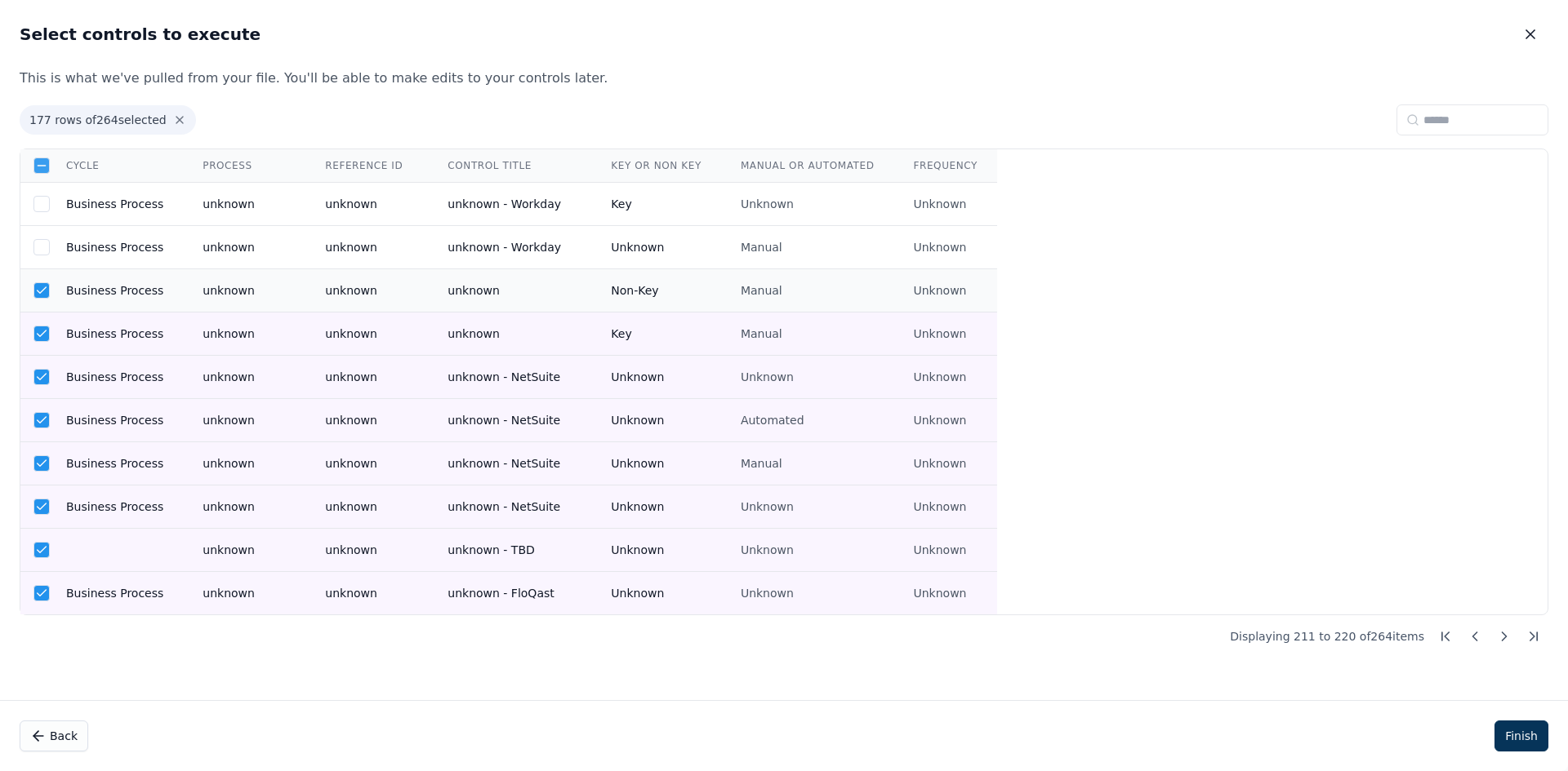
click at [145, 303] on td "Business Process" at bounding box center [114, 291] width 136 height 44
click at [144, 356] on td "Business Process" at bounding box center [114, 377] width 136 height 44
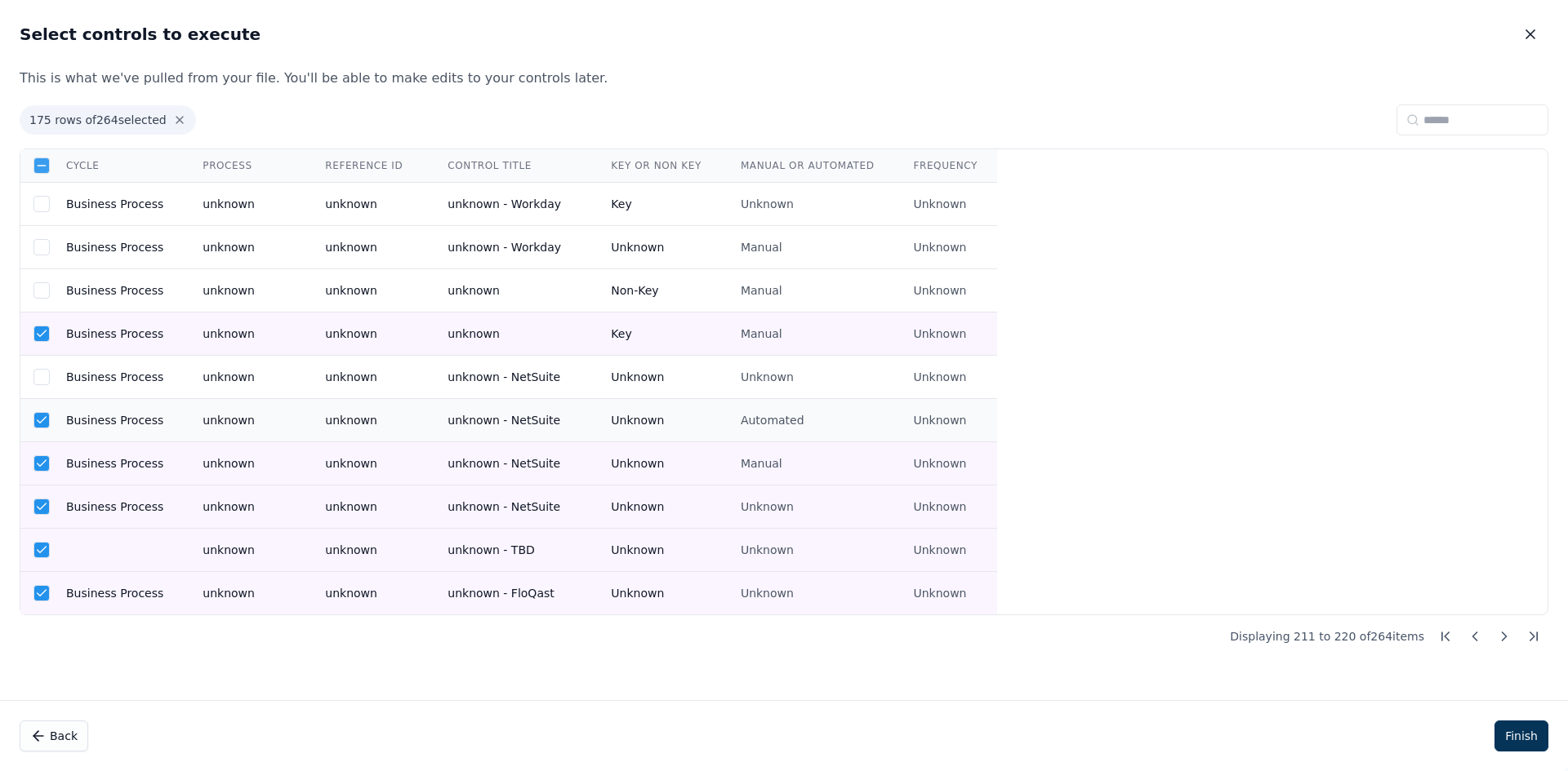
click at [135, 407] on td "Business Process" at bounding box center [114, 421] width 136 height 44
click at [134, 343] on td "Business Process" at bounding box center [114, 334] width 136 height 44
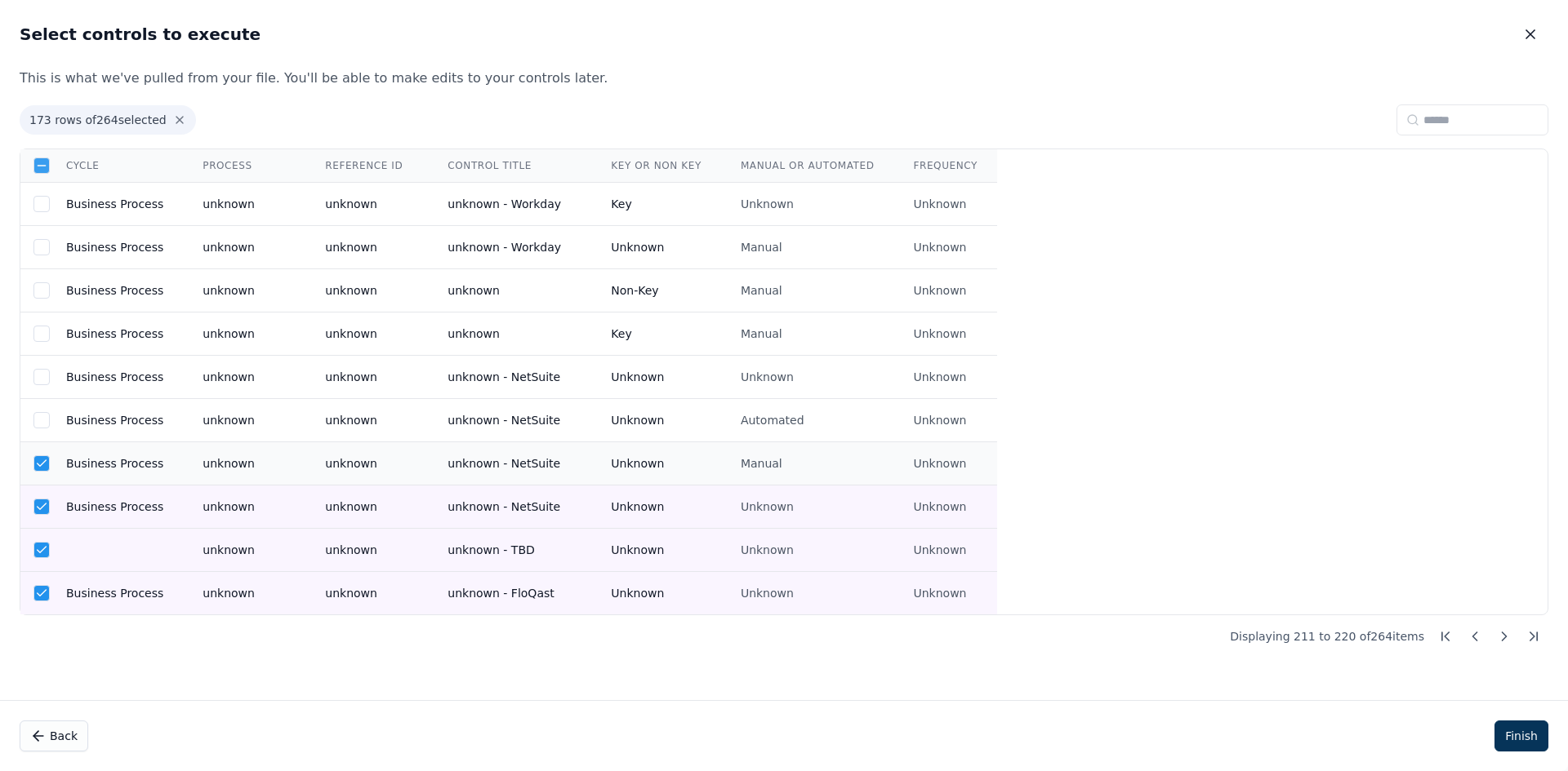
click at [148, 469] on td "Business Process" at bounding box center [114, 463] width 136 height 44
click at [139, 499] on td "Business Process" at bounding box center [114, 507] width 136 height 44
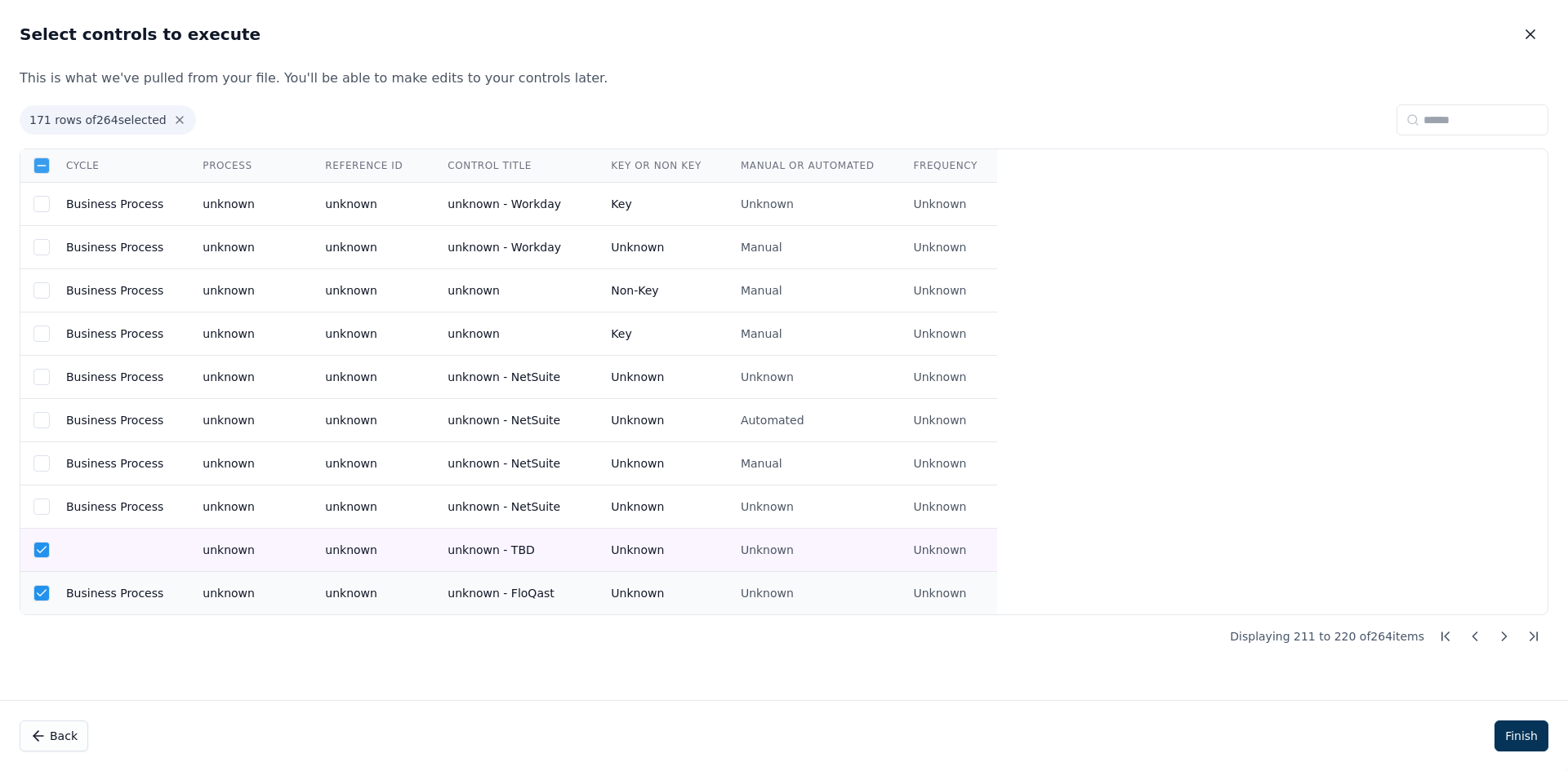
click at [141, 549] on td at bounding box center [114, 550] width 136 height 44
click at [139, 588] on td "Business Process" at bounding box center [114, 593] width 136 height 44
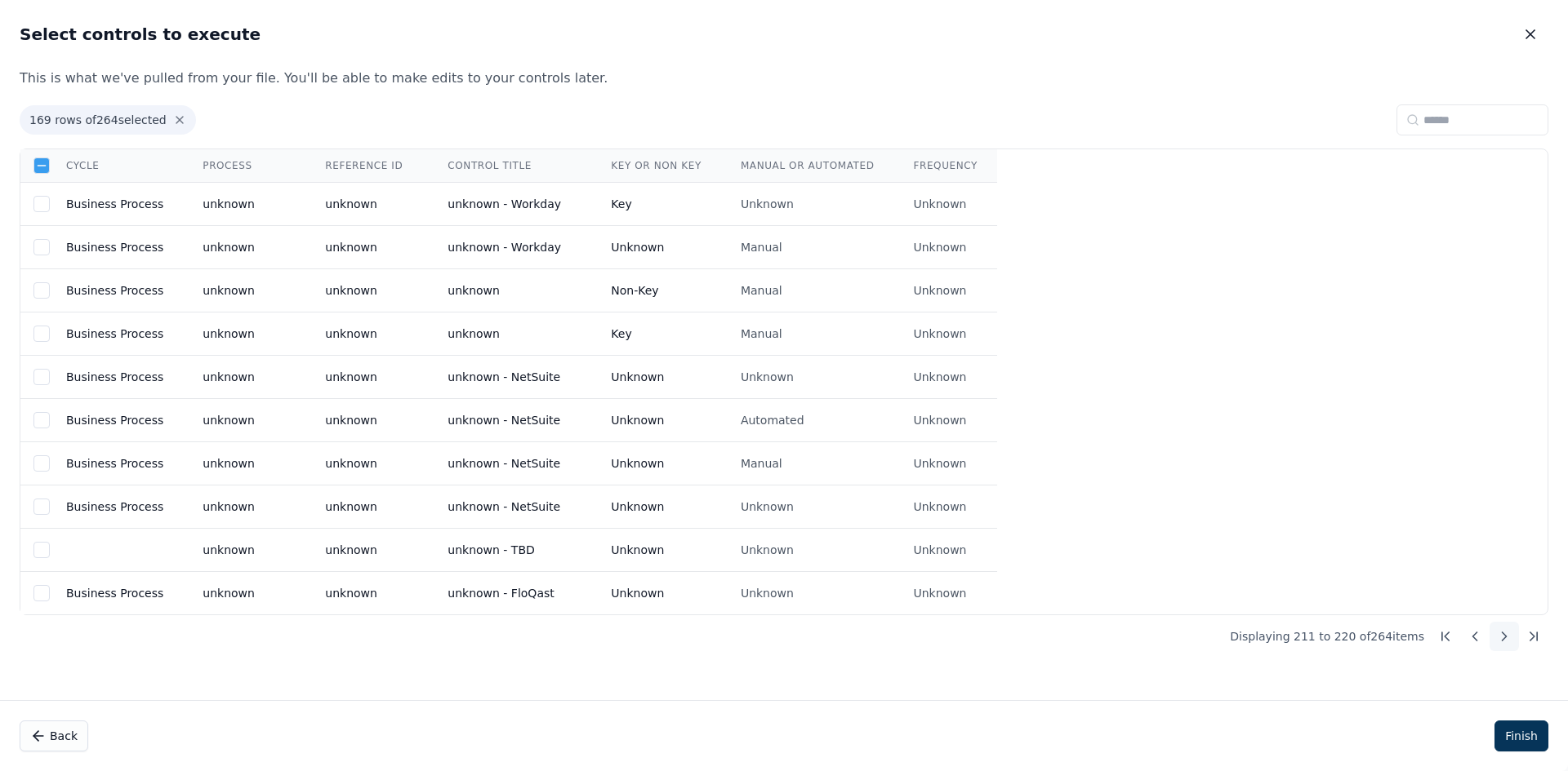
click at [1496, 634] on button at bounding box center [1505, 637] width 30 height 30
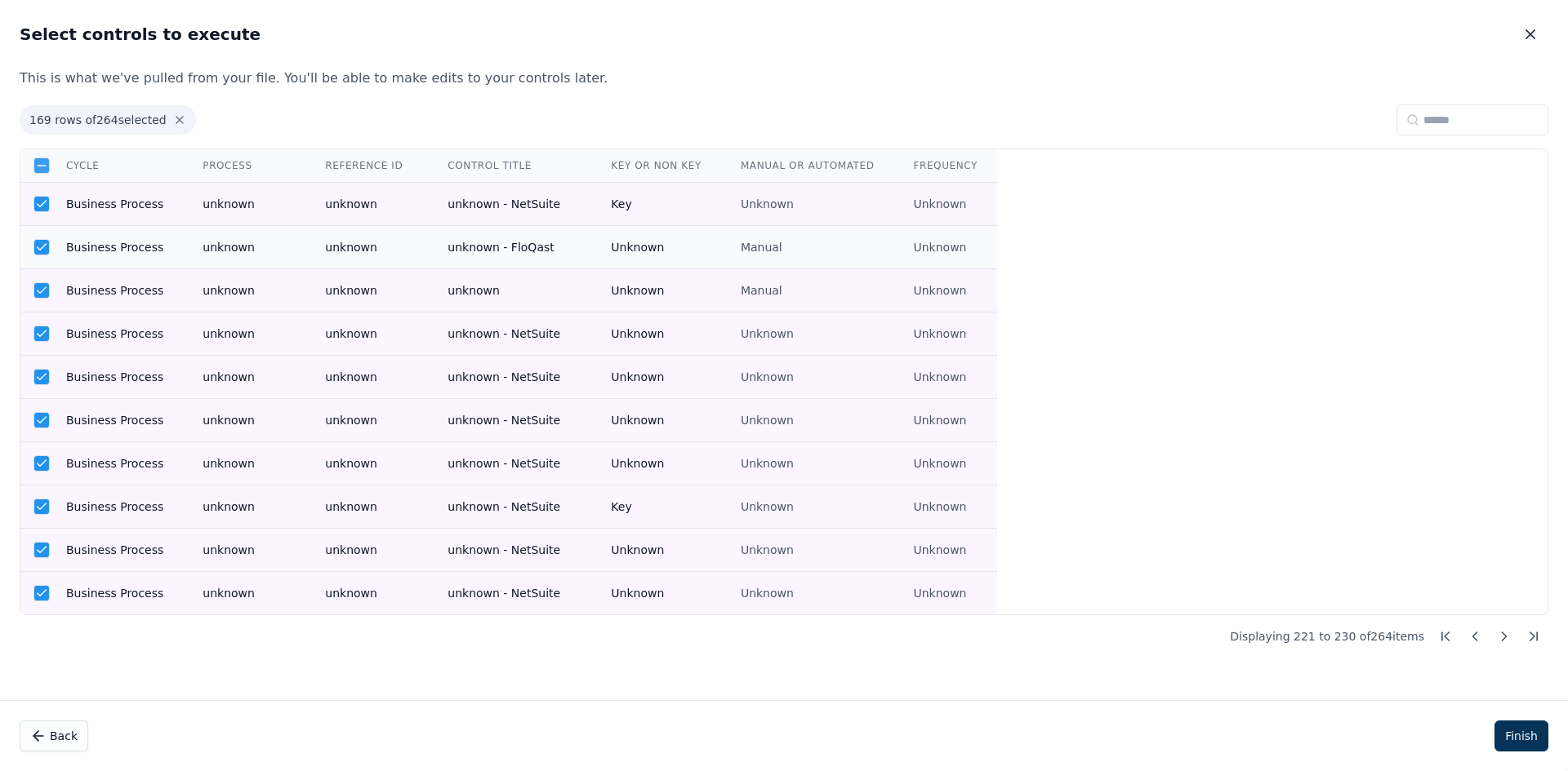
click at [167, 205] on td "Business Process" at bounding box center [114, 204] width 136 height 44
click at [183, 263] on td "unknown" at bounding box center [244, 247] width 122 height 44
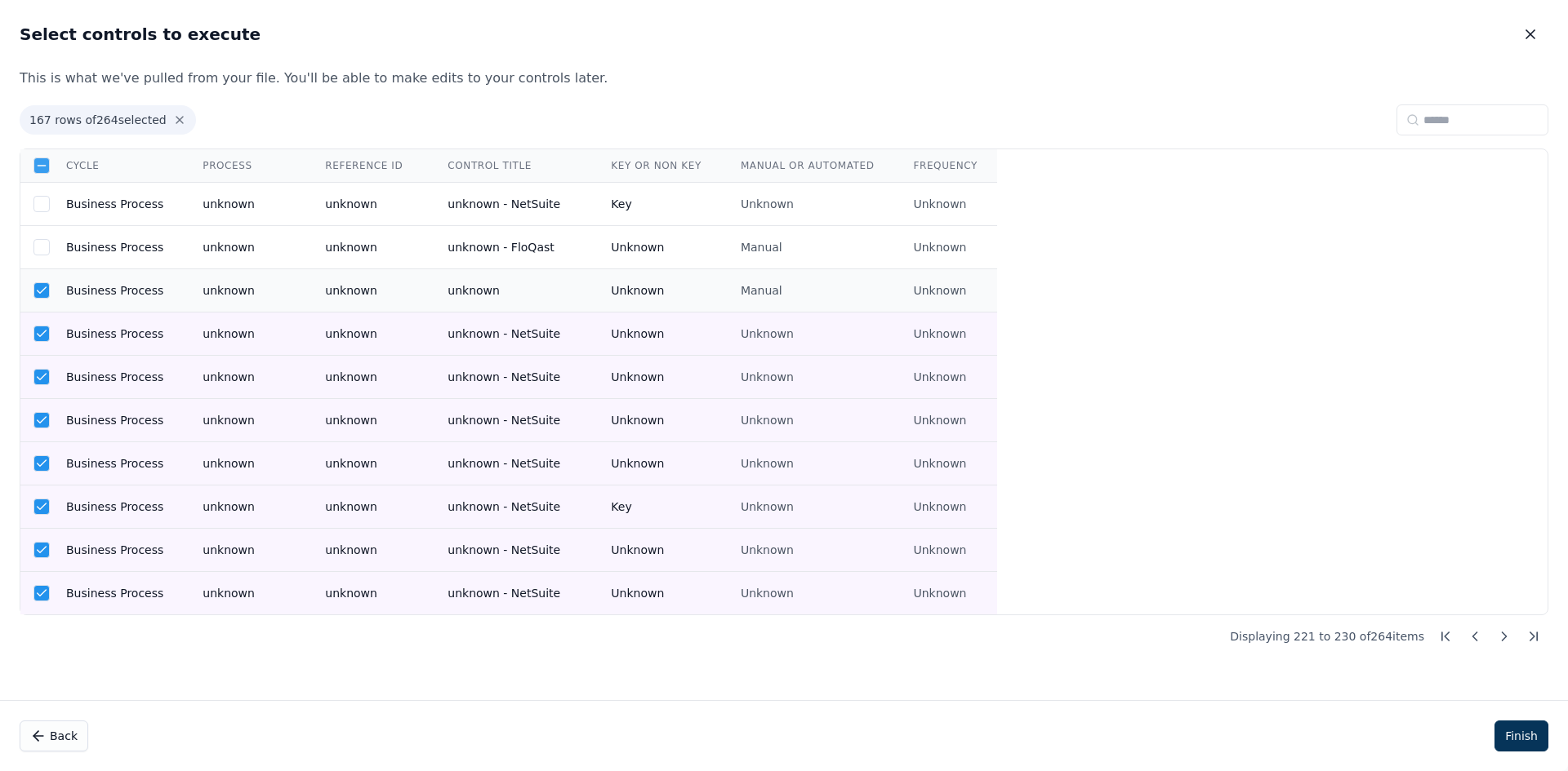
click at [161, 285] on td "Business Process" at bounding box center [114, 291] width 136 height 44
click at [155, 335] on td "Business Process" at bounding box center [114, 334] width 136 height 44
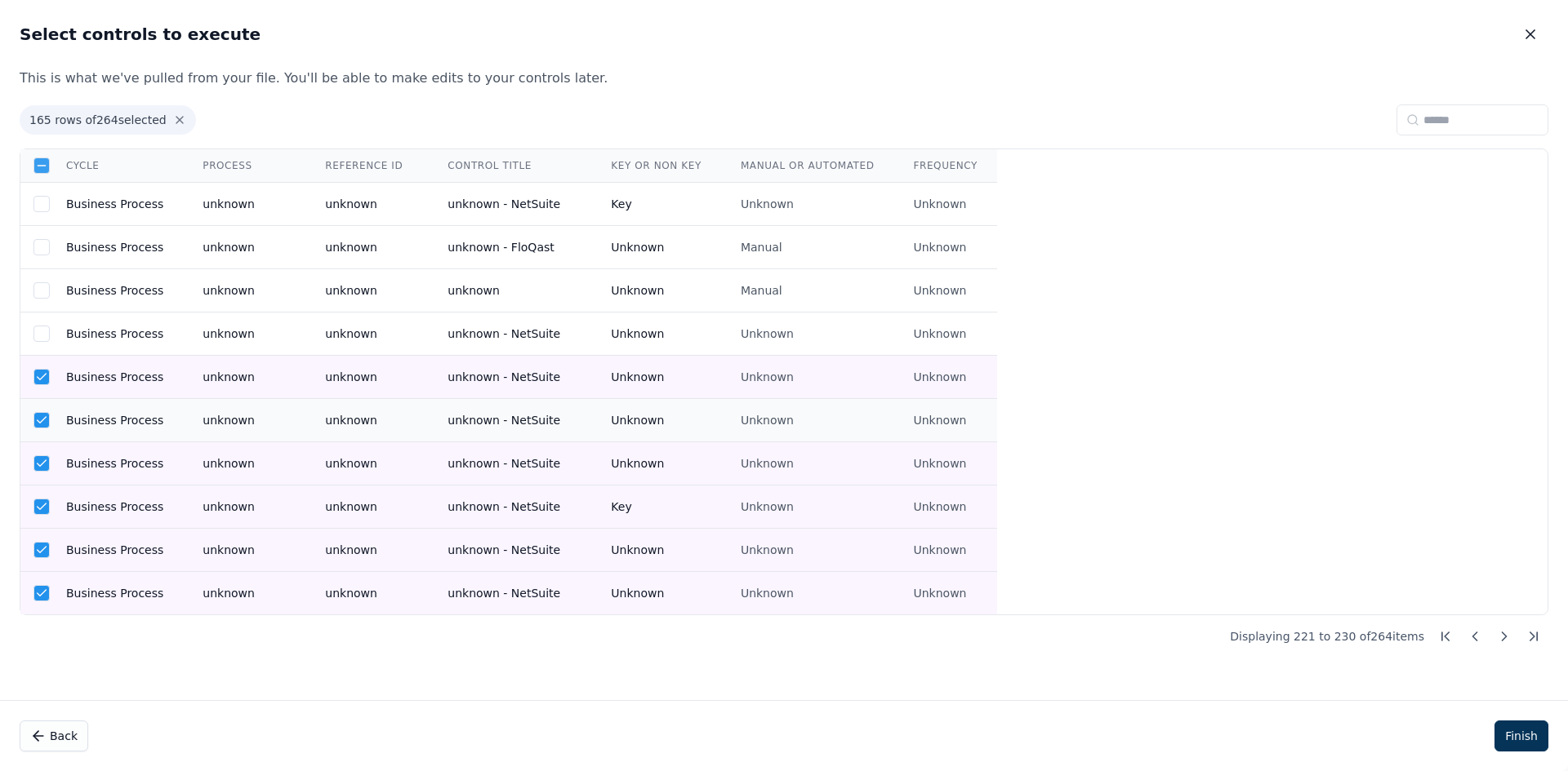
click at [155, 369] on td "Business Process" at bounding box center [114, 377] width 136 height 44
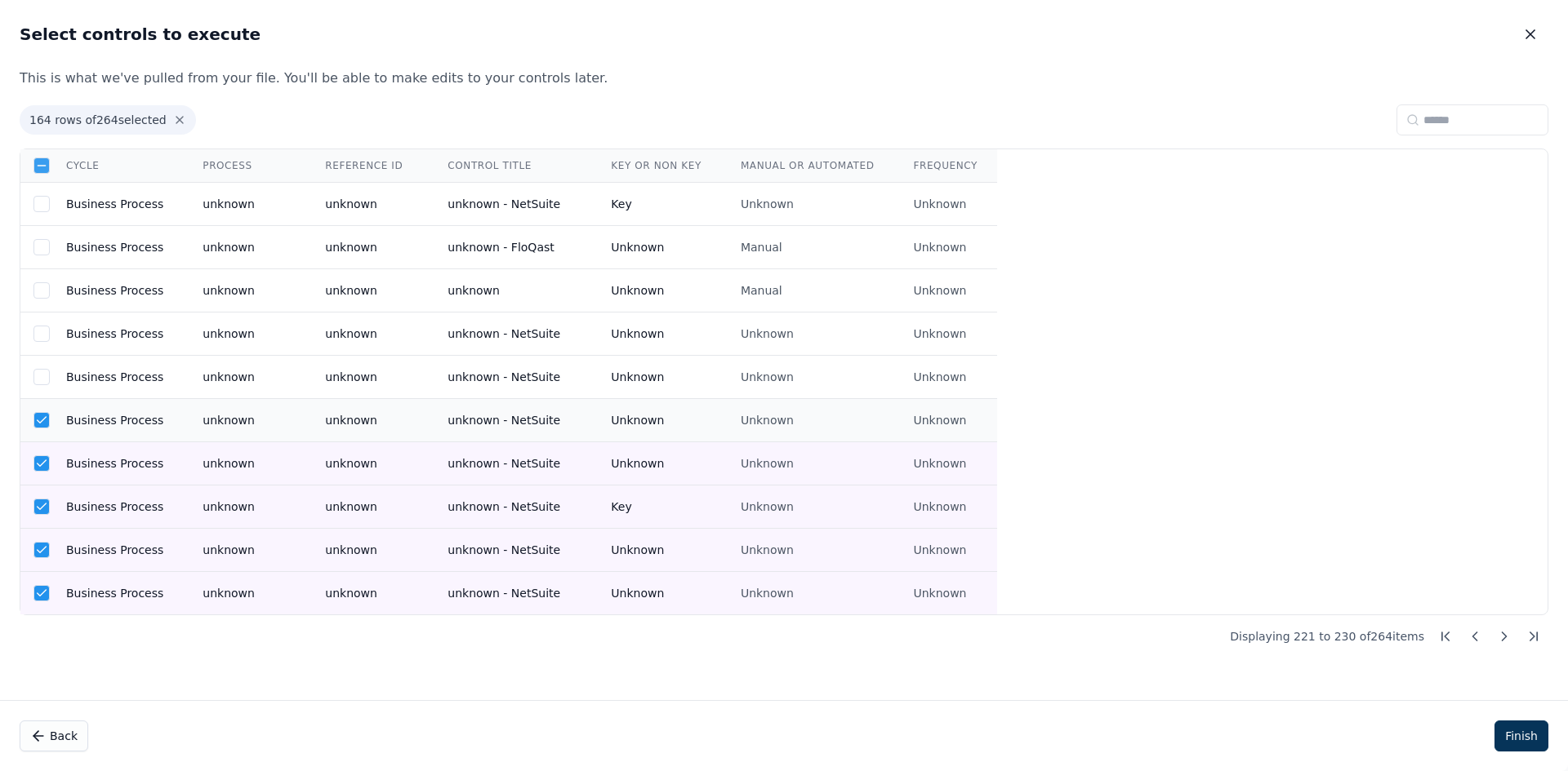
click at [155, 438] on td "Business Process" at bounding box center [114, 421] width 136 height 44
click at [158, 477] on td "Business Process" at bounding box center [114, 463] width 136 height 44
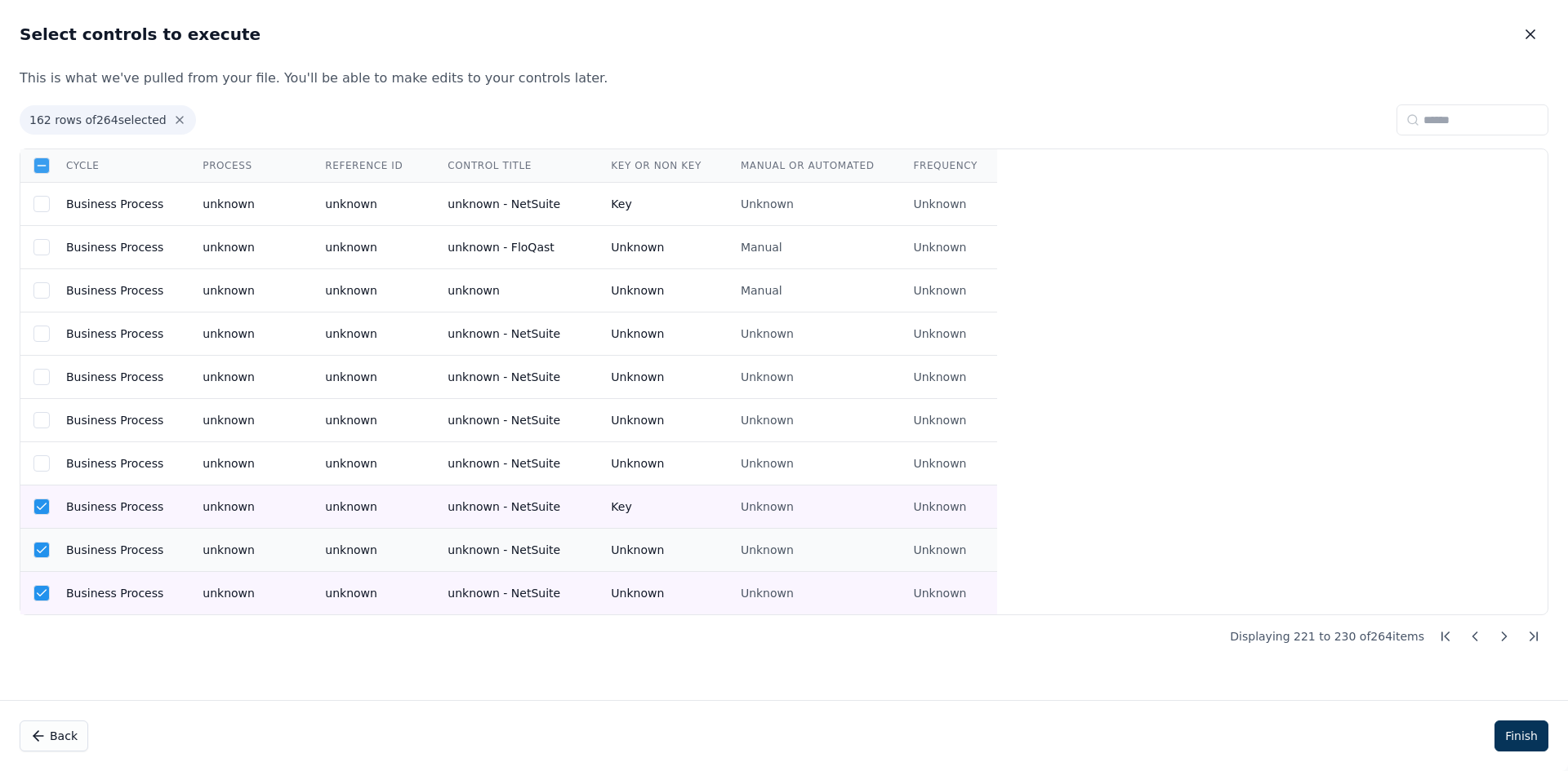
click at [183, 537] on td "unknown" at bounding box center [244, 550] width 122 height 44
click at [168, 525] on td "Business Process" at bounding box center [114, 507] width 136 height 44
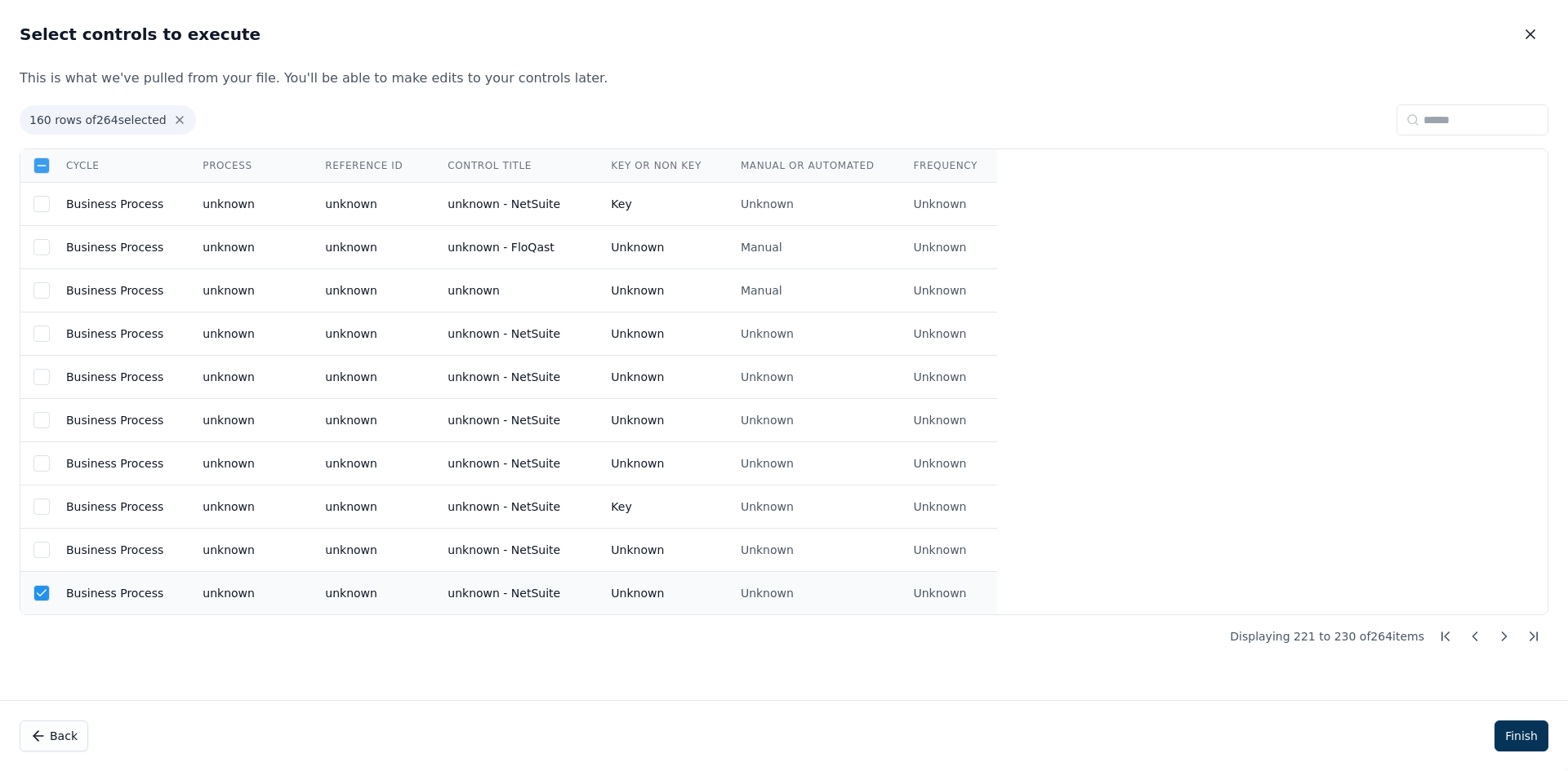
click at [171, 604] on tr "Business Process unknown unknown unknown - NetSuite Unknown Unknown Unknown" at bounding box center [509, 593] width 977 height 44
click at [1505, 646] on button at bounding box center [1505, 637] width 30 height 30
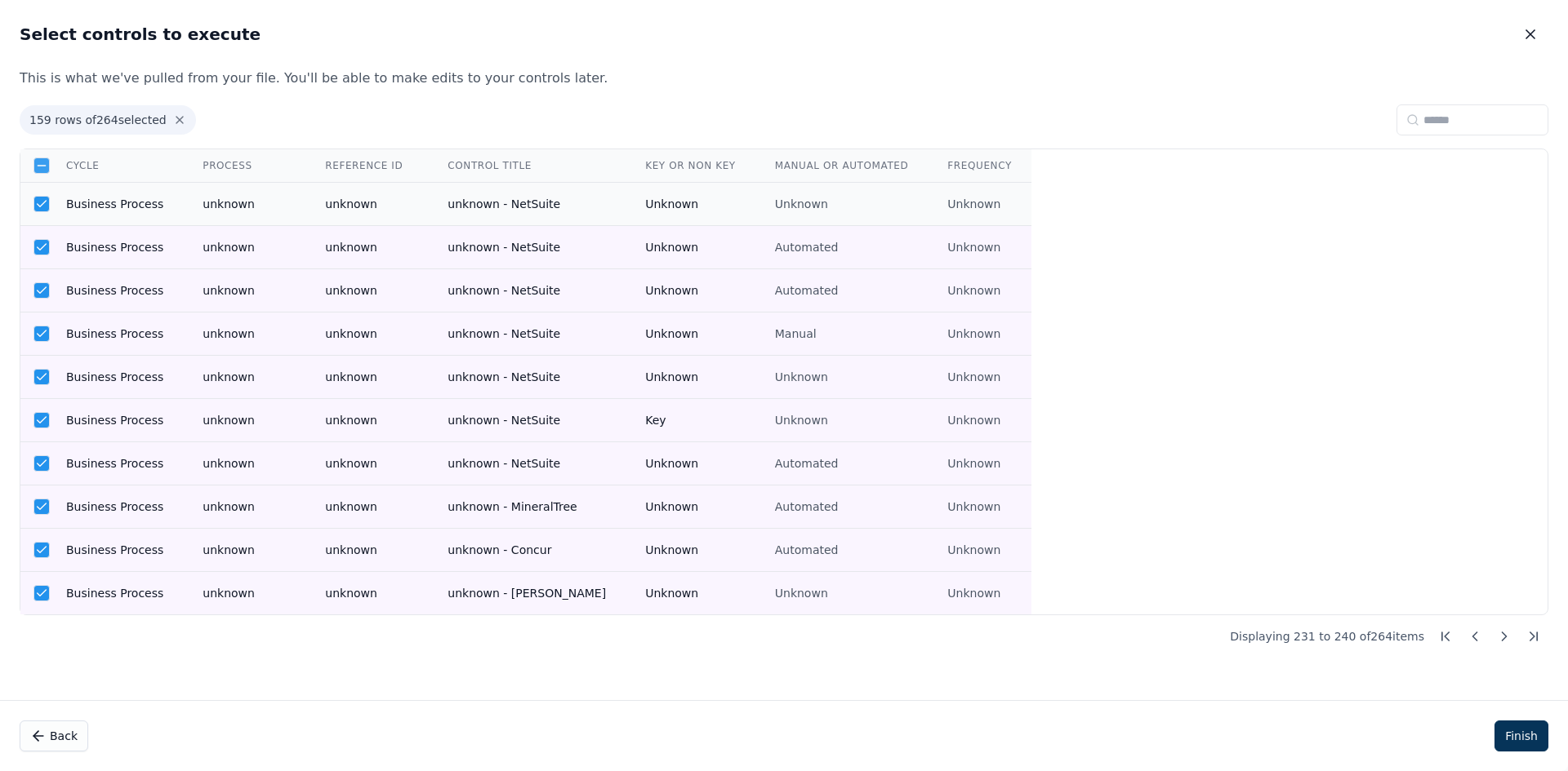
click at [147, 204] on td "Business Process" at bounding box center [114, 204] width 136 height 44
click at [148, 245] on td "Business Process" at bounding box center [114, 247] width 136 height 44
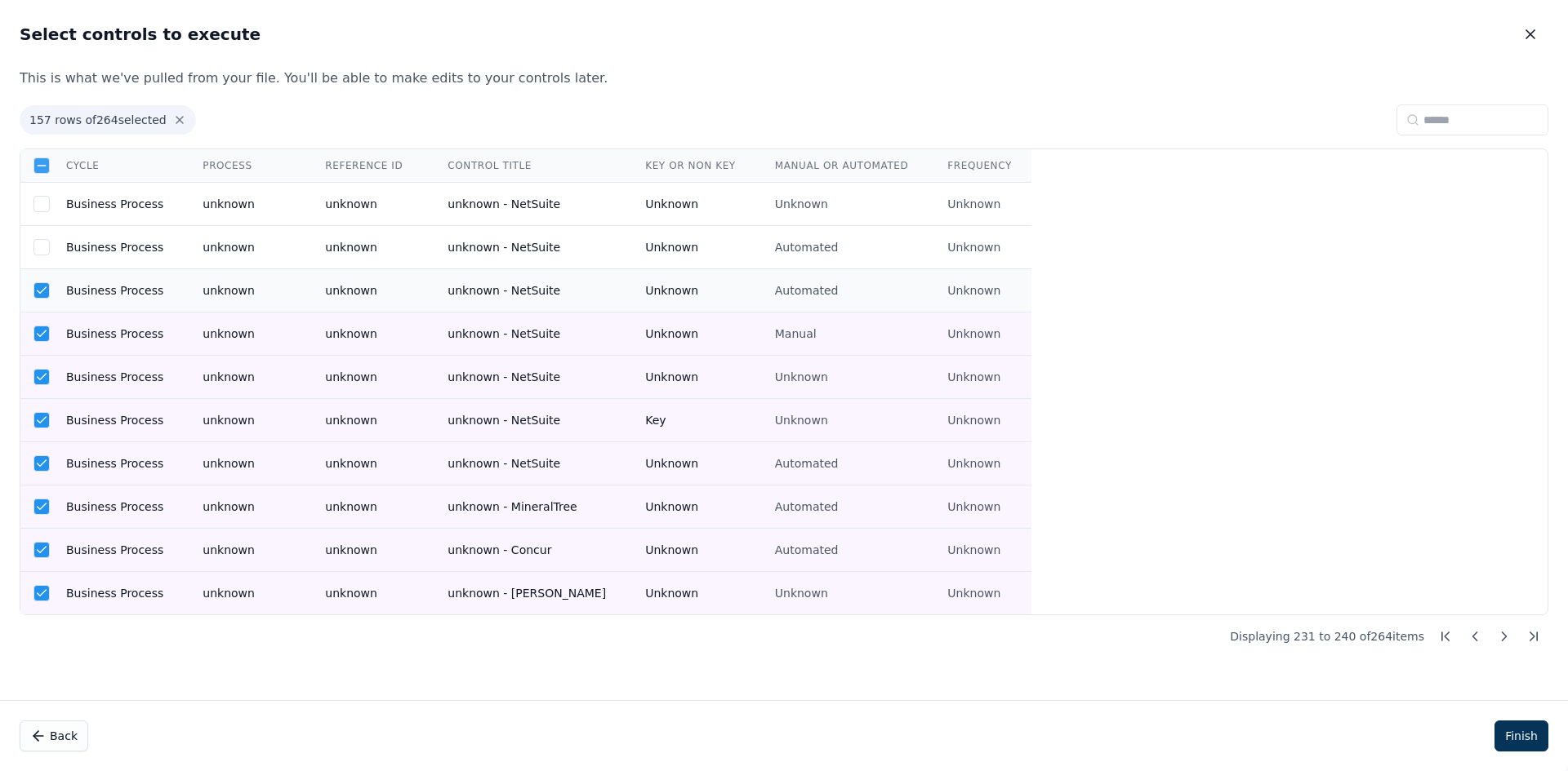
click at [152, 292] on td "Business Process" at bounding box center [114, 291] width 136 height 44
click at [150, 331] on td "Business Process" at bounding box center [114, 334] width 136 height 44
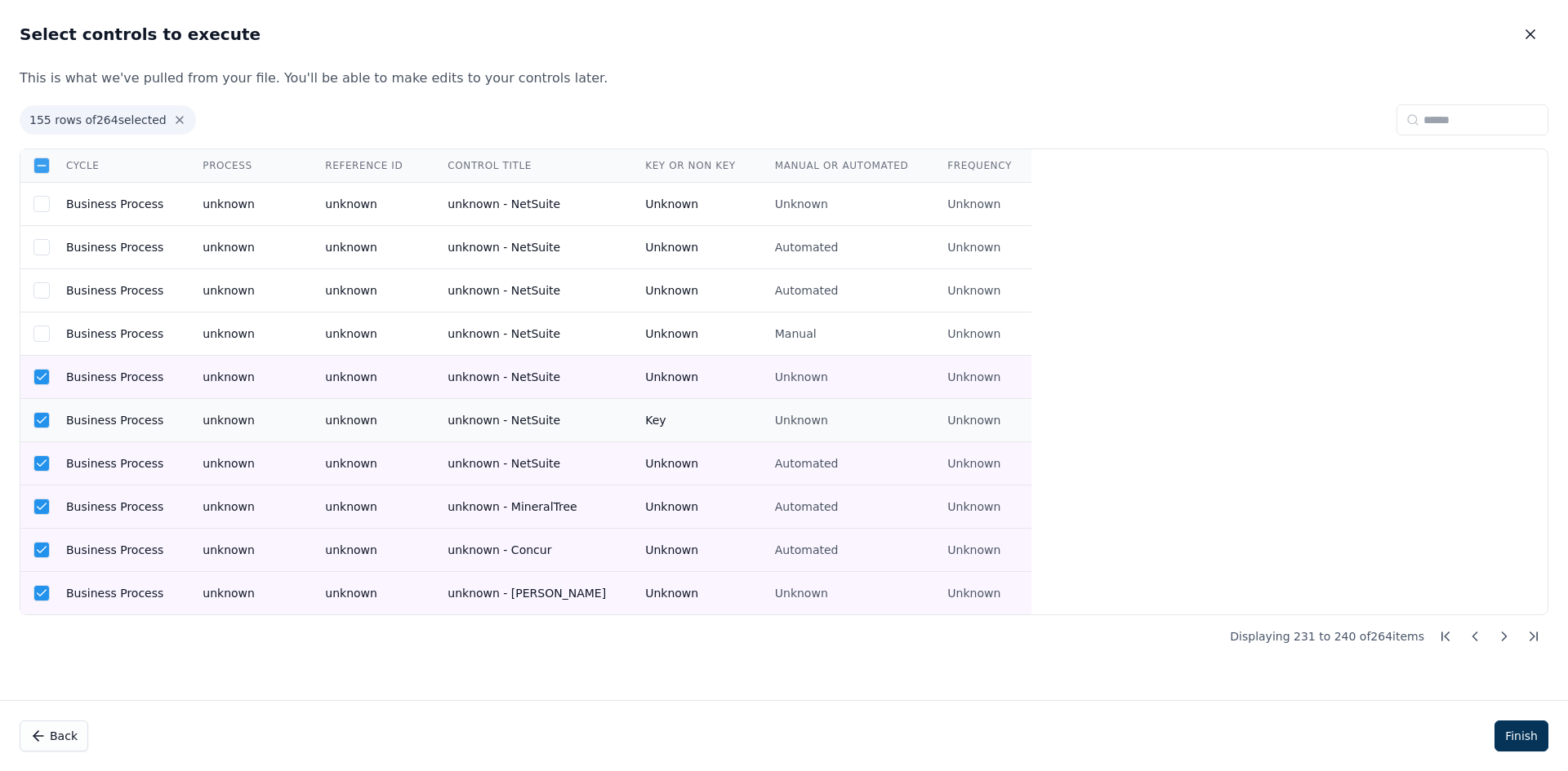
click at [146, 377] on td "Business Process" at bounding box center [114, 377] width 136 height 44
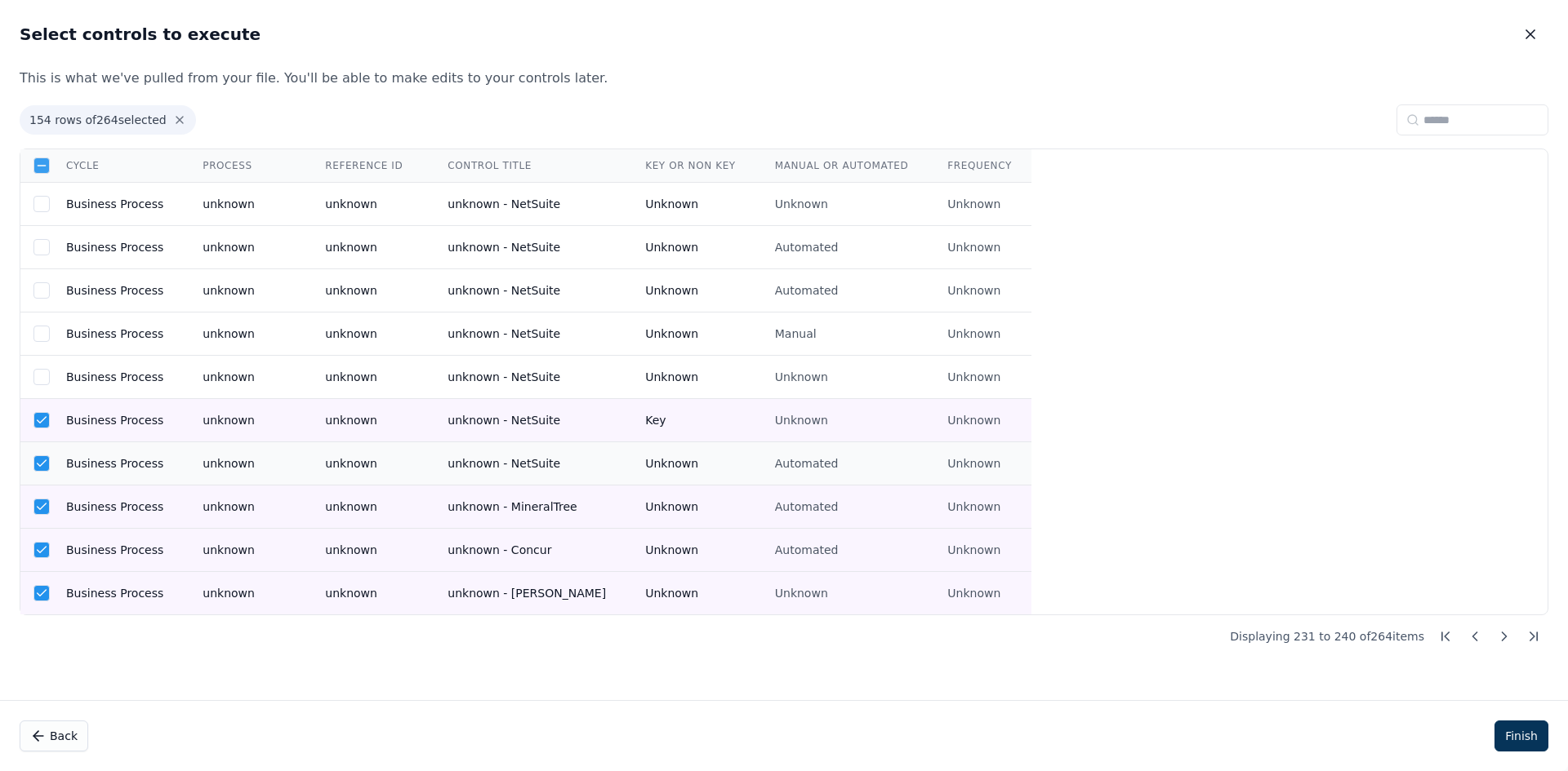
click at [143, 411] on td "Business Process" at bounding box center [114, 421] width 136 height 44
click at [166, 482] on td "Business Process" at bounding box center [114, 463] width 136 height 44
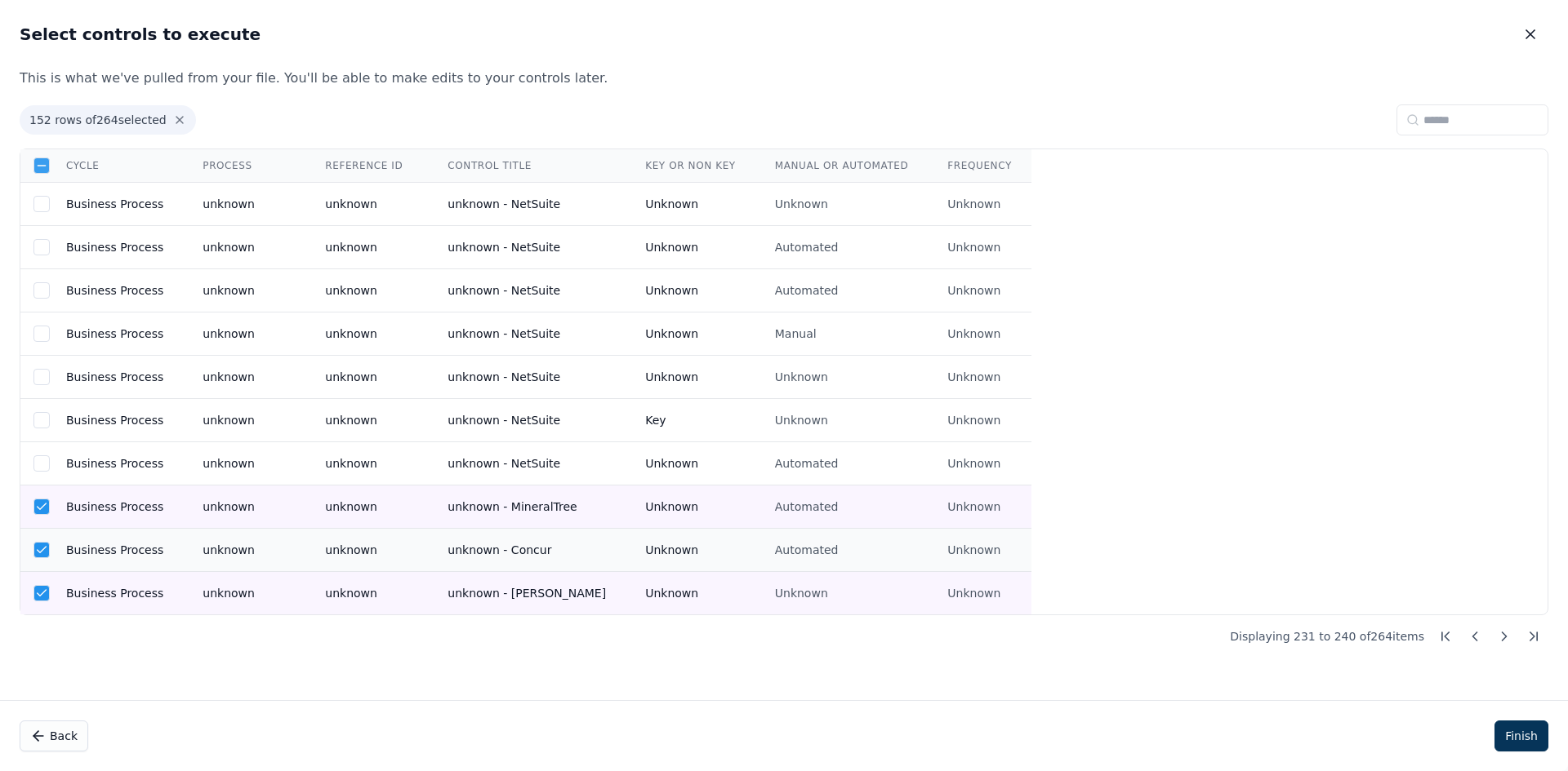
click at [156, 538] on td "Business Process" at bounding box center [114, 550] width 136 height 44
click at [154, 562] on td "Business Process" at bounding box center [114, 550] width 136 height 44
click at [157, 517] on td "Business Process" at bounding box center [114, 507] width 136 height 44
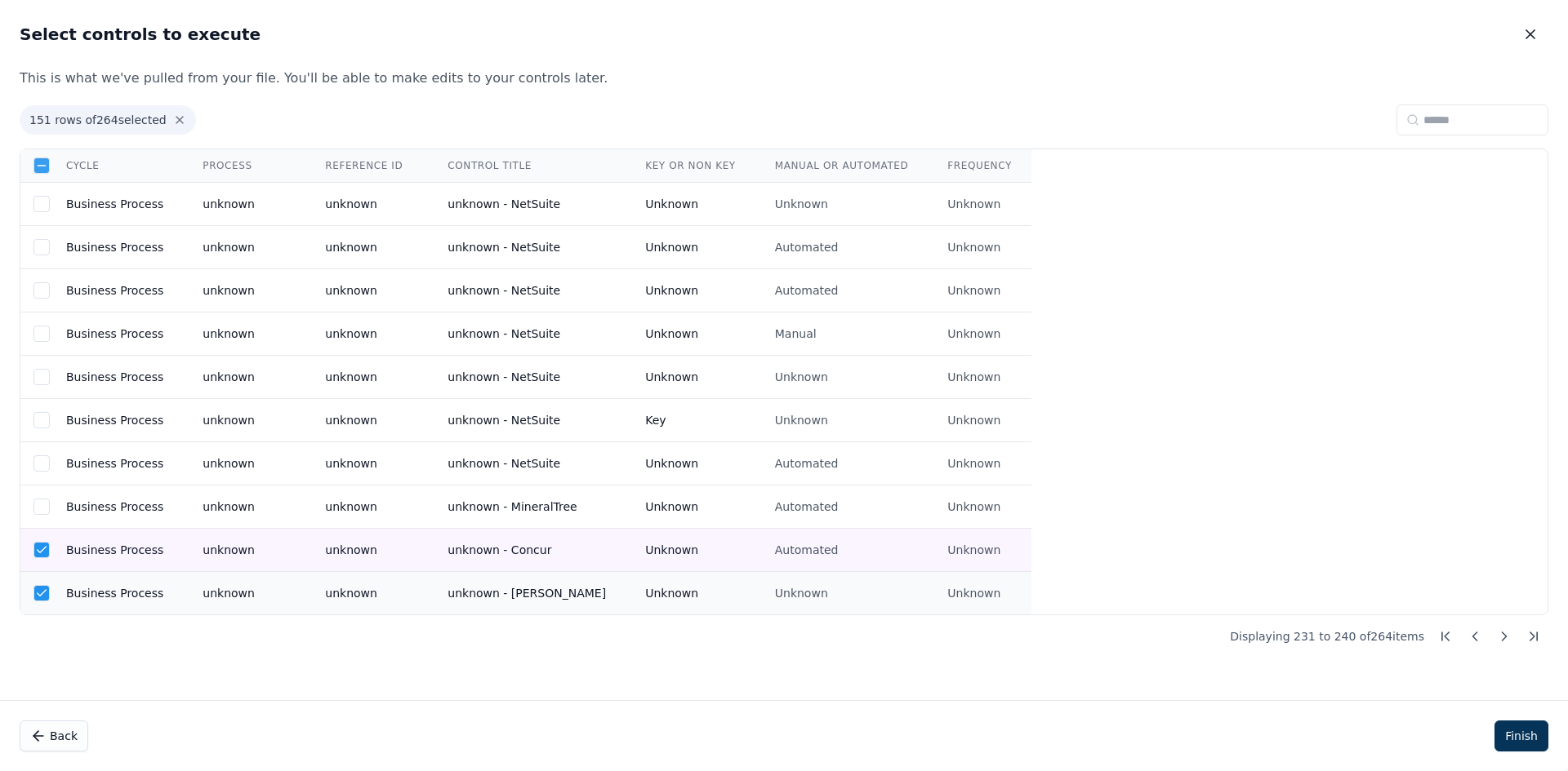
click at [149, 555] on td "Business Process" at bounding box center [114, 550] width 136 height 44
click at [165, 600] on td "Business Process" at bounding box center [114, 593] width 136 height 44
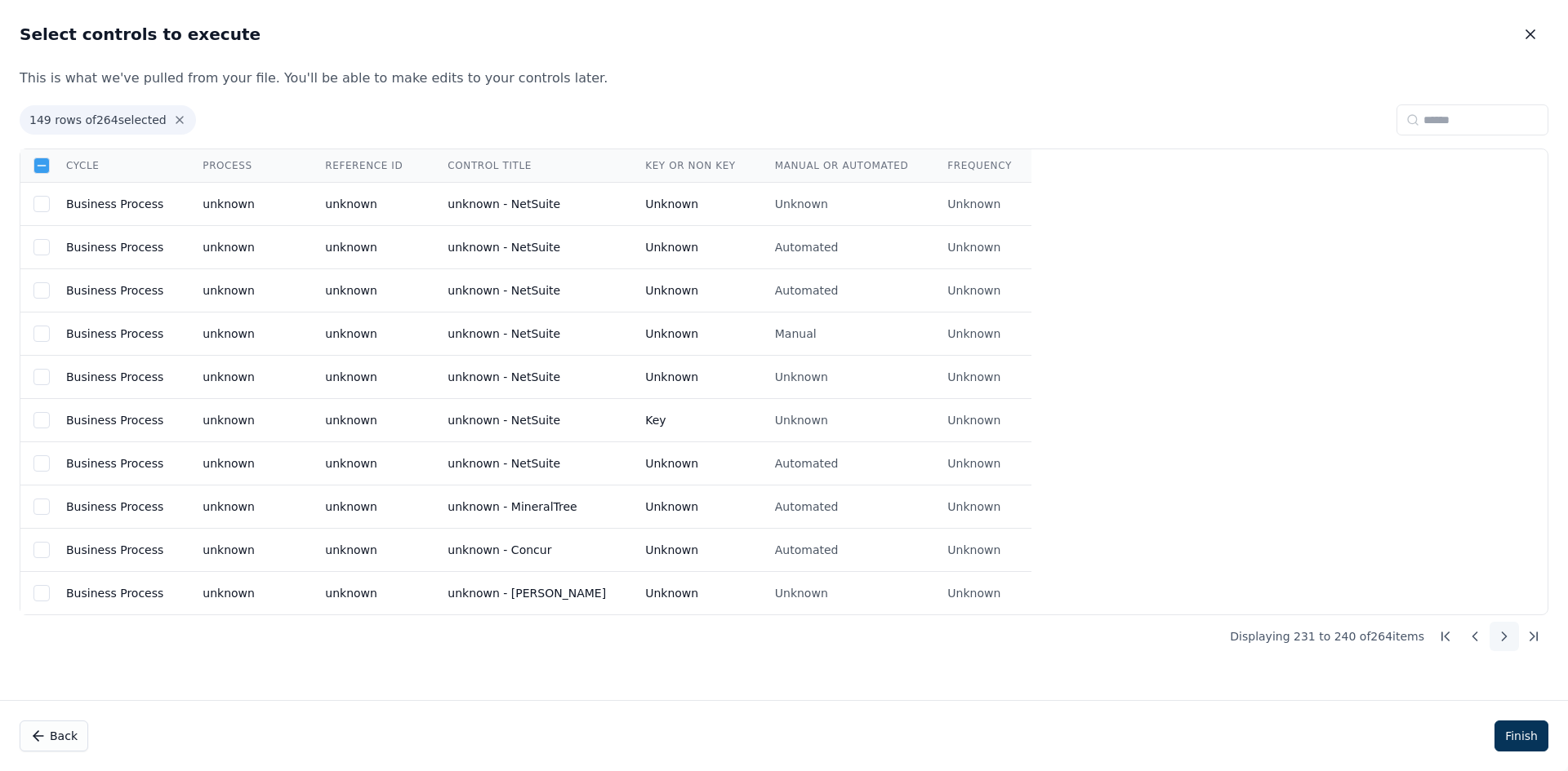
click at [1491, 638] on button at bounding box center [1505, 637] width 30 height 30
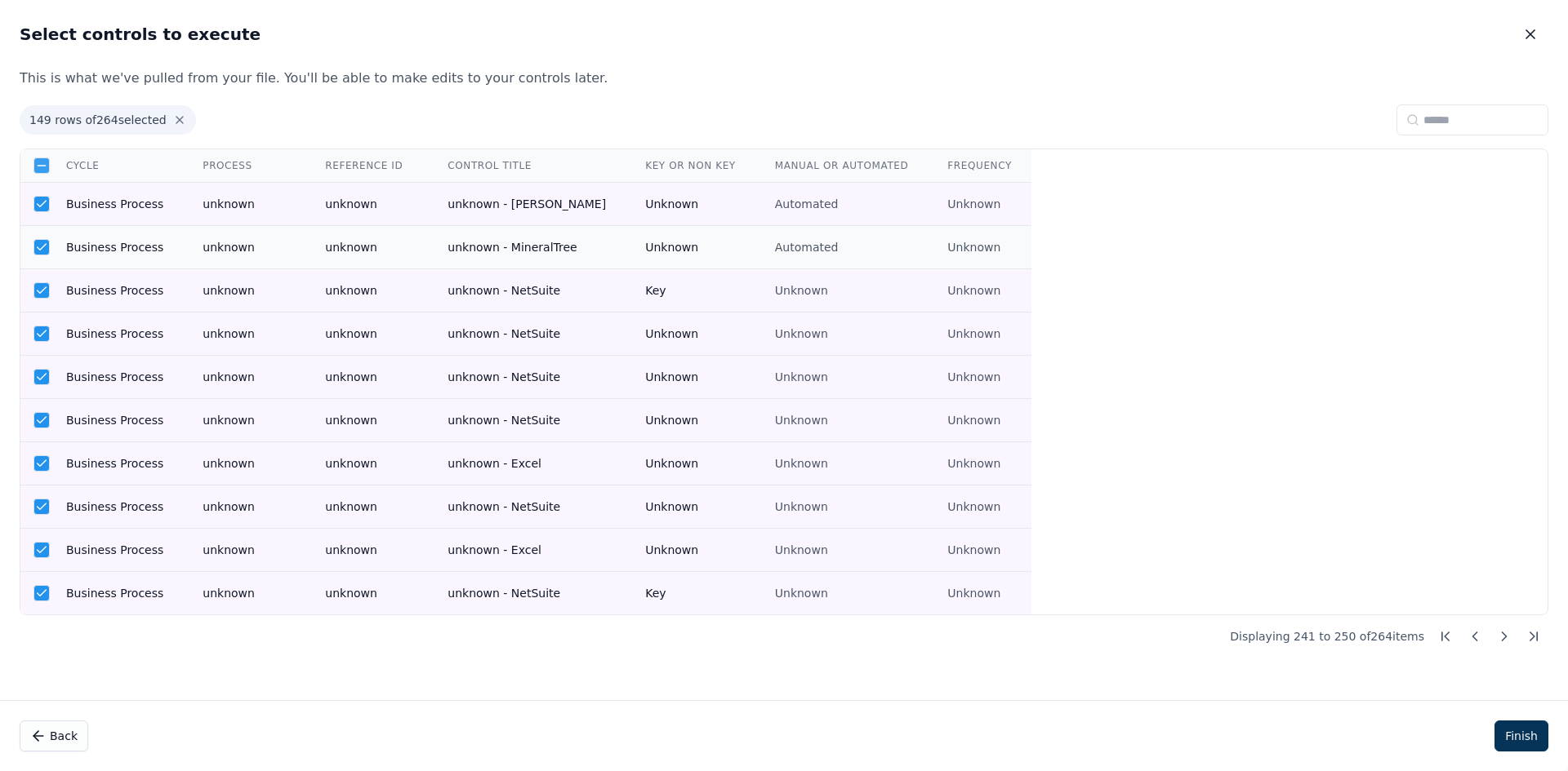
click at [132, 219] on td "Business Process" at bounding box center [114, 204] width 136 height 44
click at [141, 255] on td "Business Process" at bounding box center [114, 247] width 136 height 44
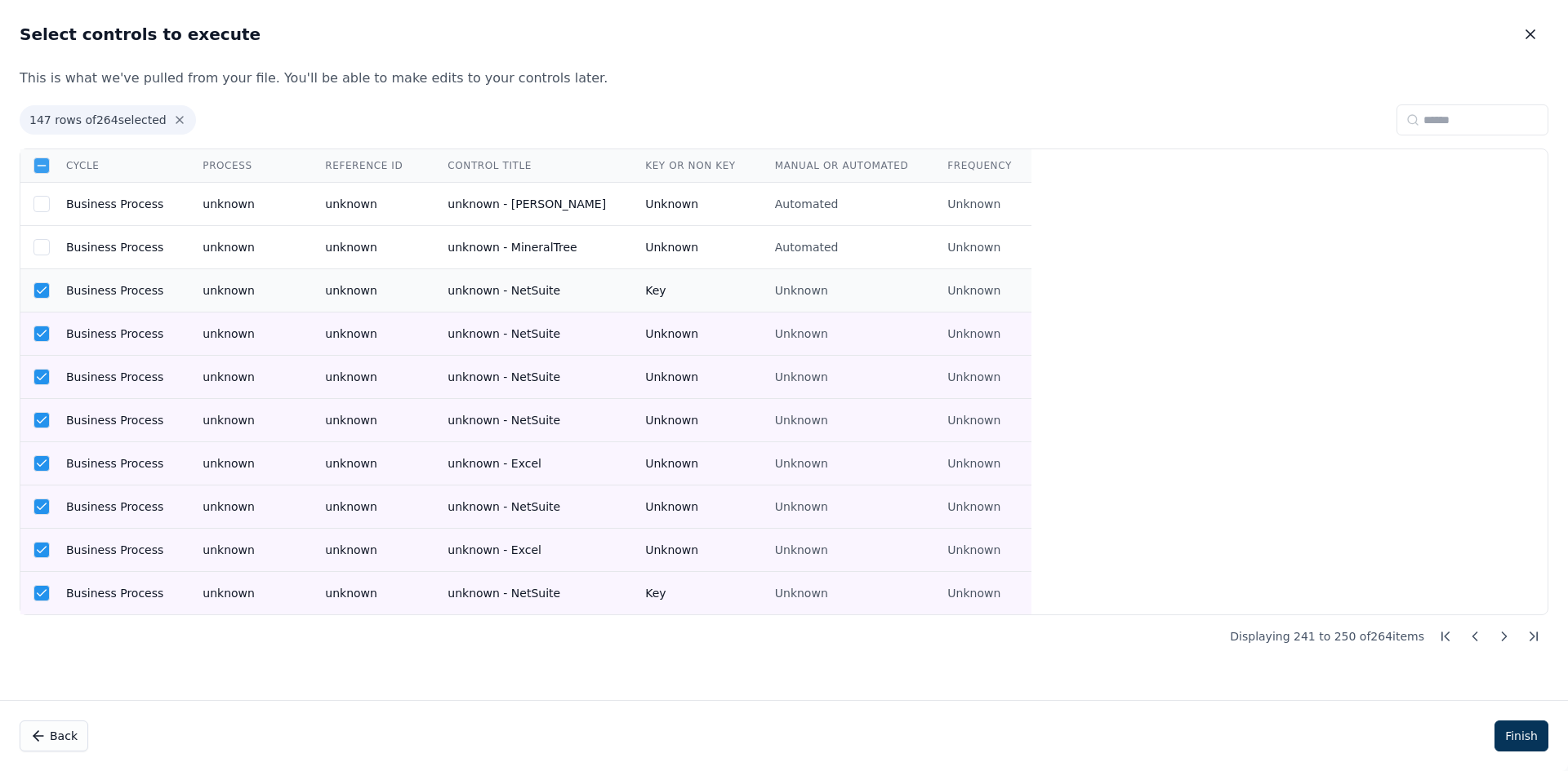
click at [138, 277] on td "Business Process" at bounding box center [114, 291] width 136 height 44
click at [141, 346] on td "Business Process" at bounding box center [114, 334] width 136 height 44
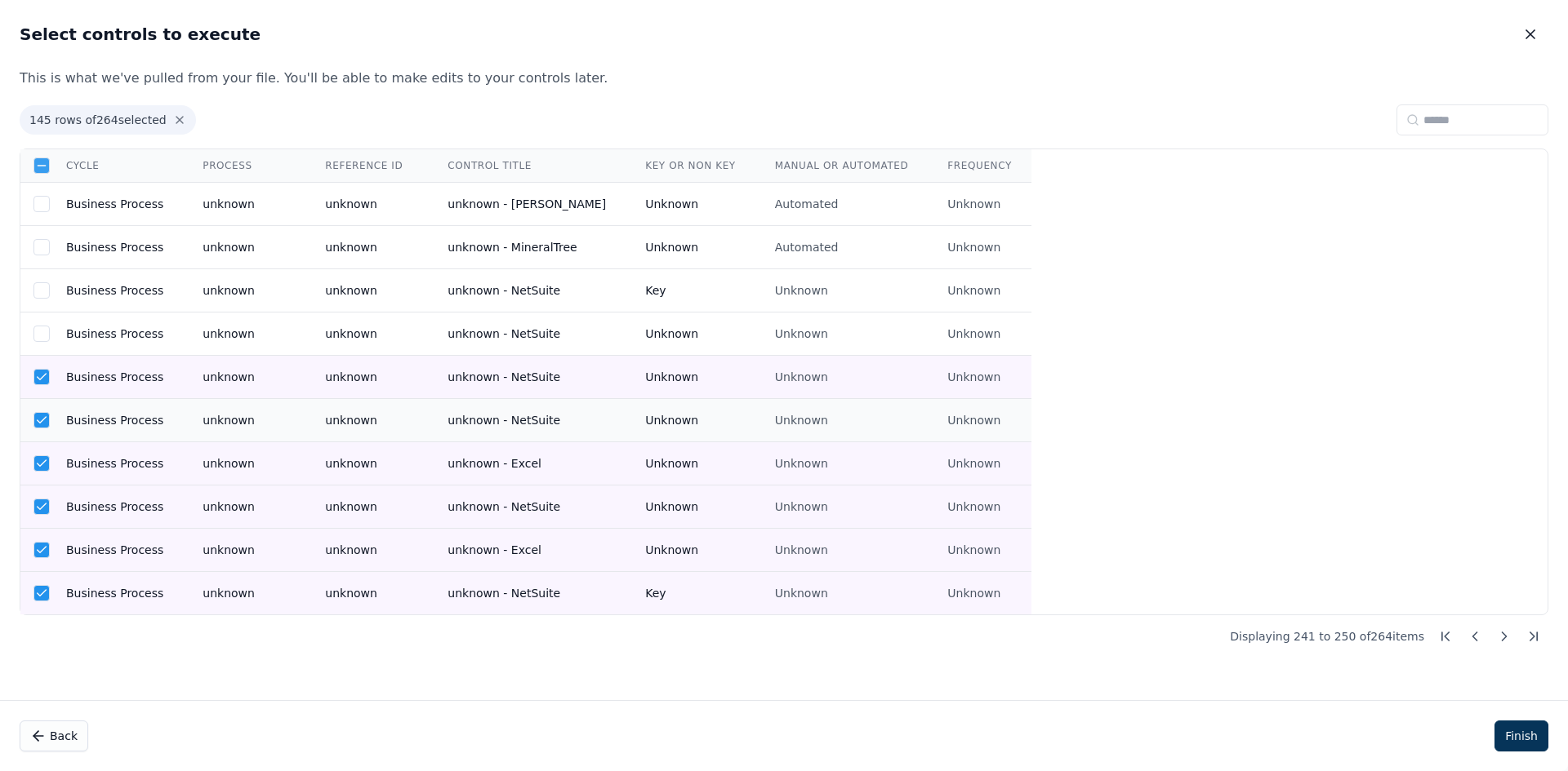
click at [141, 386] on td "Business Process" at bounding box center [114, 377] width 136 height 44
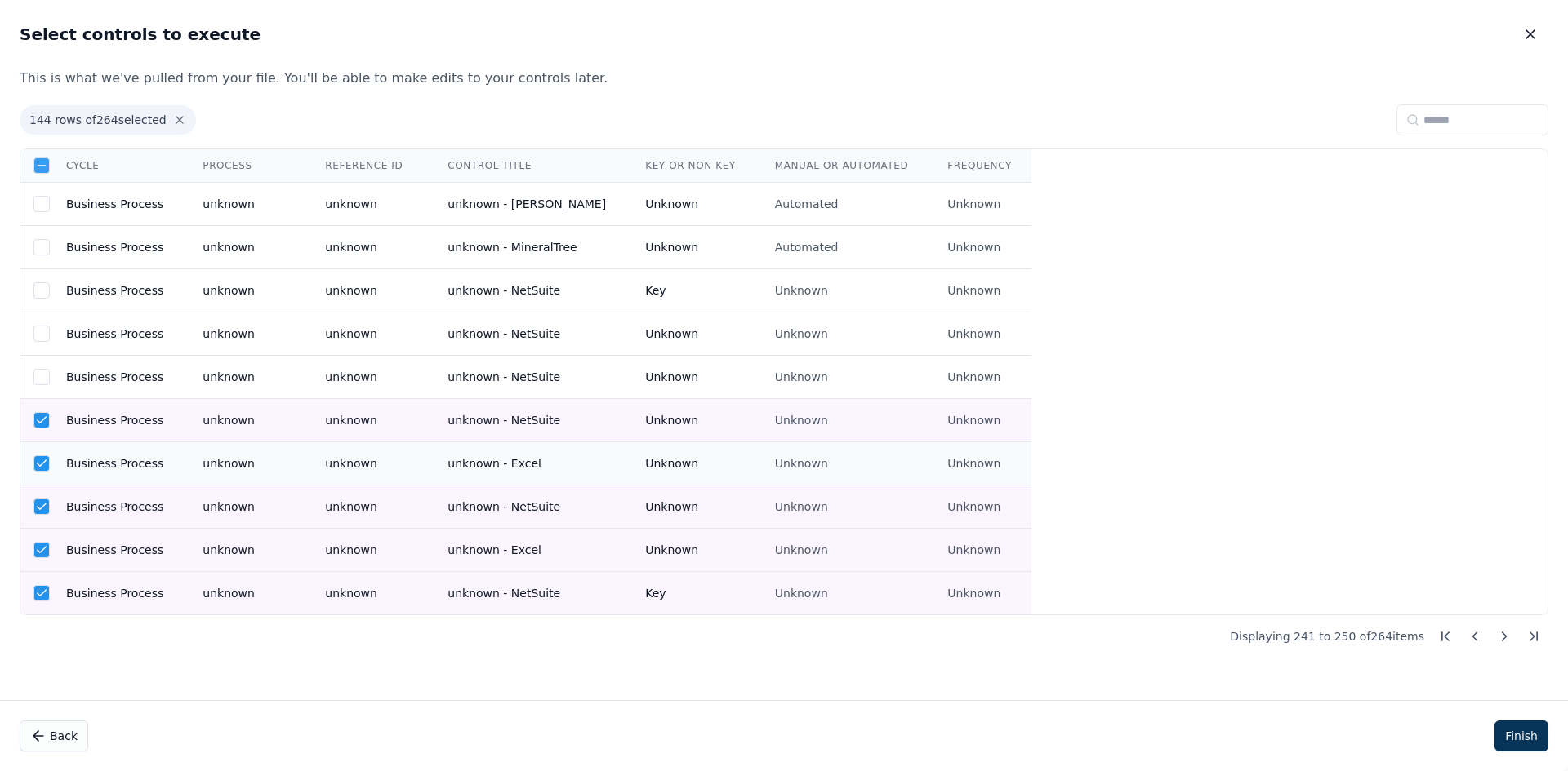
click at [141, 436] on td "Business Process" at bounding box center [114, 421] width 136 height 44
click at [125, 486] on td "Business Process" at bounding box center [114, 507] width 136 height 44
click at [109, 522] on td "Business Process" at bounding box center [114, 507] width 136 height 44
click at [123, 457] on td "Business Process" at bounding box center [114, 463] width 136 height 44
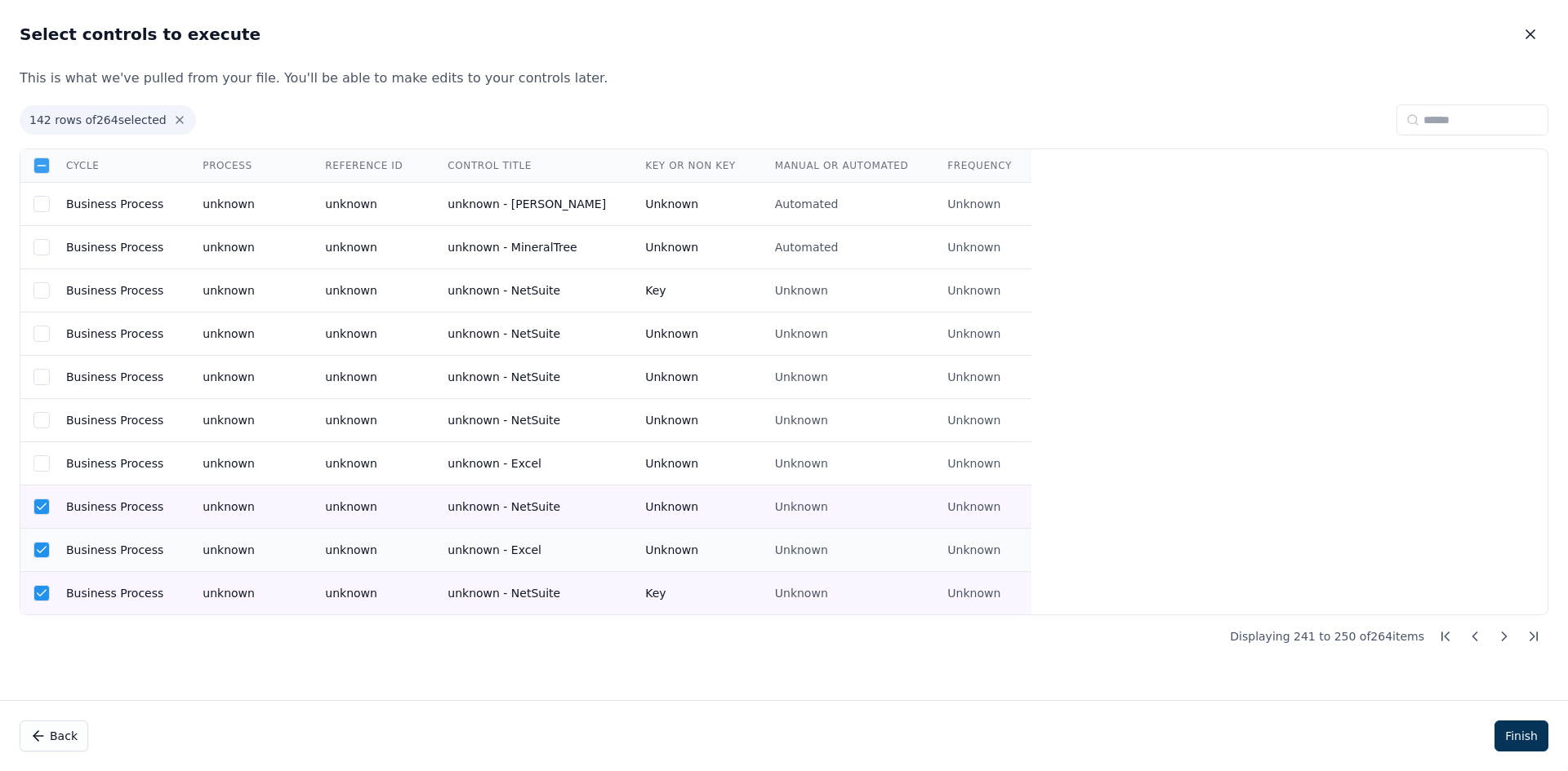
click at [119, 532] on tbody "Business Process unknown unknown unknown - Chase Unknown Automated Unknown Busi…" at bounding box center [526, 398] width 1012 height 433
click at [120, 560] on td "Business Process" at bounding box center [114, 550] width 136 height 44
click at [121, 591] on td "Business Process" at bounding box center [114, 593] width 136 height 44
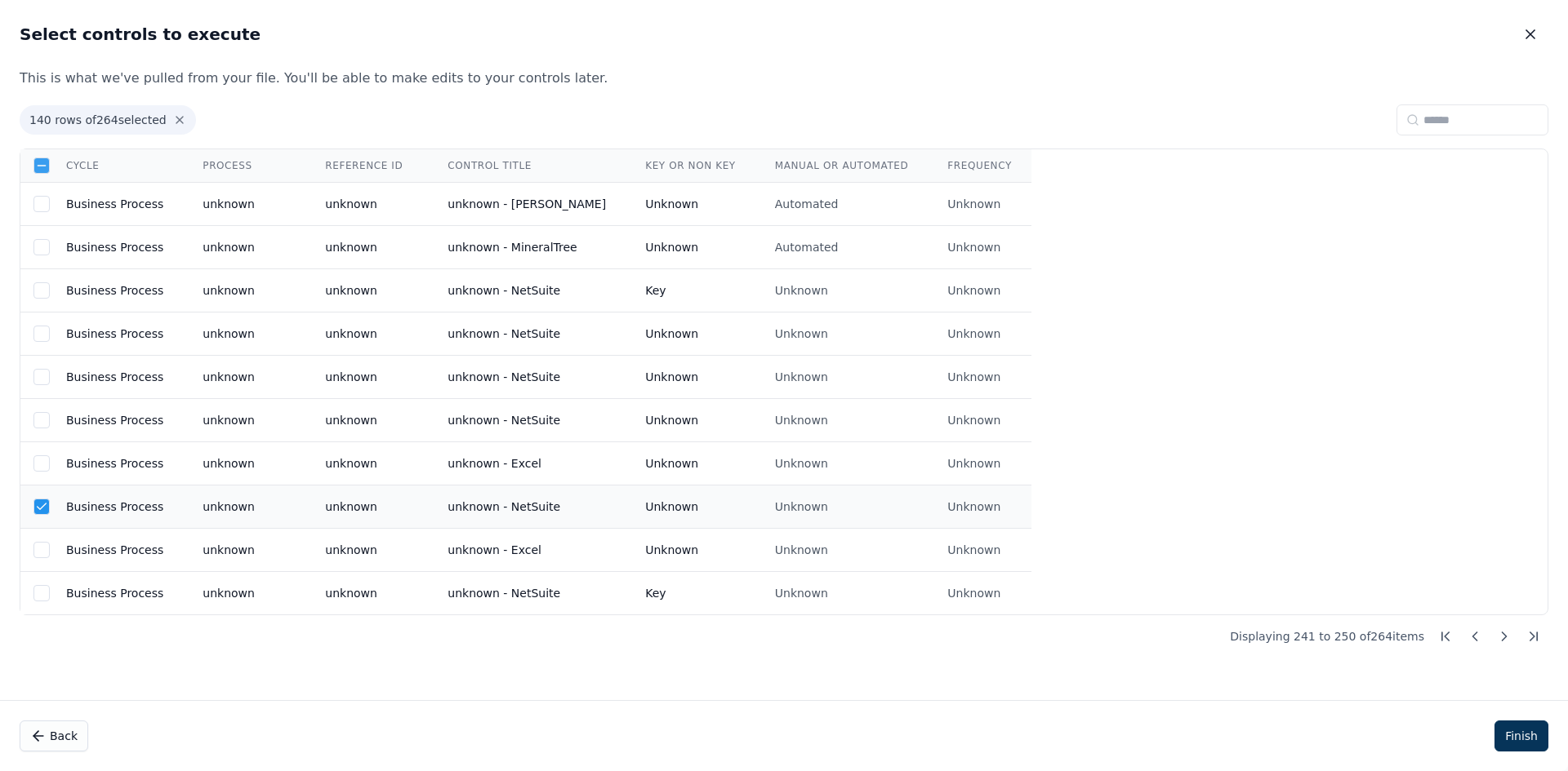
click at [136, 497] on td "Business Process" at bounding box center [114, 507] width 136 height 44
click at [1504, 633] on icon at bounding box center [1505, 637] width 17 height 17
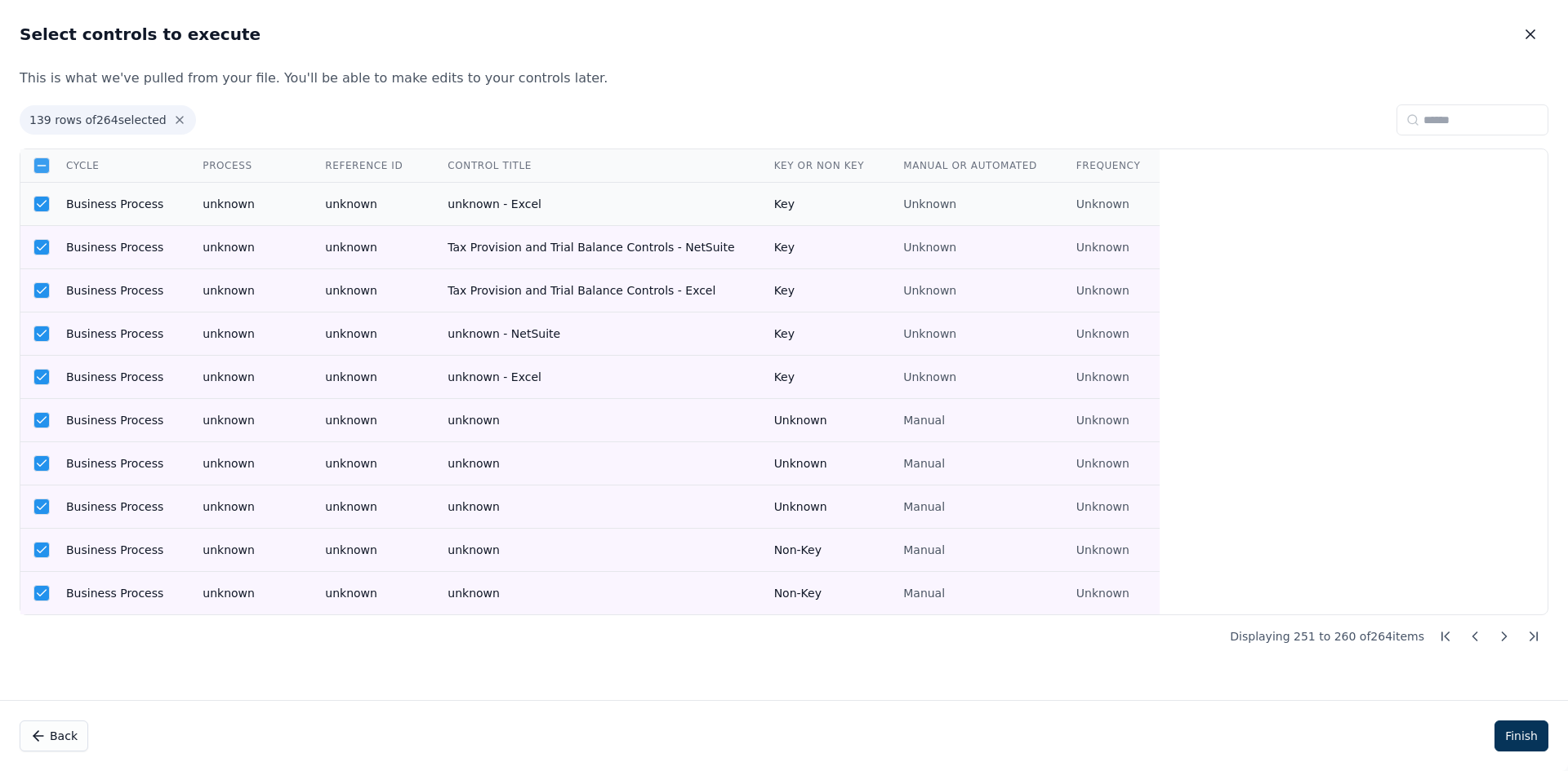
click at [190, 208] on td "unknown" at bounding box center [244, 204] width 122 height 44
click at [183, 259] on td "unknown" at bounding box center [244, 247] width 122 height 44
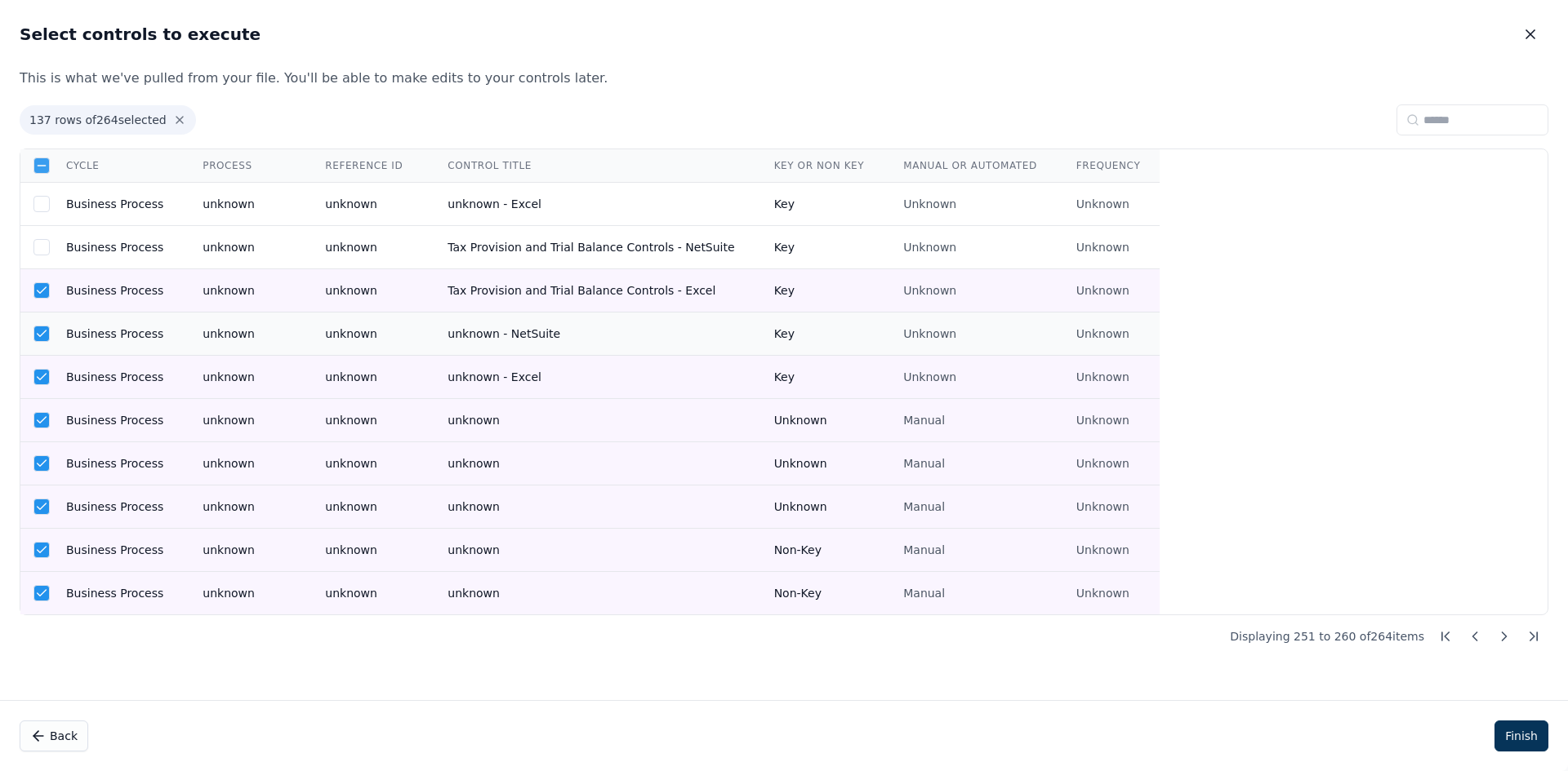
click at [168, 305] on tr "Business Process unknown unknown Tax Provision and Trial Balance Controls - Exc…" at bounding box center [590, 291] width 1140 height 44
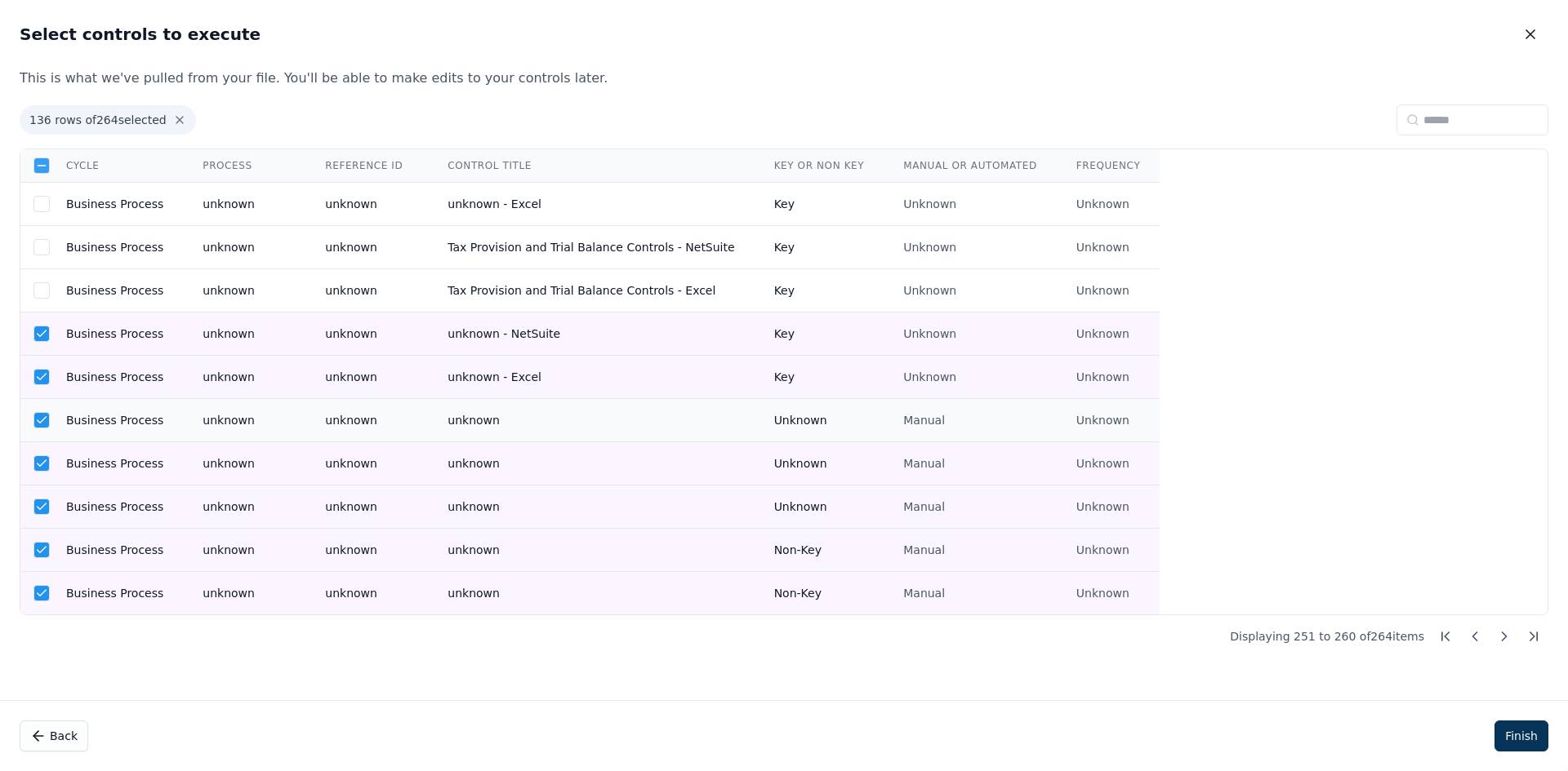
click at [160, 356] on tbody "Business Process unknown unknown unknown - Excel Key Unknown Unknown Business P…" at bounding box center [590, 398] width 1140 height 433
click at [167, 413] on td "Business Process" at bounding box center [114, 421] width 136 height 44
click at [166, 449] on td "Business Process" at bounding box center [114, 463] width 136 height 44
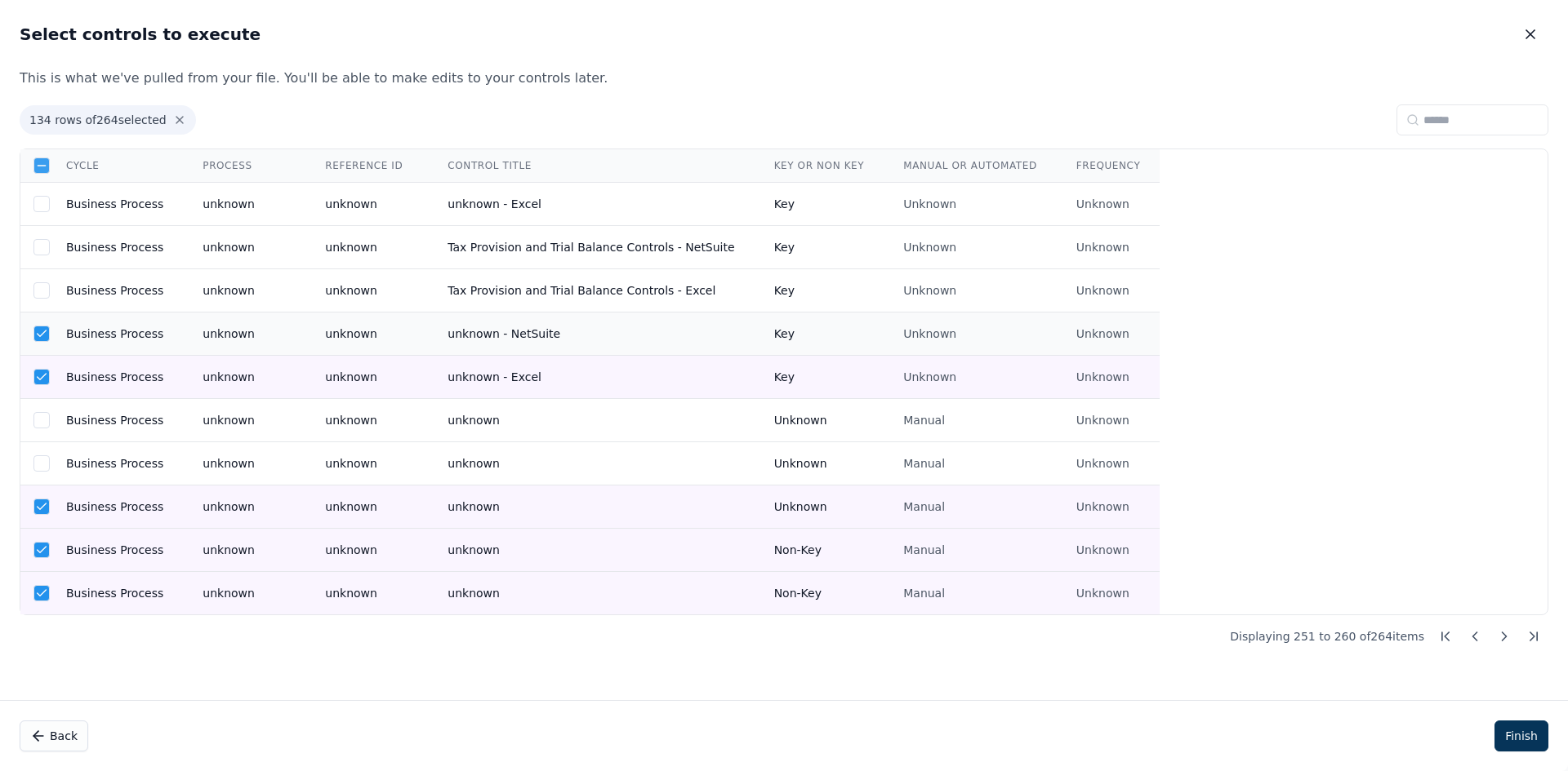
click at [160, 338] on td "Business Process" at bounding box center [114, 334] width 136 height 44
click at [152, 362] on td "Business Process" at bounding box center [114, 377] width 136 height 44
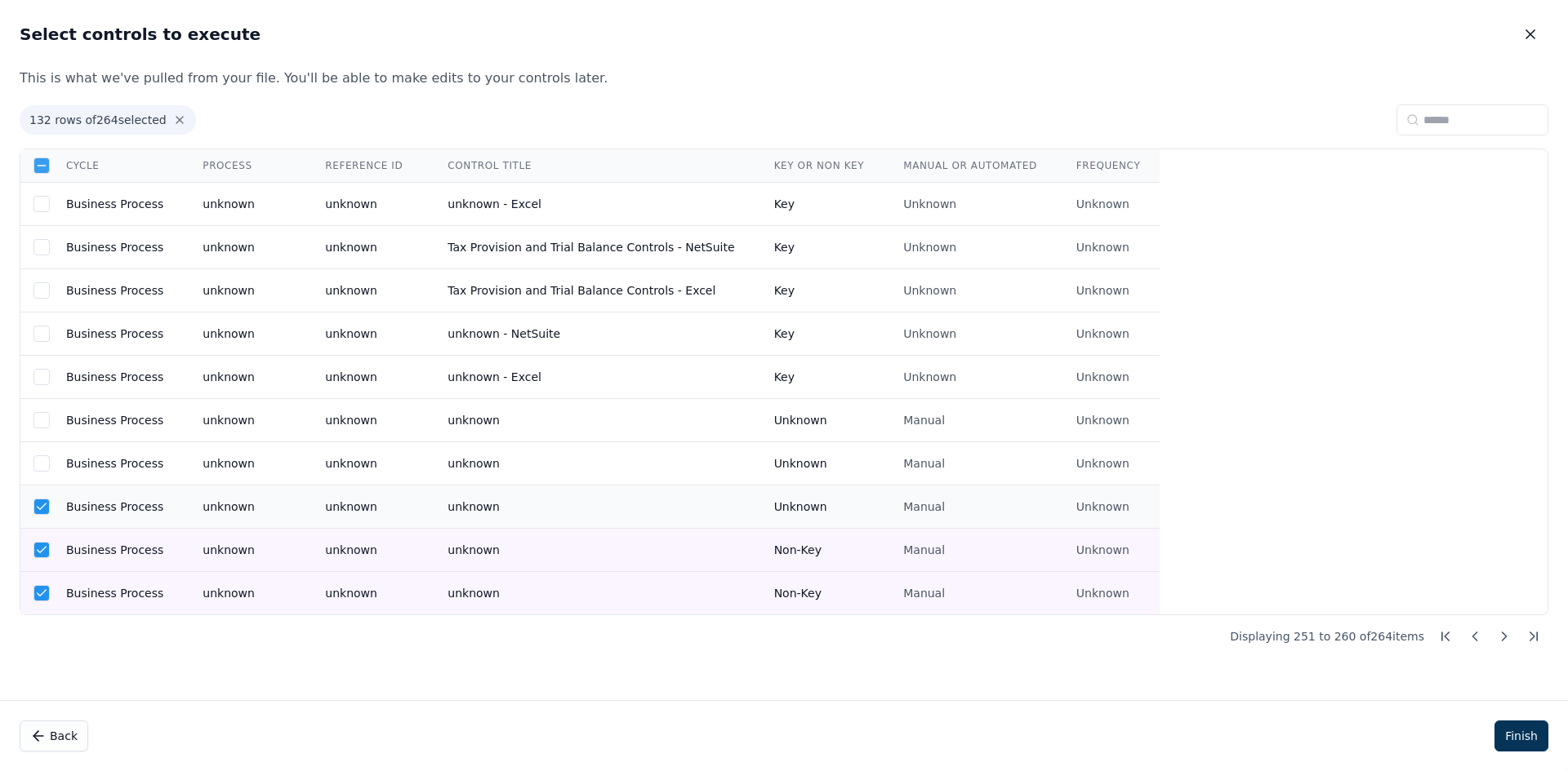
click at [188, 518] on td "unknown" at bounding box center [244, 507] width 122 height 44
click at [183, 553] on td "unknown" at bounding box center [244, 550] width 122 height 44
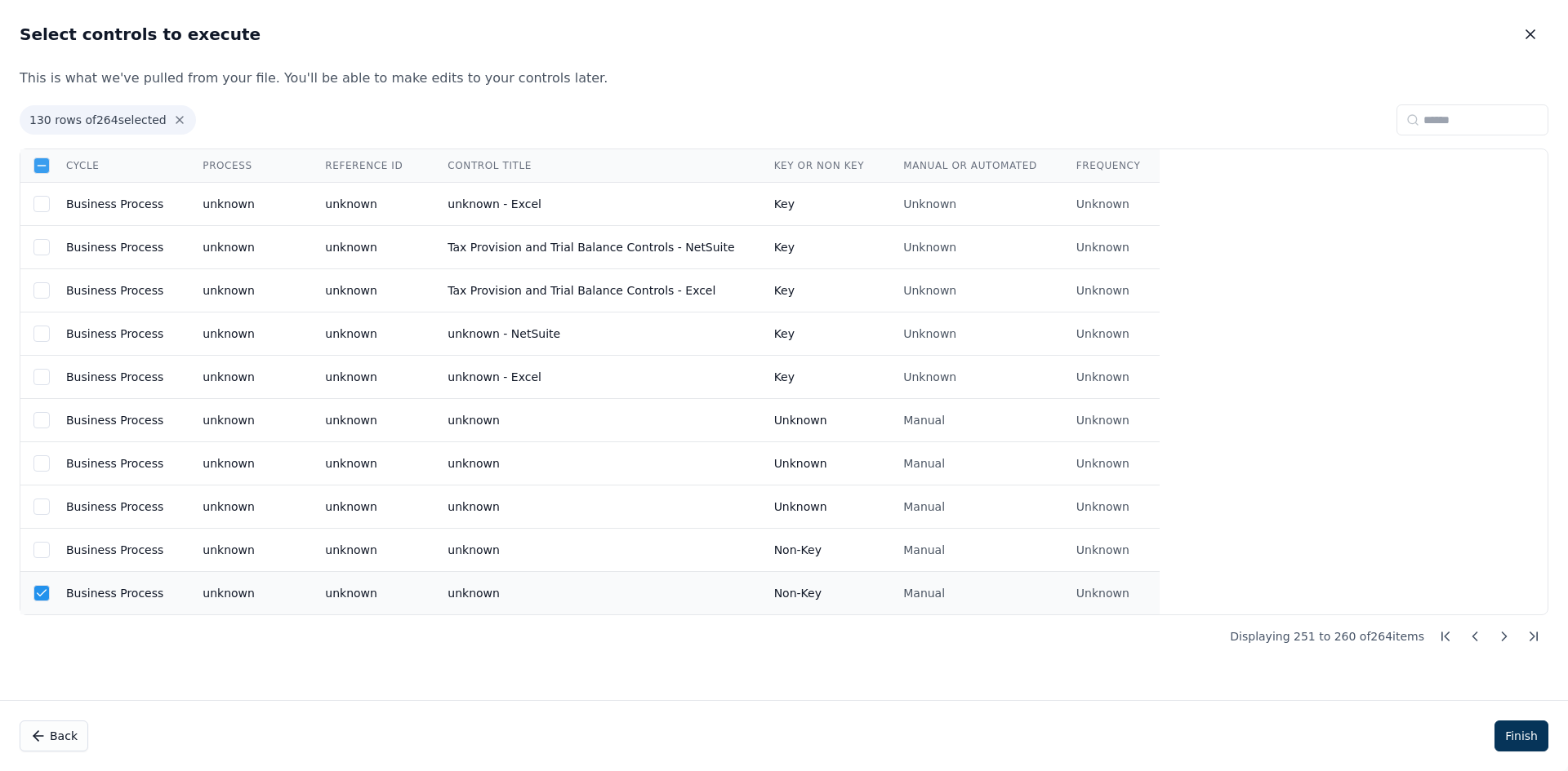
click at [183, 584] on td "unknown" at bounding box center [244, 593] width 122 height 44
click at [1510, 644] on icon at bounding box center [1505, 637] width 17 height 17
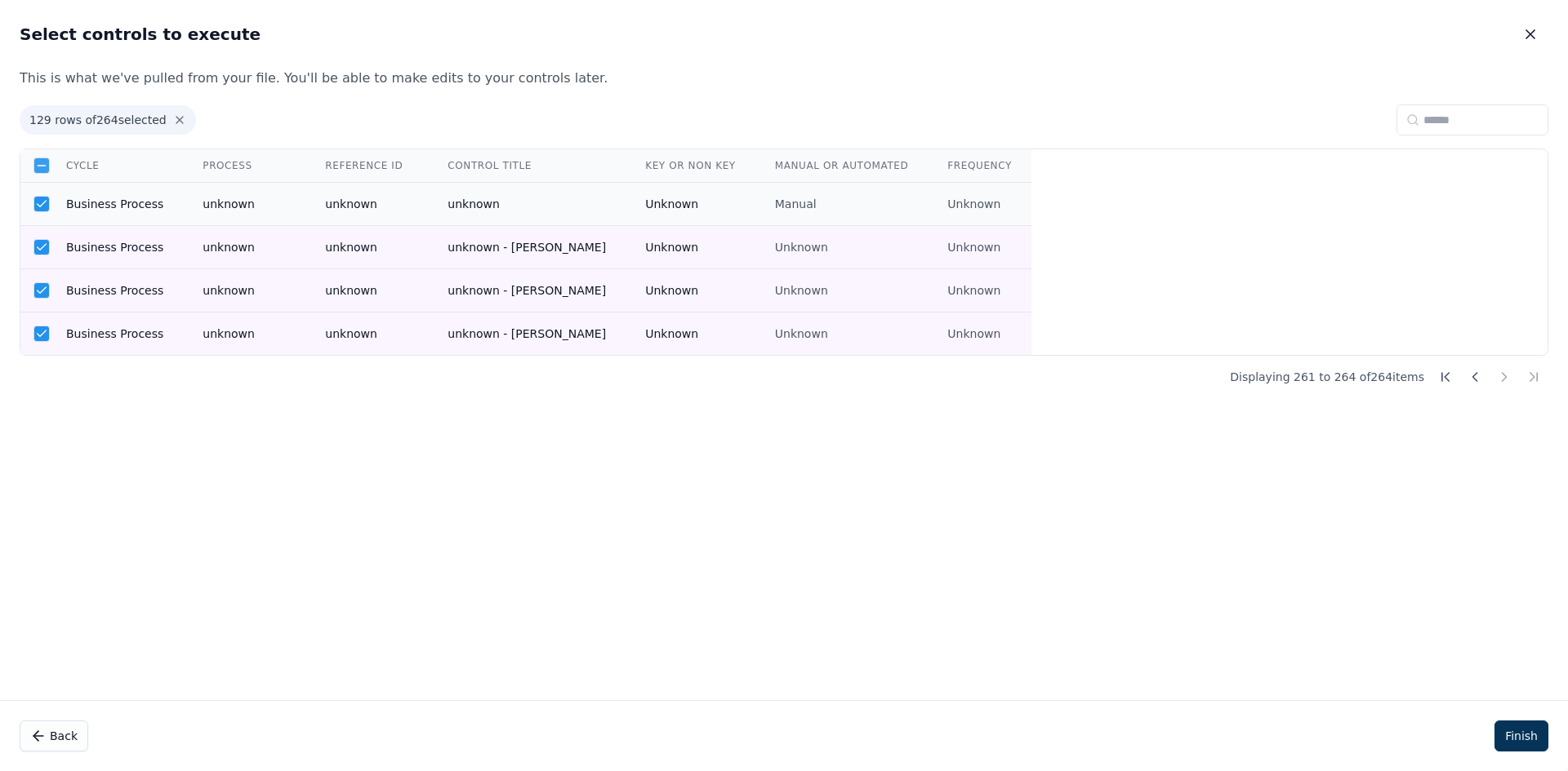
click at [168, 196] on td "Business Process" at bounding box center [114, 204] width 136 height 44
click at [183, 257] on td "unknown" at bounding box center [244, 247] width 122 height 44
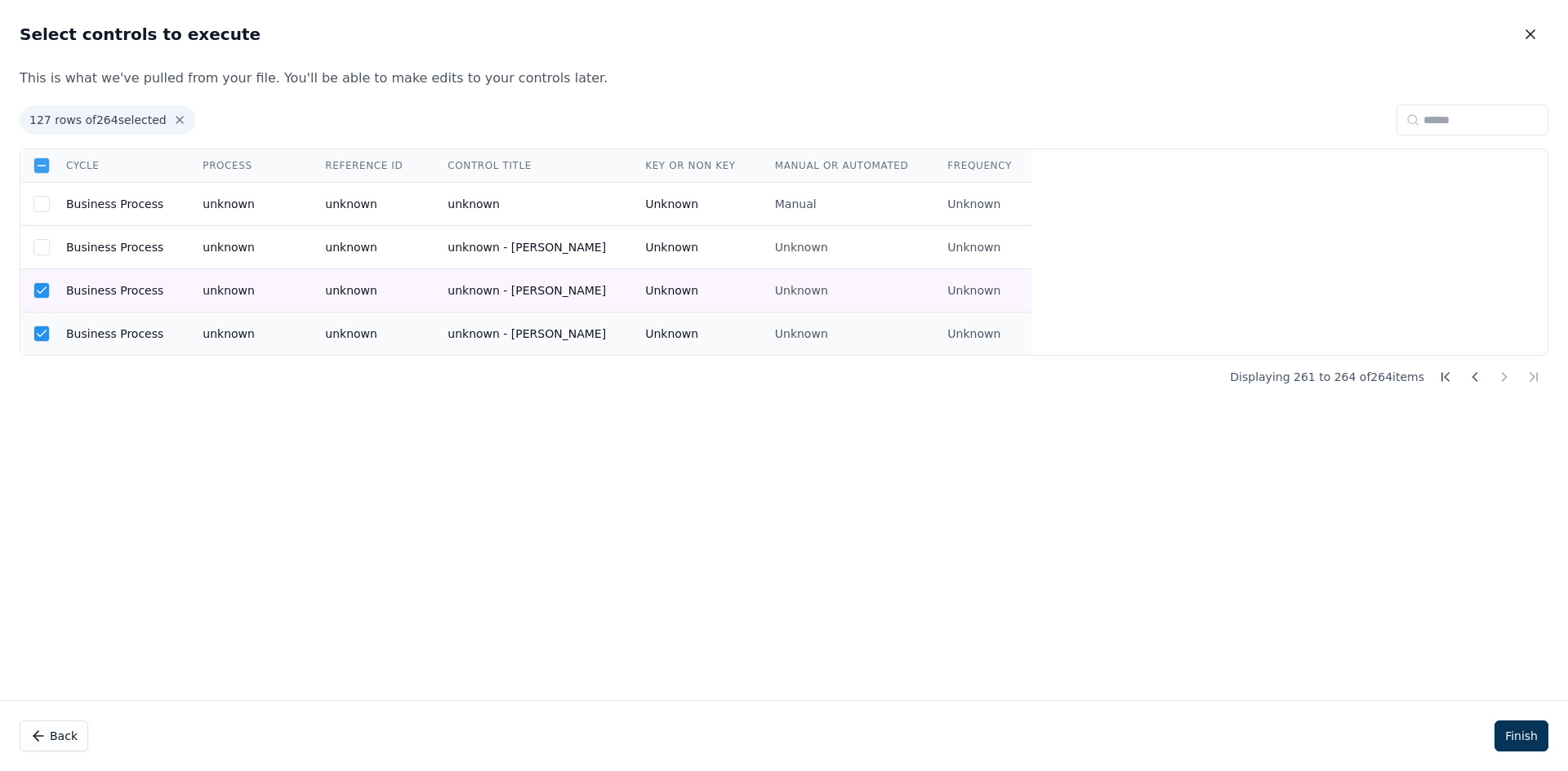
click at [163, 313] on tbody "Business Process unknown unknown unknown Unknown Manual Unknown Business Proces…" at bounding box center [526, 269] width 1012 height 173
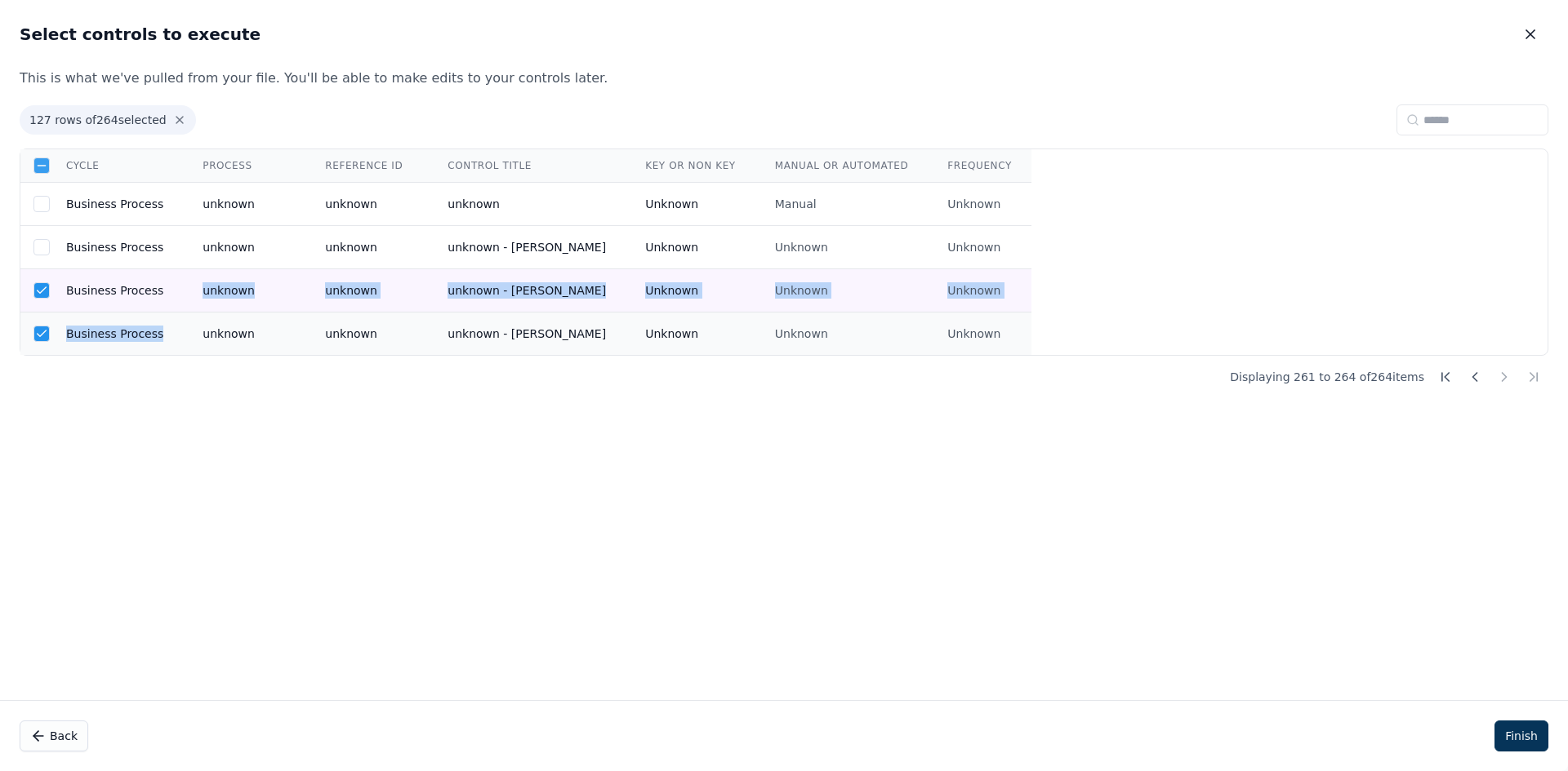
click at [161, 337] on td "Business Process" at bounding box center [114, 334] width 136 height 44
click at [157, 294] on td "Business Process" at bounding box center [114, 291] width 136 height 44
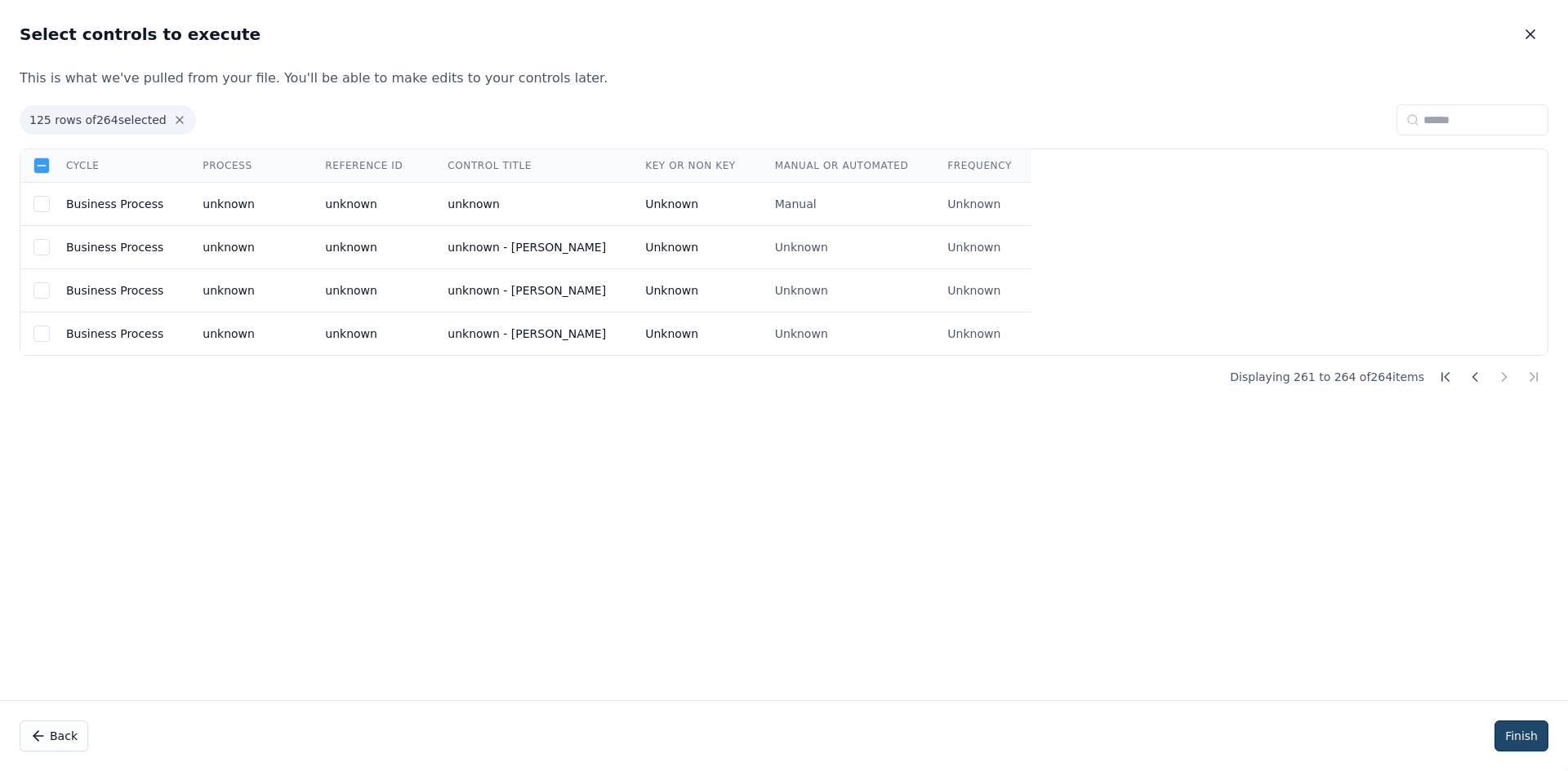
click at [1525, 727] on button "Finish" at bounding box center [1522, 736] width 54 height 31
click at [1463, 373] on button at bounding box center [1475, 377] width 30 height 30
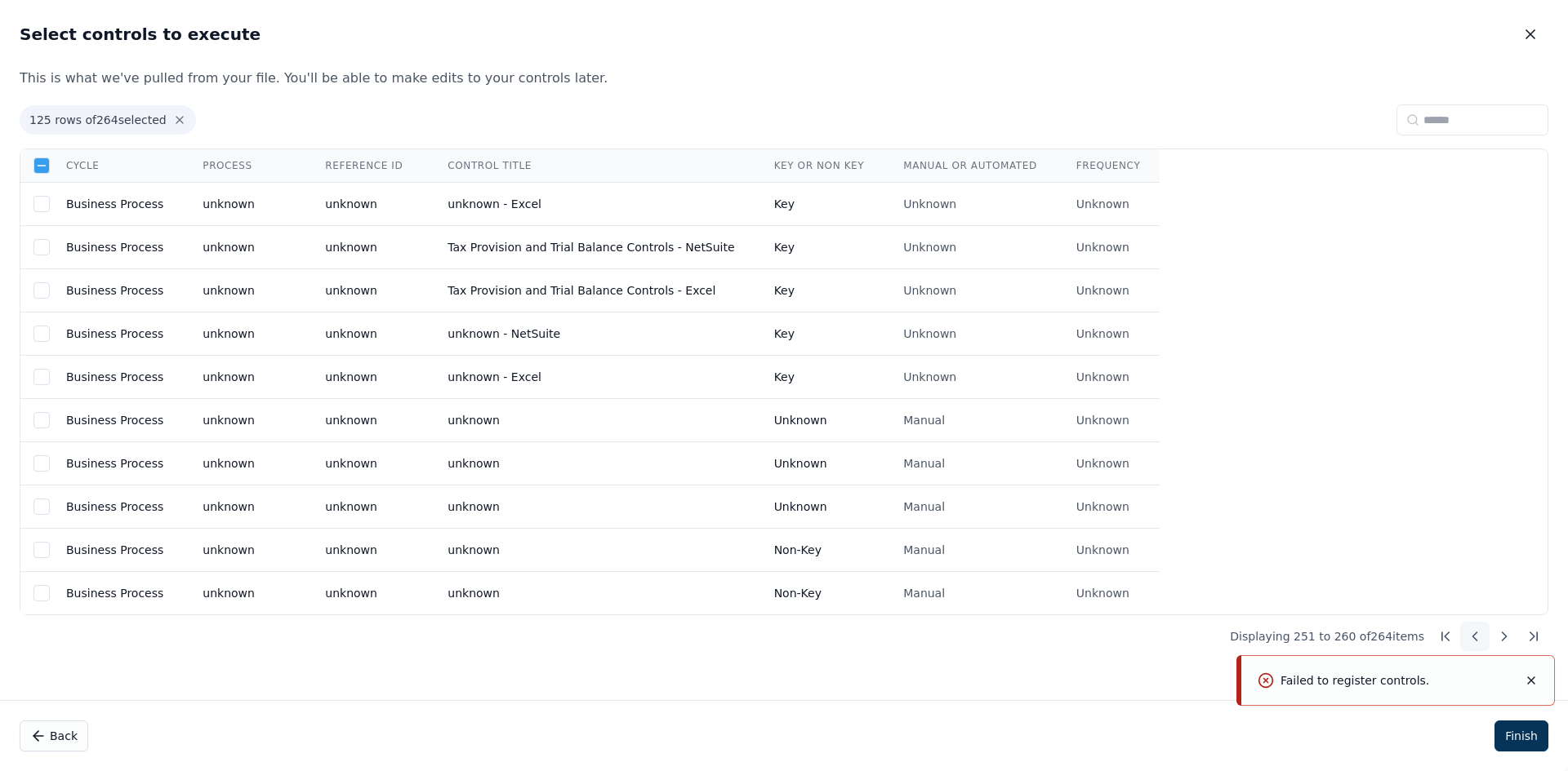
click at [1463, 373] on div "Cycle Process Reference ID Control Title Key or Non Key Manual or Automated Fre…" at bounding box center [784, 382] width 1527 height 465
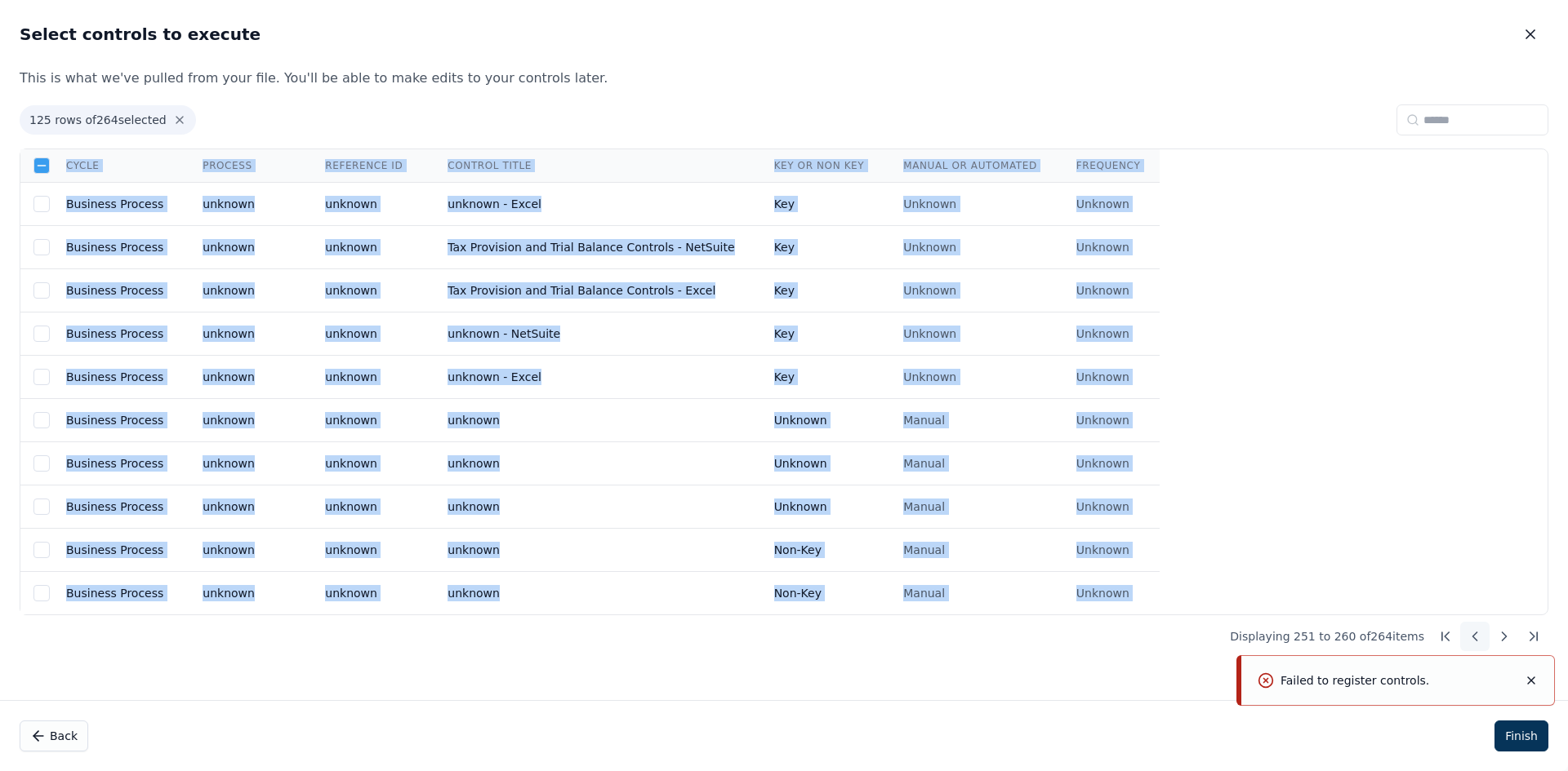
click at [1463, 373] on div "Cycle Process Reference ID Control Title Key or Non Key Manual or Automated Fre…" at bounding box center [784, 382] width 1527 height 465
click at [1446, 634] on icon at bounding box center [1446, 637] width 17 height 17
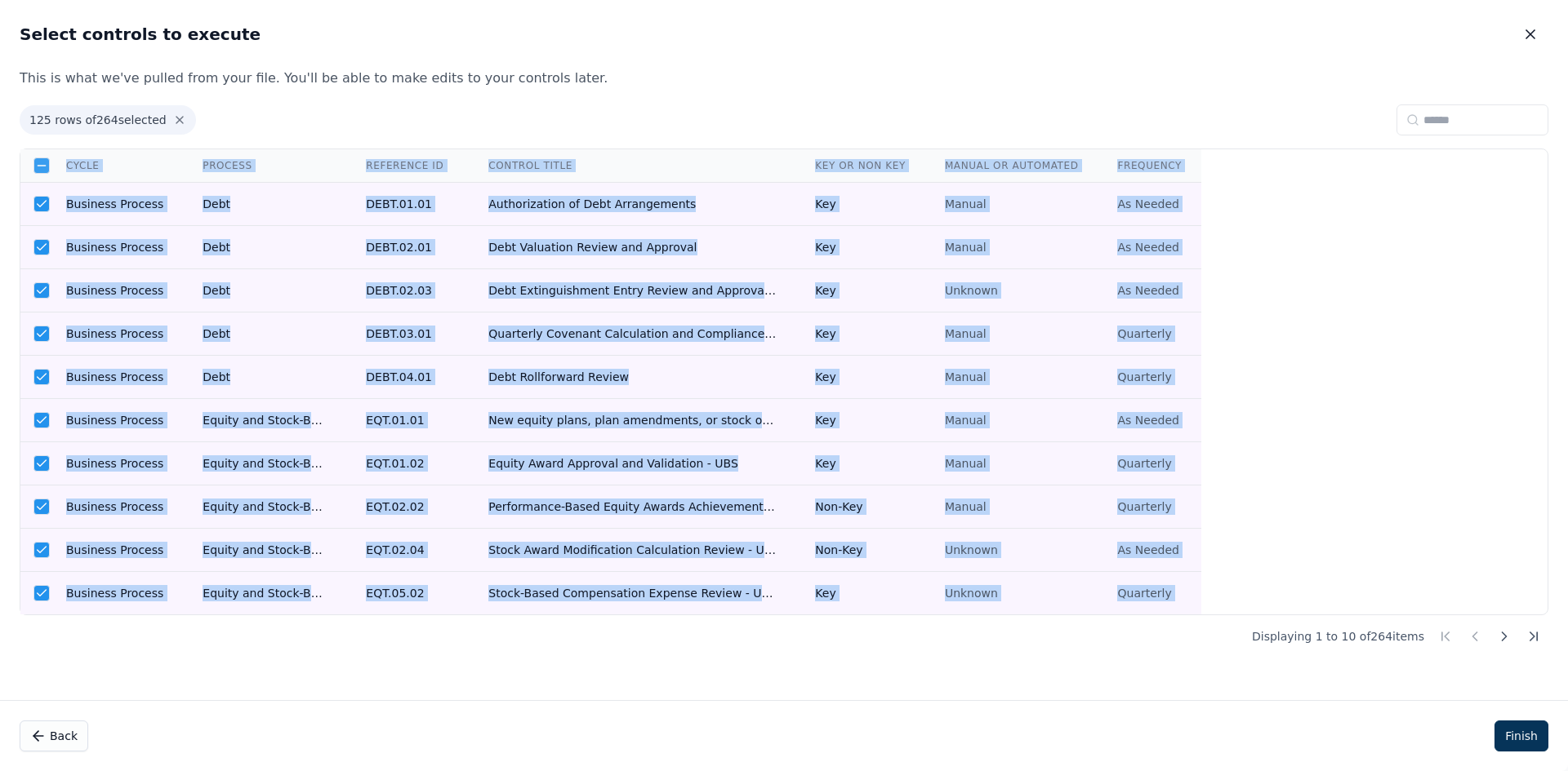
click at [1267, 289] on div "Cycle Process Reference ID Control Title Key or Non Key Manual or Automated Fre…" at bounding box center [784, 382] width 1527 height 465
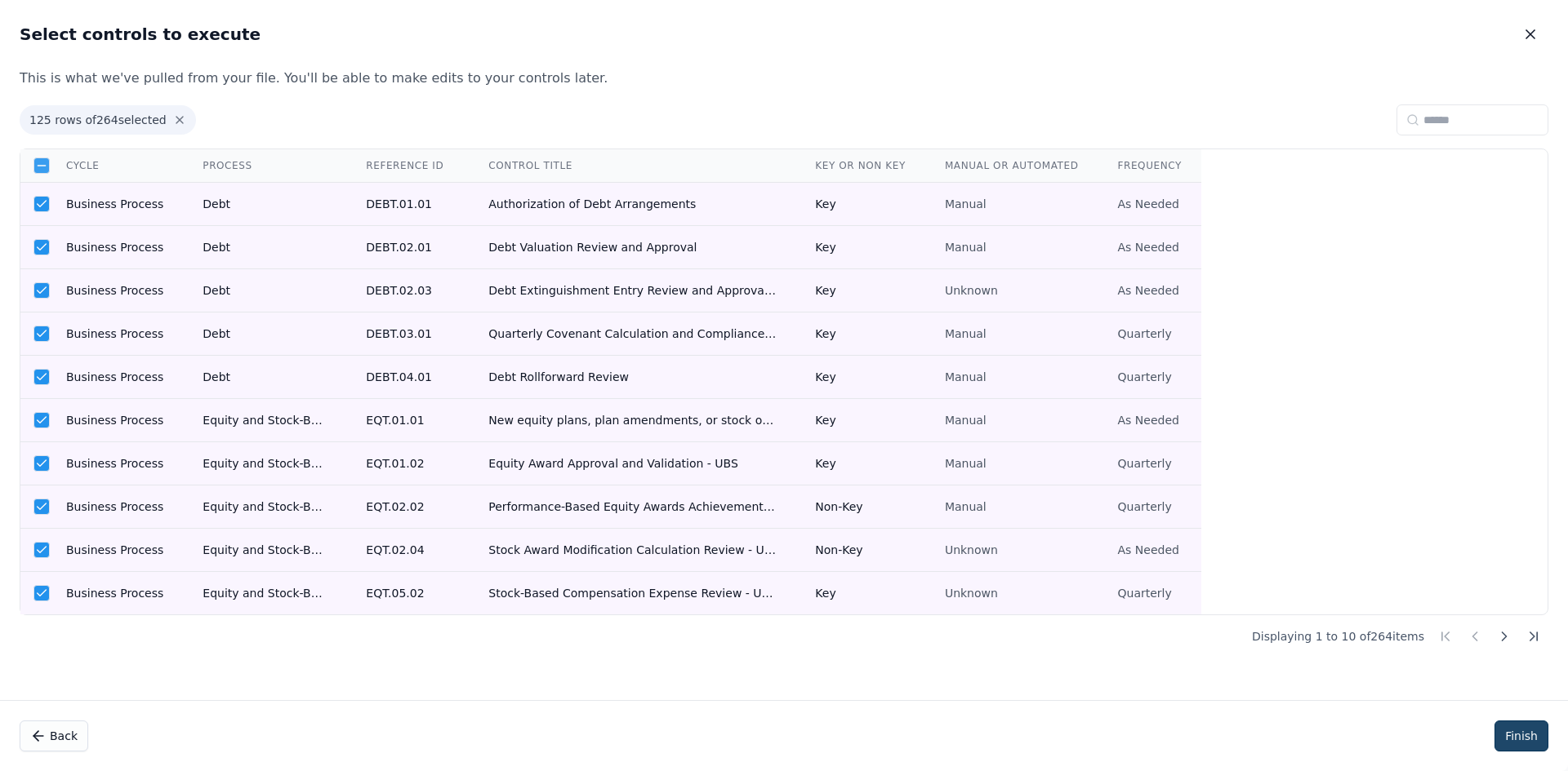
click at [1517, 737] on button "Finish" at bounding box center [1522, 736] width 54 height 31
click at [1513, 739] on button "Finish" at bounding box center [1522, 736] width 54 height 31
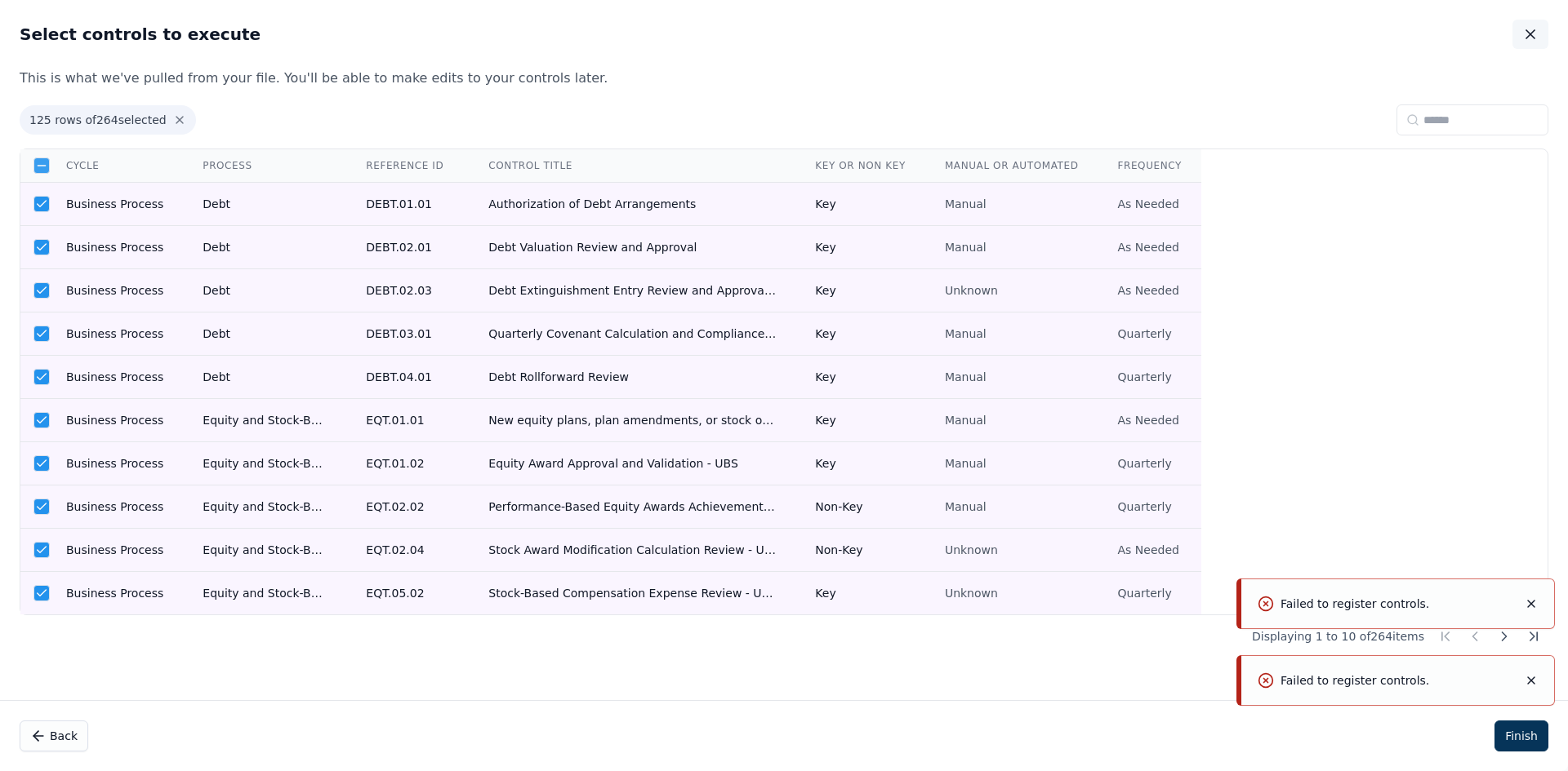
click at [1529, 32] on icon "button" at bounding box center [1530, 34] width 8 height 8
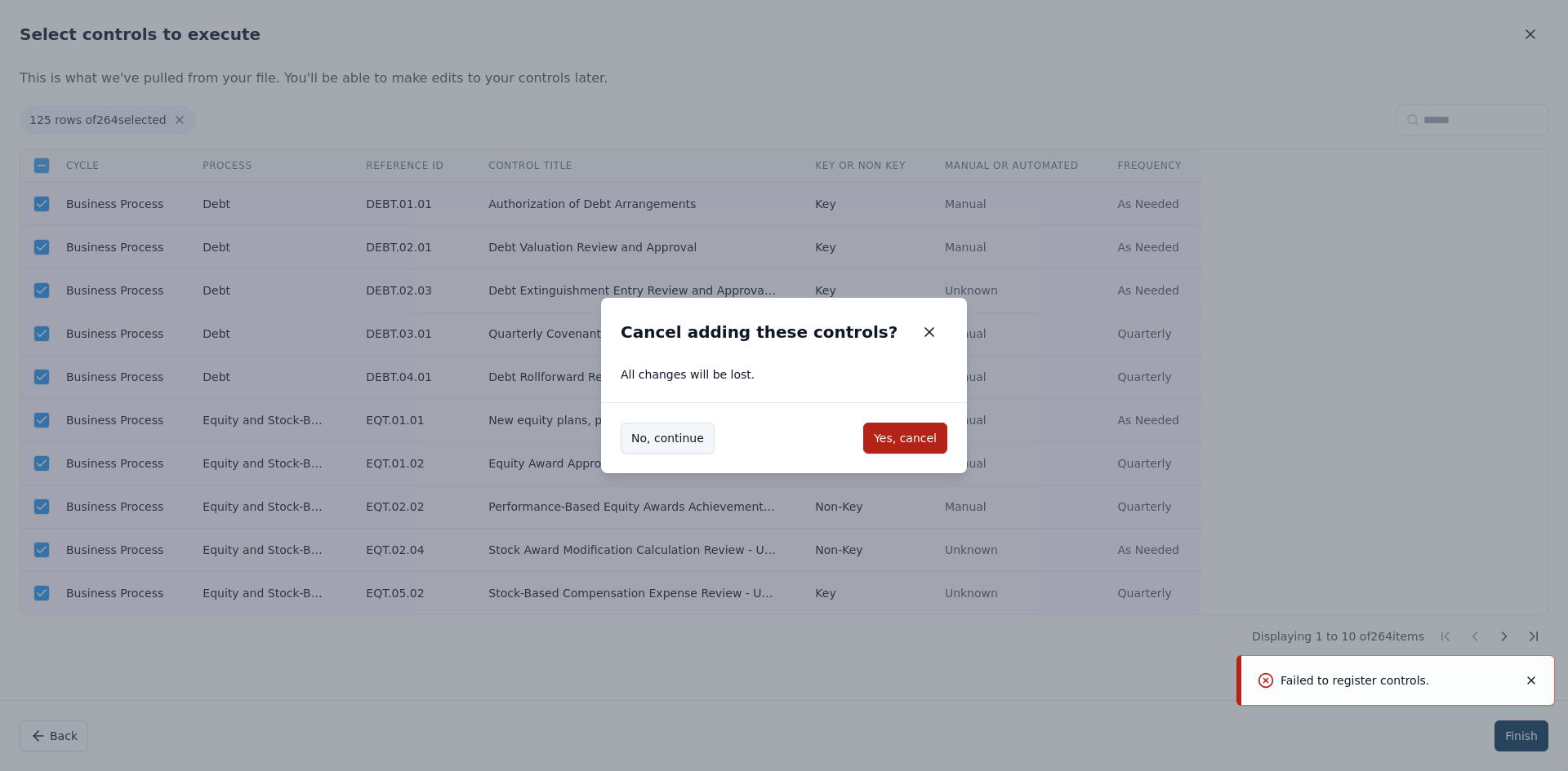
click at [697, 449] on button "No, continue" at bounding box center [667, 437] width 94 height 31
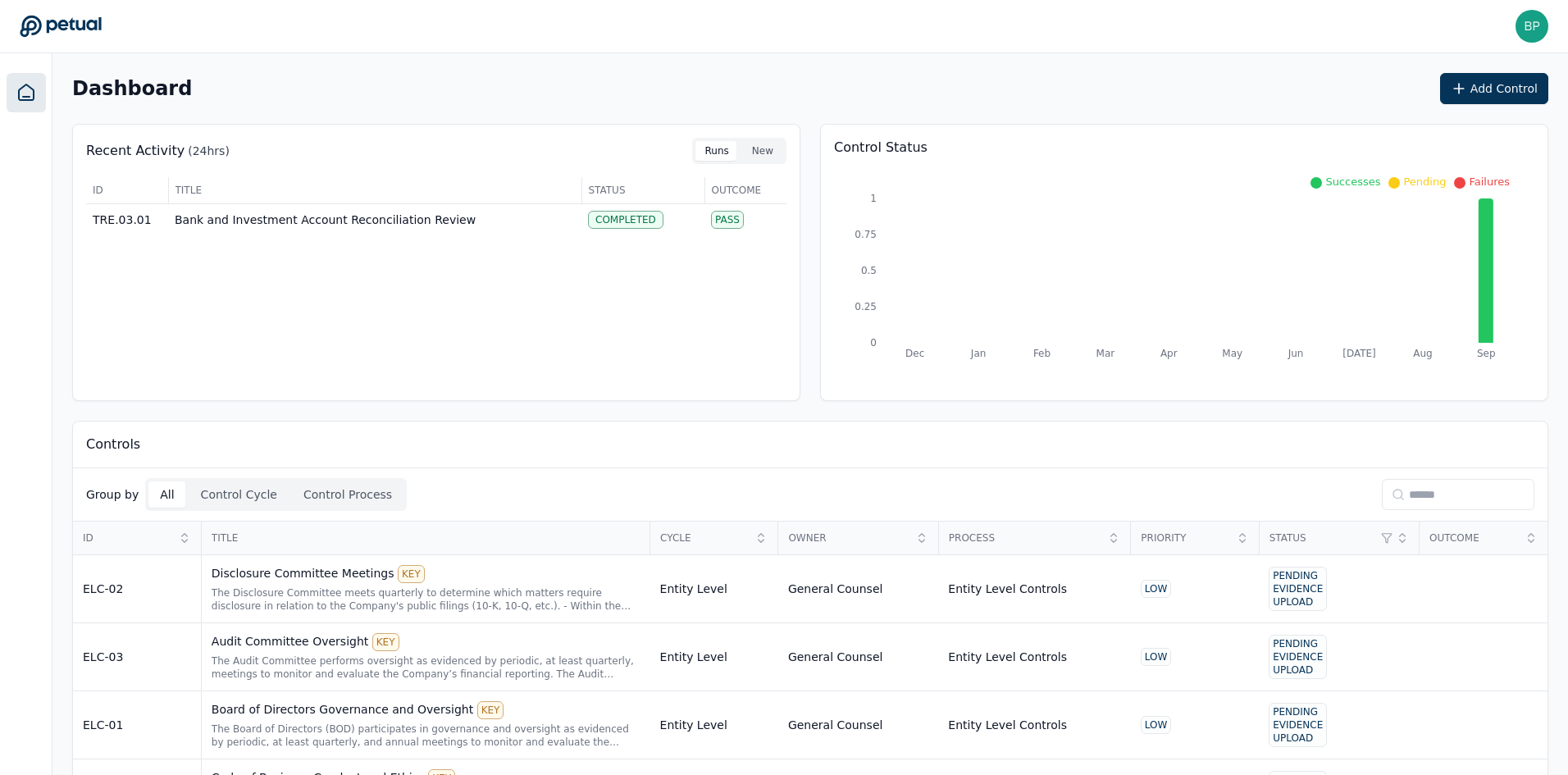
click at [573, 97] on div "Dashboard Add Control" at bounding box center [811, 88] width 1477 height 31
click at [458, 220] on td "Bank and Investment Account Reconciliation Review" at bounding box center [375, 220] width 413 height 32
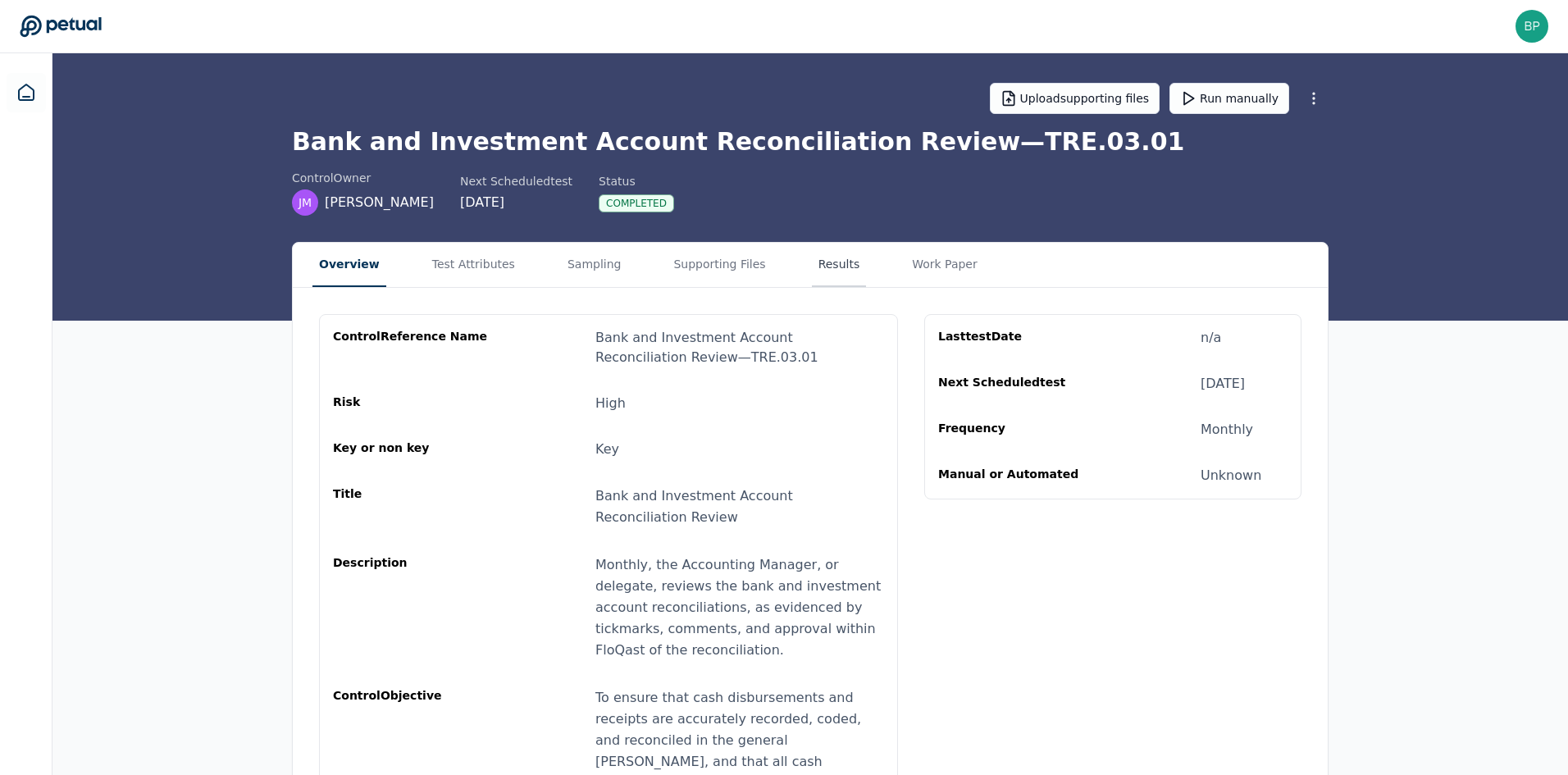
click at [812, 270] on button "Results" at bounding box center [839, 265] width 55 height 45
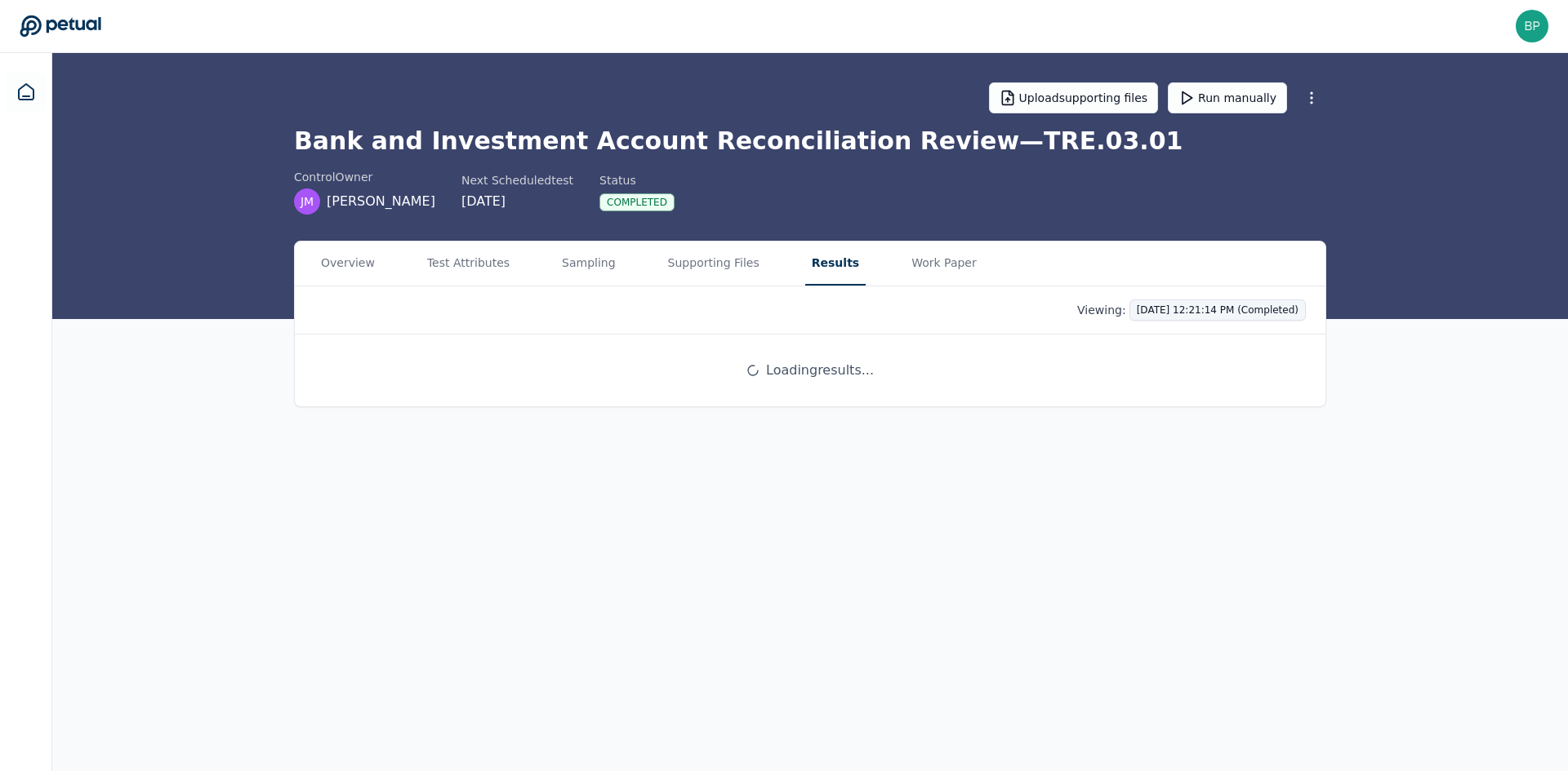
click at [1252, 305] on html "bphillis@eose.com bphillis@eose.com Sign out Upload supporting files Run manual…" at bounding box center [784, 386] width 1568 height 771
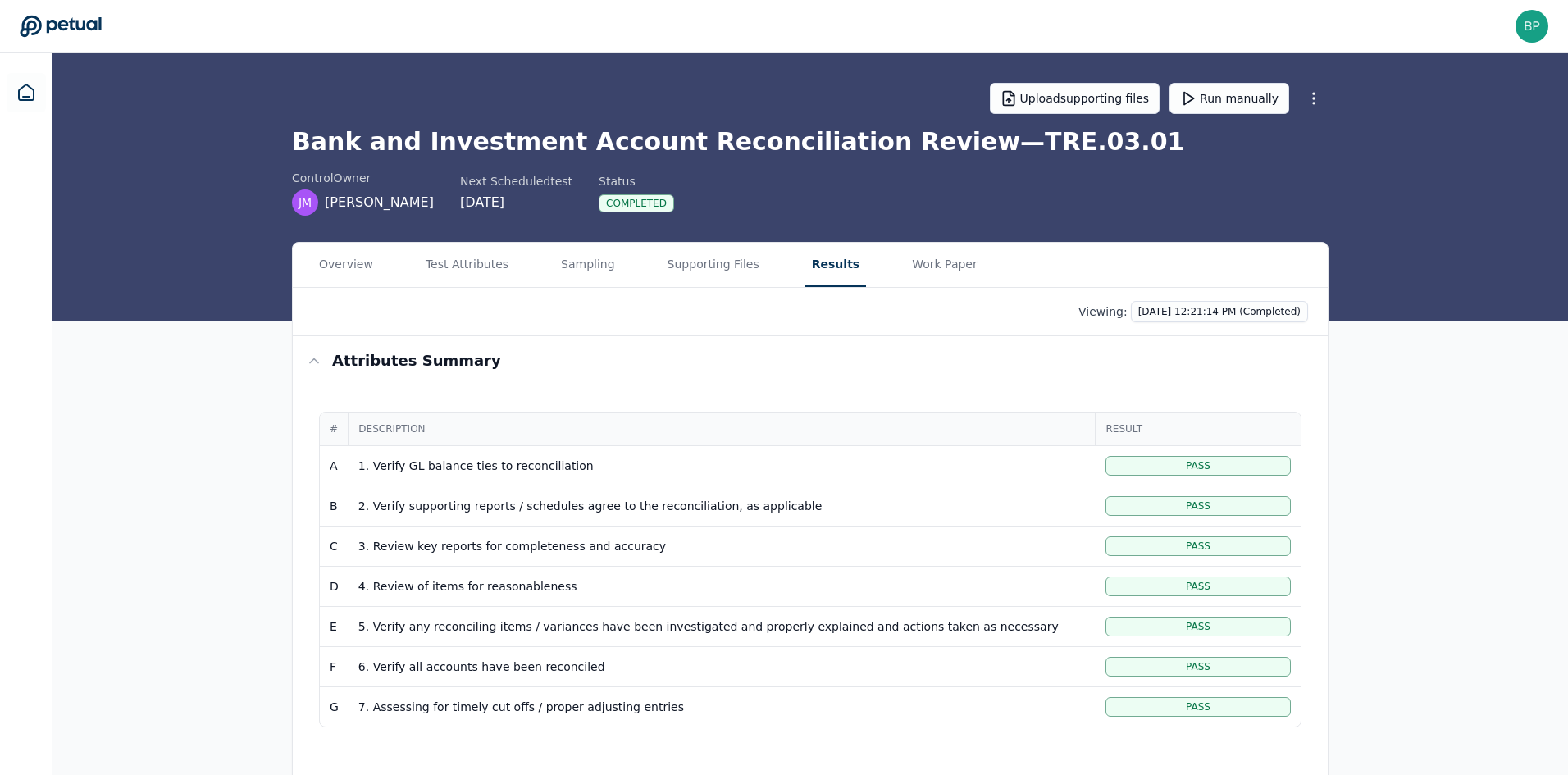
click at [1008, 255] on html "bphillis@eose.com bphillis@eose.com Sign out Upload supporting files Run manual…" at bounding box center [784, 496] width 1568 height 994
drag, startPoint x: 450, startPoint y: 267, endPoint x: 463, endPoint y: 266, distance: 13.0
click at [451, 267] on button "Test Attributes" at bounding box center [466, 265] width 96 height 45
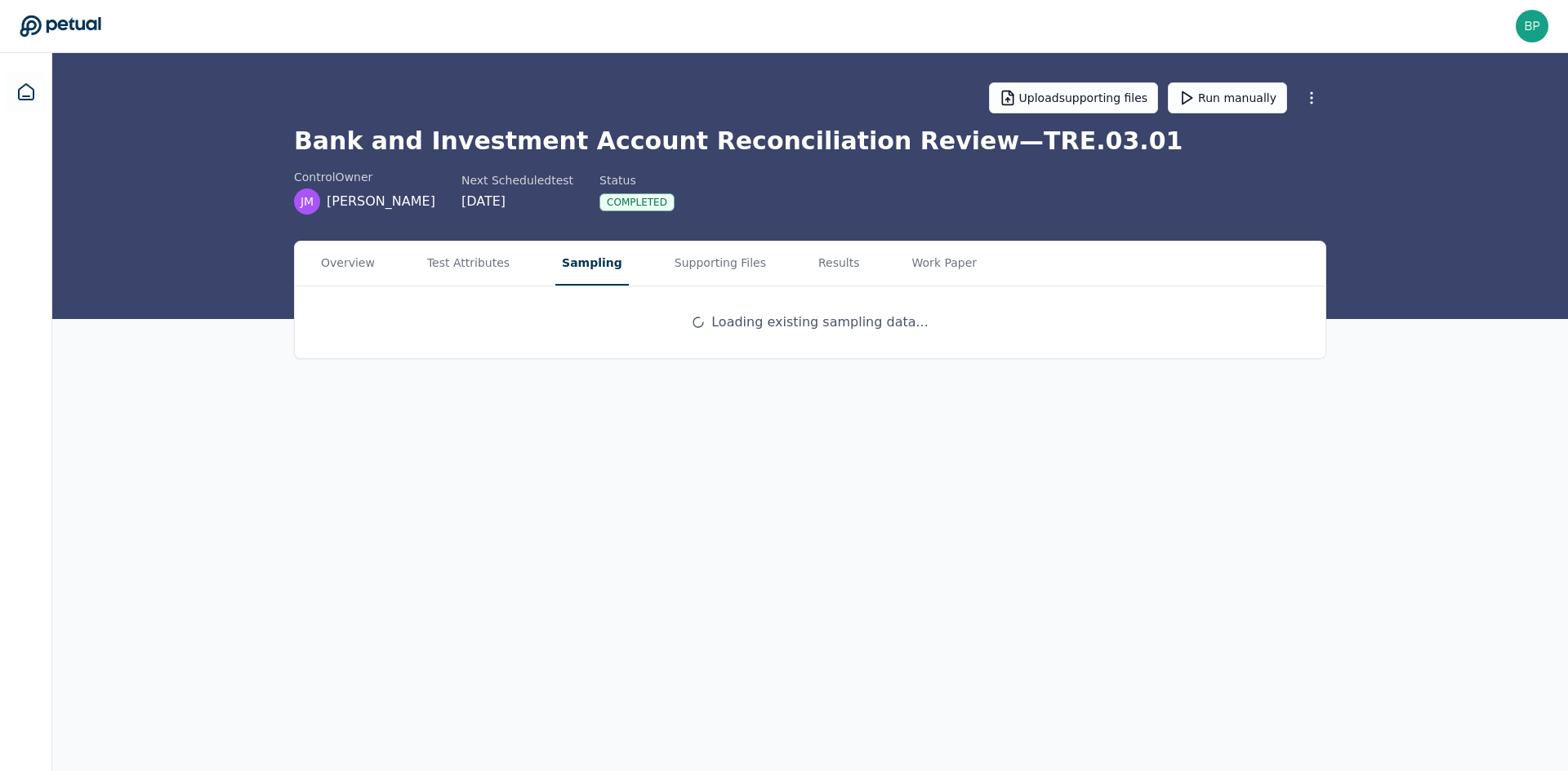
click at [568, 271] on button "Sampling" at bounding box center [592, 264] width 73 height 44
click at [669, 272] on button "Supporting Files" at bounding box center [720, 264] width 105 height 44
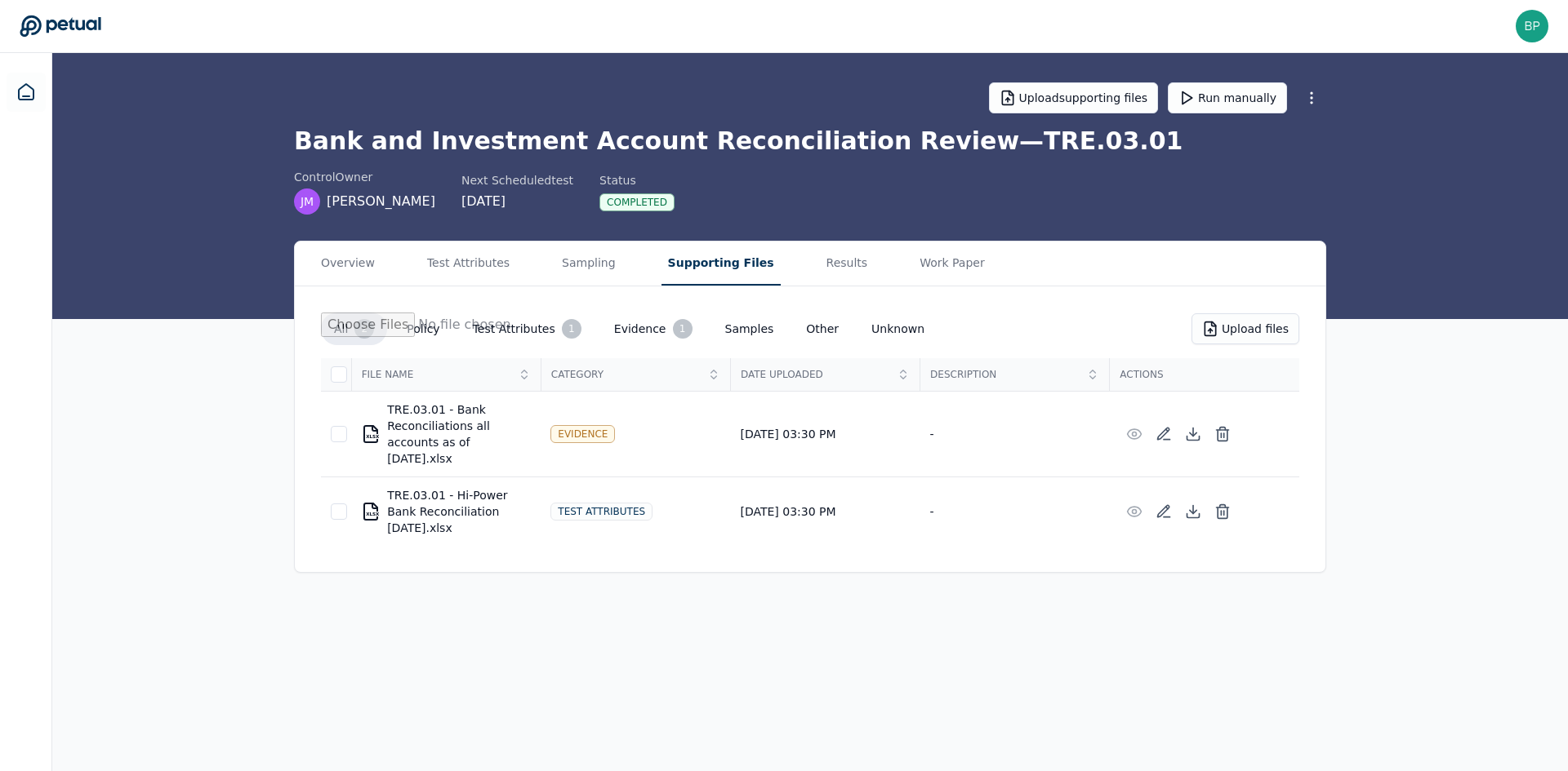
click at [376, 269] on div "Overview Test Attributes Sampling Supporting Files Results Work Paper" at bounding box center [810, 264] width 1031 height 44
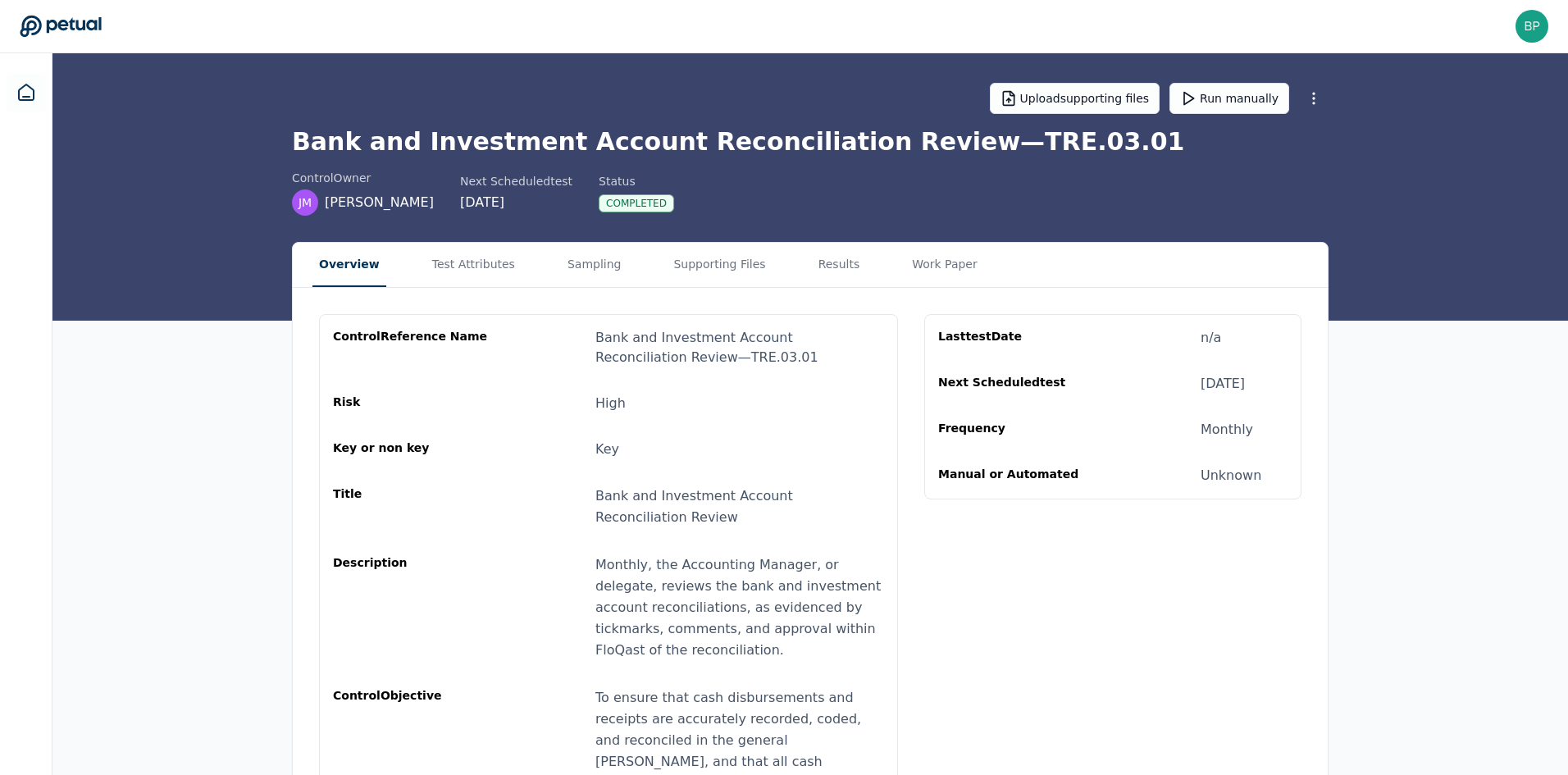
click at [338, 268] on button "Overview" at bounding box center [349, 265] width 74 height 45
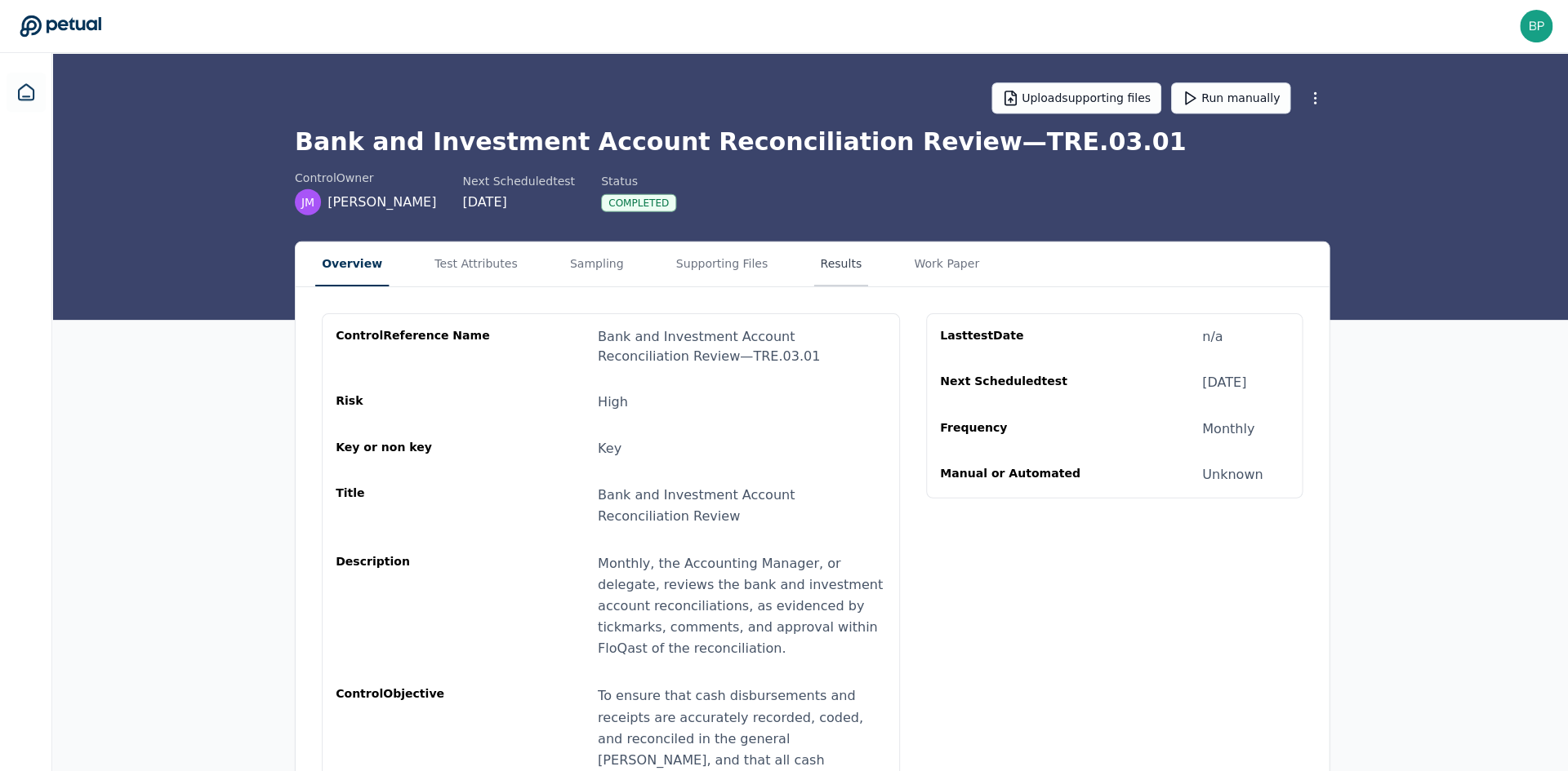
click at [812, 260] on button "Results" at bounding box center [839, 264] width 55 height 44
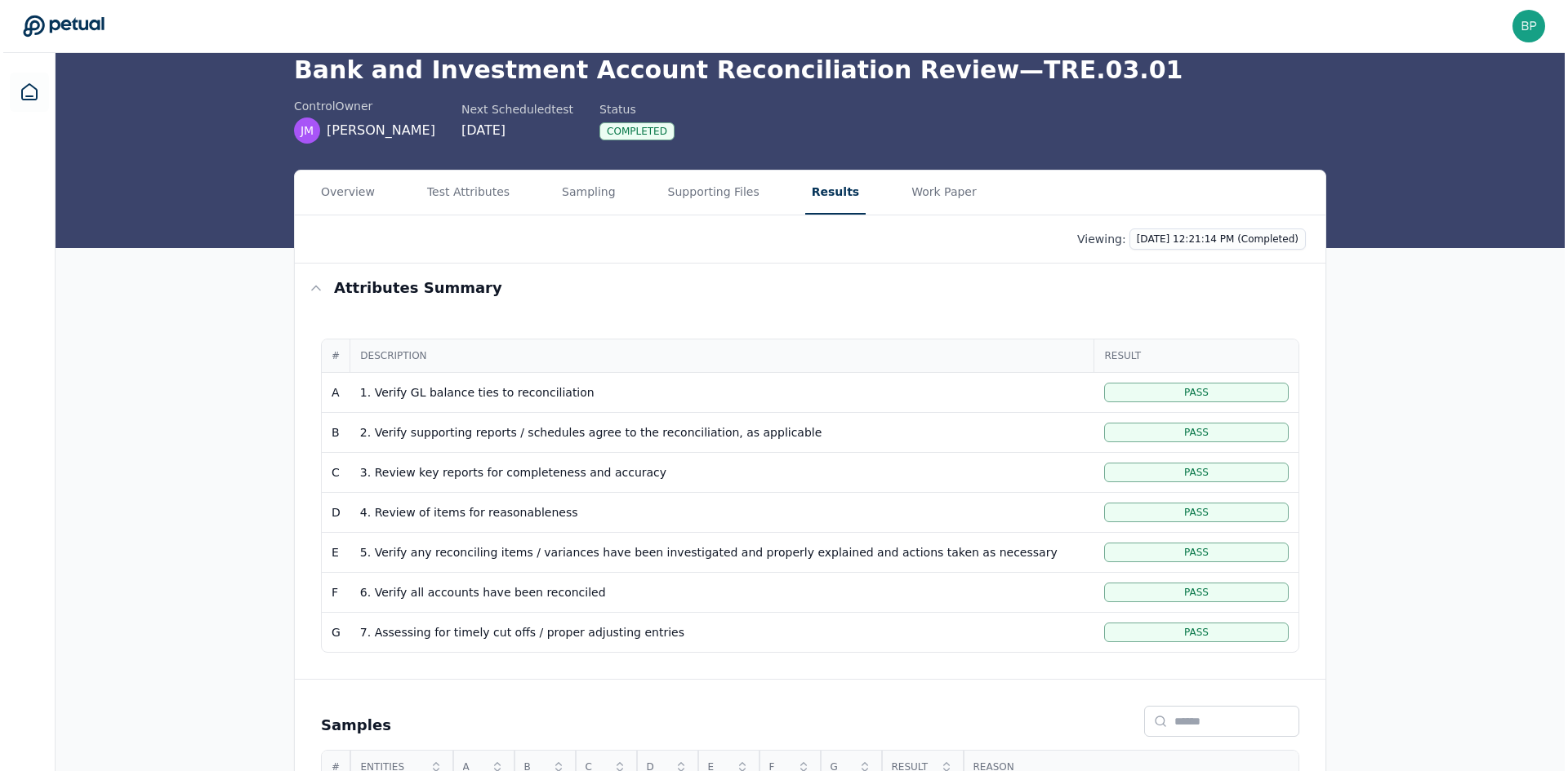
scroll to position [217, 0]
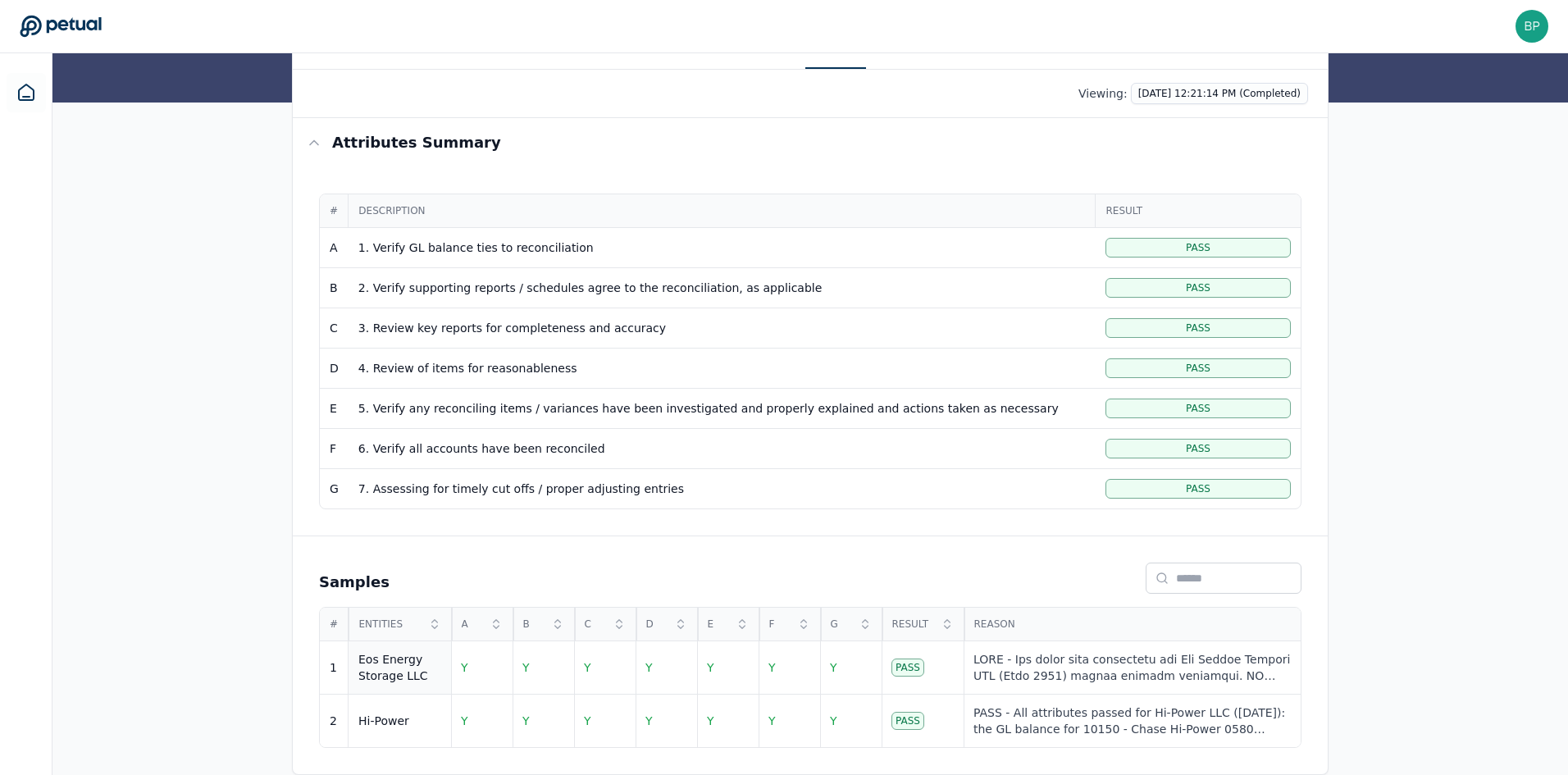
click at [392, 665] on div "Eos Energy Storage LLC" at bounding box center [399, 667] width 83 height 33
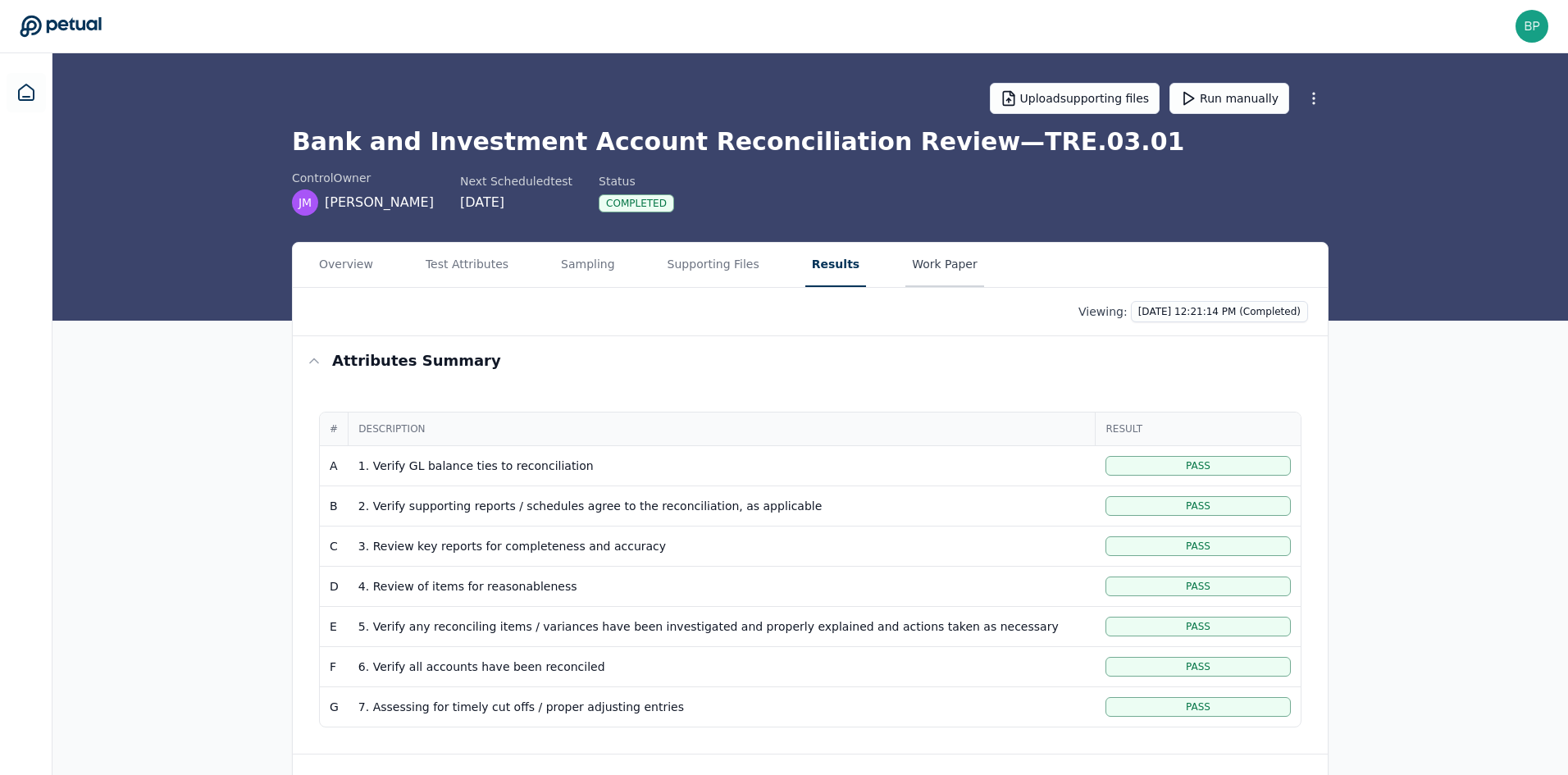
click at [905, 260] on button "Work Paper" at bounding box center [944, 265] width 79 height 45
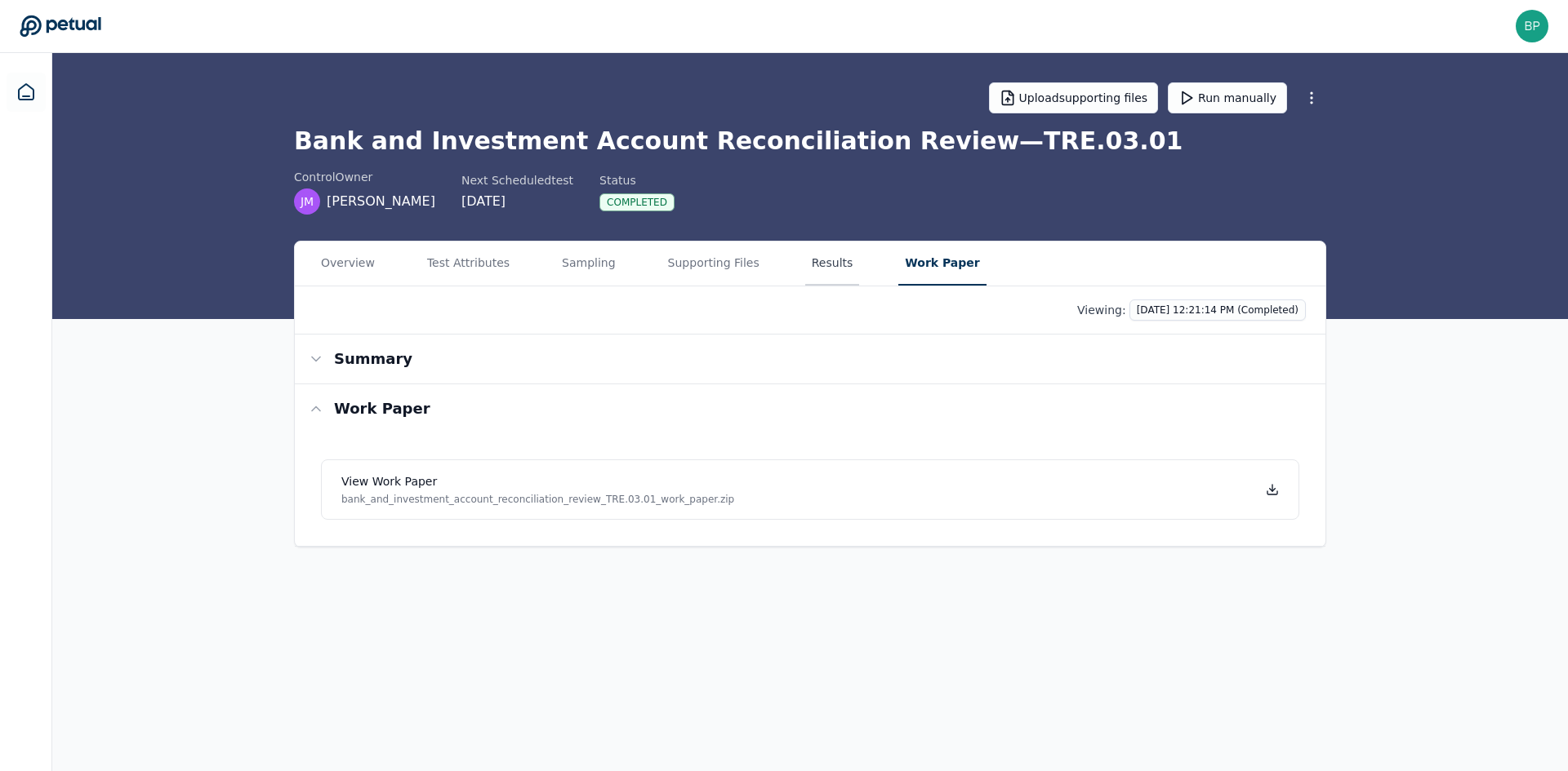
click at [820, 265] on button "Results" at bounding box center [833, 264] width 55 height 44
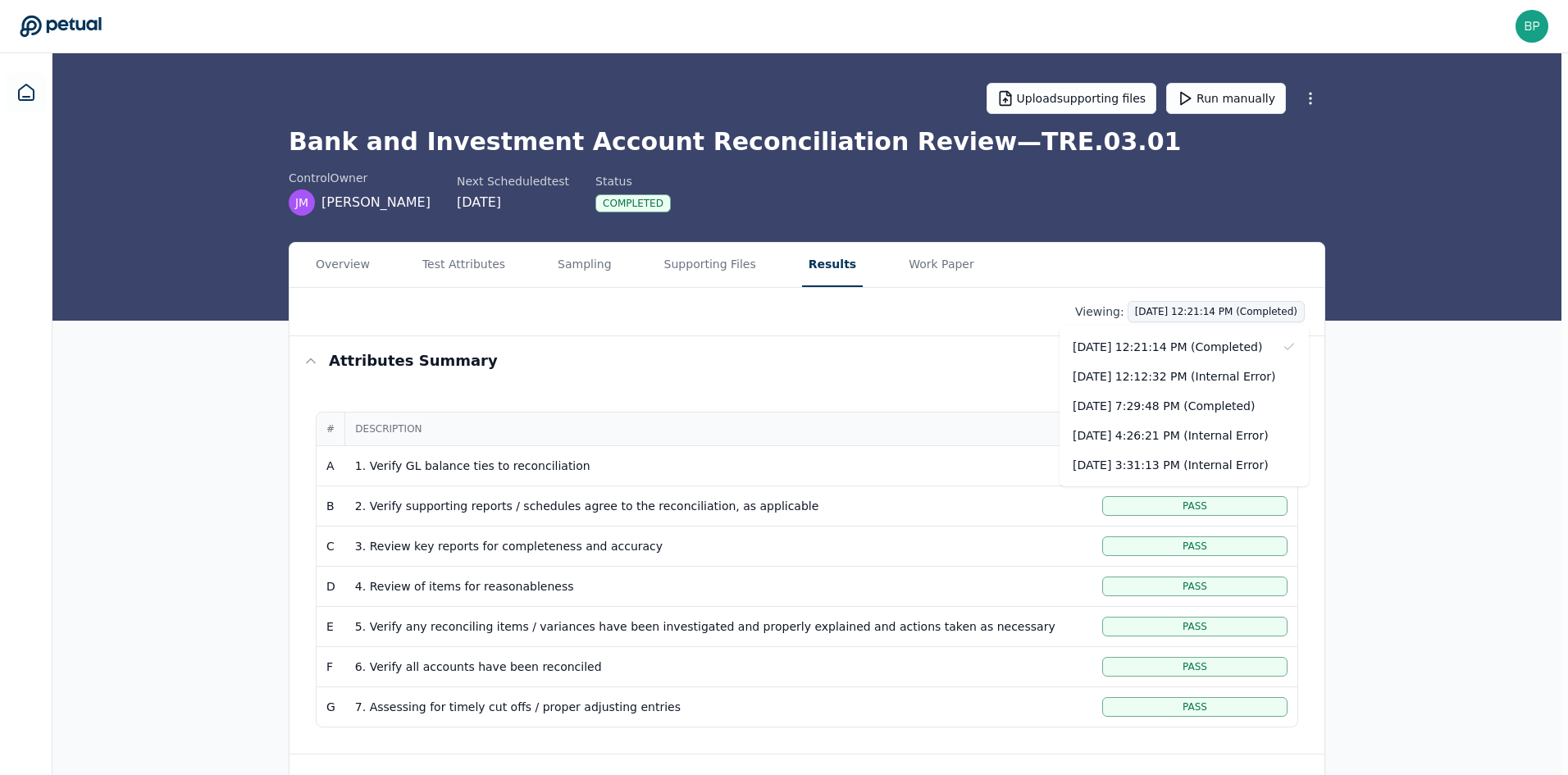
click at [1169, 318] on html "bphillis@eose.com bphillis@eose.com Sign out Upload supporting files Run manual…" at bounding box center [784, 496] width 1568 height 994
click at [1172, 313] on html "bphillis@eose.com bphillis@eose.com Sign out Upload supporting files Run manual…" at bounding box center [787, 496] width 1575 height 994
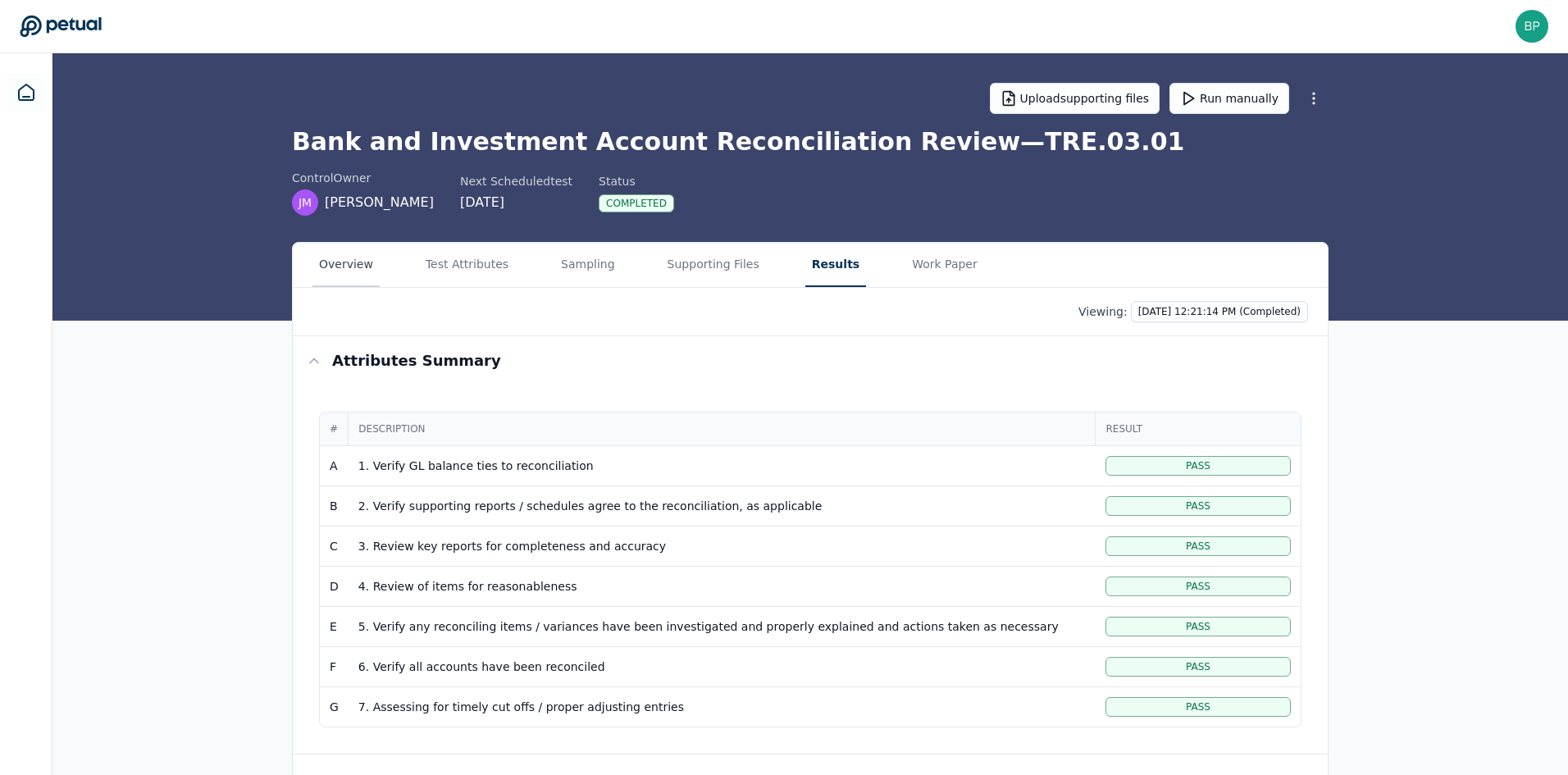
click at [331, 270] on button "Overview" at bounding box center [346, 265] width 67 height 45
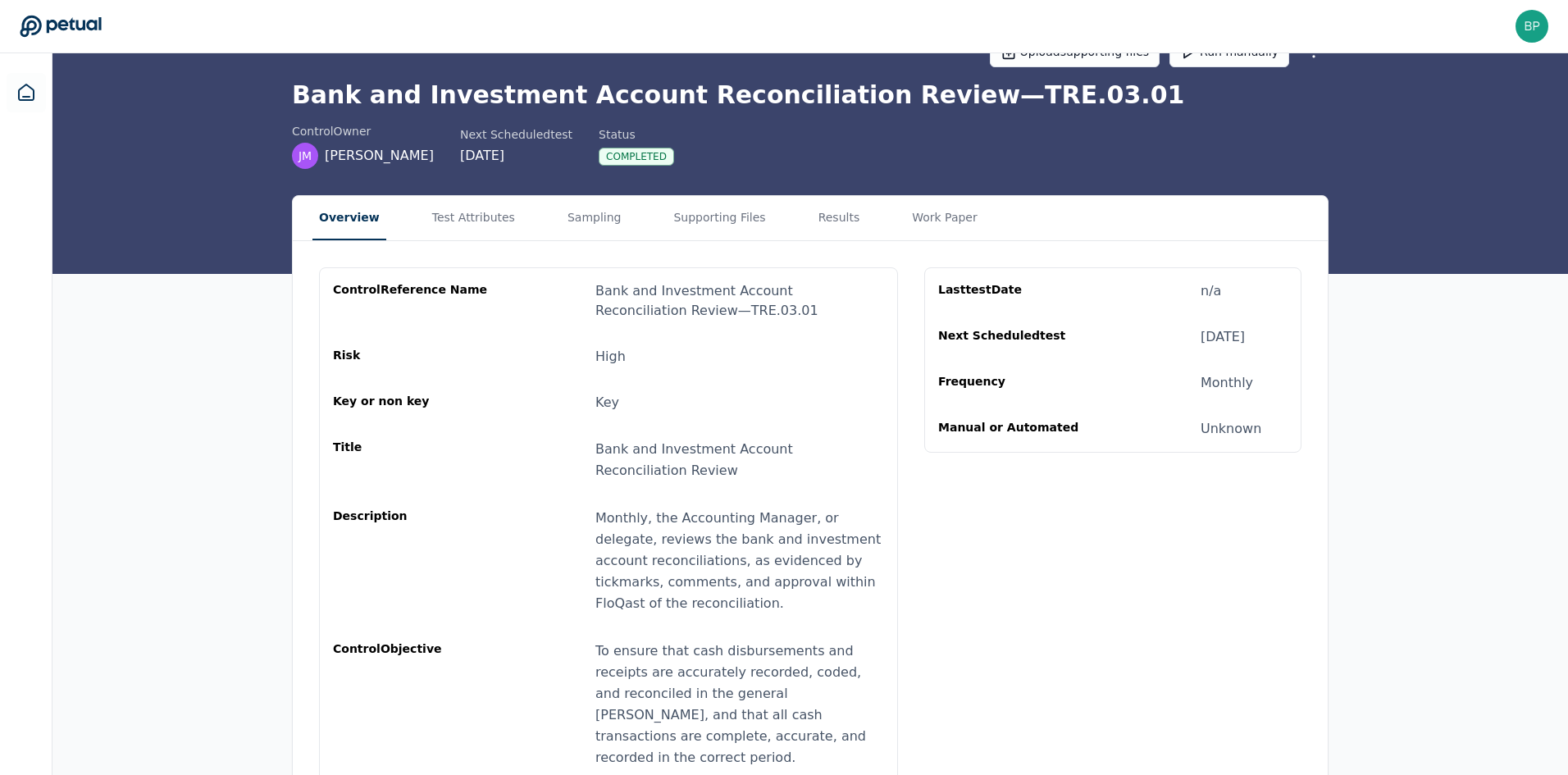
scroll to position [60, 0]
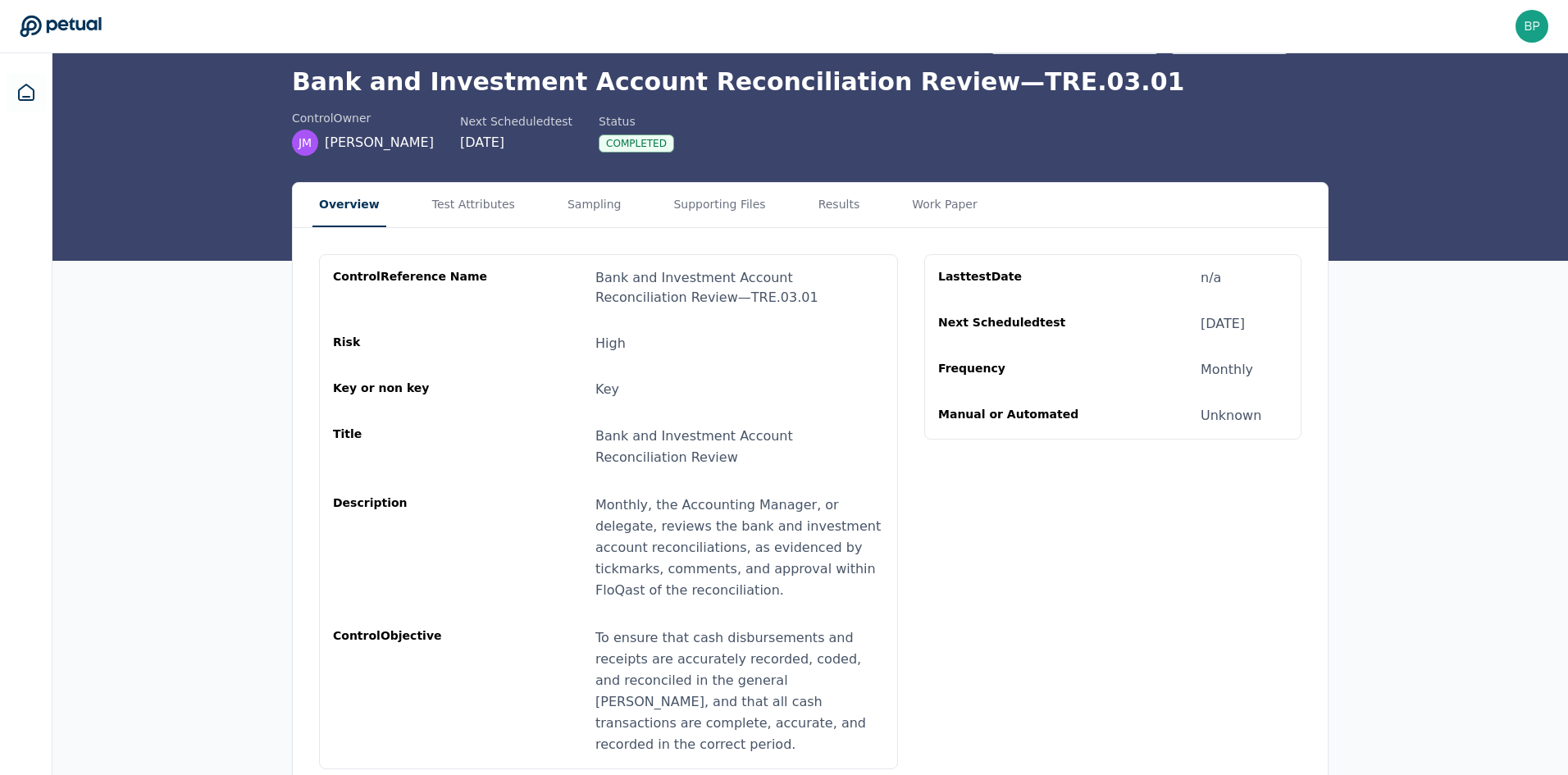
click at [480, 209] on button "Test Attributes" at bounding box center [473, 205] width 96 height 45
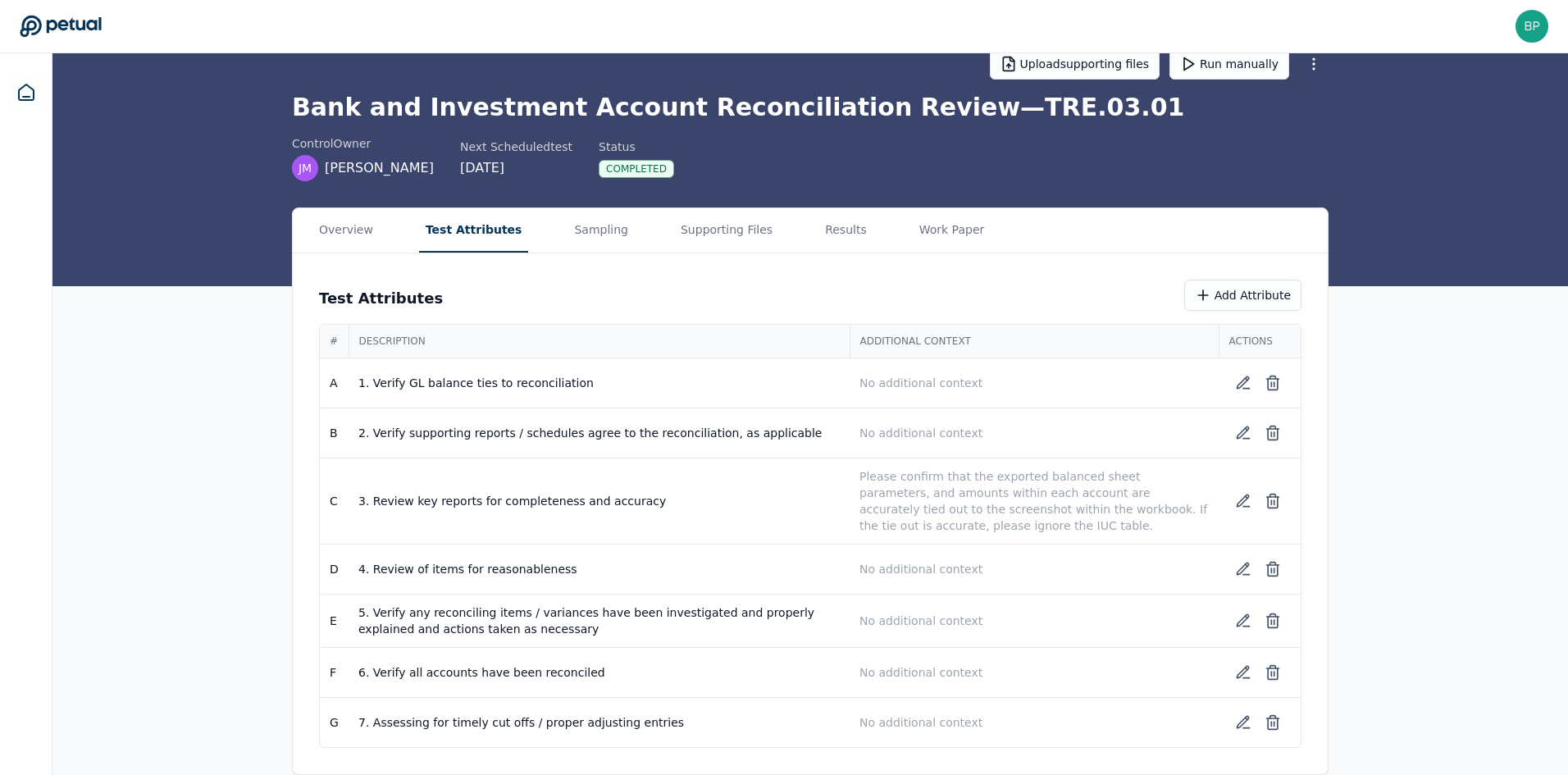
scroll to position [34, 0]
click at [570, 217] on main "Upload supporting files Run manually Bank and Investment Account Reconciliation…" at bounding box center [810, 397] width 1516 height 756
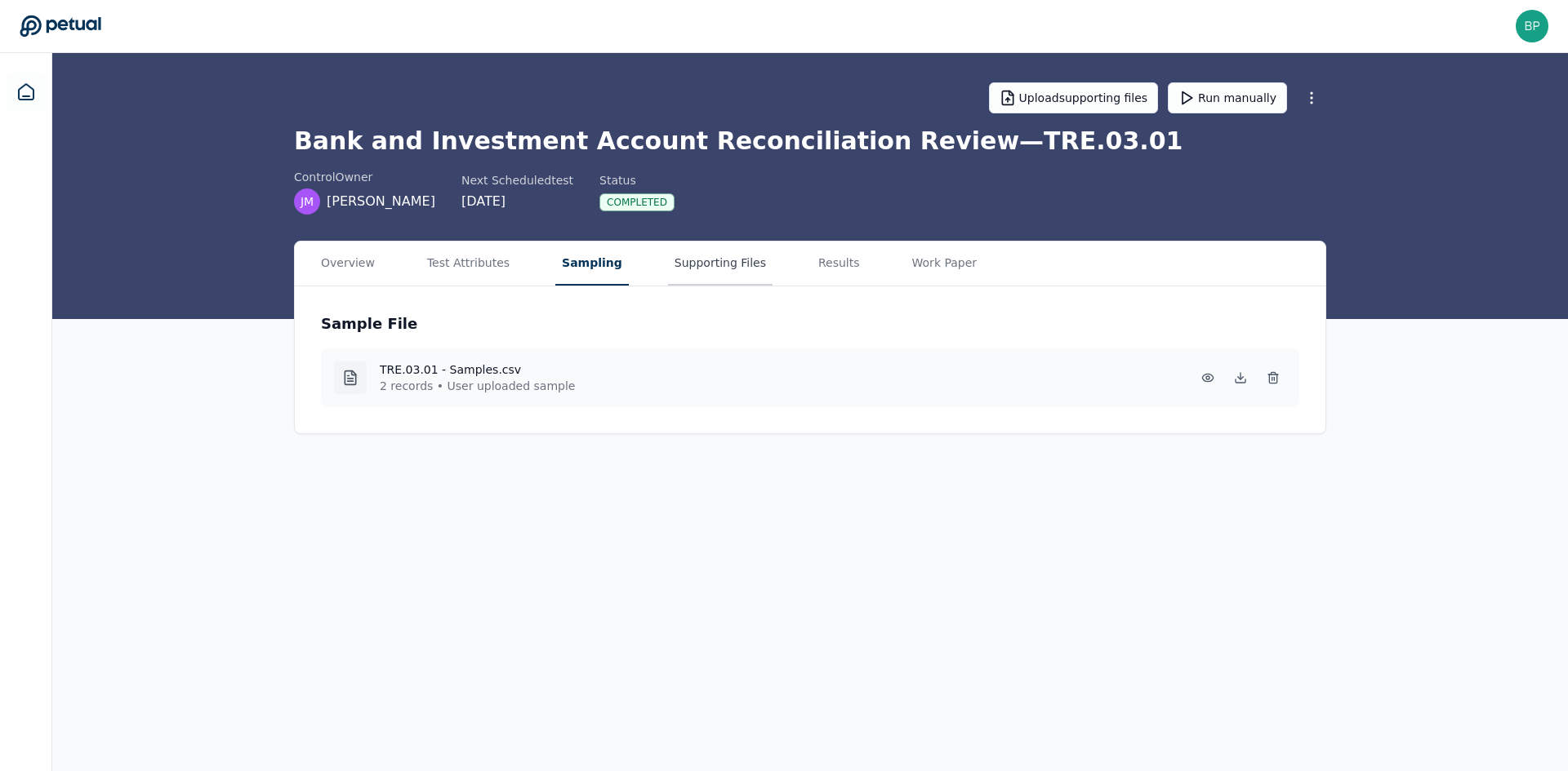
click at [669, 263] on button "Supporting Files" at bounding box center [720, 264] width 105 height 44
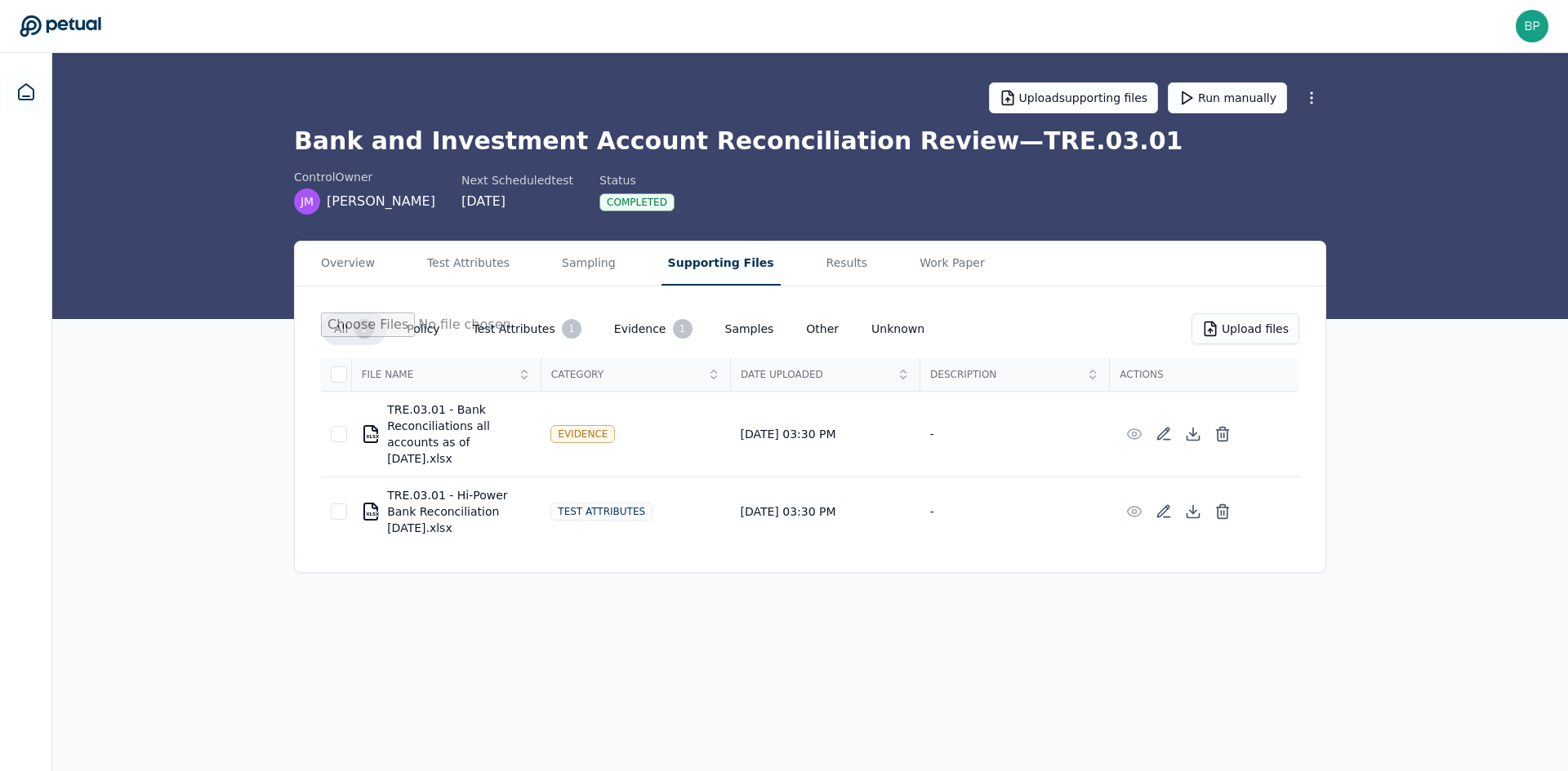
click at [628, 324] on button "Evidence 1" at bounding box center [653, 328] width 105 height 32
click at [820, 275] on button "Results" at bounding box center [847, 264] width 55 height 44
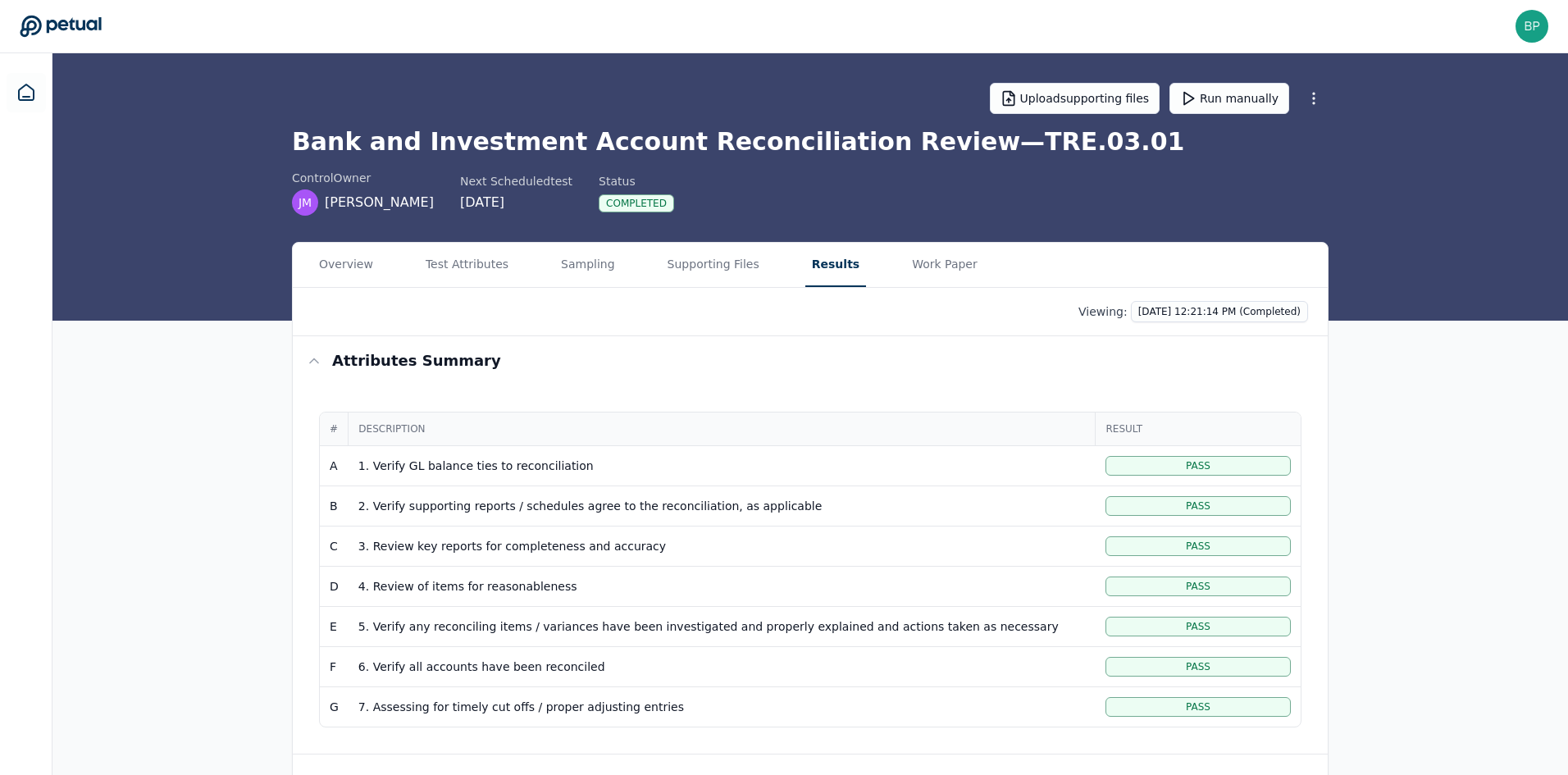
click at [1394, 373] on div "Overview Test Attributes Sampling Supporting Files Results Work Paper Viewing: …" at bounding box center [810, 618] width 1516 height 752
